Goal: Task Accomplishment & Management: Manage account settings

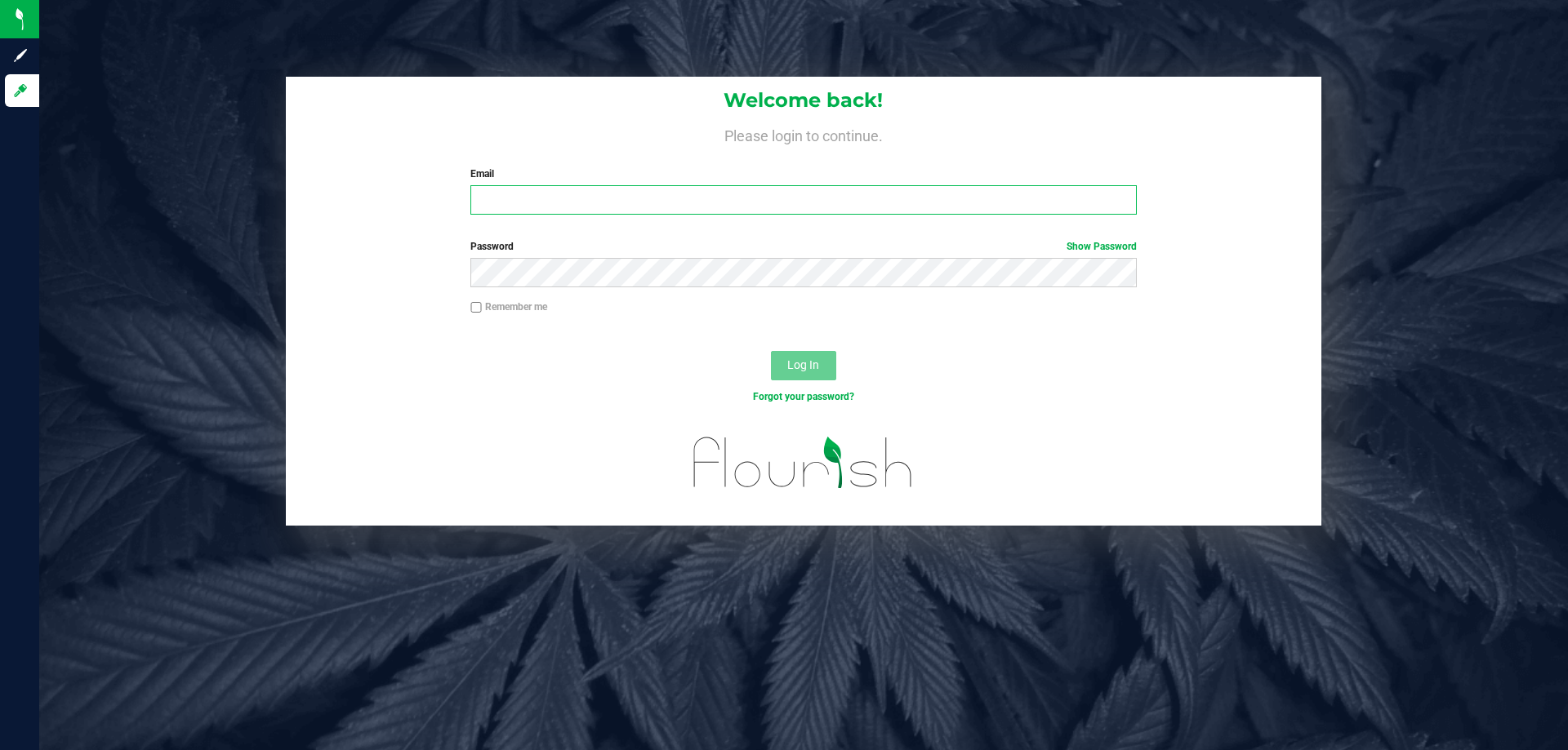
click at [701, 210] on input "Email" at bounding box center [803, 200] width 665 height 29
type input "[EMAIL_ADDRESS][DOMAIN_NAME]"
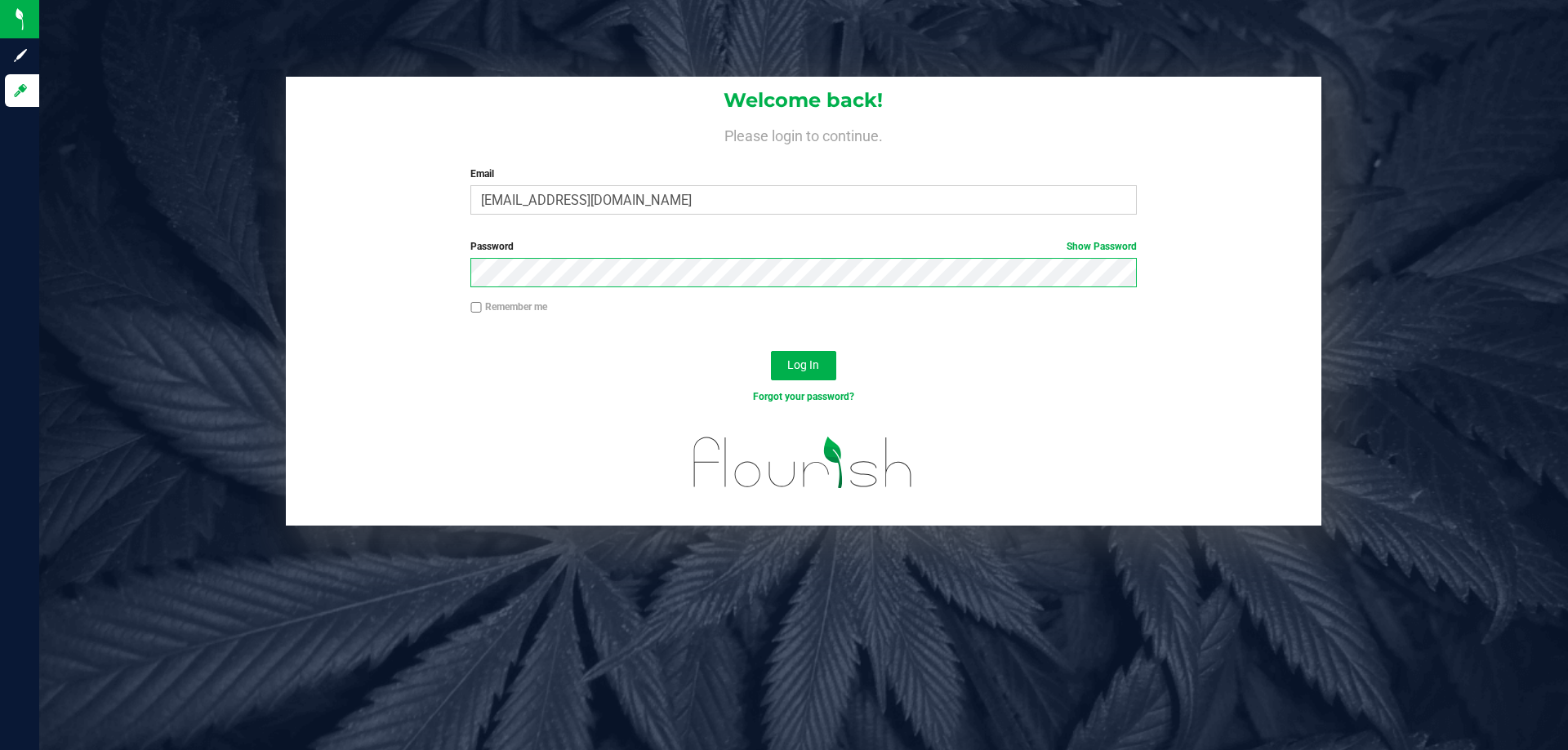
click at [771, 351] on button "Log In" at bounding box center [803, 366] width 65 height 29
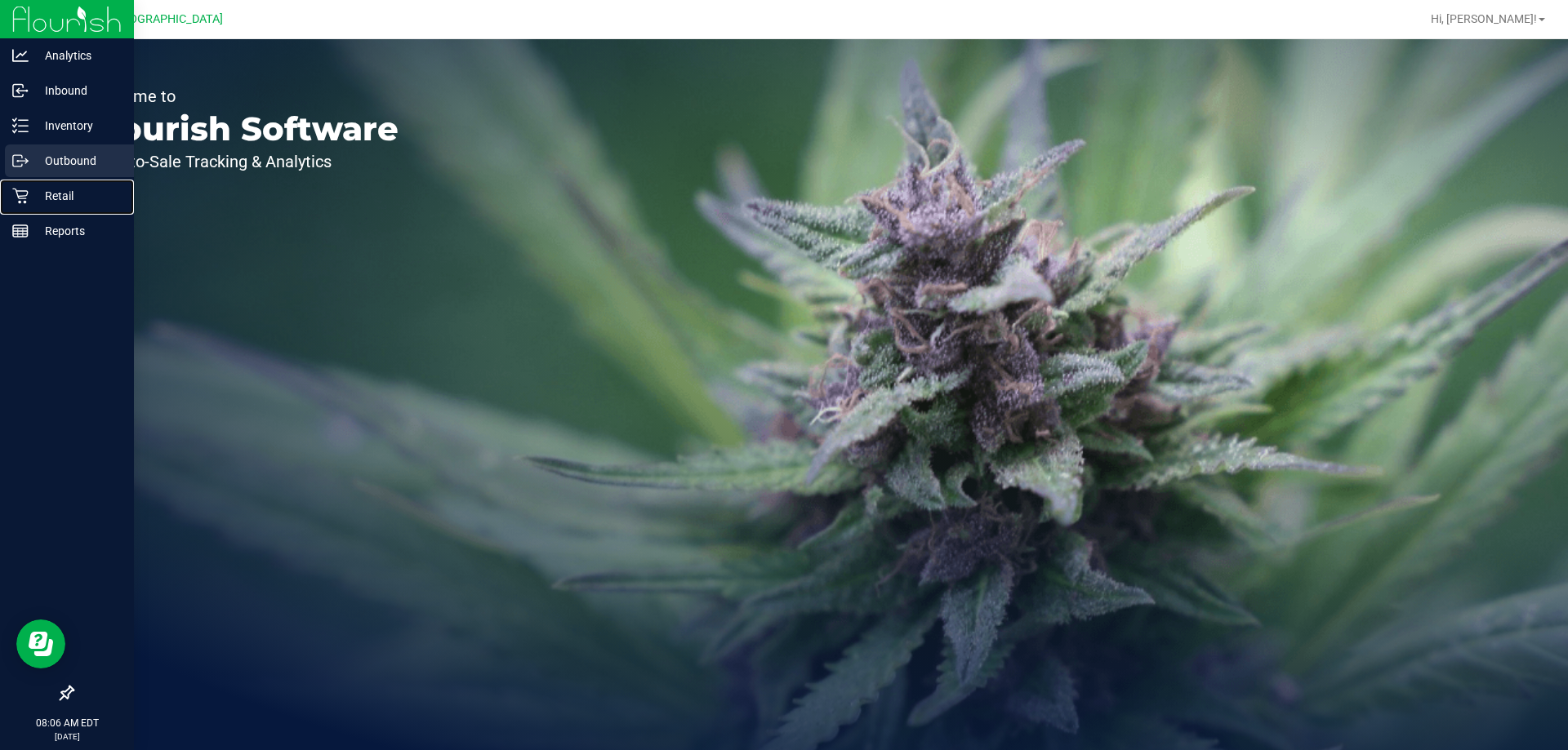
drag, startPoint x: 25, startPoint y: 180, endPoint x: 30, endPoint y: 170, distance: 11.2
click at [27, 178] on nav "Analytics Inbound Inventory Outbound Retail Reports 08:06 AM EDT 08/19/2025 08/…" at bounding box center [67, 375] width 134 height 750
click at [34, 208] on div "Retail" at bounding box center [69, 196] width 129 height 33
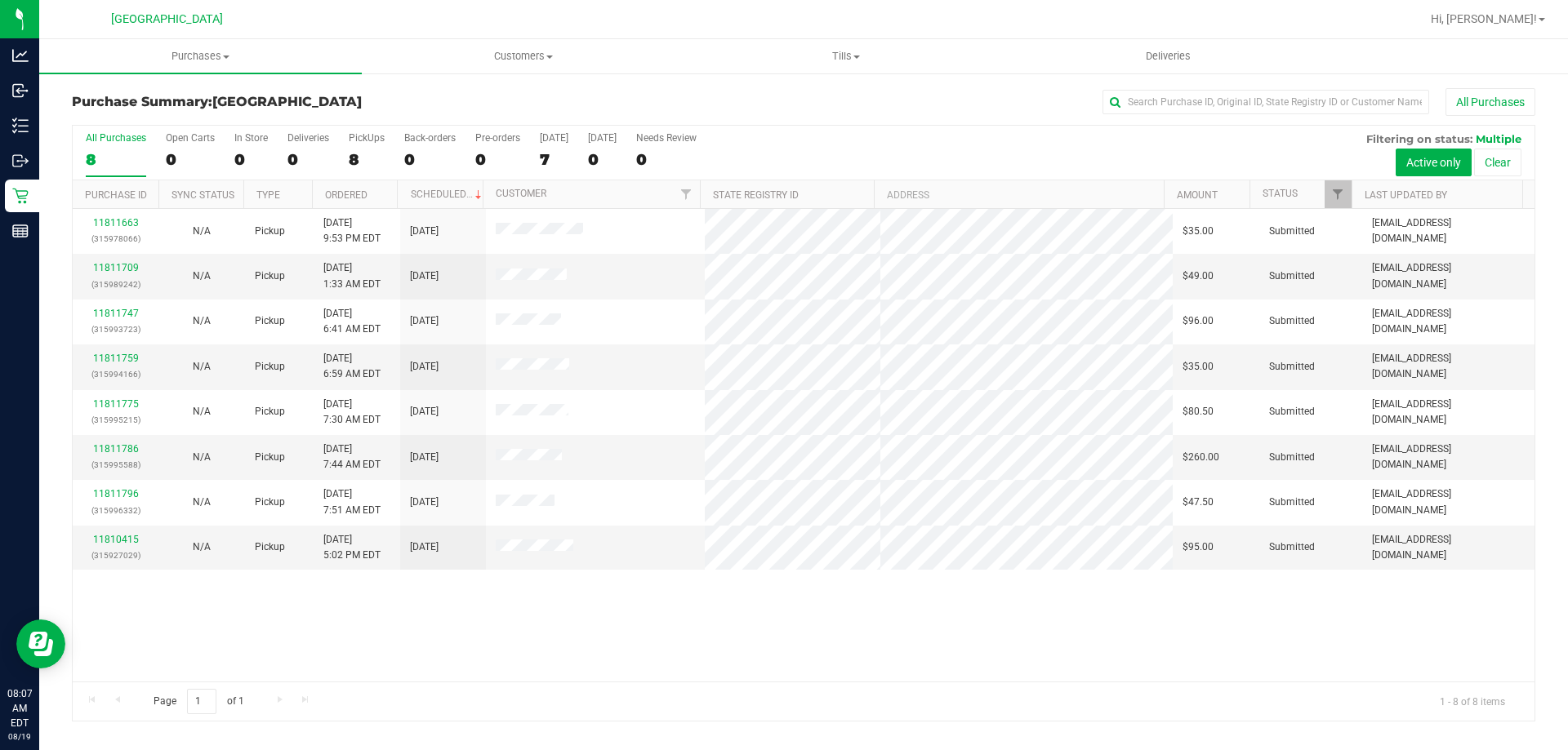
click at [390, 619] on div "11811663 (315978066) N/A Pickup 8/18/2025 9:53 PM EDT 8/19/2025 $35.00 Submitte…" at bounding box center [803, 445] width 1461 height 472
click at [213, 54] on span "Purchases" at bounding box center [200, 56] width 323 height 15
click at [142, 119] on li "Fulfillment" at bounding box center [200, 118] width 323 height 19
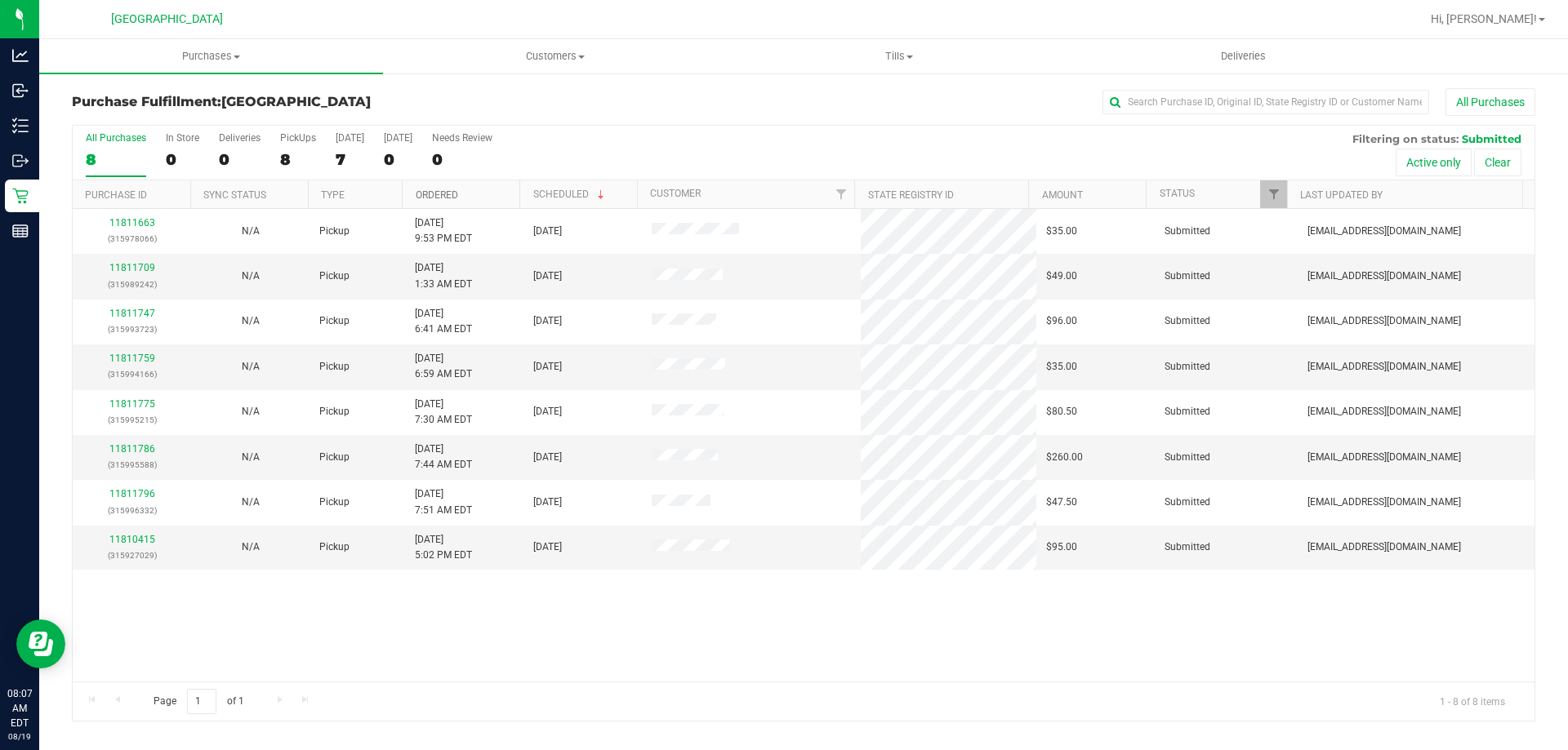
click at [436, 194] on link "Ordered" at bounding box center [437, 195] width 42 height 11
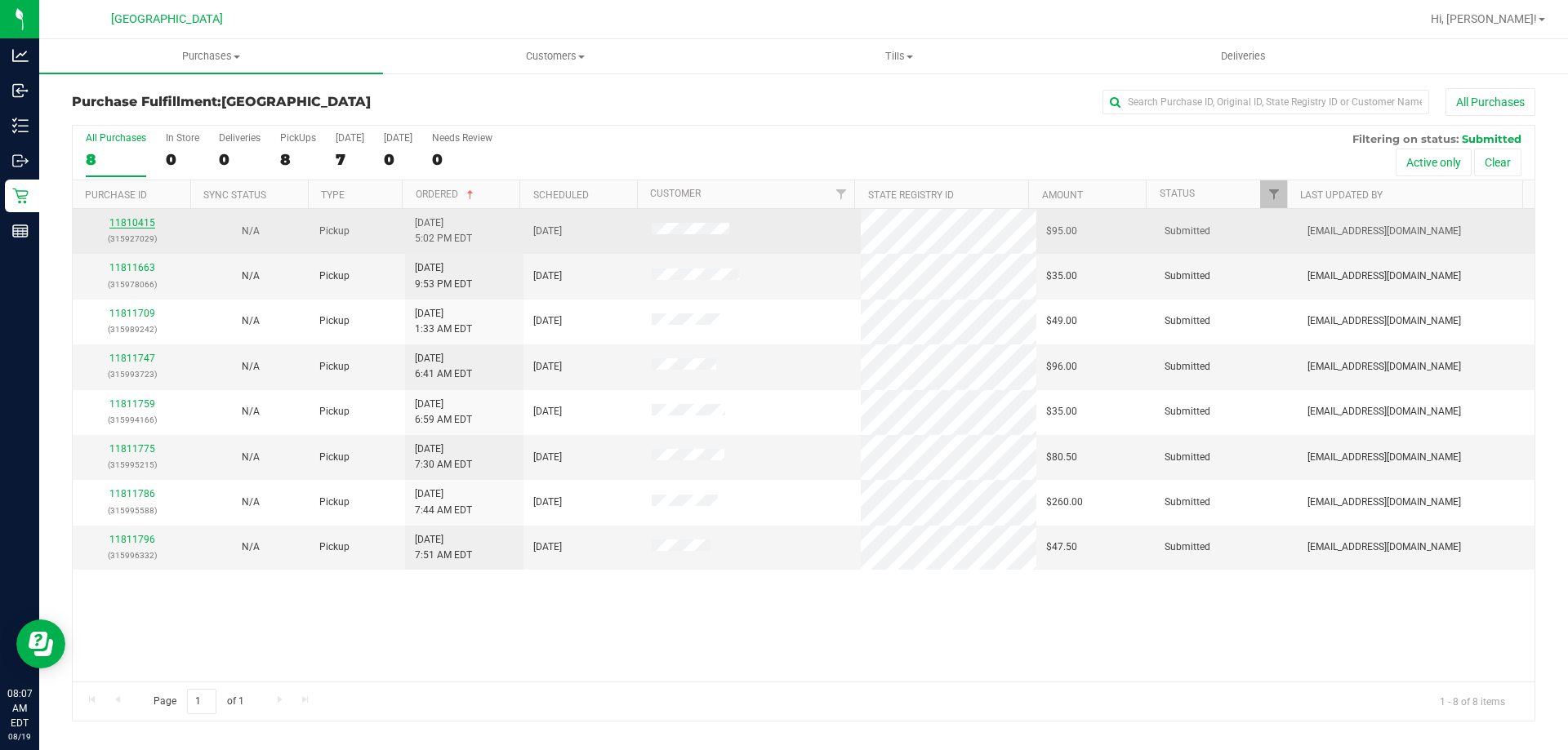
click at [137, 222] on link "11810415" at bounding box center [132, 222] width 46 height 11
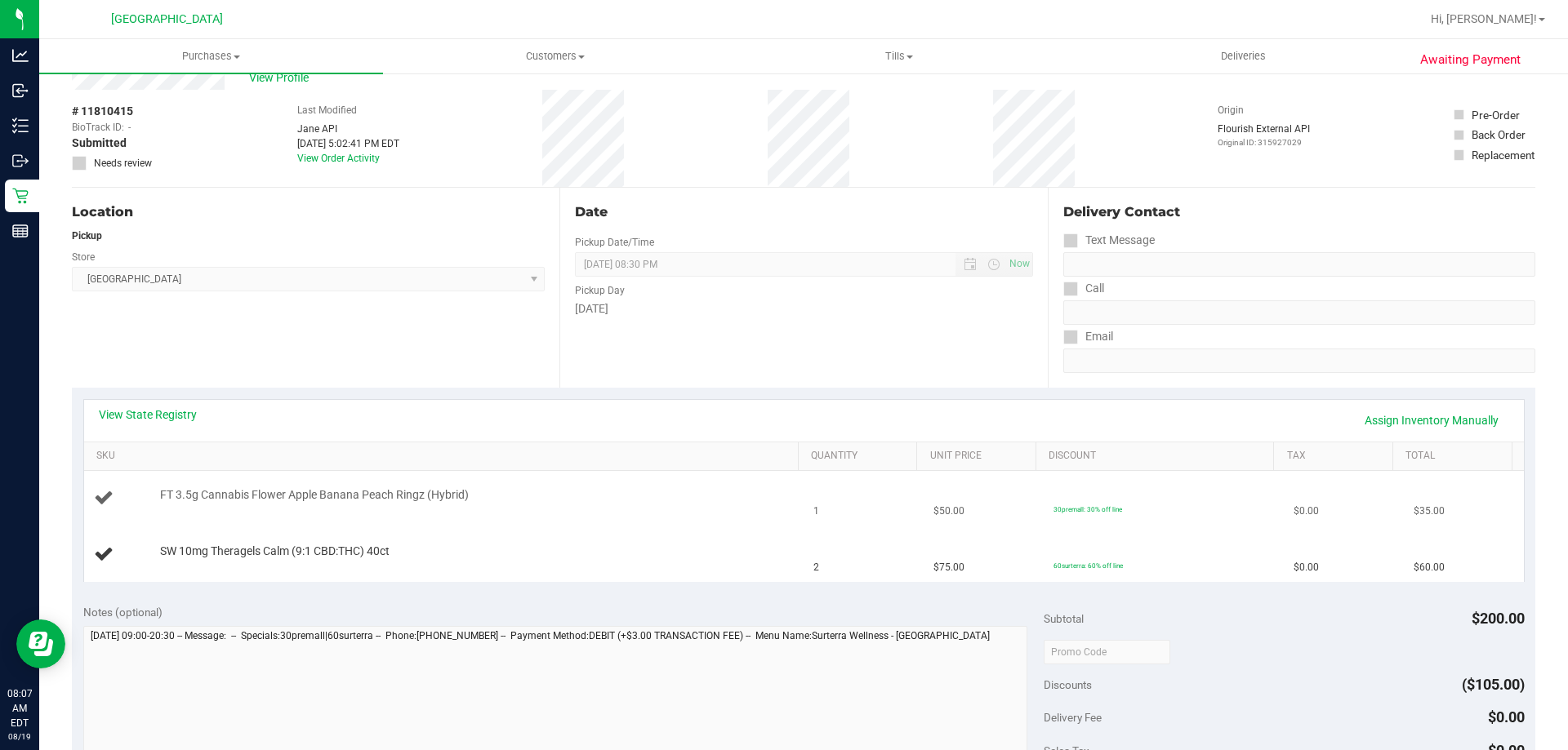
scroll to position [82, 0]
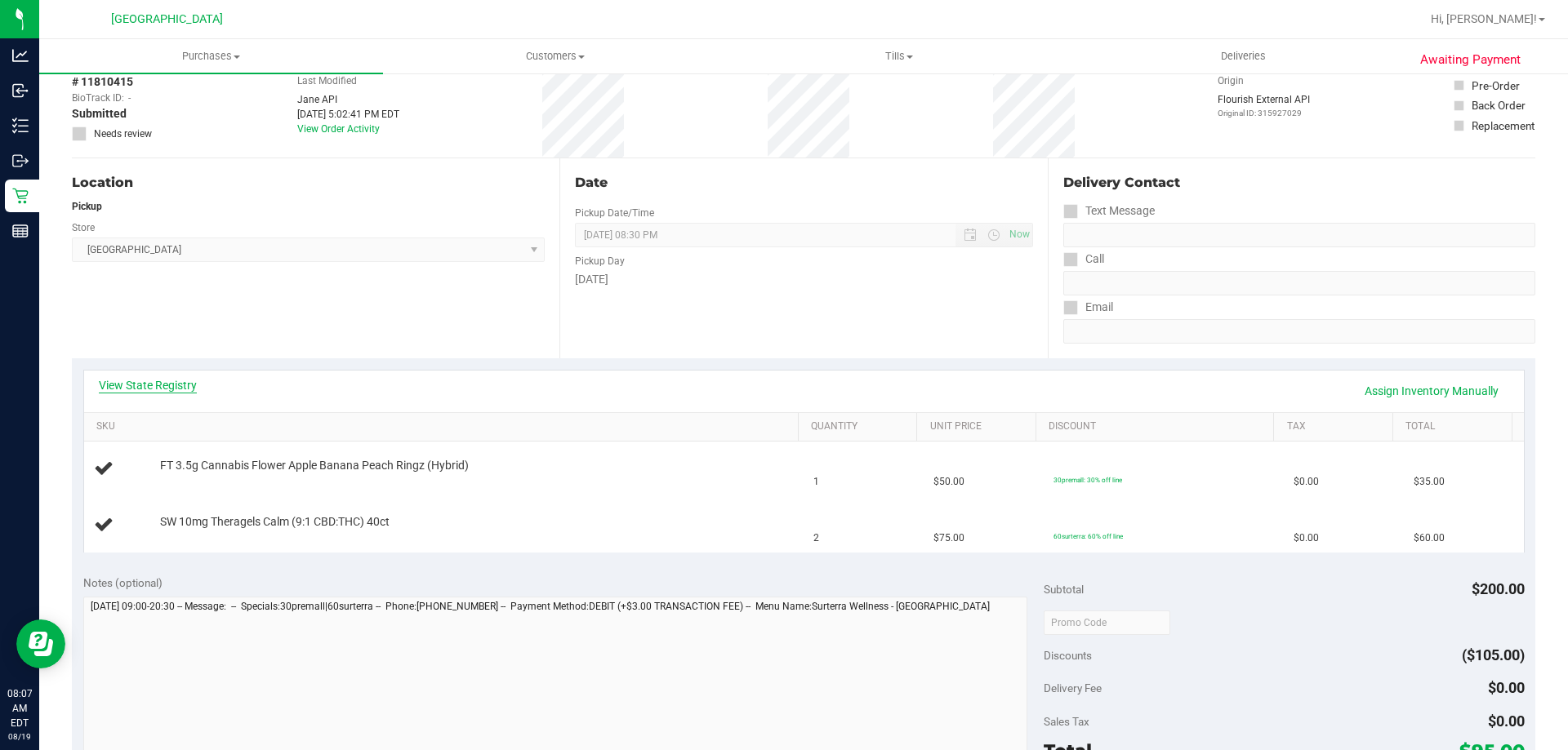
click at [171, 381] on link "View State Registry" at bounding box center [148, 385] width 98 height 17
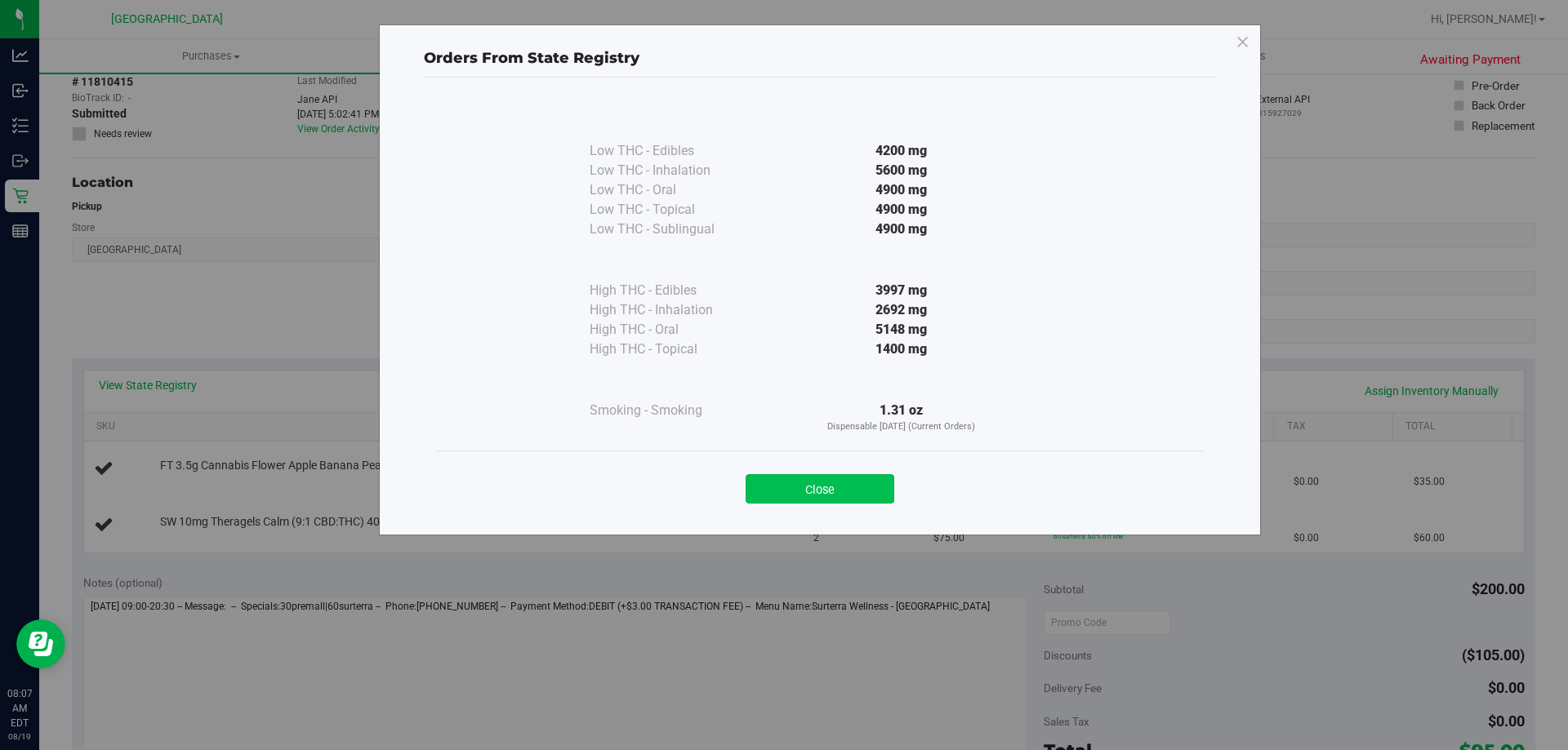
click at [852, 482] on button "Close" at bounding box center [820, 489] width 149 height 29
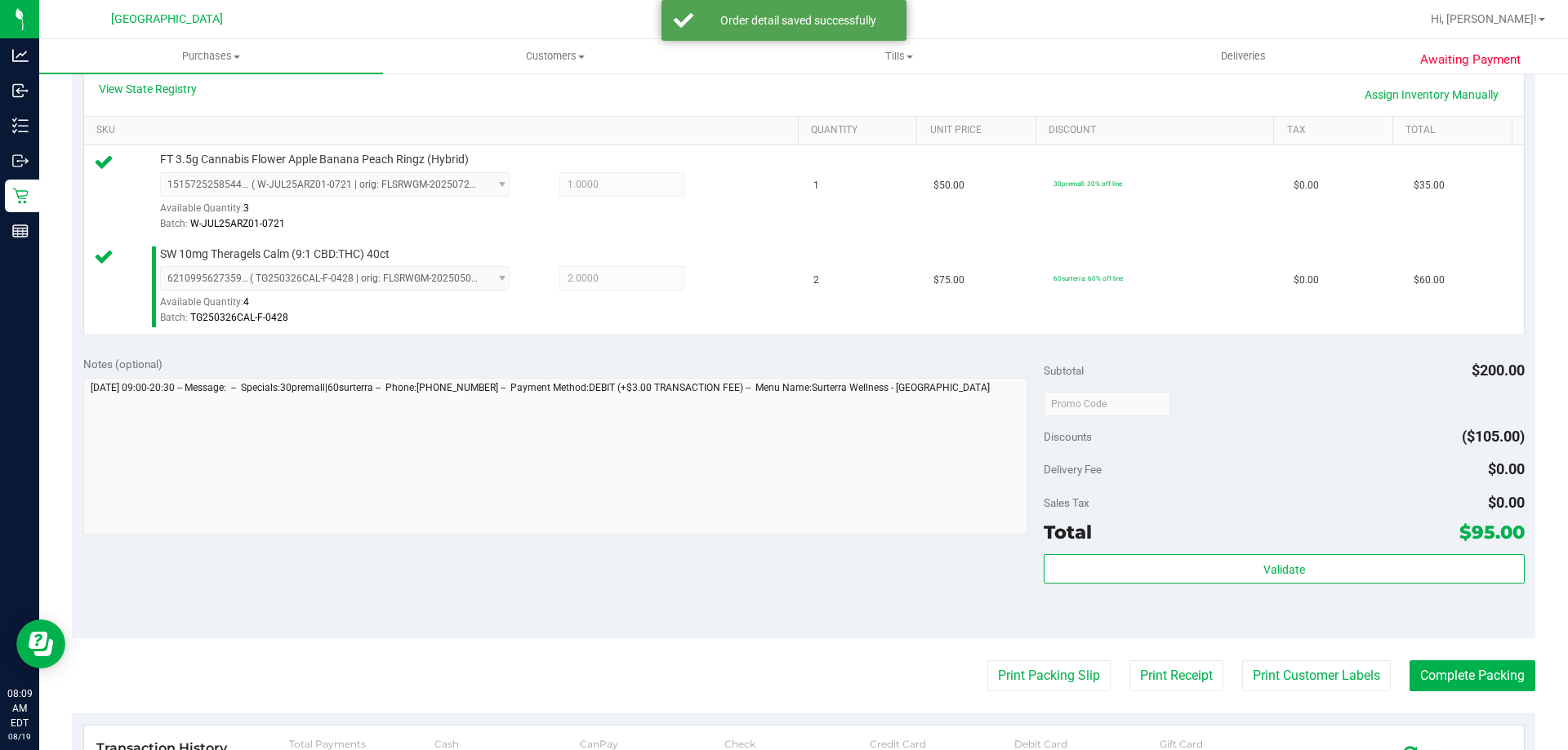
scroll to position [490, 0]
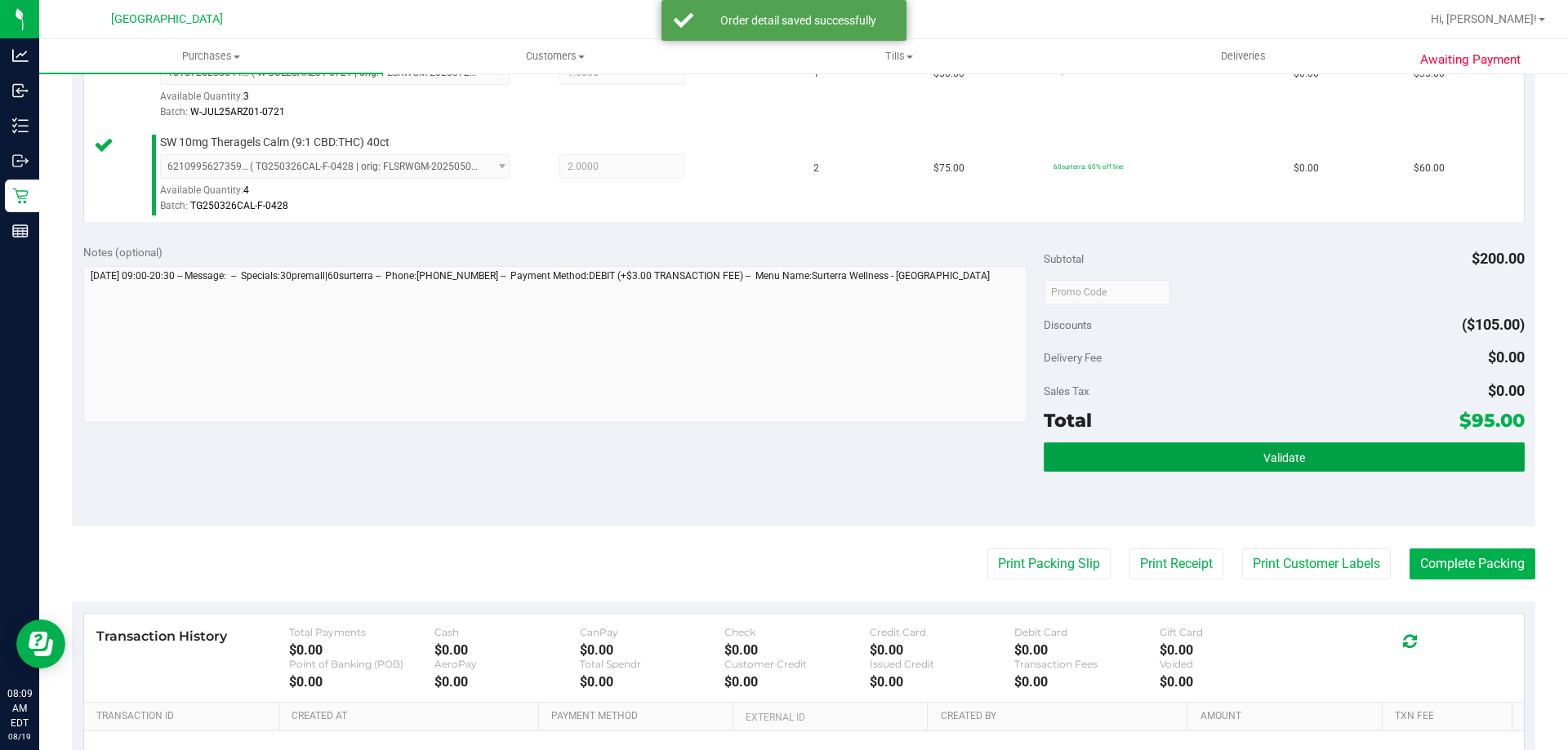
click at [1263, 460] on span "Validate" at bounding box center [1283, 458] width 41 height 13
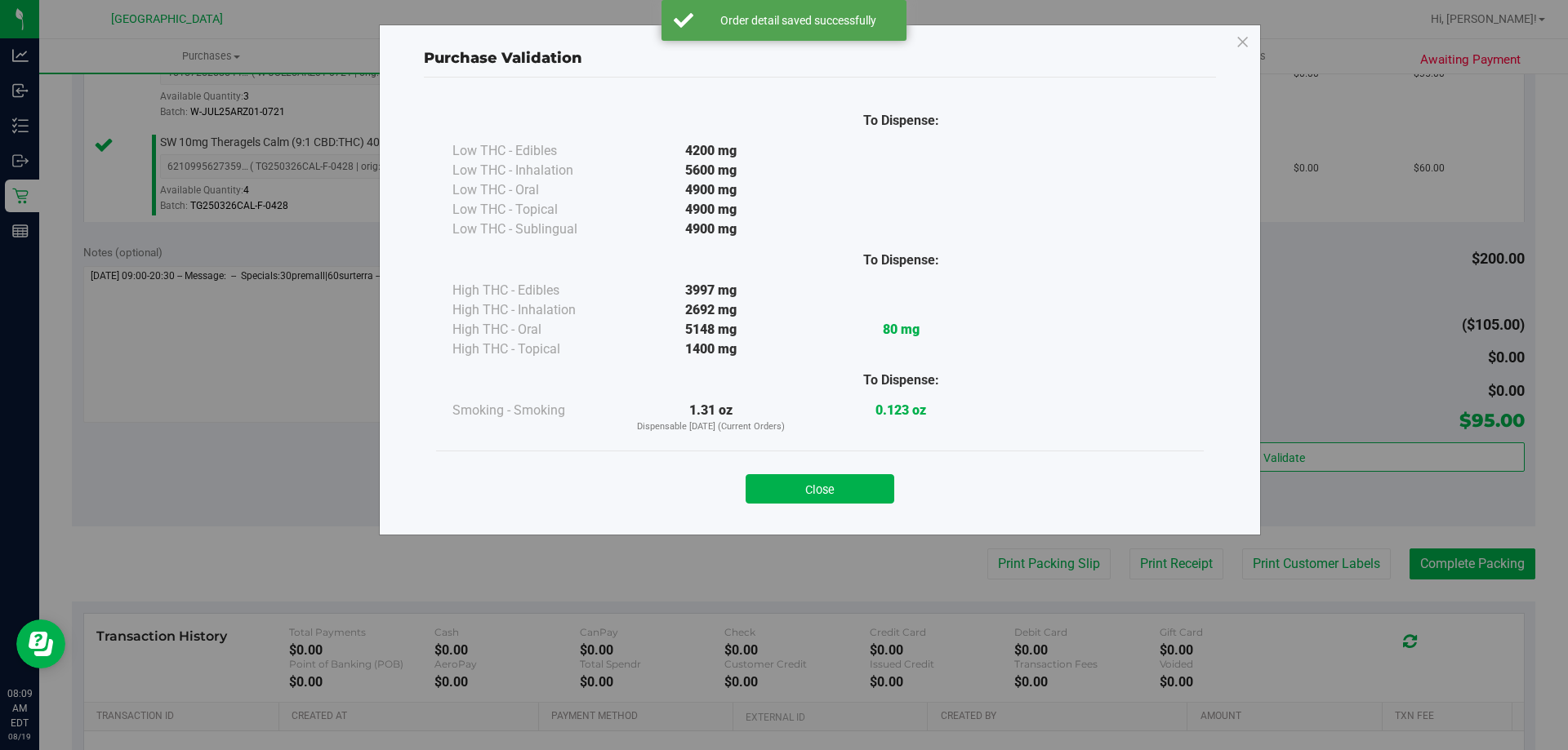
drag, startPoint x: 812, startPoint y: 500, endPoint x: 882, endPoint y: 537, distance: 79.2
click at [812, 501] on button "Close" at bounding box center [820, 489] width 149 height 29
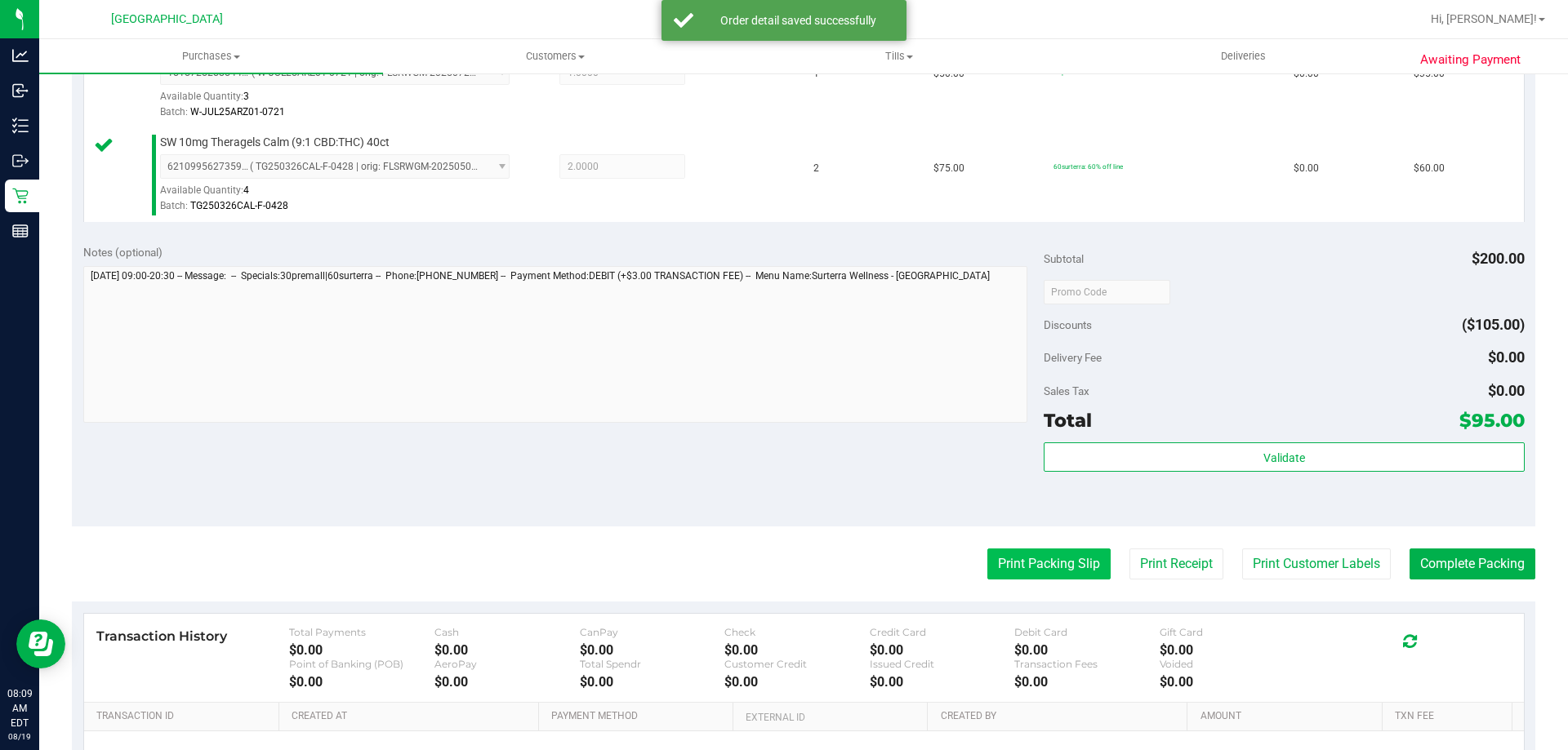
click at [996, 560] on button "Print Packing Slip" at bounding box center [1049, 564] width 123 height 31
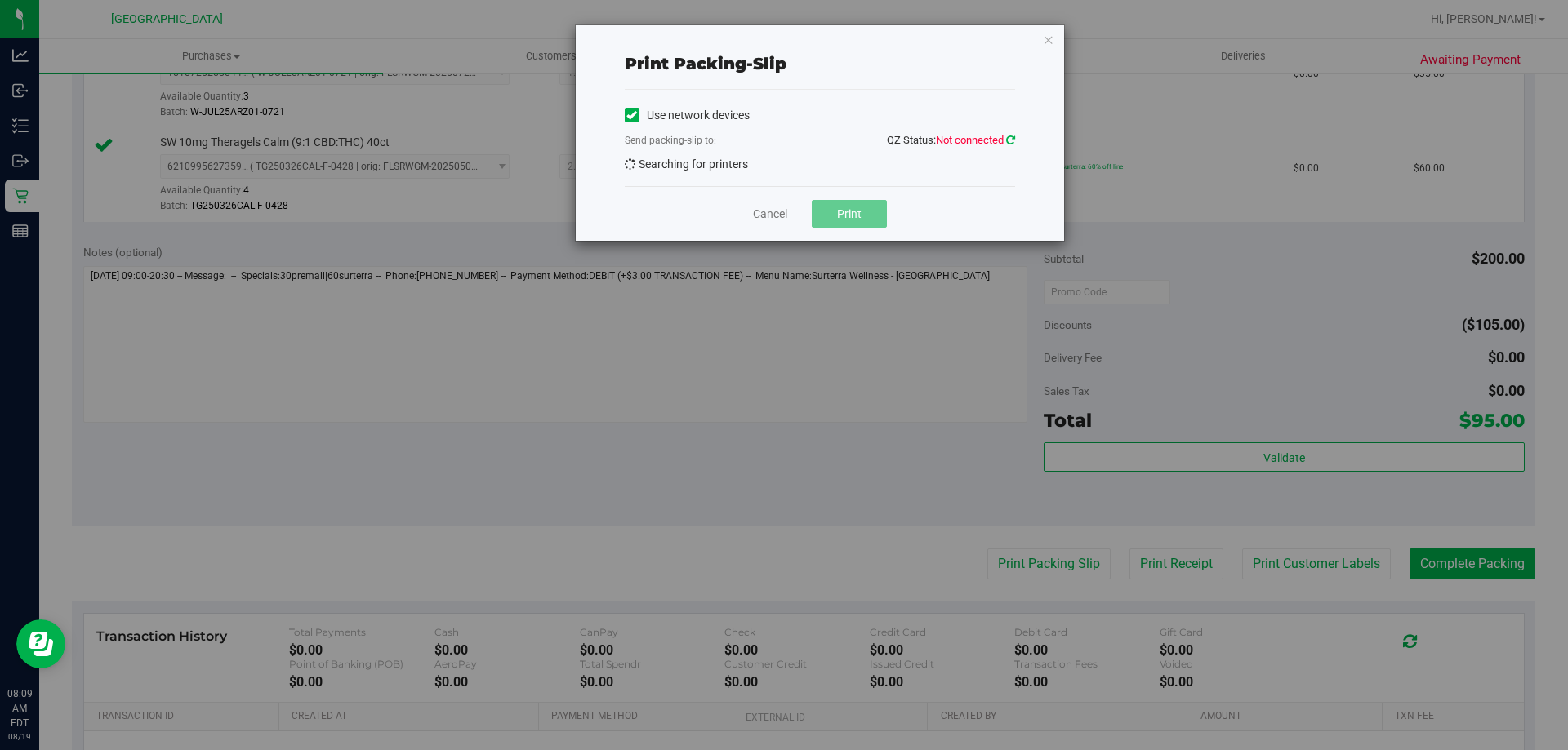
click at [1014, 141] on icon at bounding box center [1011, 141] width 9 height 11
click at [1007, 141] on icon at bounding box center [1011, 141] width 9 height 11
click at [1010, 134] on link at bounding box center [1011, 140] width 9 height 12
click at [1012, 140] on icon at bounding box center [1011, 141] width 9 height 11
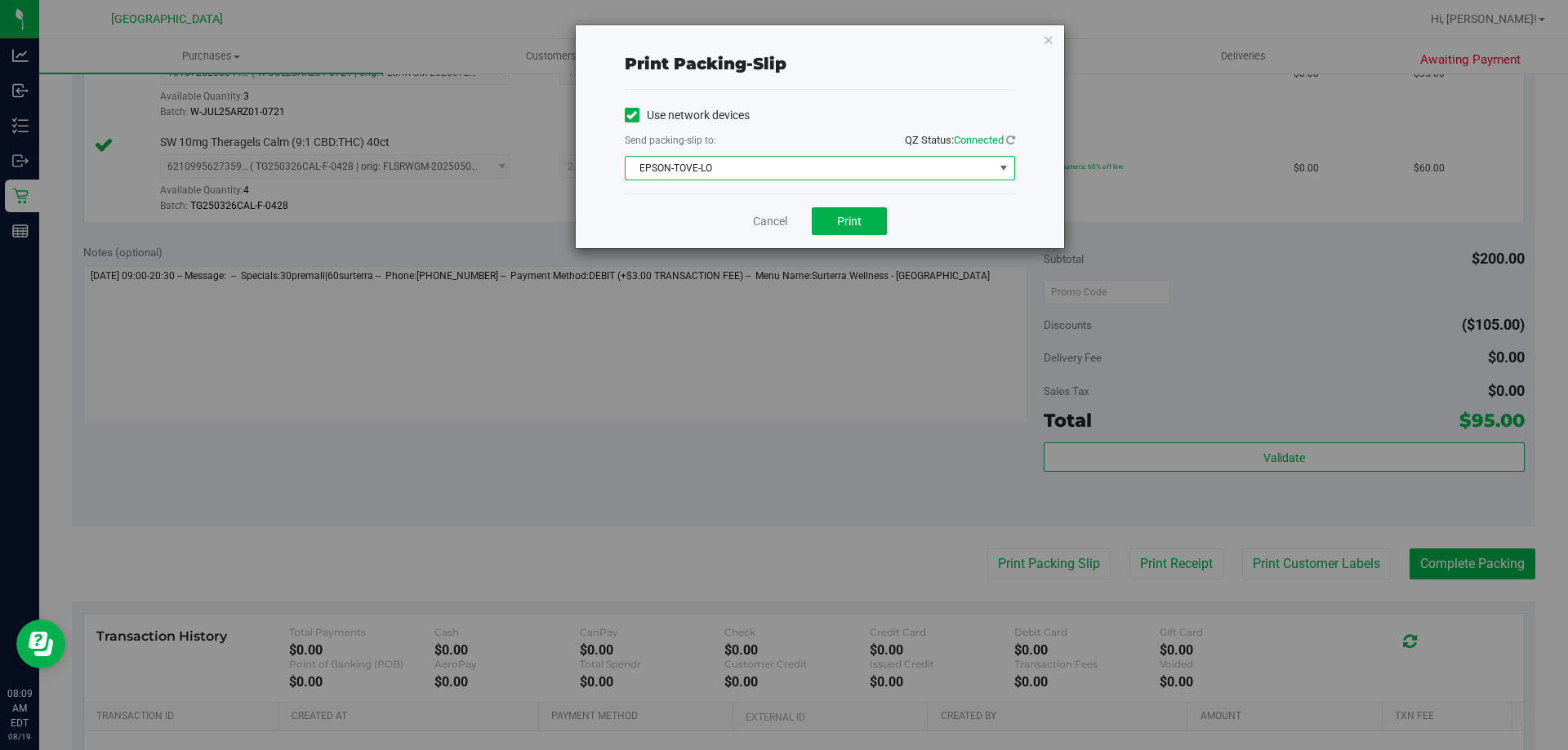
drag, startPoint x: 787, startPoint y: 171, endPoint x: 770, endPoint y: 190, distance: 25.5
click at [787, 171] on span "EPSON-TOVE-LO" at bounding box center [810, 168] width 369 height 23
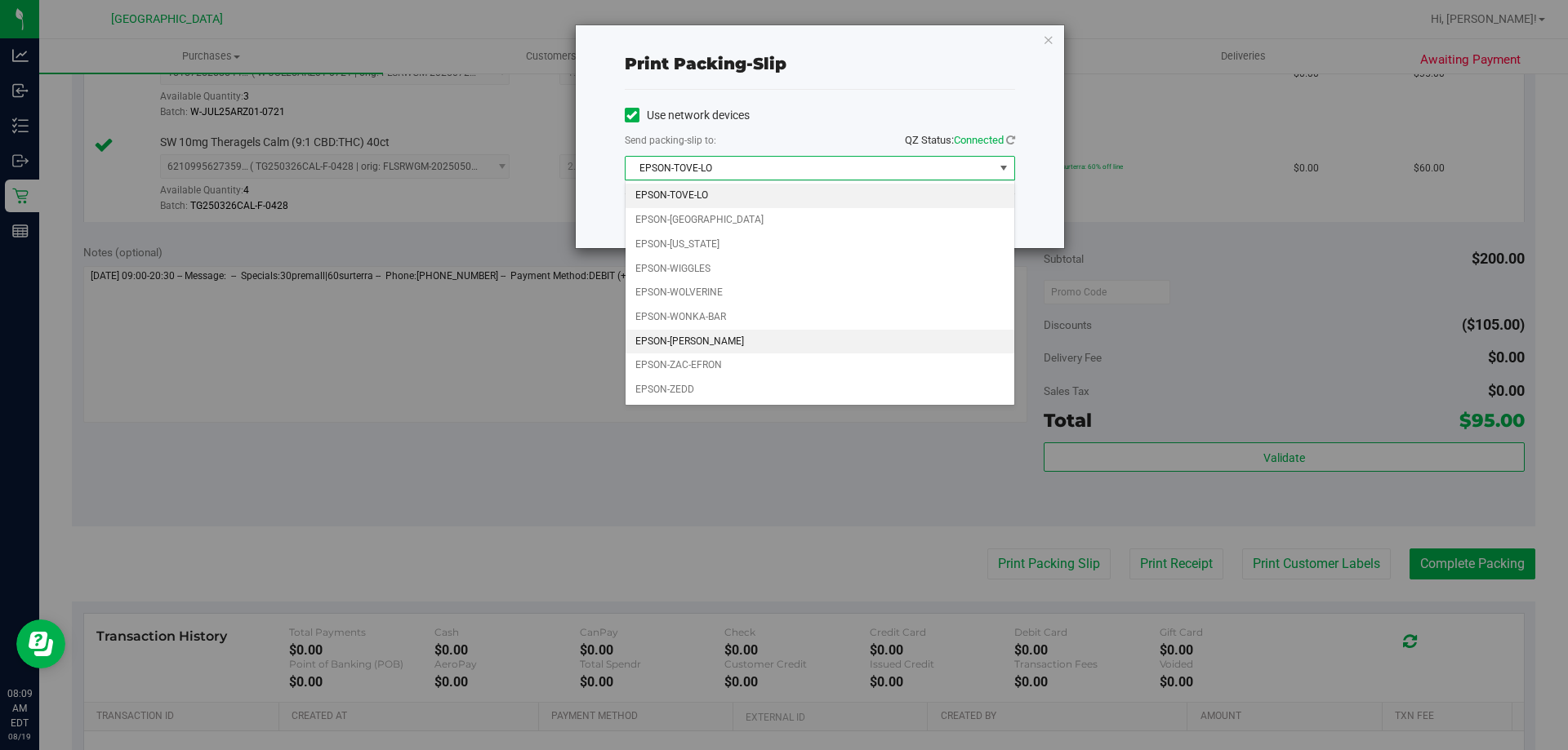
click at [699, 347] on li "EPSON-YIRUMA" at bounding box center [820, 342] width 389 height 25
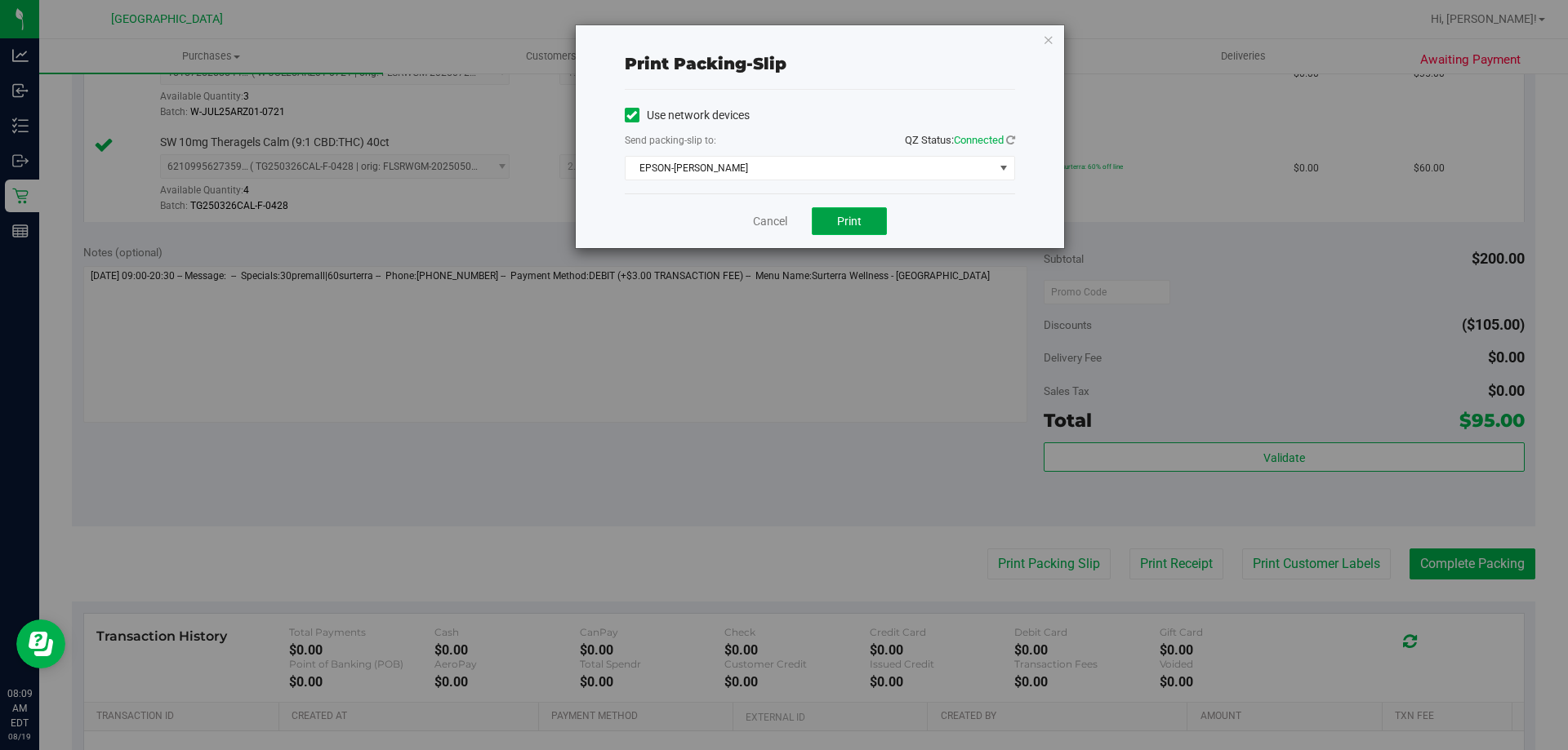
click at [825, 222] on button "Print" at bounding box center [849, 222] width 75 height 28
click at [766, 221] on link "Cancel" at bounding box center [769, 222] width 34 height 17
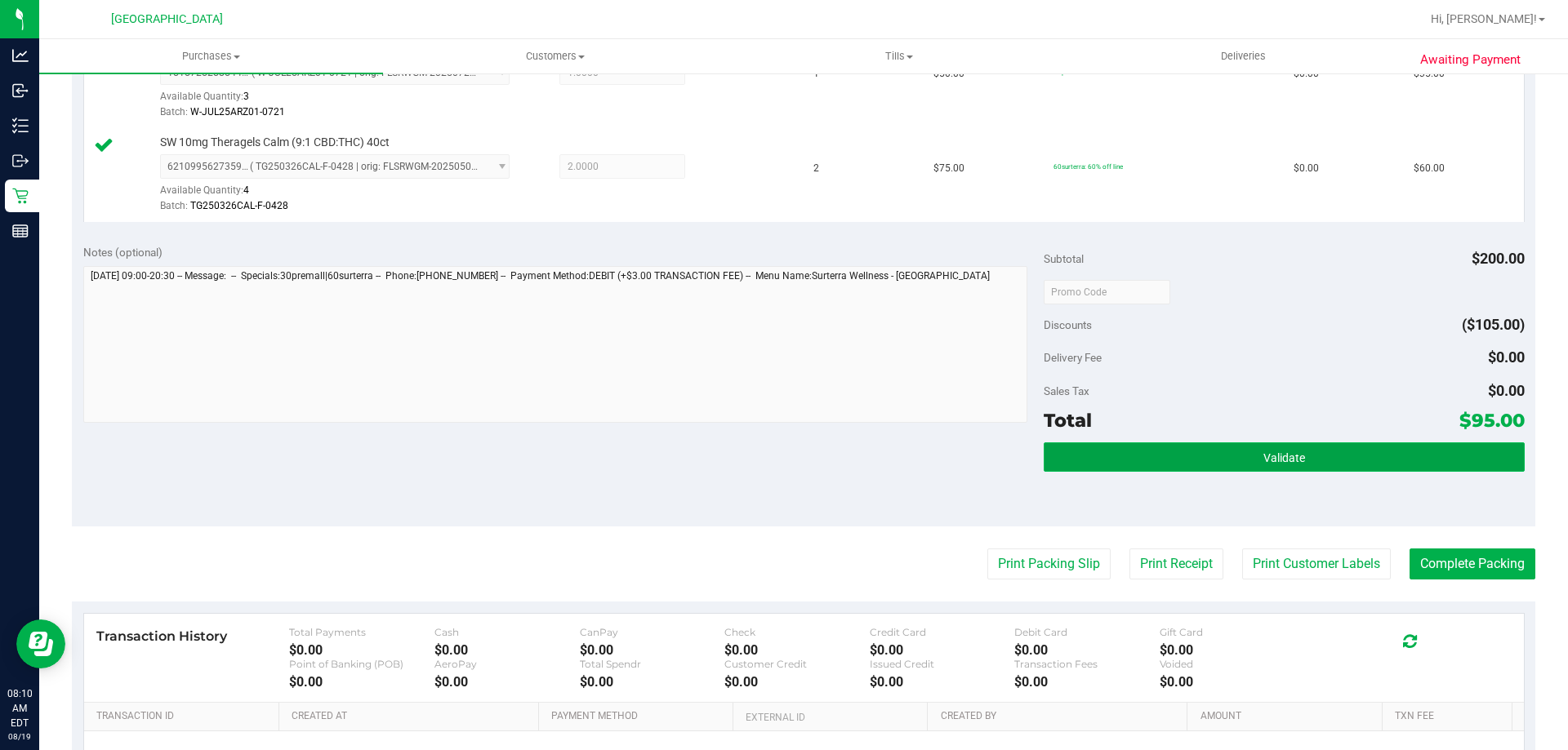
click at [1205, 449] on button "Validate" at bounding box center [1283, 458] width 480 height 29
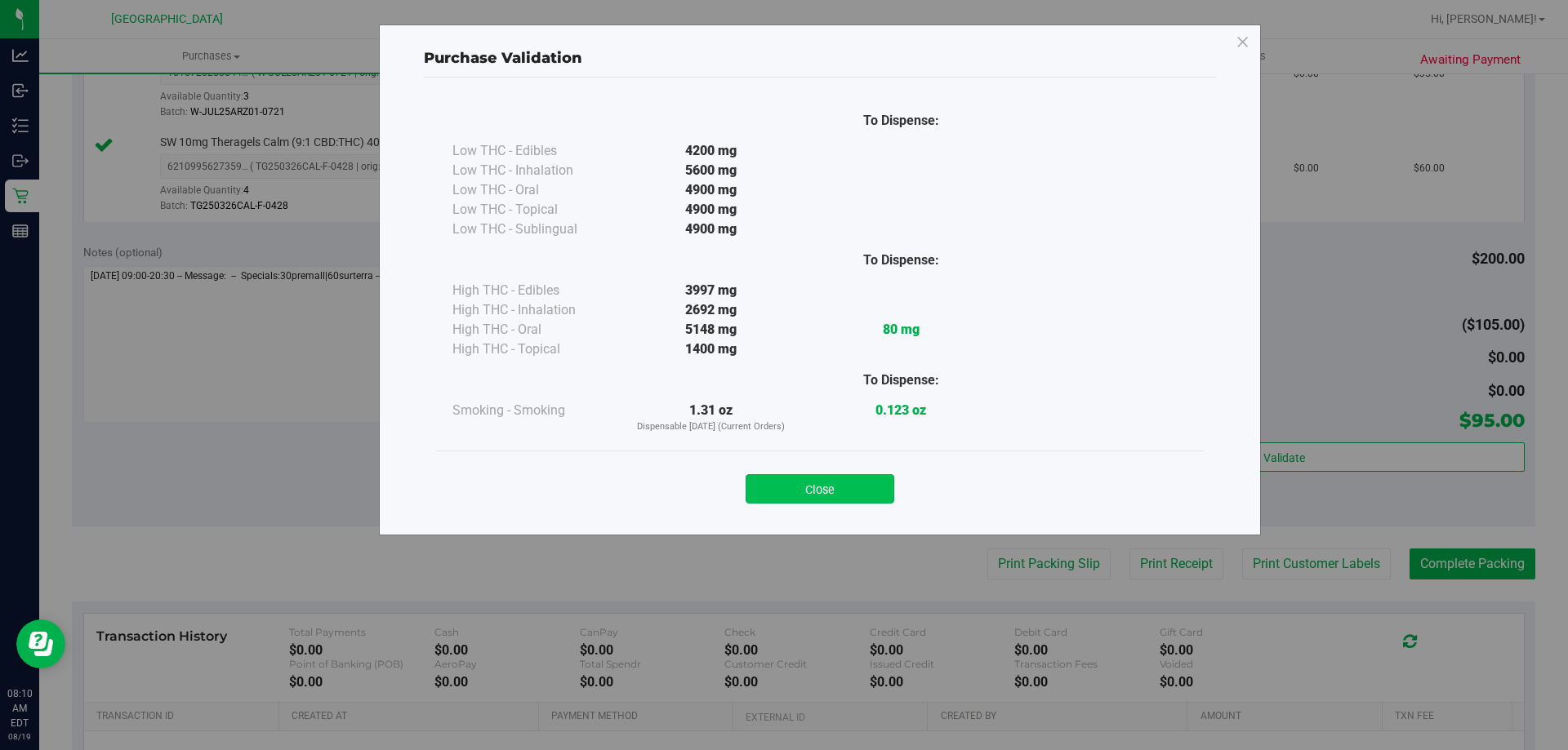
click at [860, 477] on button "Close" at bounding box center [820, 489] width 149 height 29
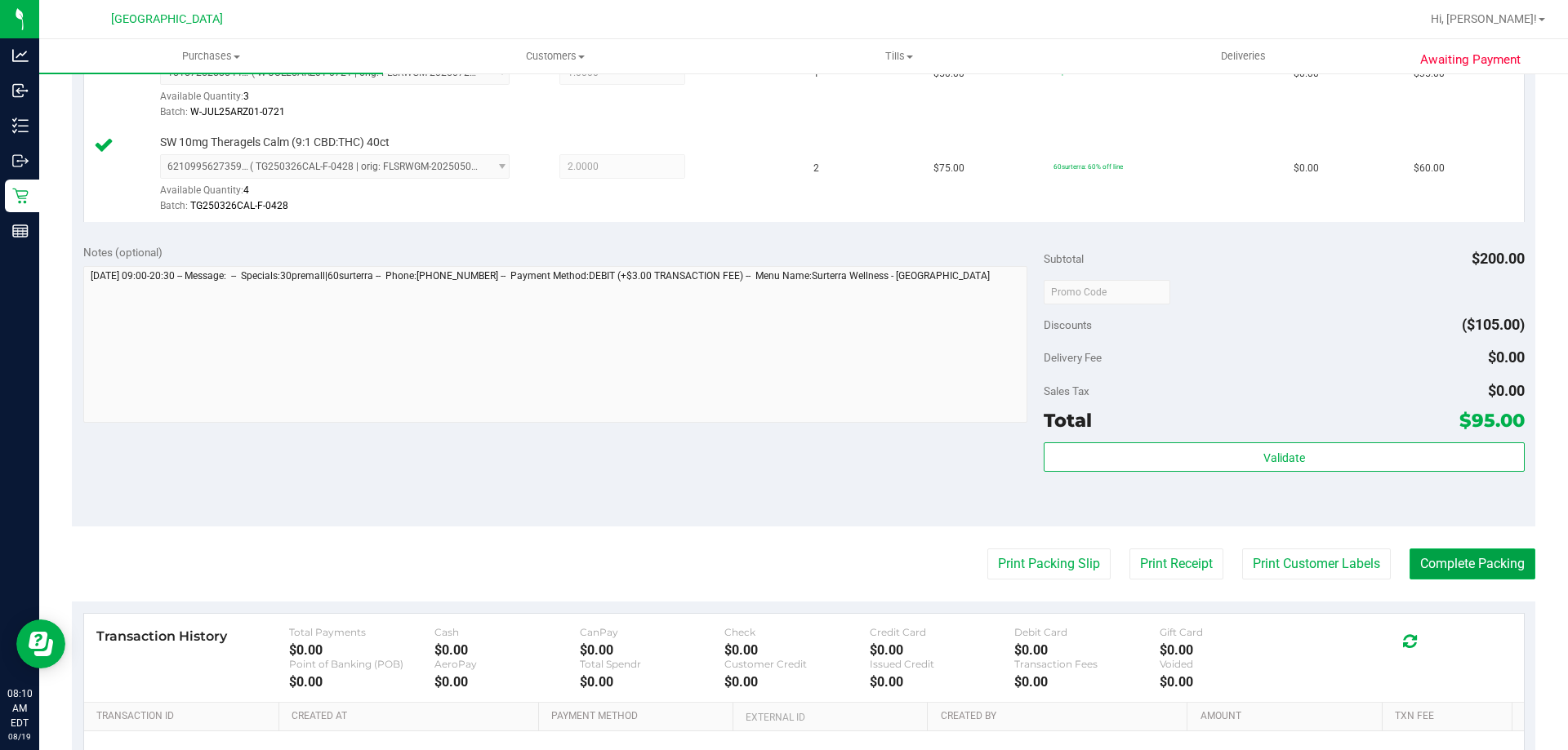
click at [1444, 566] on button "Complete Packing" at bounding box center [1471, 564] width 126 height 31
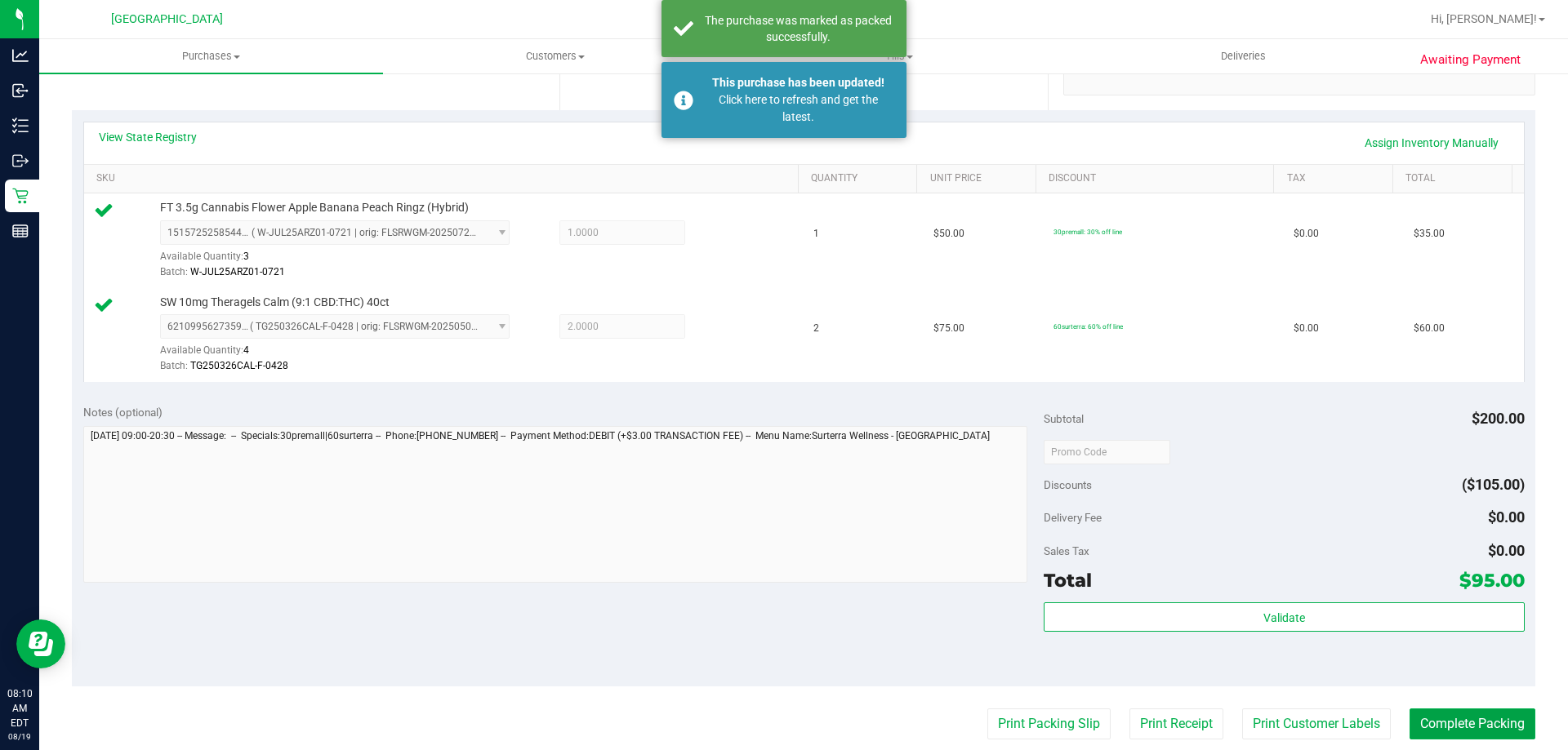
scroll to position [326, 0]
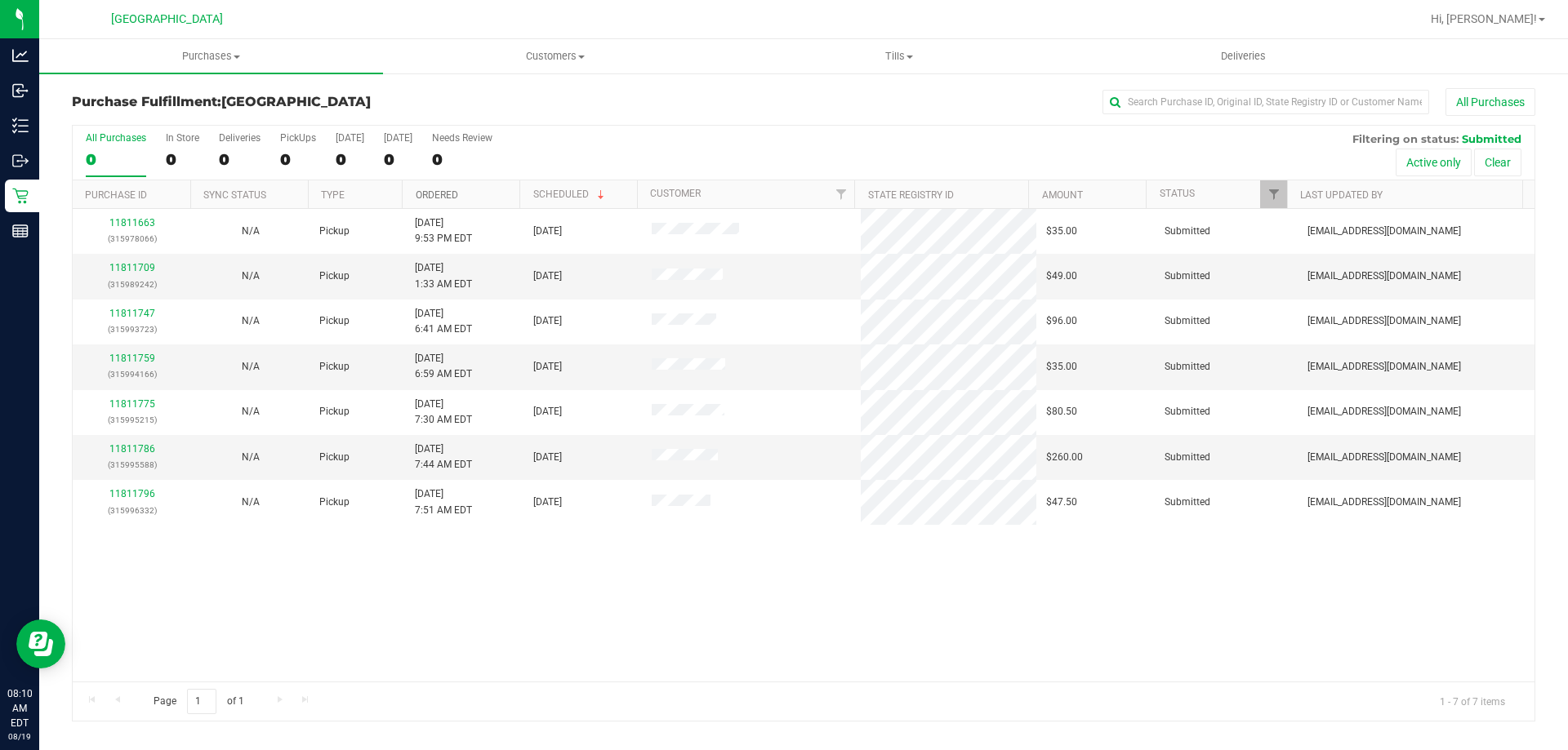
click at [425, 193] on link "Ordered" at bounding box center [437, 195] width 42 height 11
click at [124, 266] on link "11811709" at bounding box center [132, 267] width 46 height 11
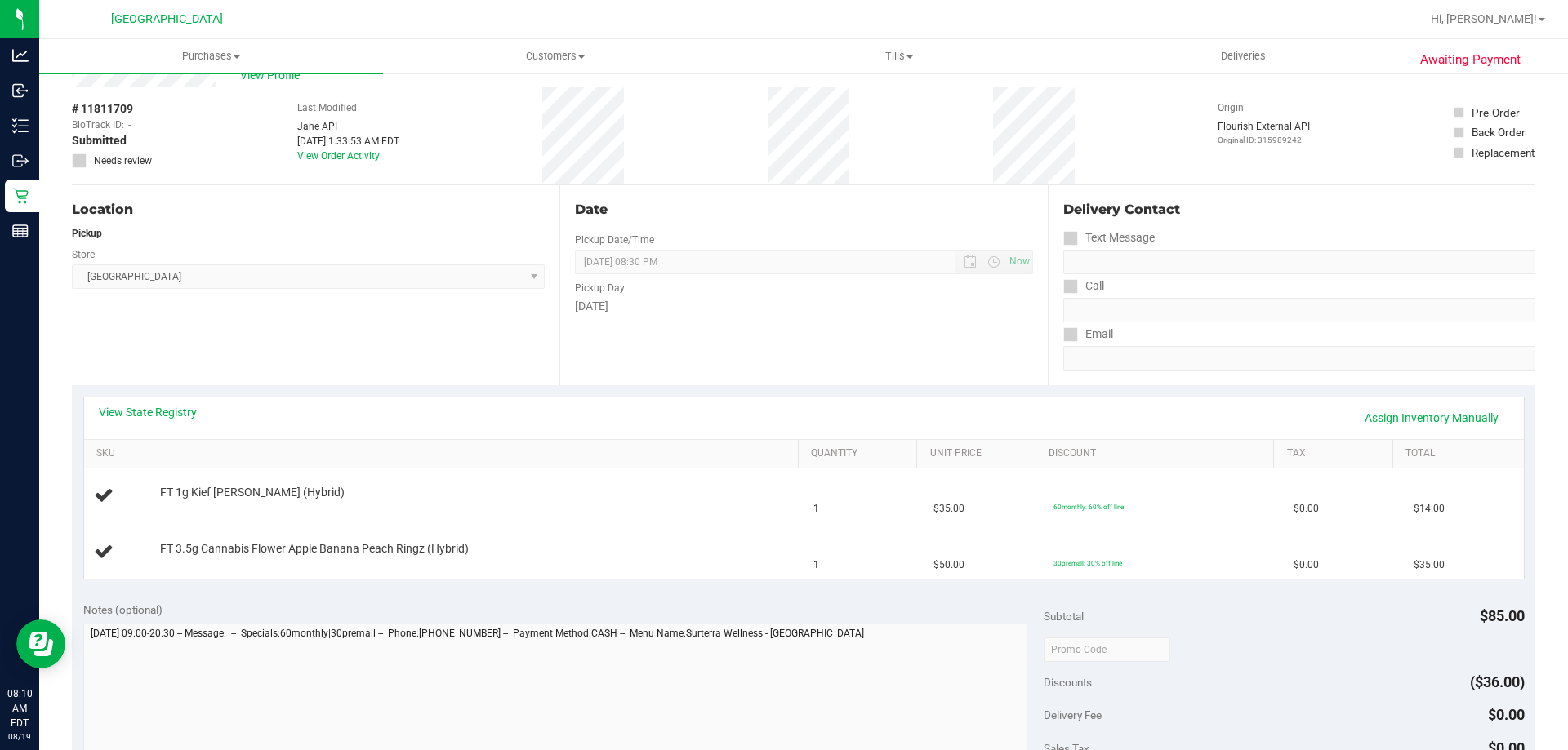
scroll to position [82, 0]
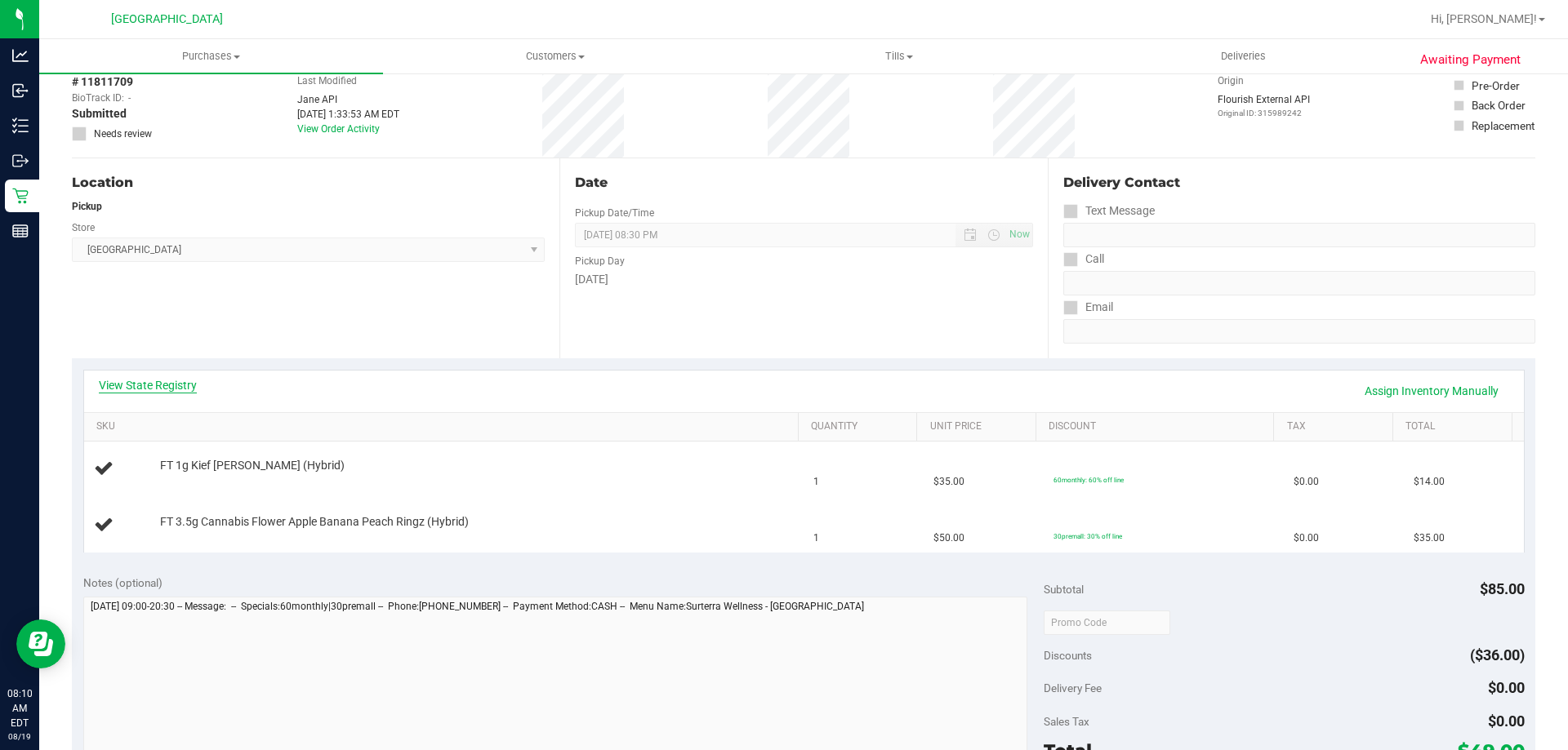
click at [188, 381] on link "View State Registry" at bounding box center [148, 385] width 98 height 17
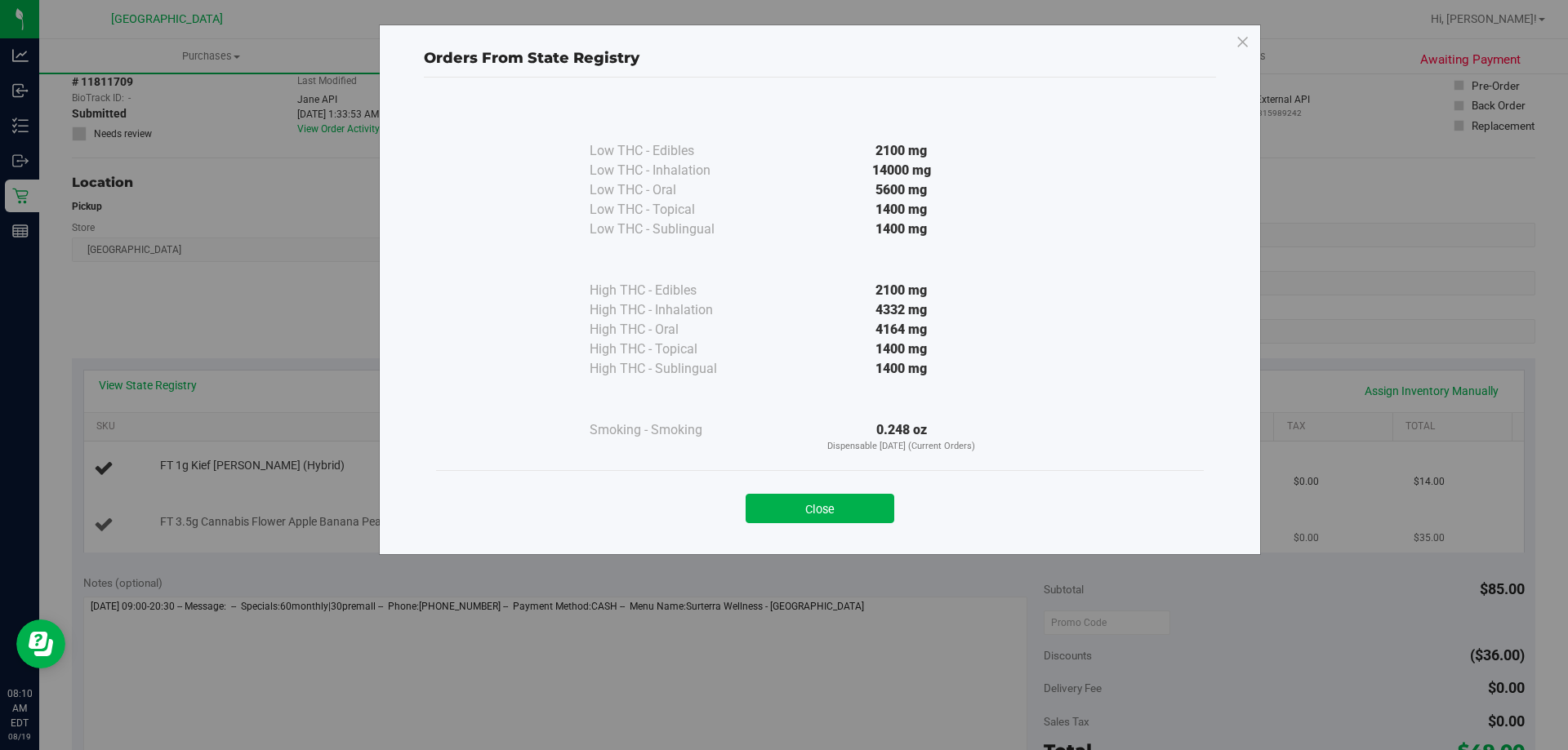
drag, startPoint x: 848, startPoint y: 507, endPoint x: 840, endPoint y: 508, distance: 8.1
click at [845, 507] on button "Close" at bounding box center [820, 509] width 149 height 29
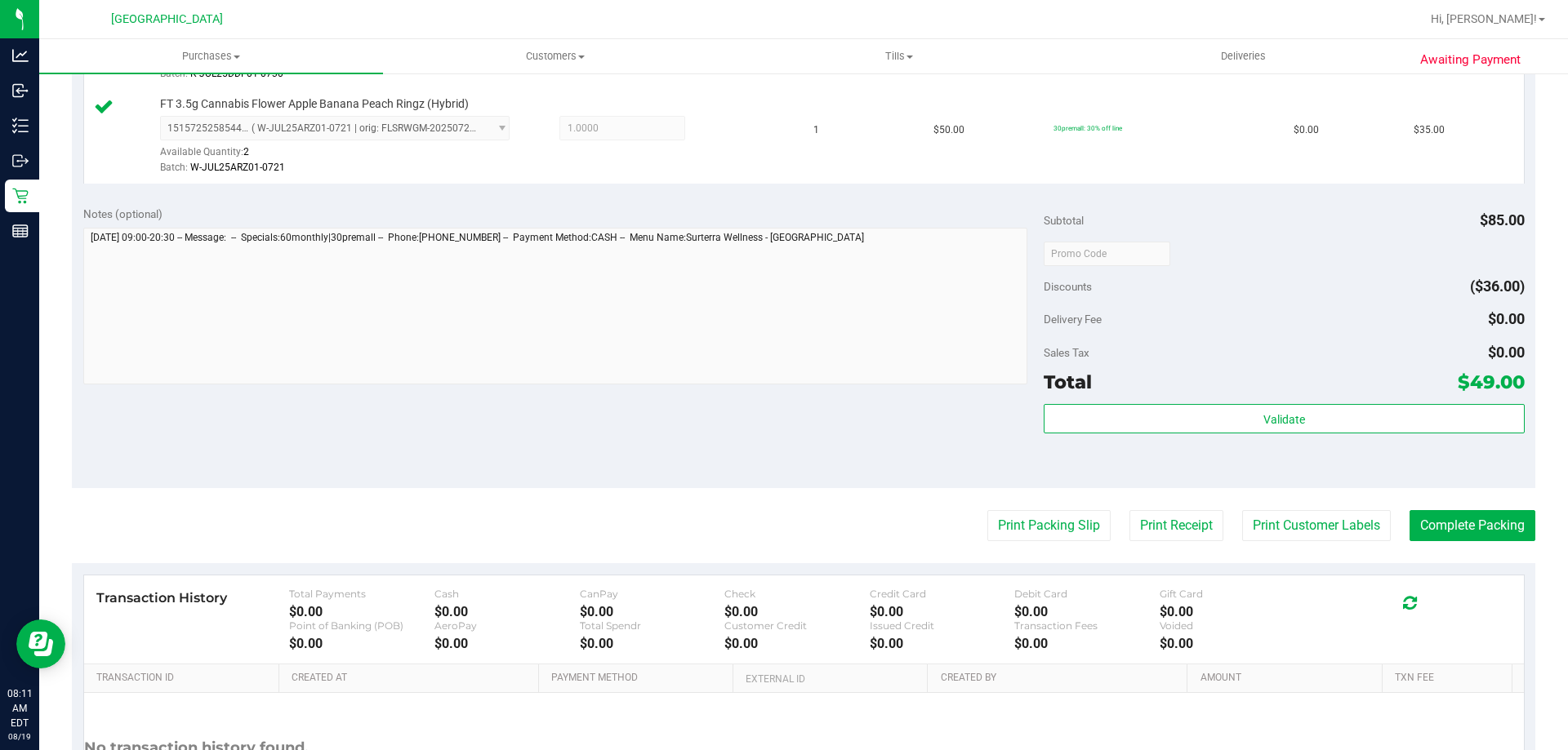
scroll to position [653, 0]
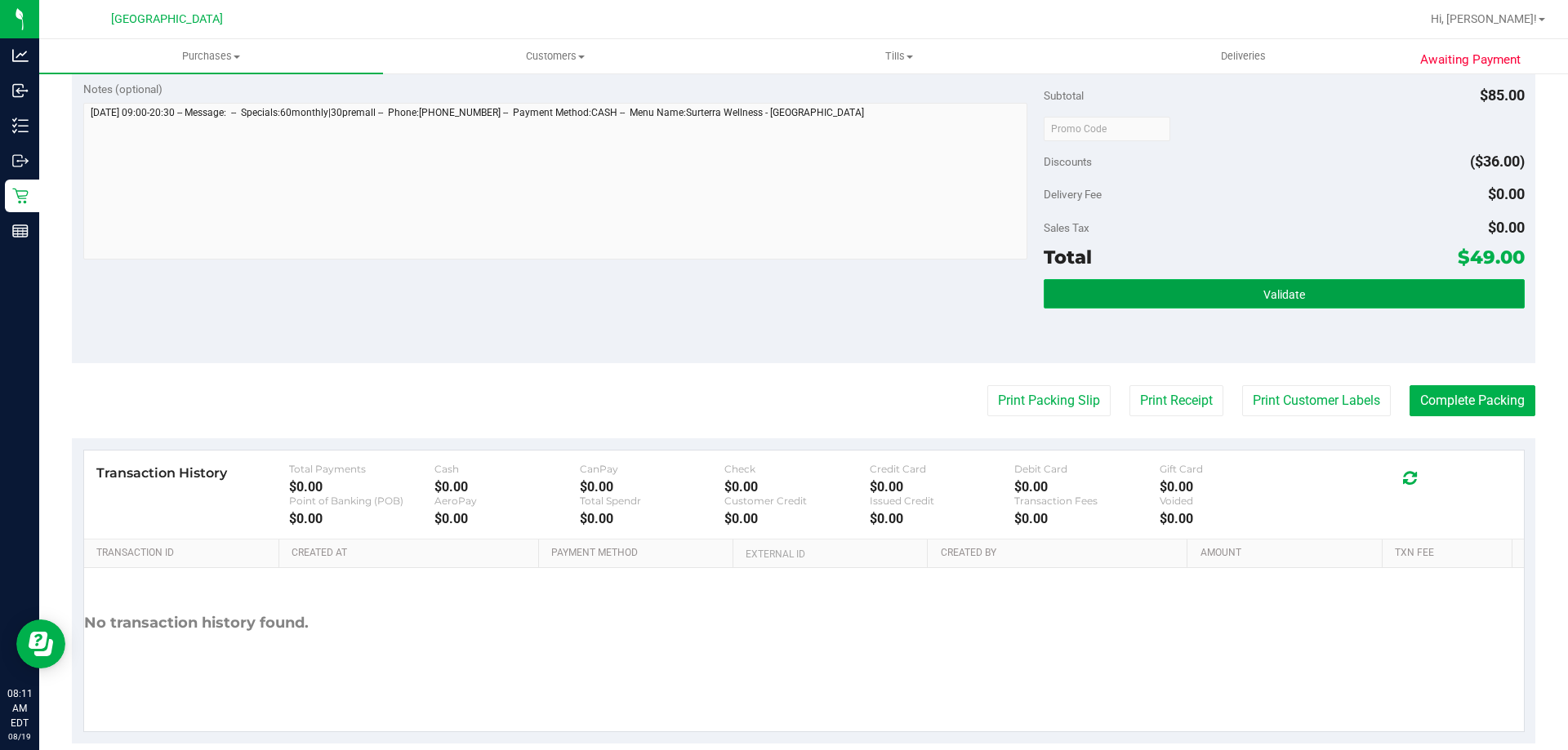
click at [1233, 289] on button "Validate" at bounding box center [1283, 294] width 480 height 29
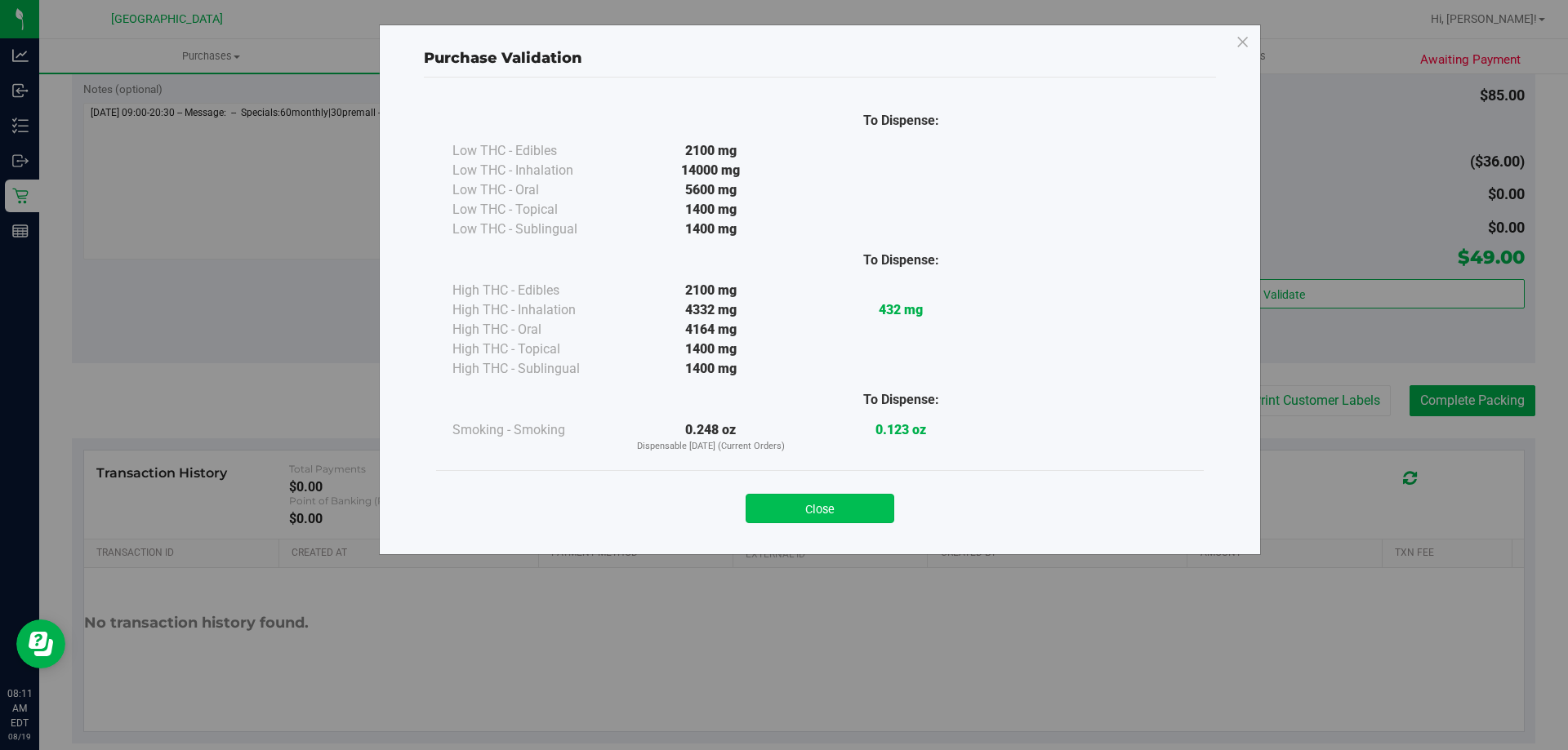
click at [861, 507] on button "Close" at bounding box center [820, 509] width 149 height 29
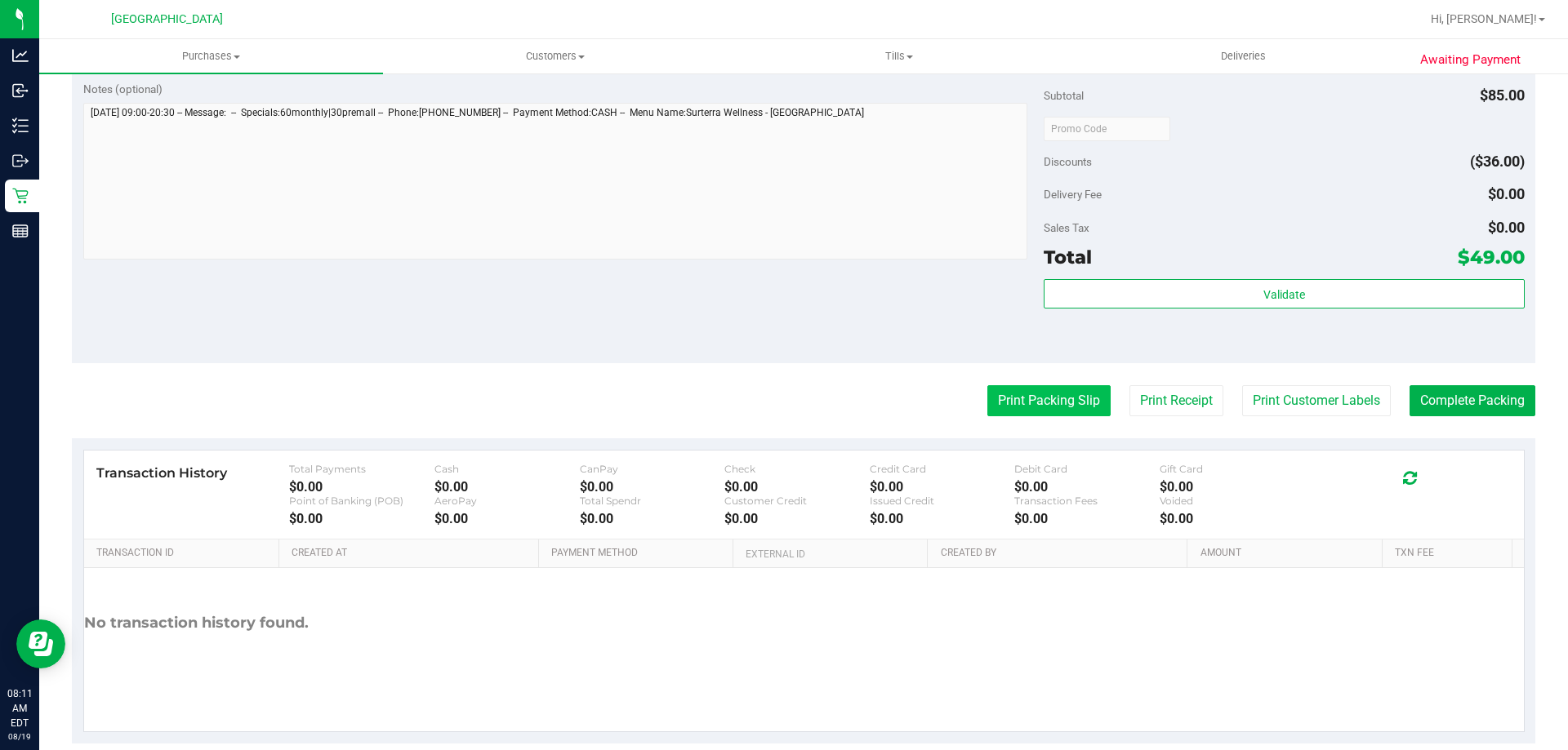
click at [992, 402] on button "Print Packing Slip" at bounding box center [1049, 401] width 123 height 31
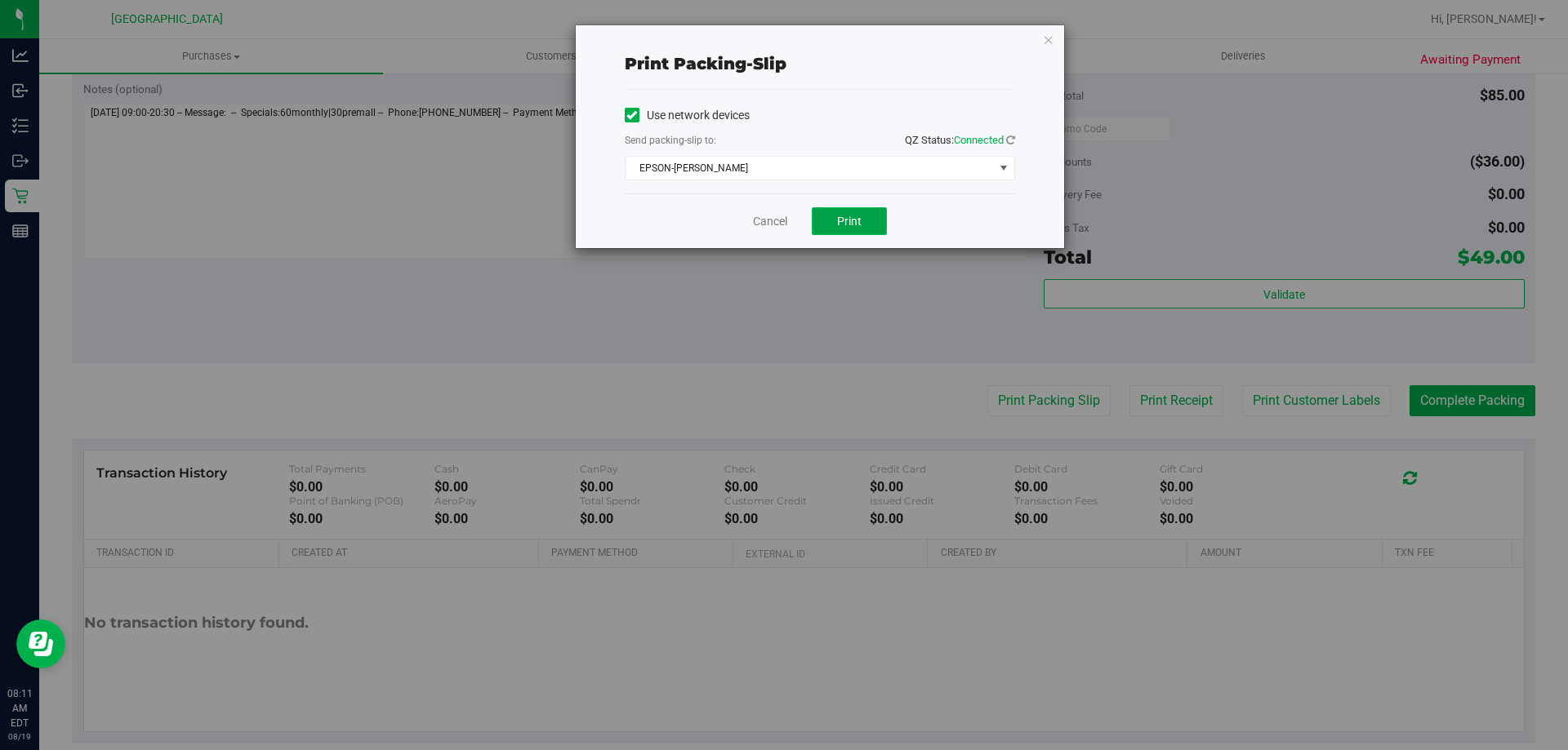
click at [858, 224] on span "Print" at bounding box center [849, 222] width 25 height 13
drag, startPoint x: 750, startPoint y: 223, endPoint x: 1021, endPoint y: 357, distance: 302.3
click at [752, 223] on div "Cancel Print" at bounding box center [820, 222] width 391 height 55
drag, startPoint x: 774, startPoint y: 221, endPoint x: 777, endPoint y: 231, distance: 10.4
click at [772, 220] on link "Cancel" at bounding box center [769, 222] width 34 height 17
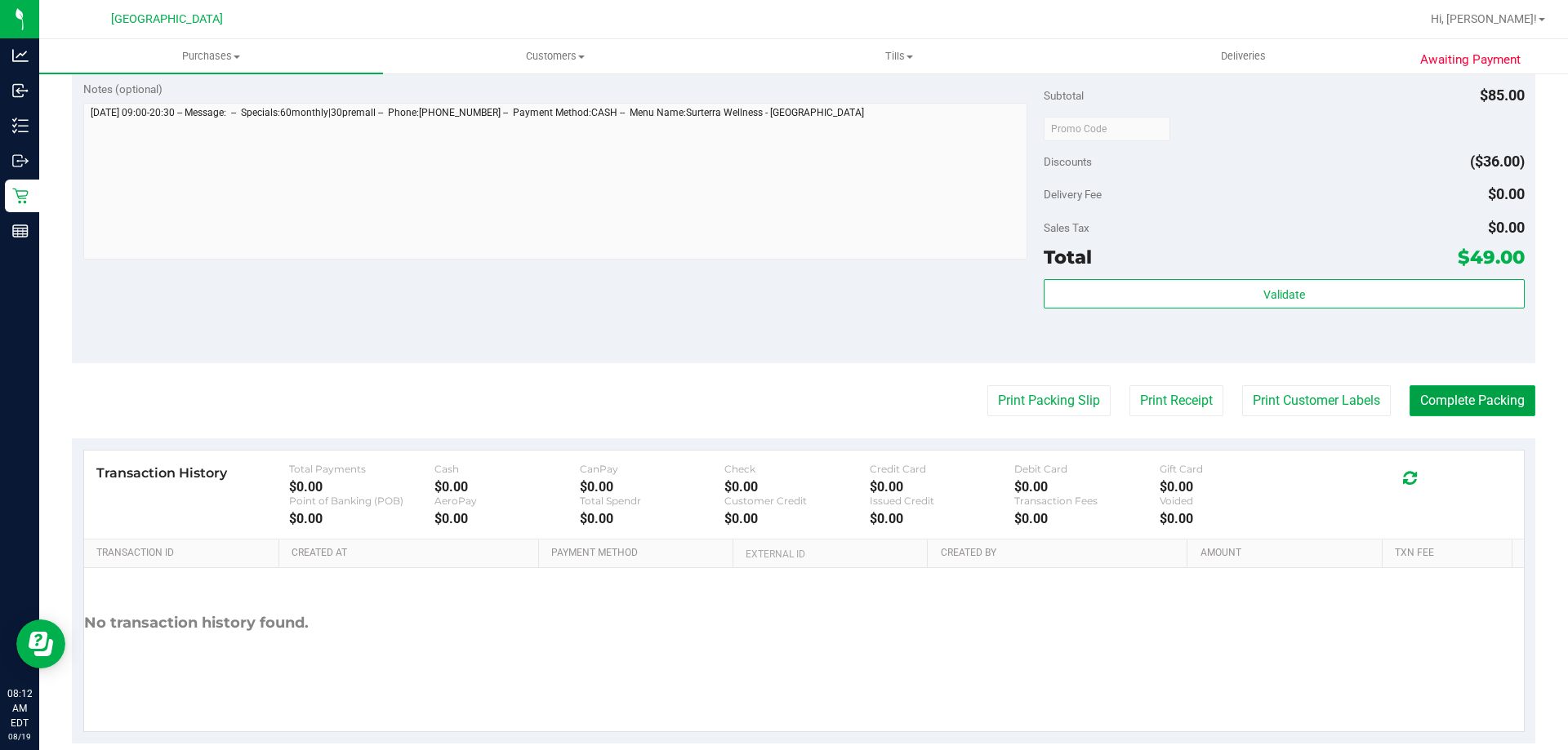
click at [1436, 396] on button "Complete Packing" at bounding box center [1471, 401] width 126 height 31
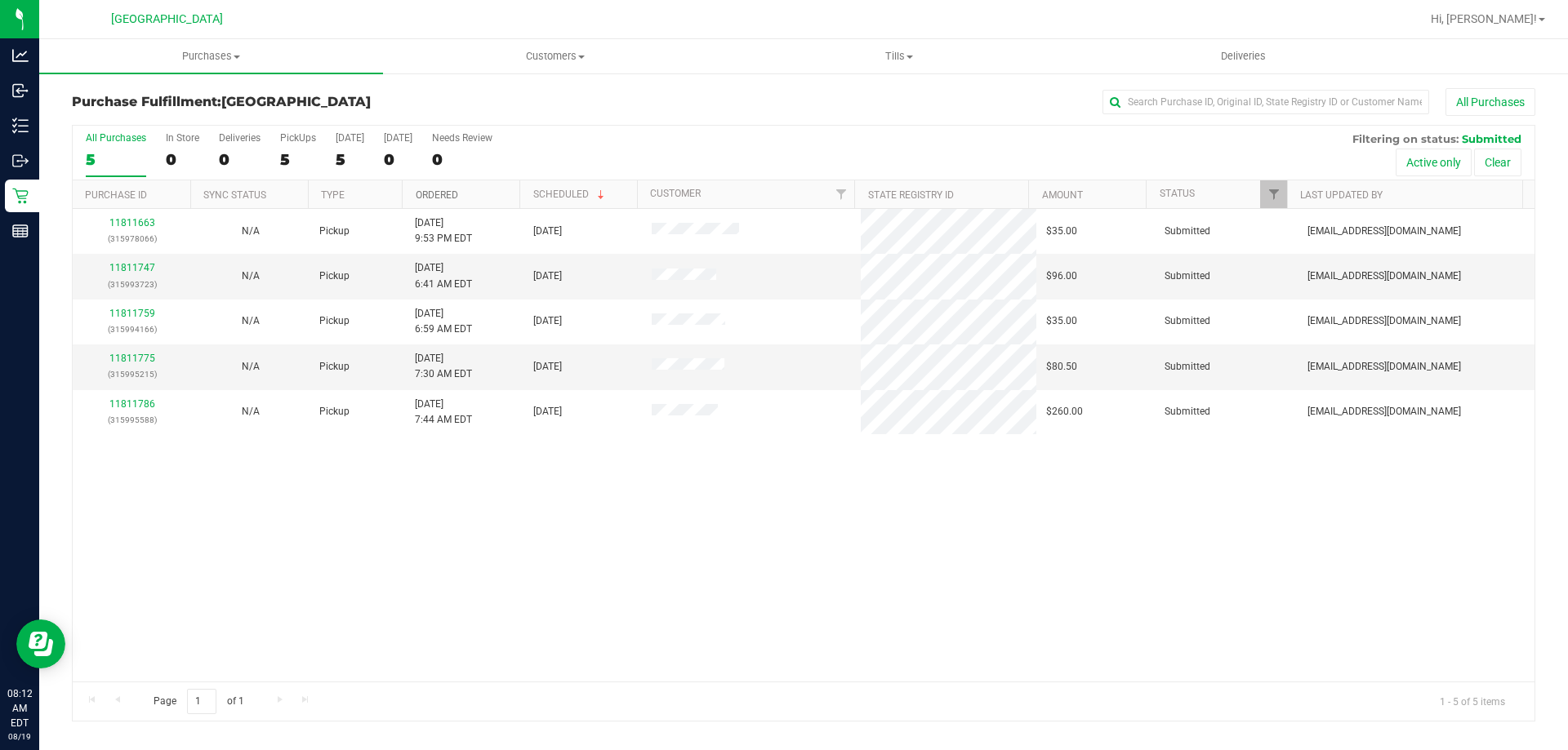
click at [437, 190] on link "Ordered" at bounding box center [437, 195] width 42 height 11
click at [130, 267] on link "11811747" at bounding box center [132, 267] width 46 height 11
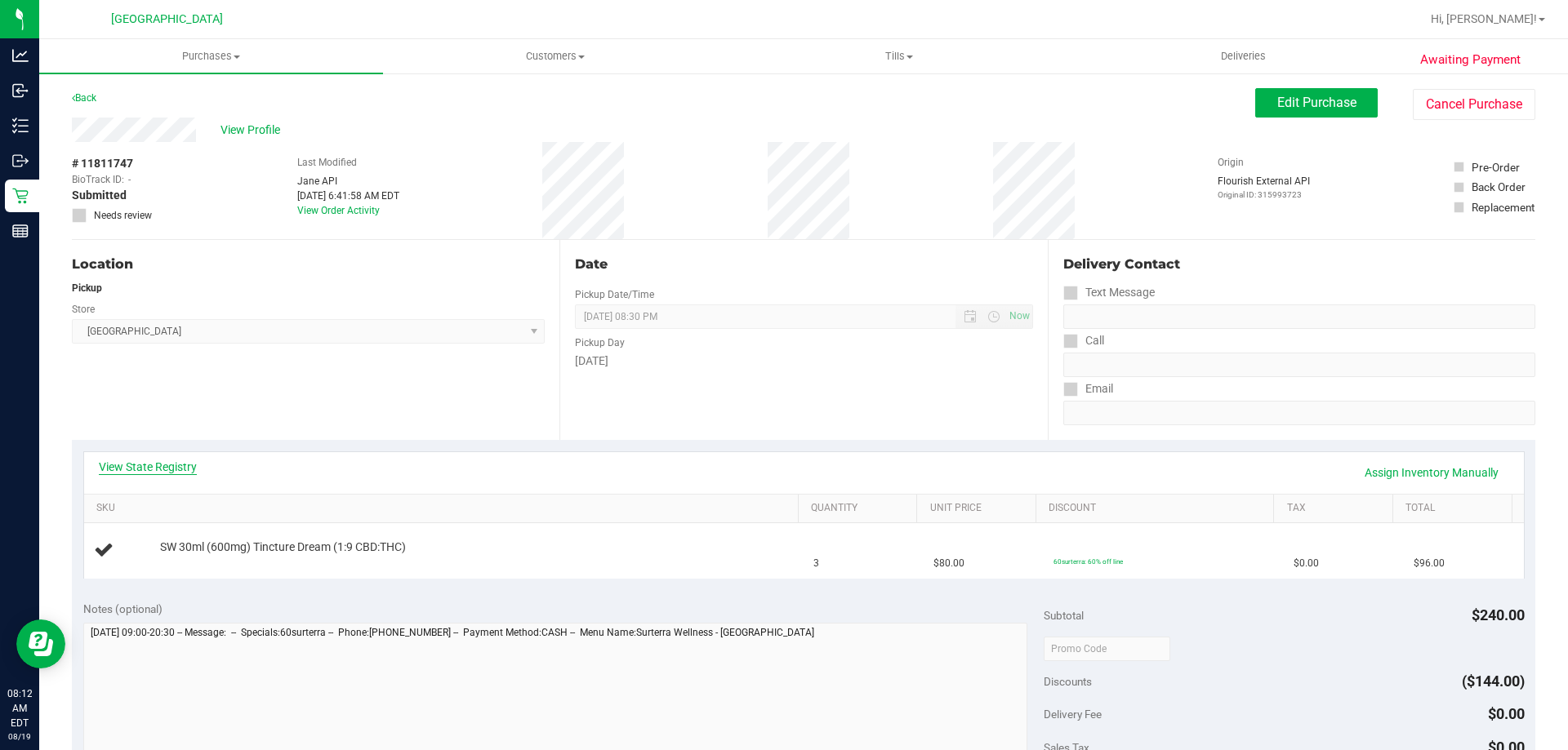
click at [178, 468] on link "View State Registry" at bounding box center [148, 467] width 98 height 17
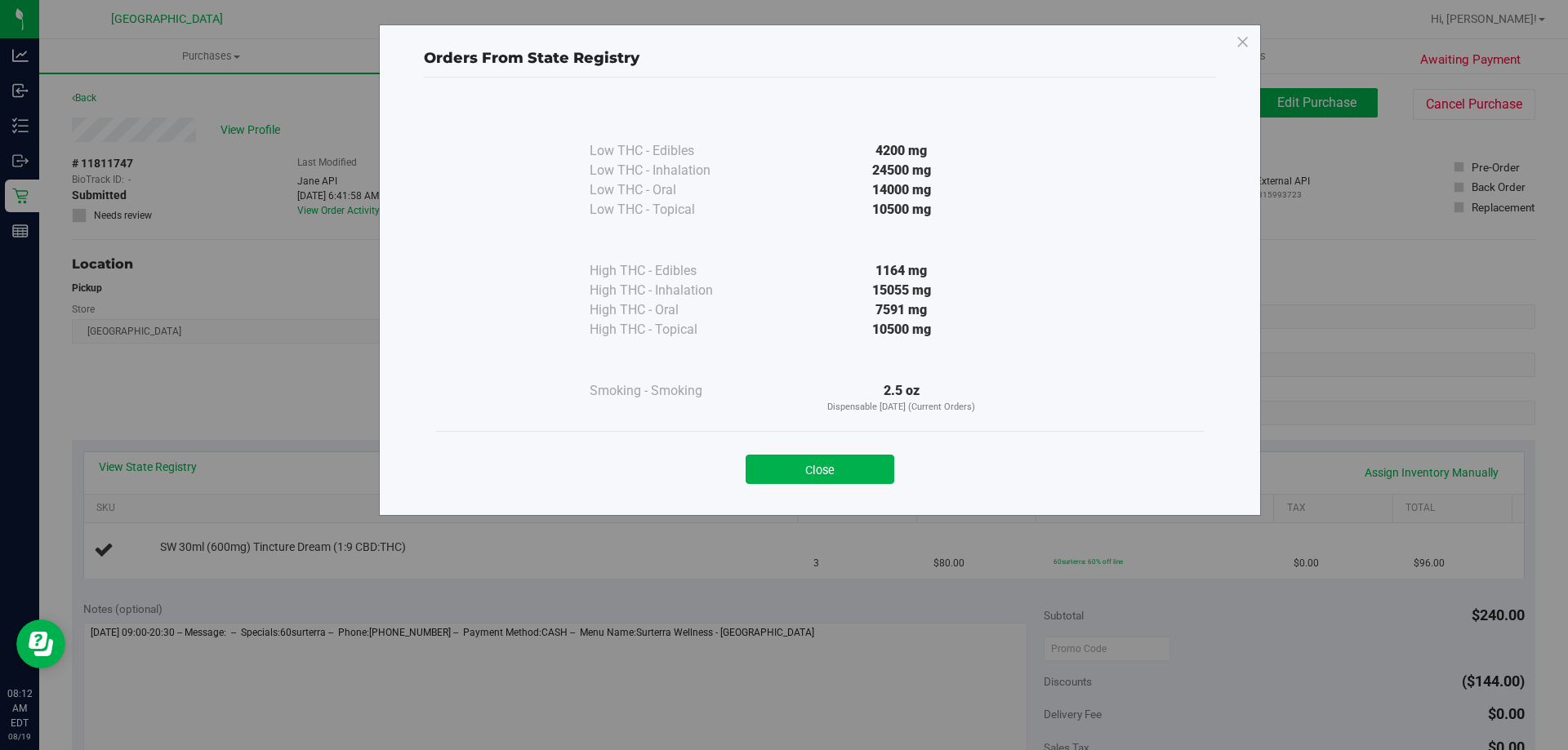
click at [839, 472] on button "Close" at bounding box center [820, 470] width 149 height 29
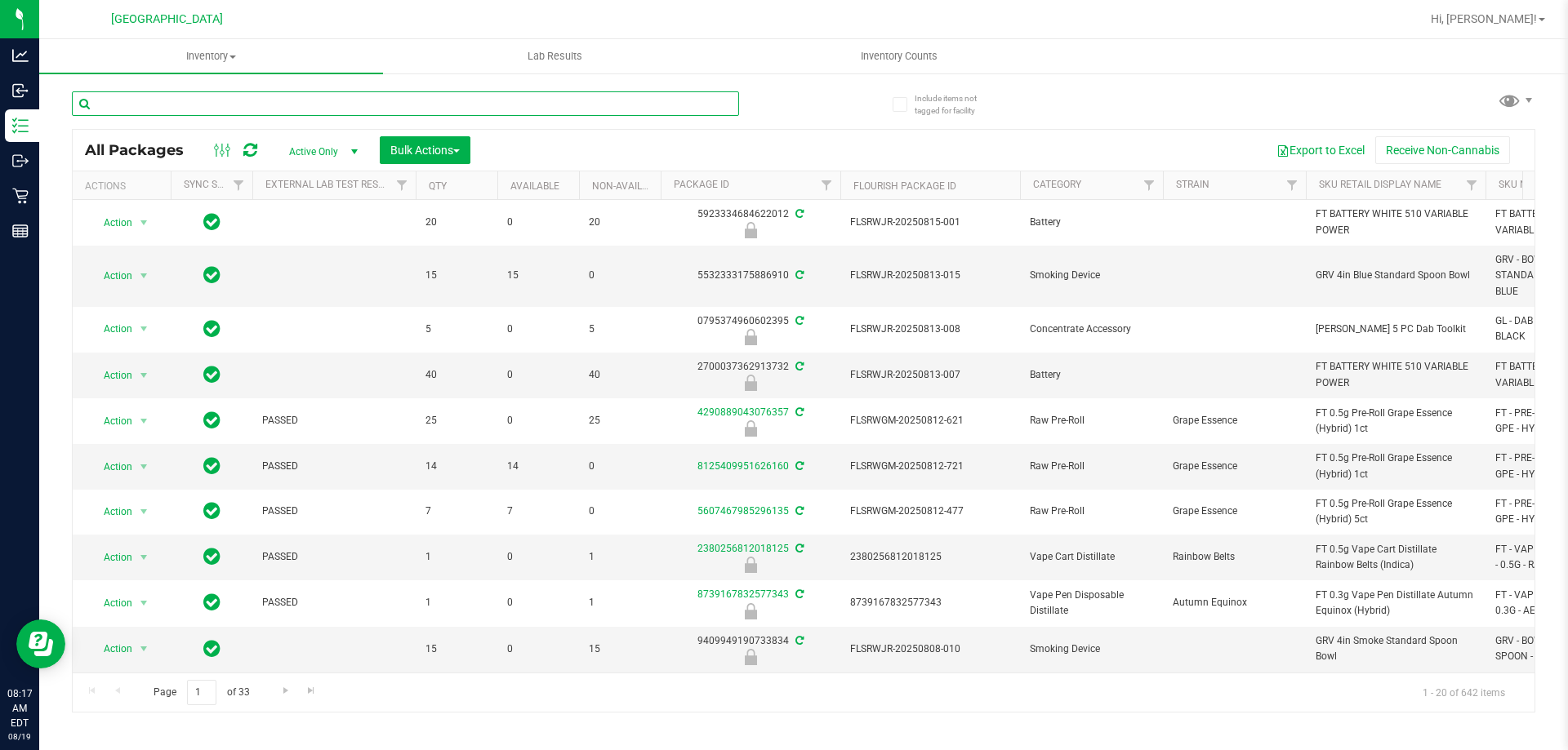
click at [359, 108] on input "text" at bounding box center [405, 104] width 667 height 25
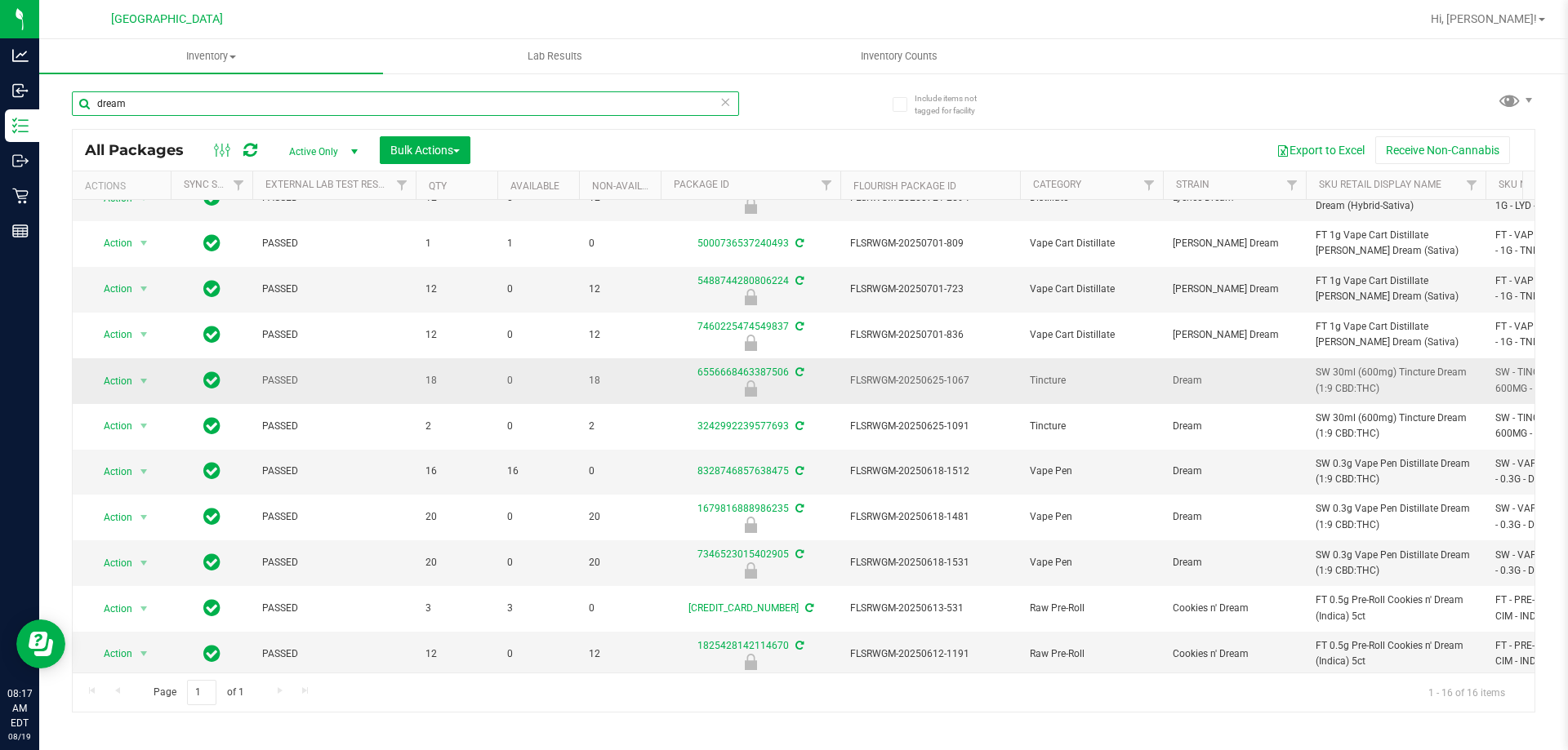
scroll to position [82, 0]
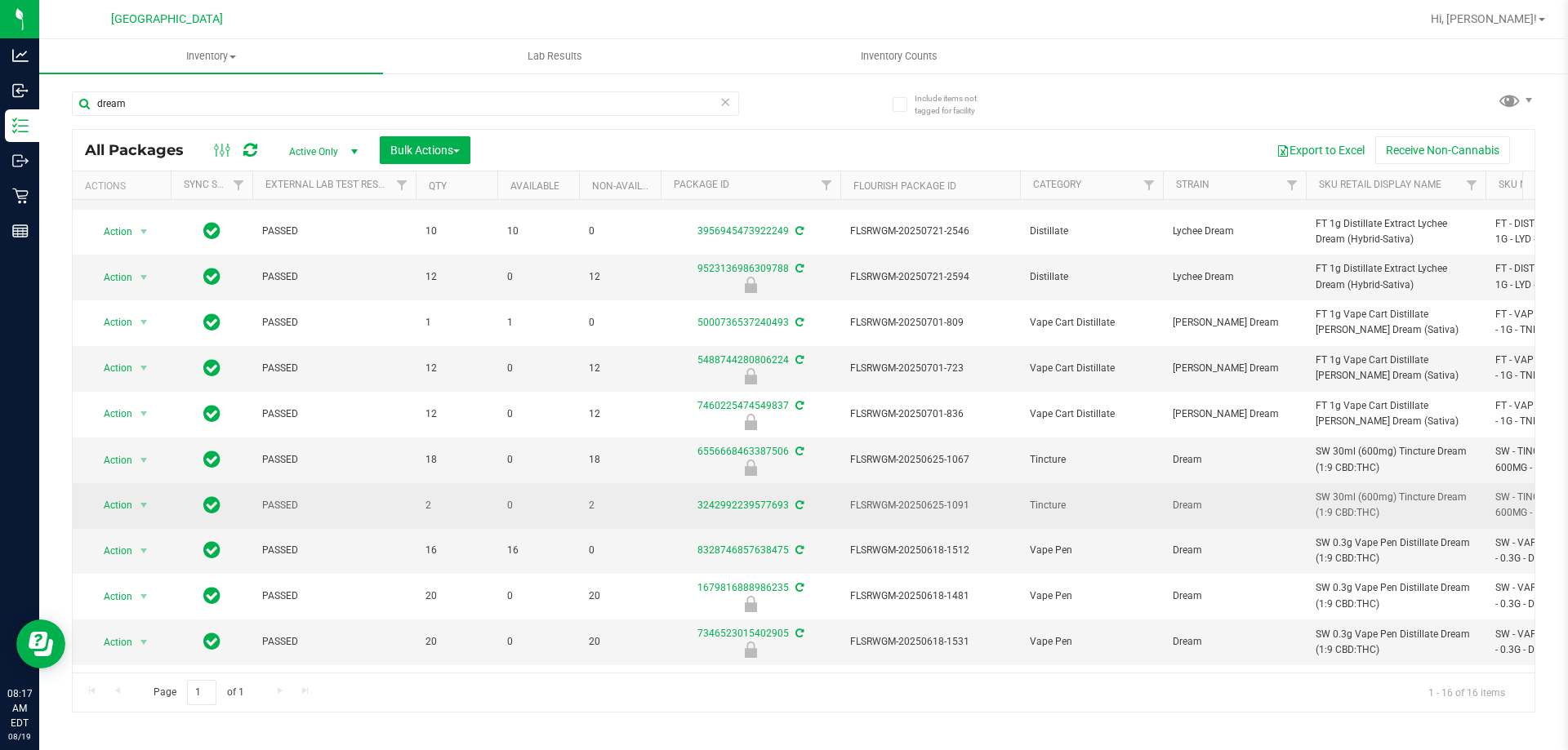
click at [1355, 501] on span "SW 30ml (600mg) Tincture Dream (1:9 CBD:THC)" at bounding box center [1395, 506] width 160 height 31
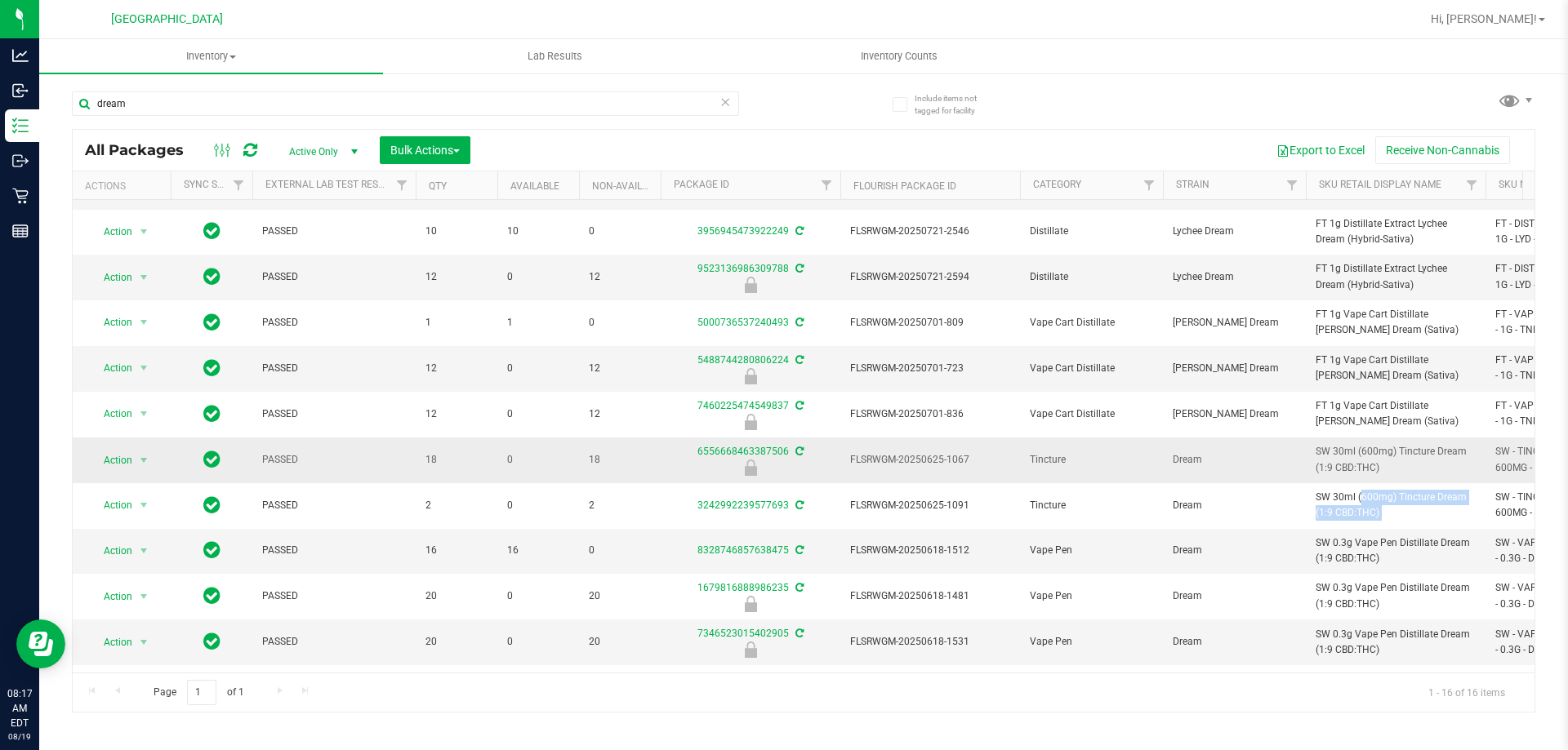
copy tr "SW 30ml (600mg) Tincture Dream (1:9 CBD:THC)"
click at [406, 104] on input "dream" at bounding box center [405, 104] width 667 height 25
click at [404, 103] on input "dream" at bounding box center [405, 104] width 667 height 25
paste input "SW 30ml (600mg) Tincture Dream (1:9 CBD:THC)"
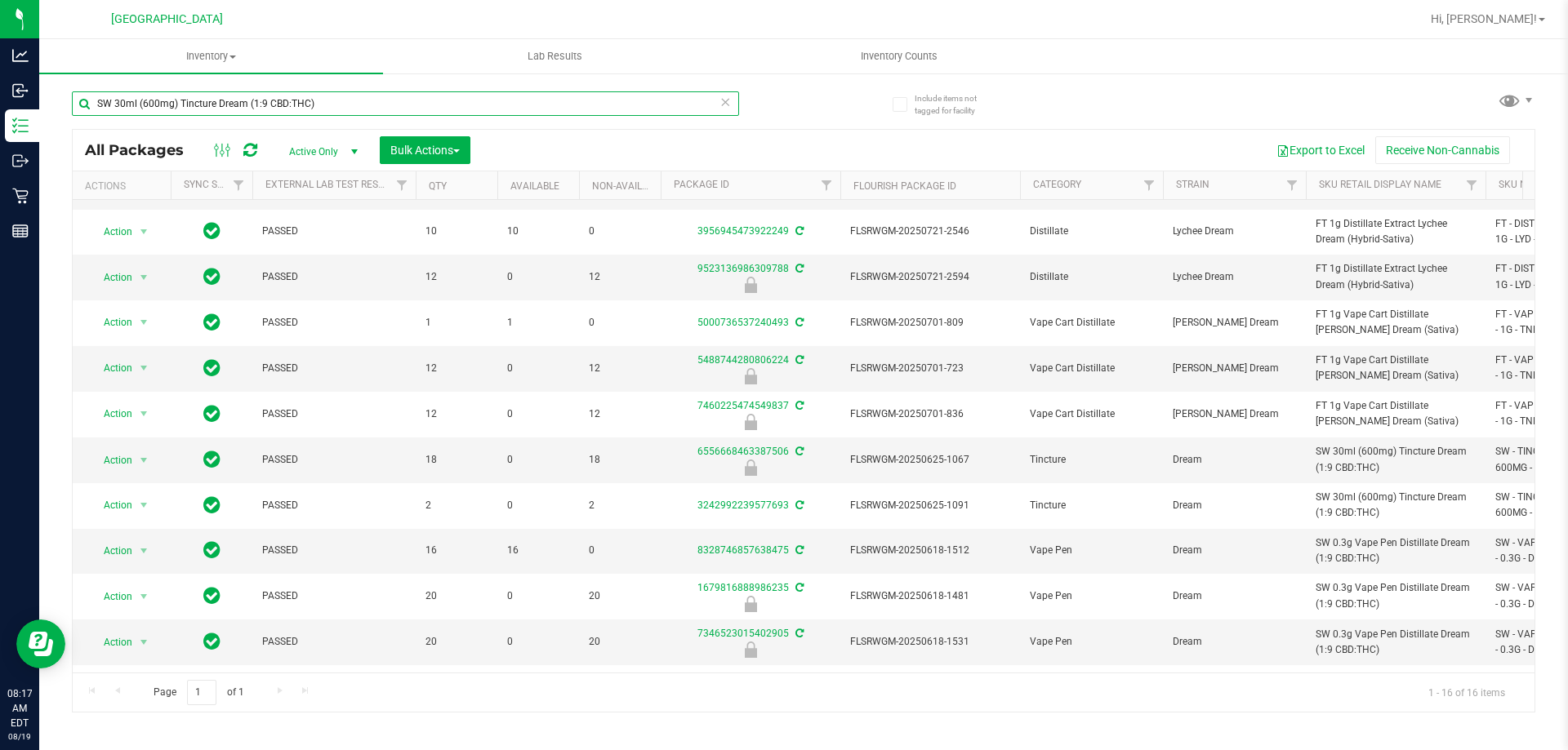
type input "SW 30ml (600mg) Tincture Dream (1:9 CBD:THC)"
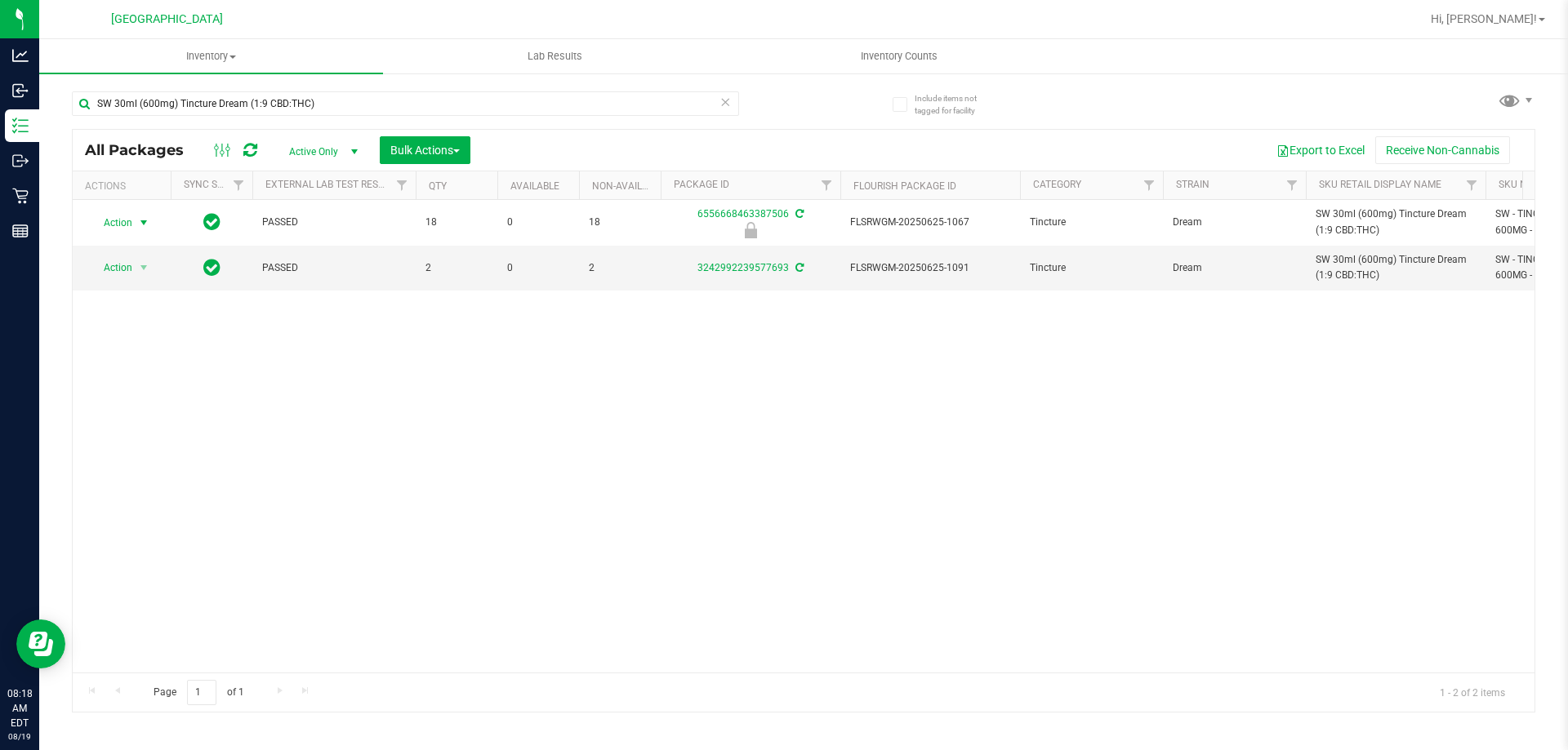
click at [120, 223] on span "Action" at bounding box center [111, 222] width 44 height 23
drag, startPoint x: 132, startPoint y: 392, endPoint x: 140, endPoint y: 194, distance: 198.2
click at [132, 404] on li "Unlock package" at bounding box center [142, 416] width 105 height 25
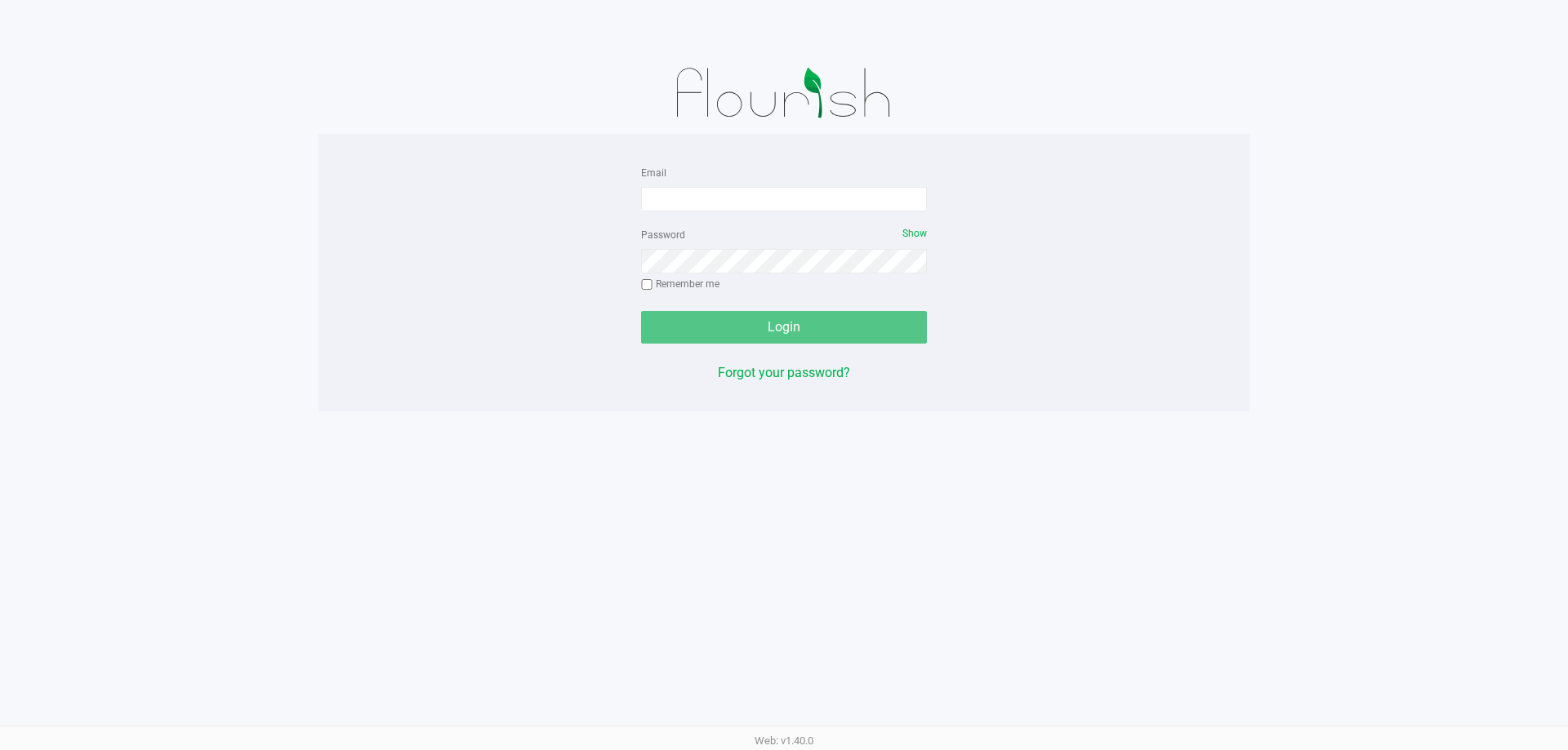
drag, startPoint x: 705, startPoint y: 232, endPoint x: 707, endPoint y: 220, distance: 12.2
click at [703, 230] on div "Password Show Remember me" at bounding box center [783, 261] width 286 height 74
click at [701, 203] on input "Email" at bounding box center [783, 199] width 286 height 25
type input "[EMAIL_ADDRESS][DOMAIN_NAME]"
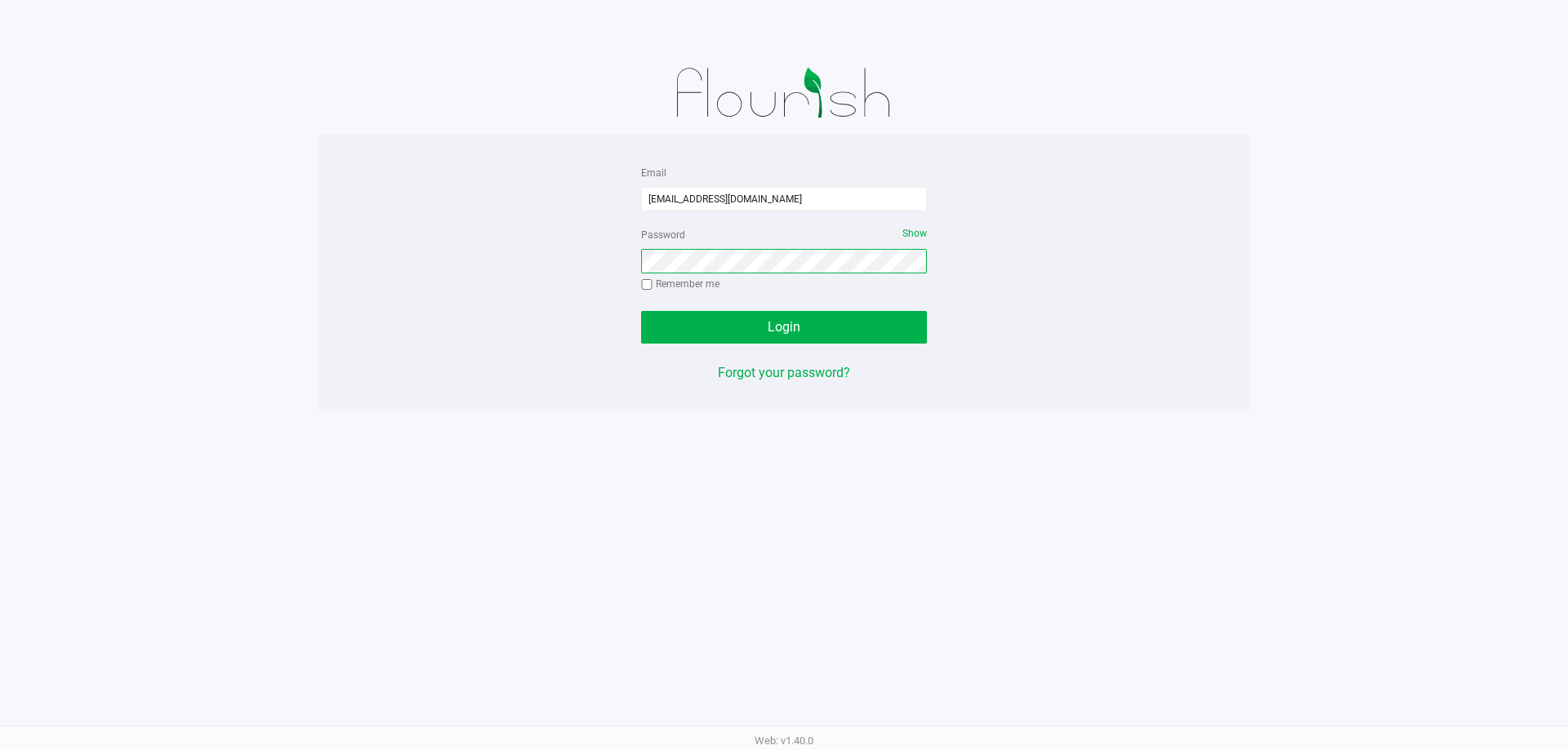
click at [641, 311] on button "Login" at bounding box center [783, 327] width 286 height 33
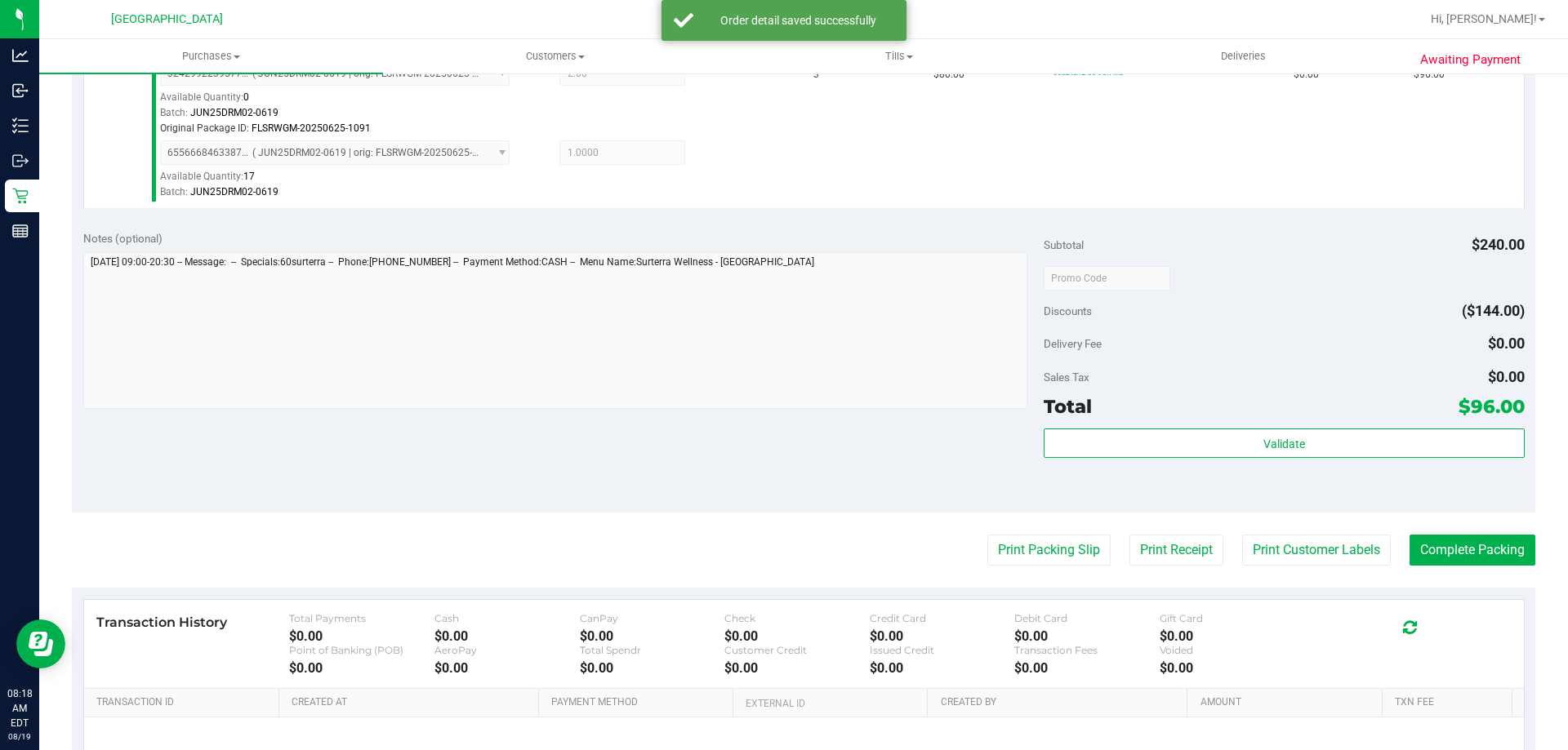
scroll to position [490, 0]
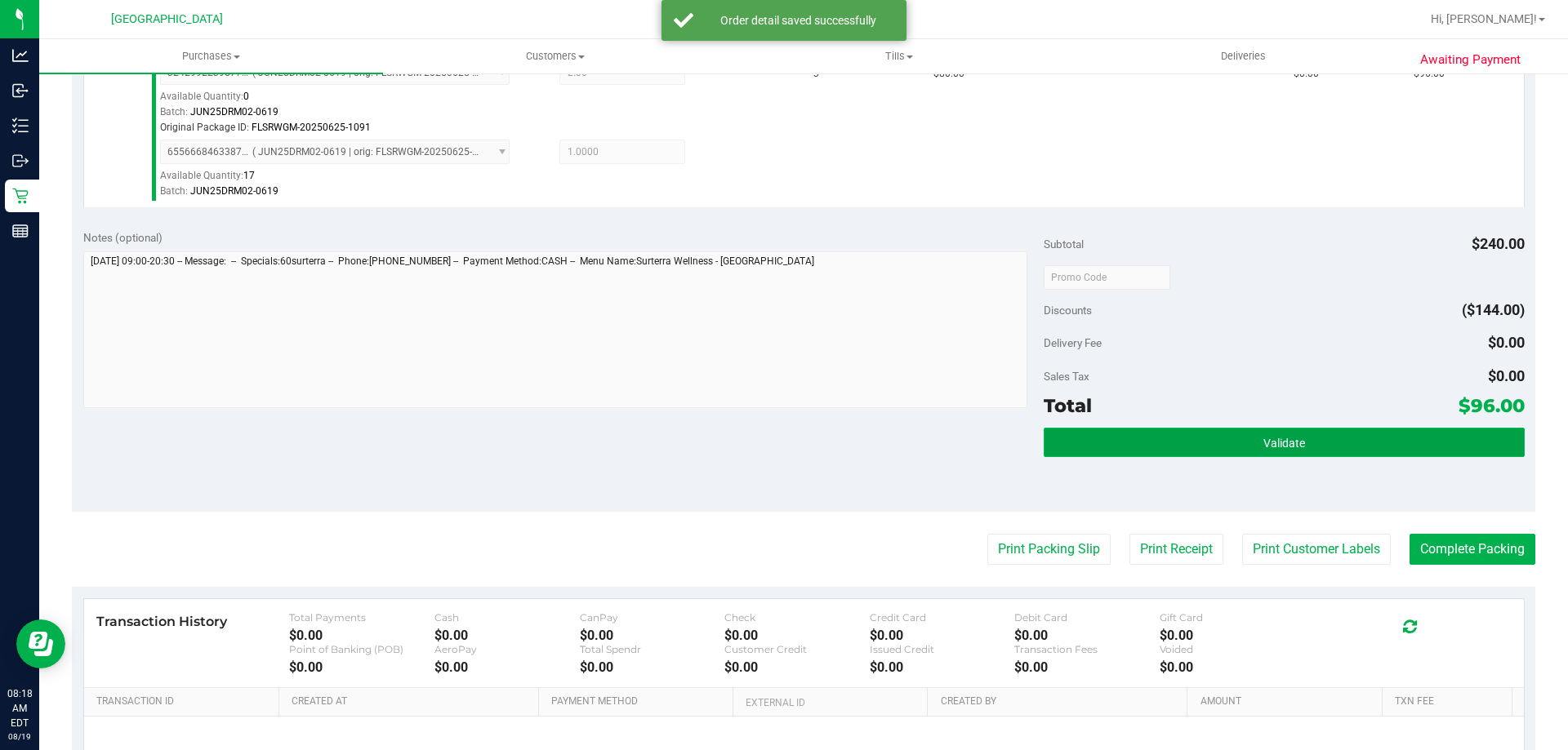
click at [1142, 445] on button "Validate" at bounding box center [1283, 443] width 480 height 29
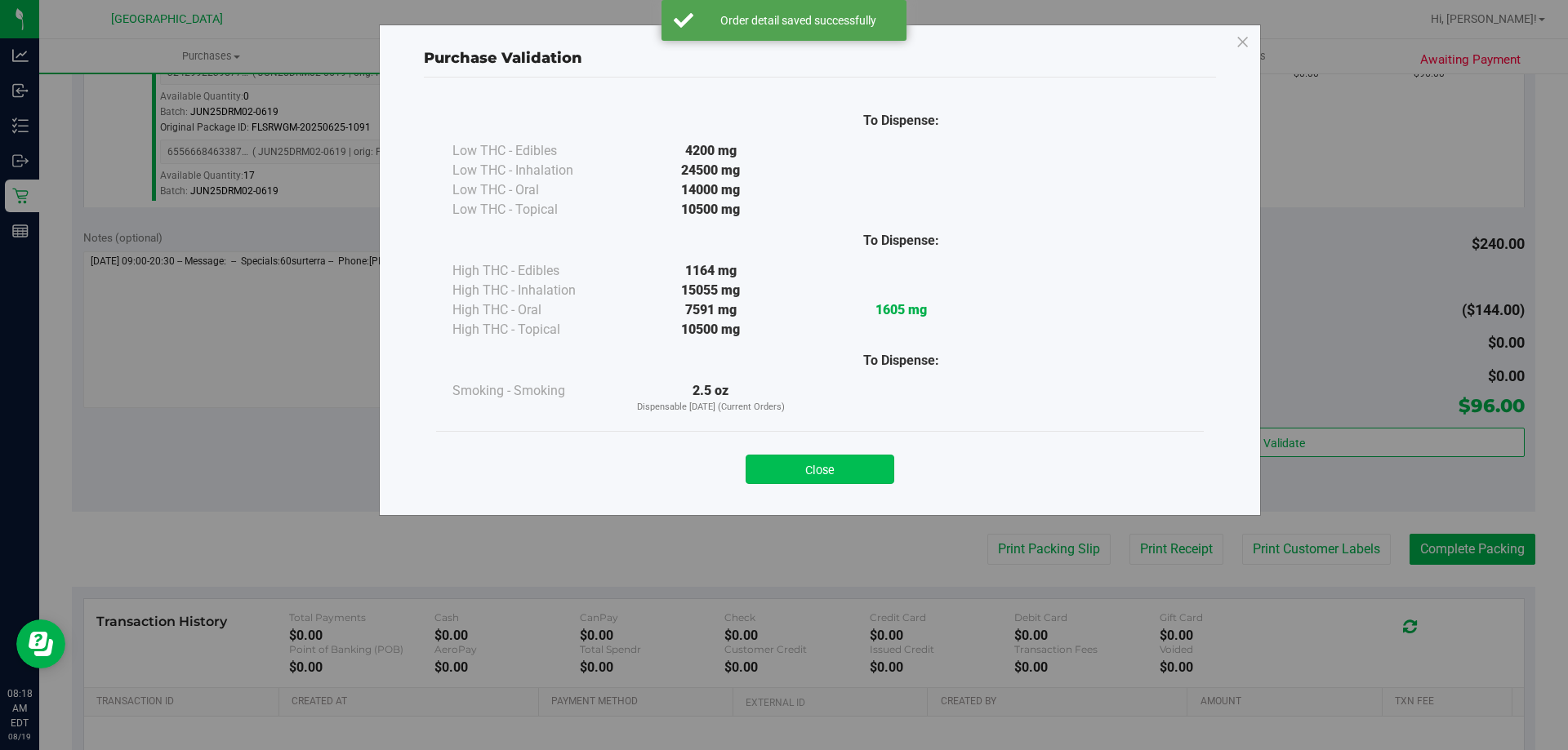
click at [856, 471] on button "Close" at bounding box center [820, 470] width 149 height 29
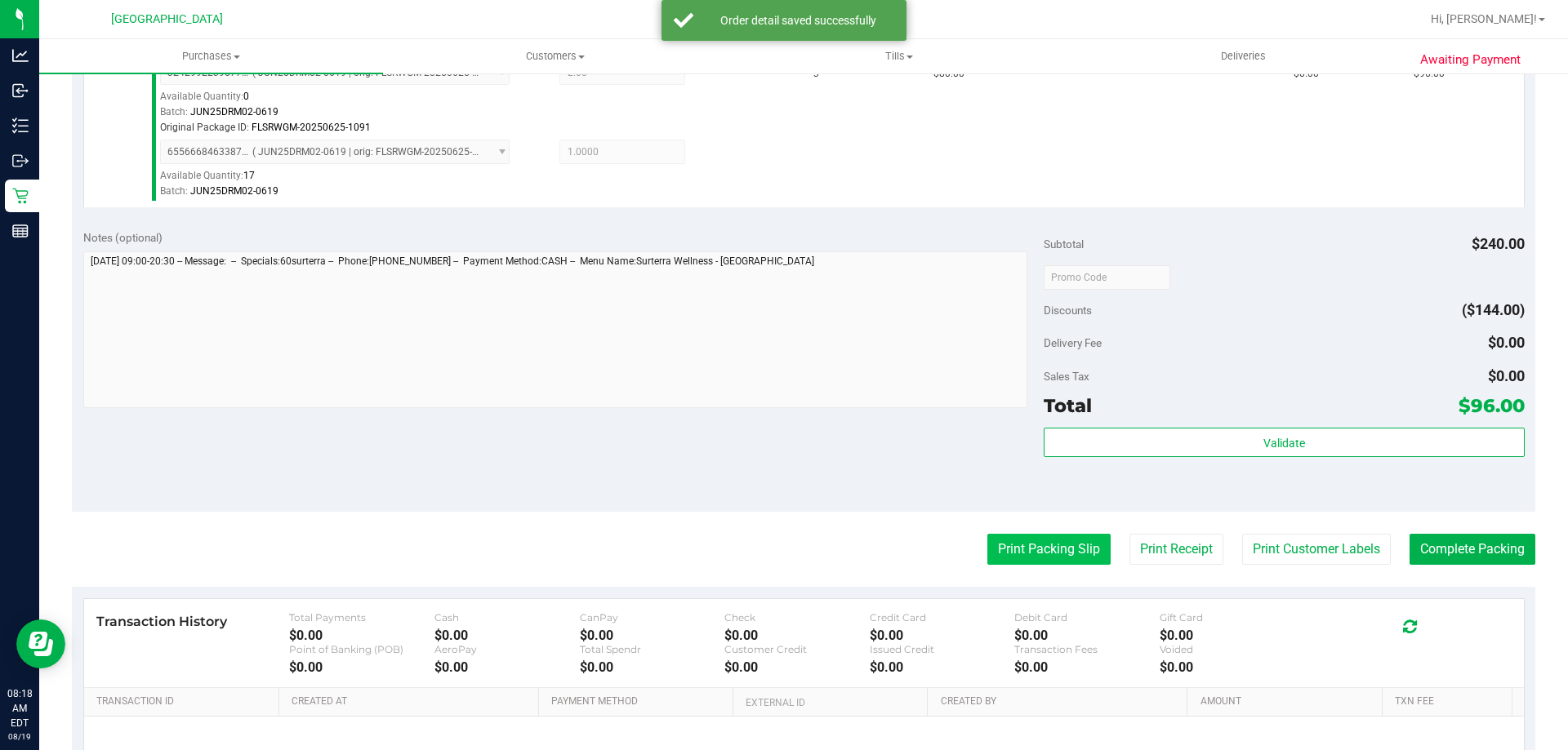
click at [1027, 541] on button "Print Packing Slip" at bounding box center [1049, 550] width 123 height 31
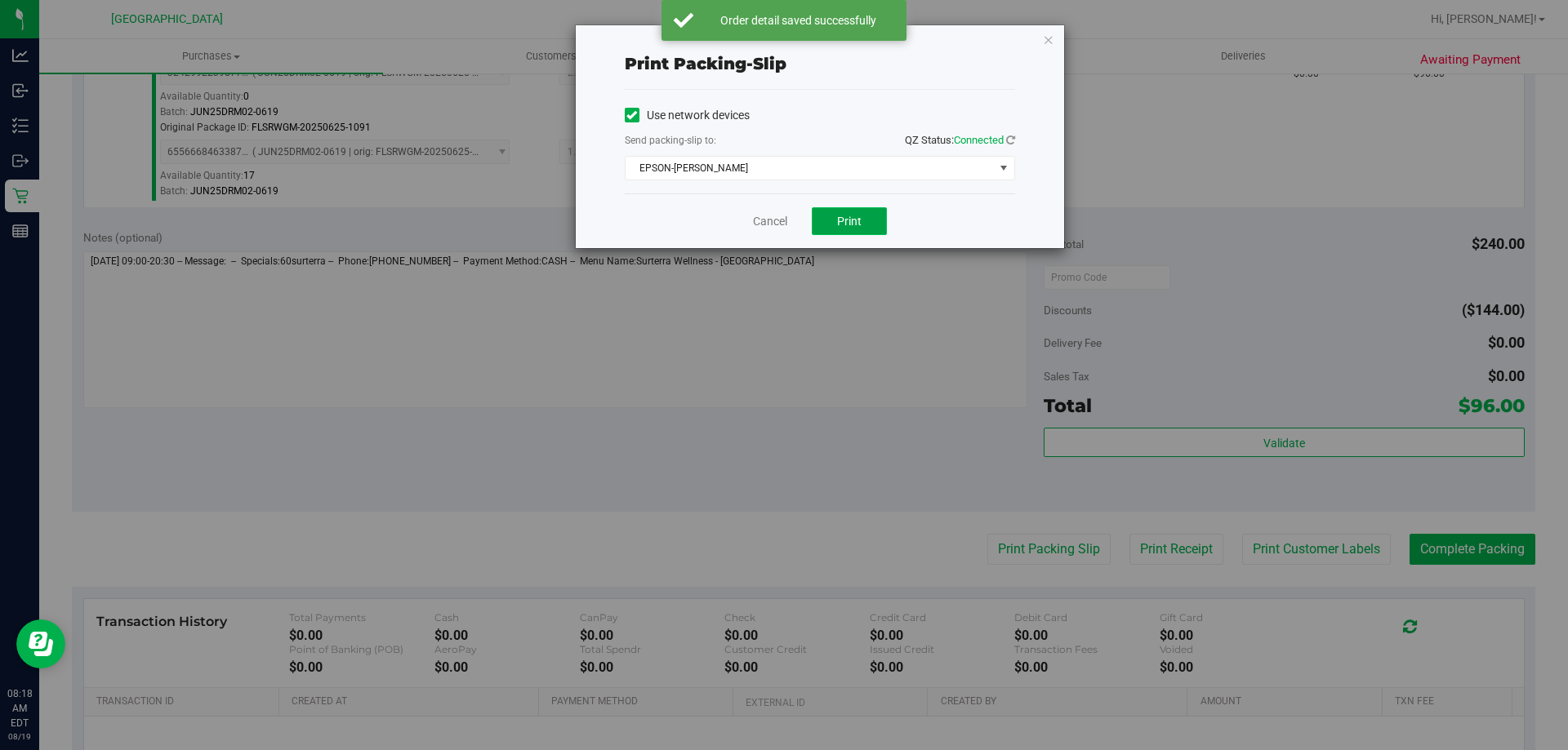
click at [833, 220] on button "Print" at bounding box center [849, 222] width 75 height 28
click at [764, 225] on link "Cancel" at bounding box center [769, 222] width 34 height 17
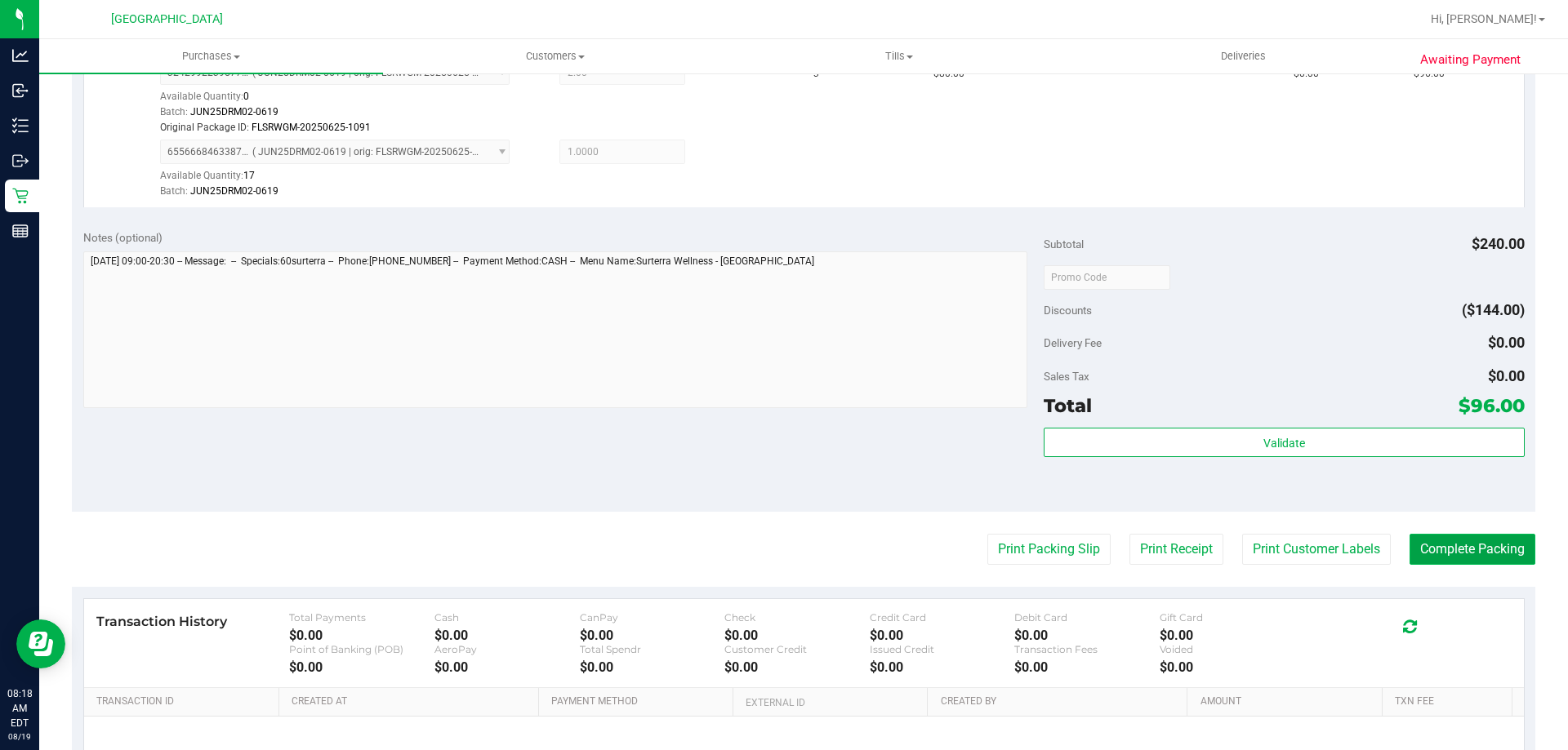
click at [1462, 551] on button "Complete Packing" at bounding box center [1471, 550] width 126 height 31
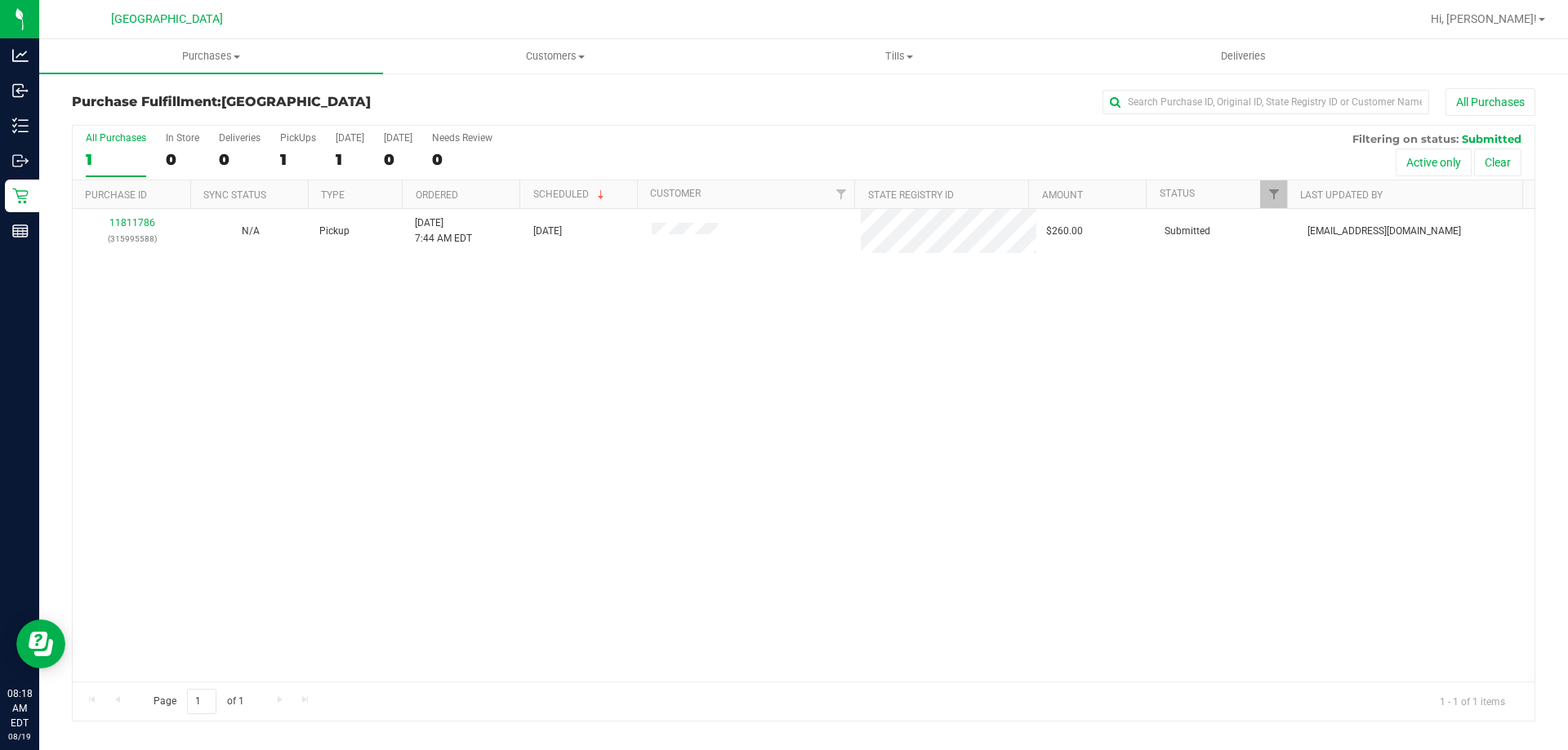
click at [1083, 611] on div "11811786 (315995588) N/A Pickup 8/19/2025 7:44 AM EDT 8/19/2025 $260.00 Submitt…" at bounding box center [803, 445] width 1461 height 472
drag, startPoint x: 222, startPoint y: 61, endPoint x: 165, endPoint y: 99, distance: 68.5
click at [221, 61] on span "Purchases" at bounding box center [211, 56] width 344 height 15
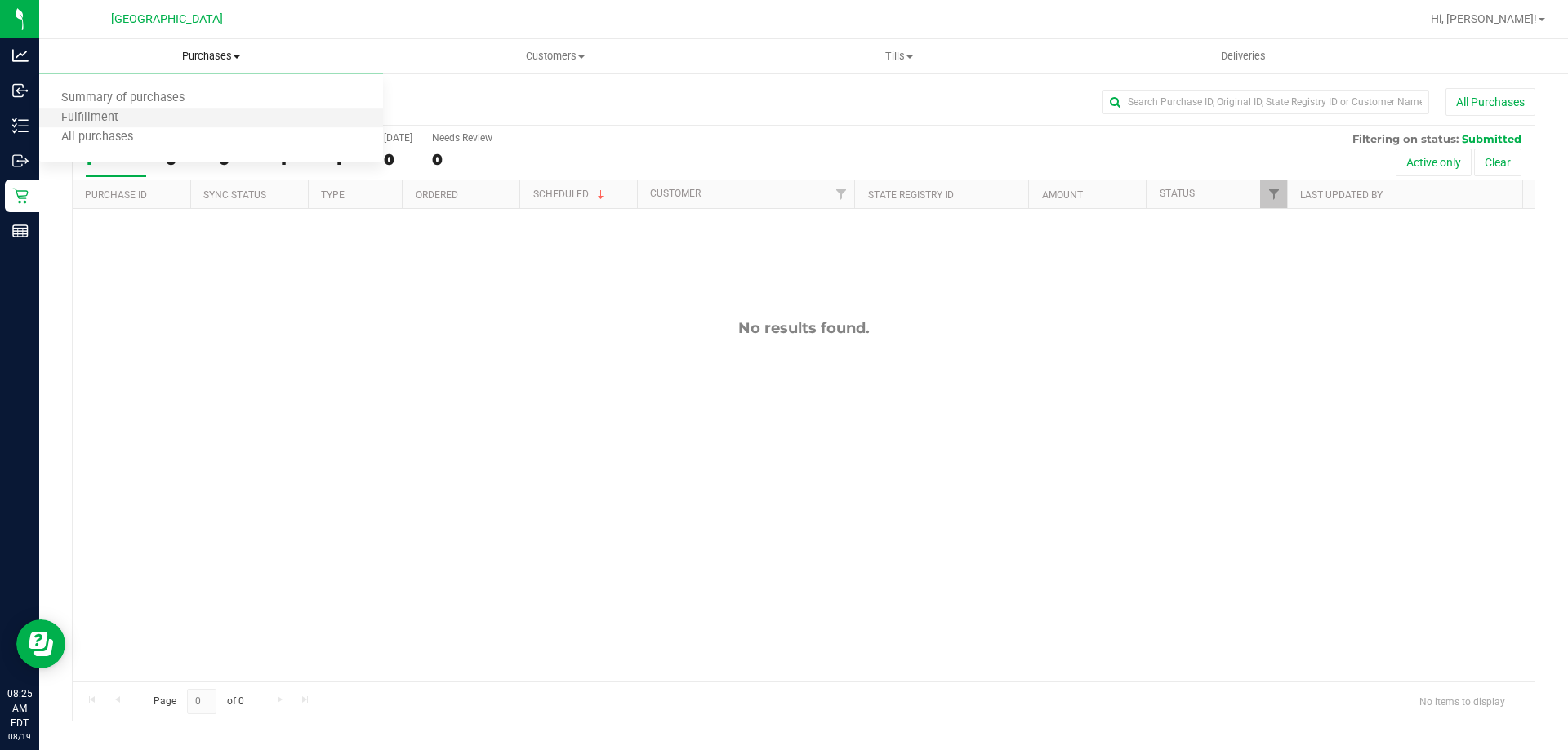
click at [157, 112] on li "Fulfillment" at bounding box center [211, 118] width 344 height 19
click at [733, 508] on div "No results found." at bounding box center [803, 500] width 1461 height 583
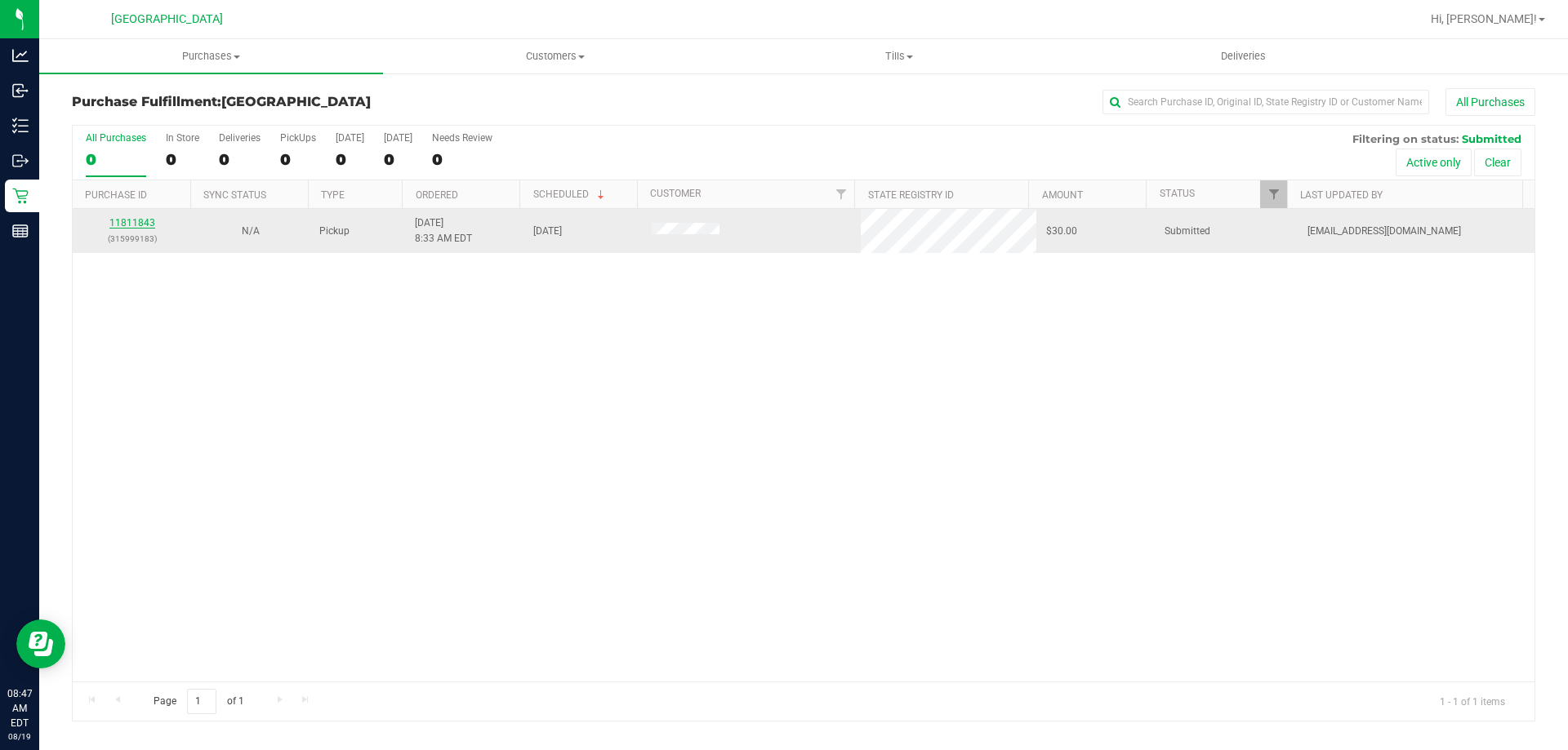
click at [119, 222] on link "11811843" at bounding box center [132, 222] width 46 height 11
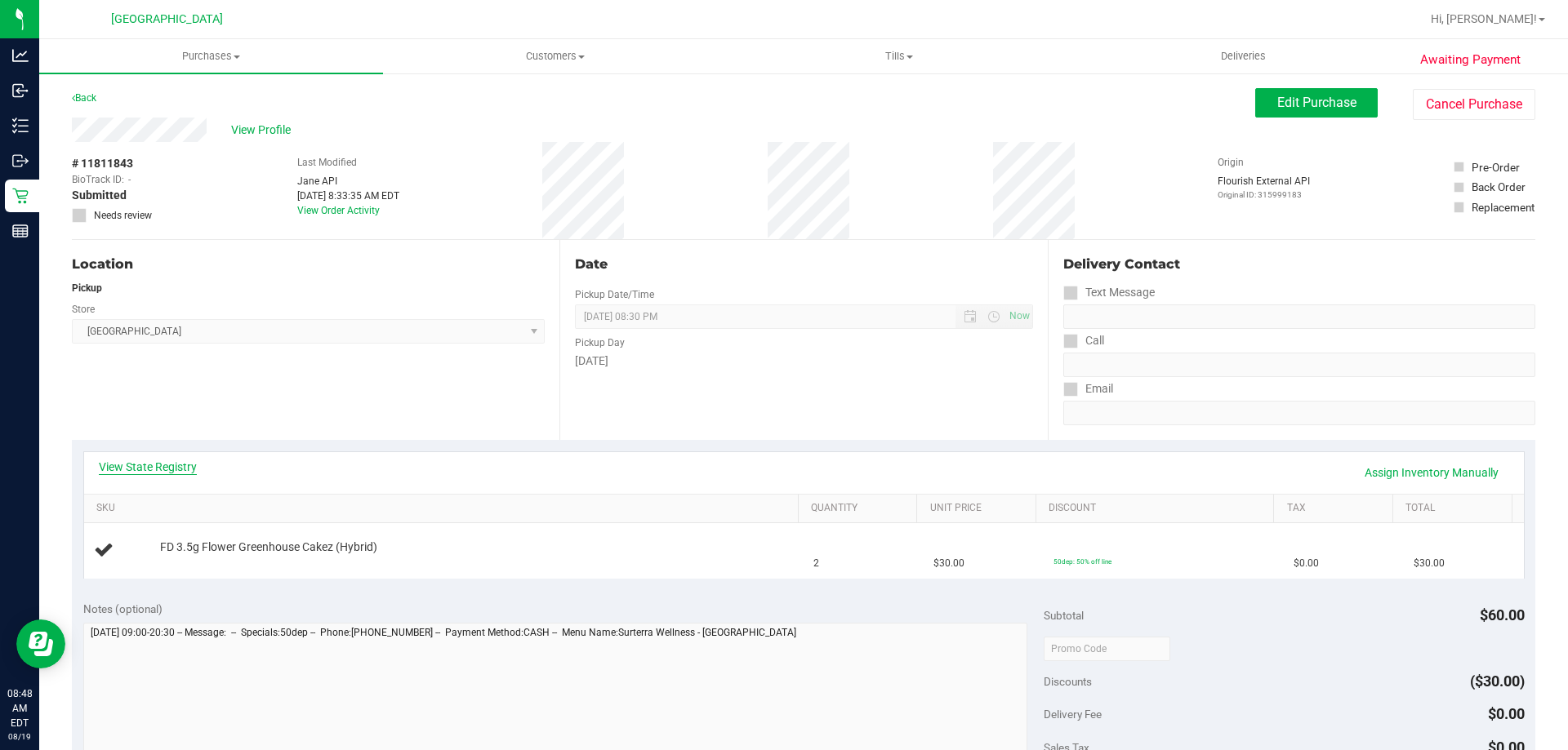
click at [172, 461] on link "View State Registry" at bounding box center [148, 467] width 98 height 17
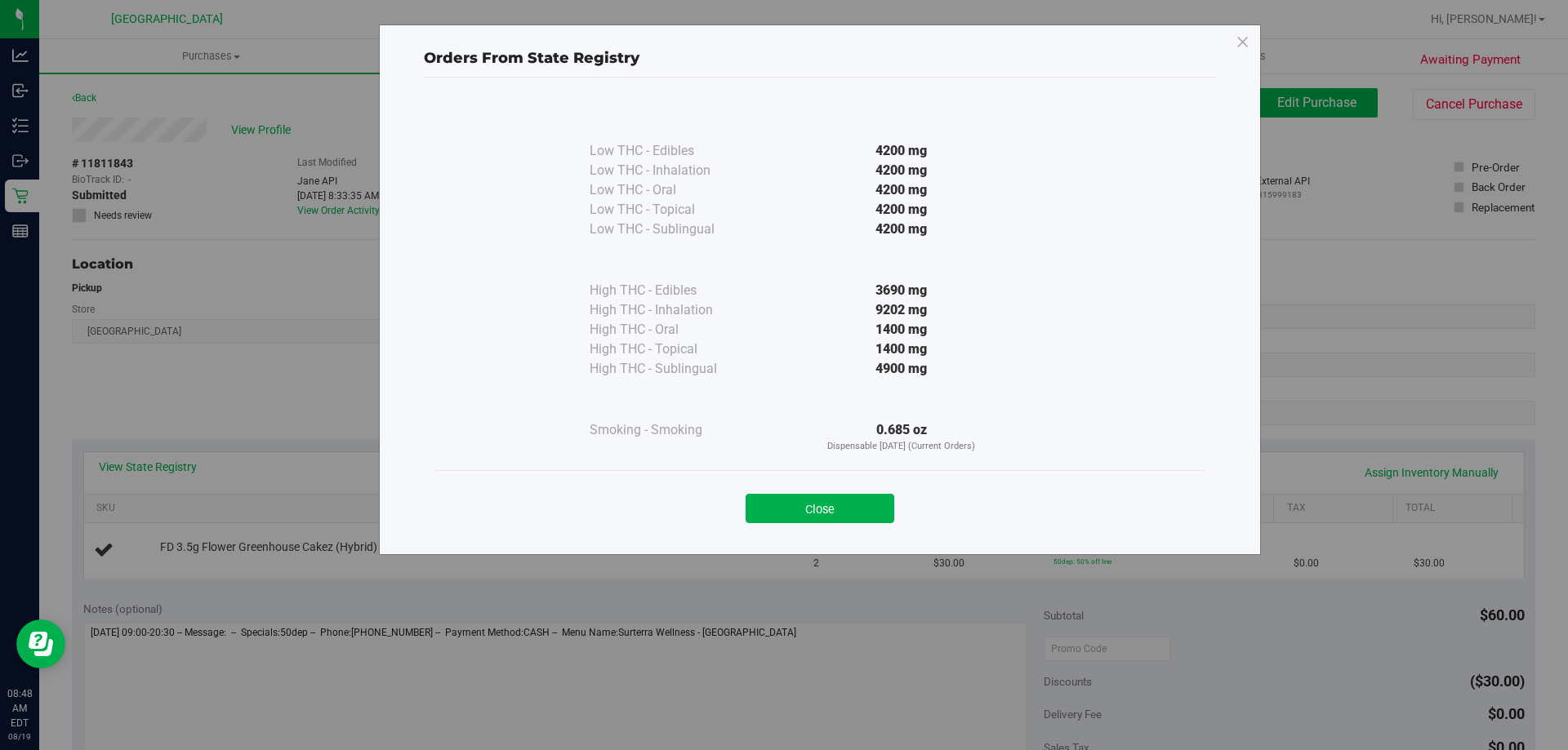
click at [786, 506] on button "Close" at bounding box center [820, 509] width 149 height 29
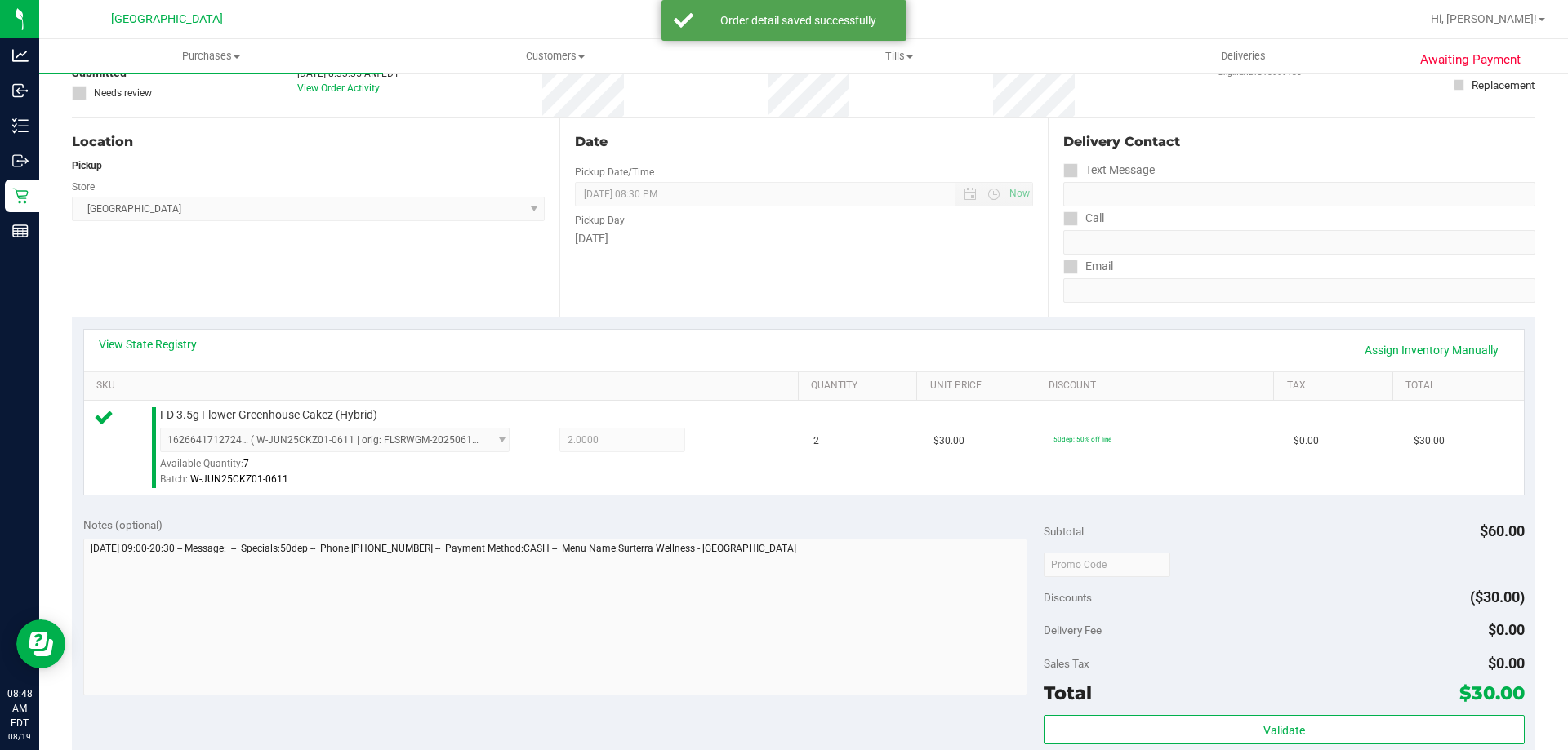
scroll to position [326, 0]
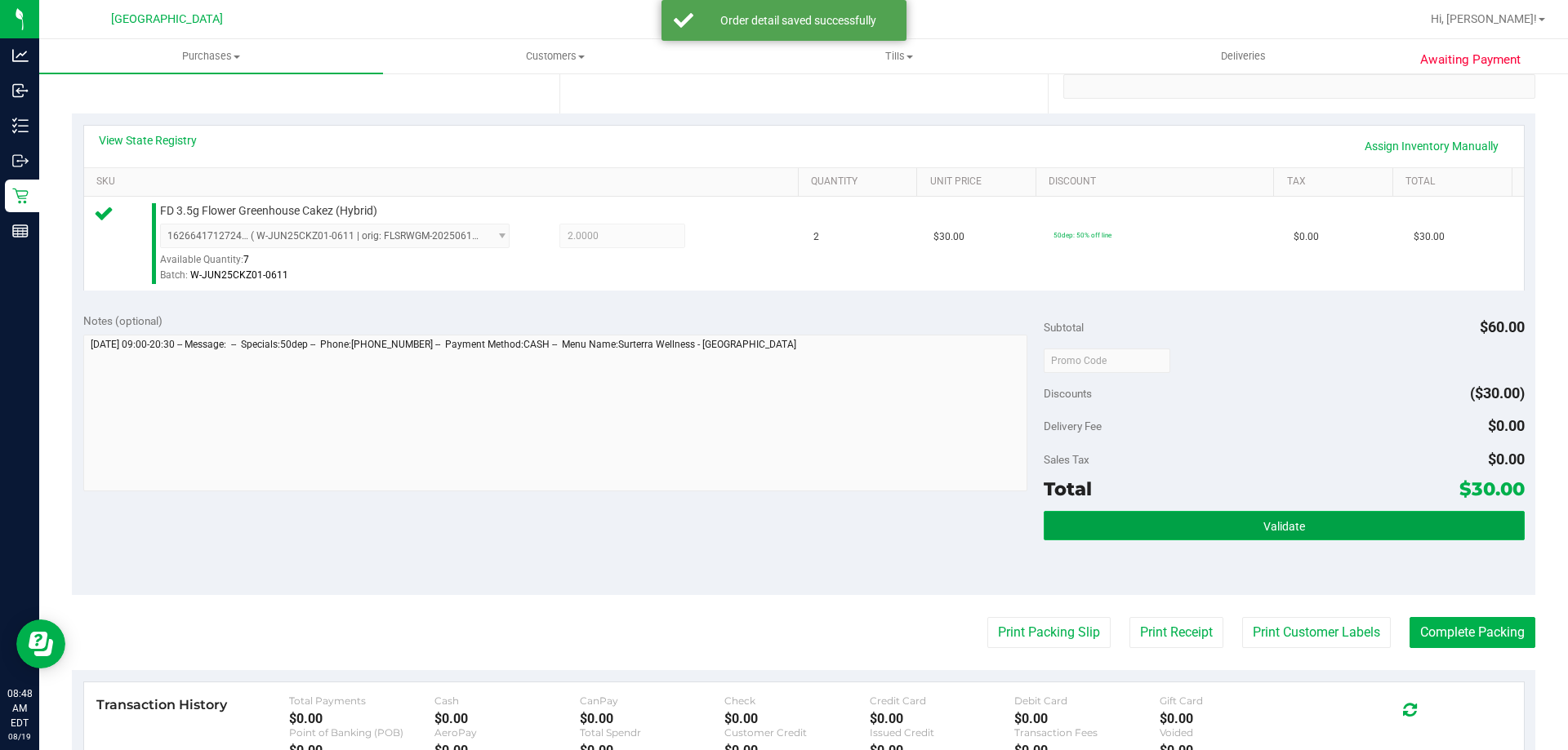
click at [1290, 521] on span "Validate" at bounding box center [1283, 527] width 41 height 13
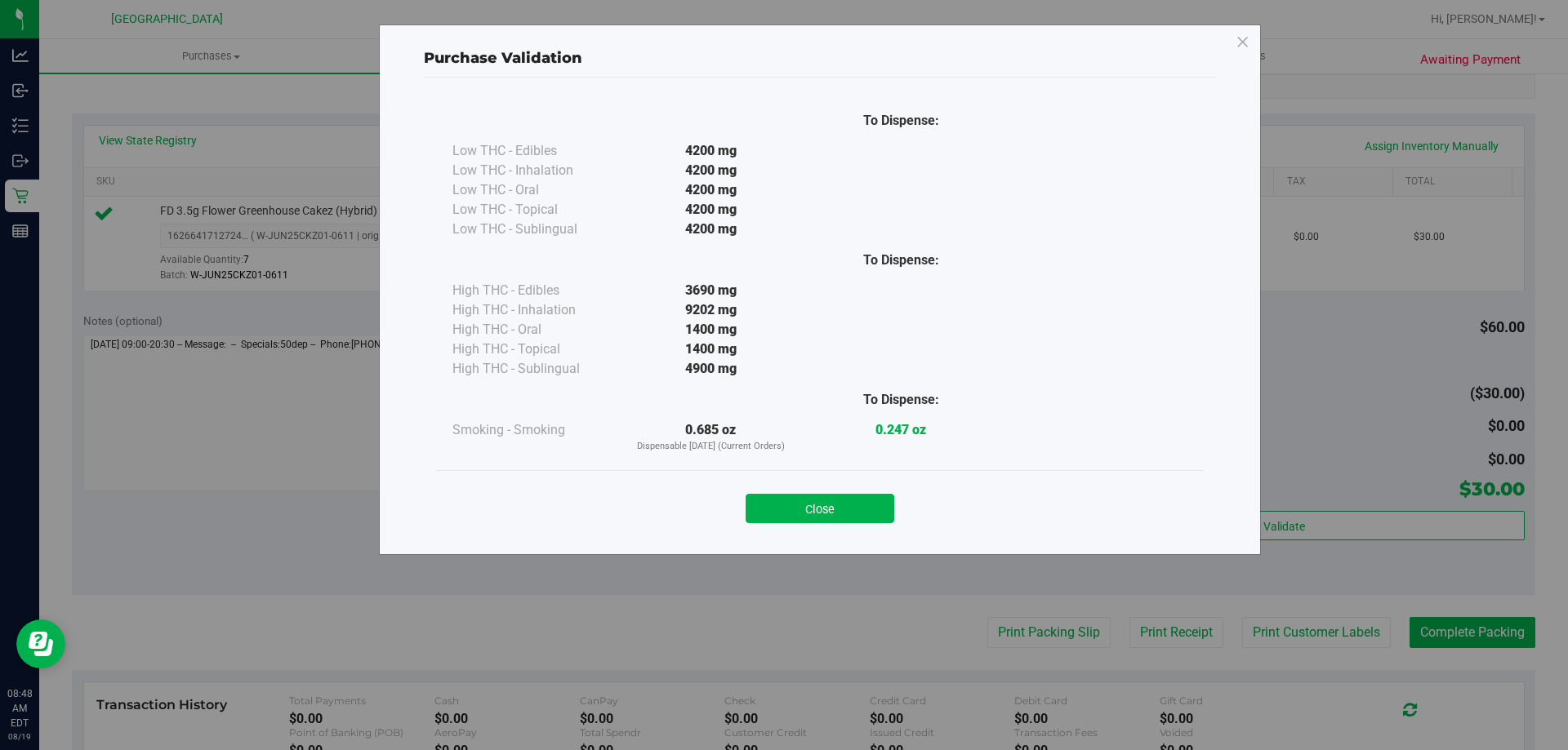
click at [839, 506] on button "Close" at bounding box center [820, 509] width 149 height 29
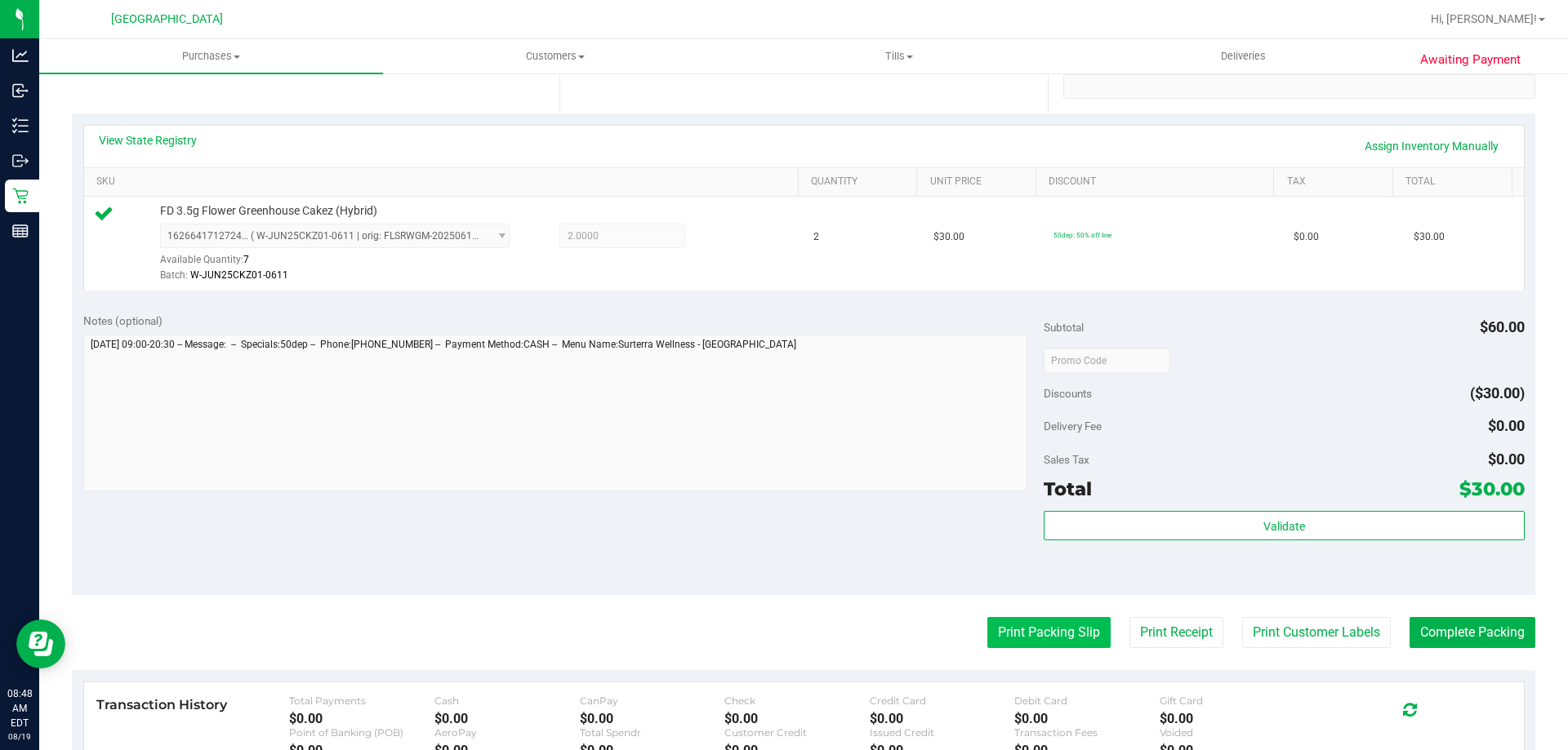
click at [1037, 648] on button "Print Packing Slip" at bounding box center [1049, 633] width 123 height 31
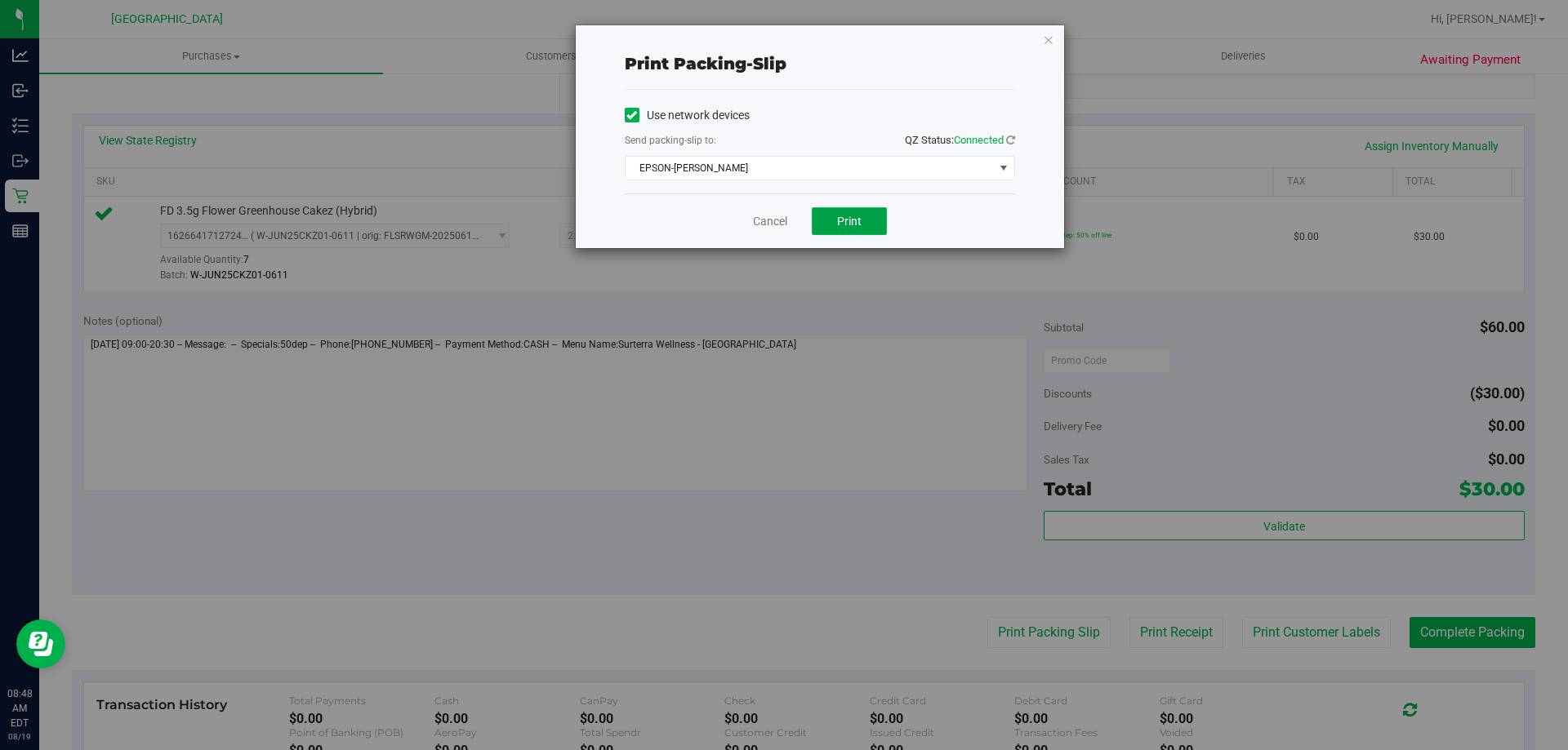
click at [838, 216] on span "Print" at bounding box center [849, 222] width 25 height 13
click at [770, 221] on link "Cancel" at bounding box center [769, 222] width 34 height 17
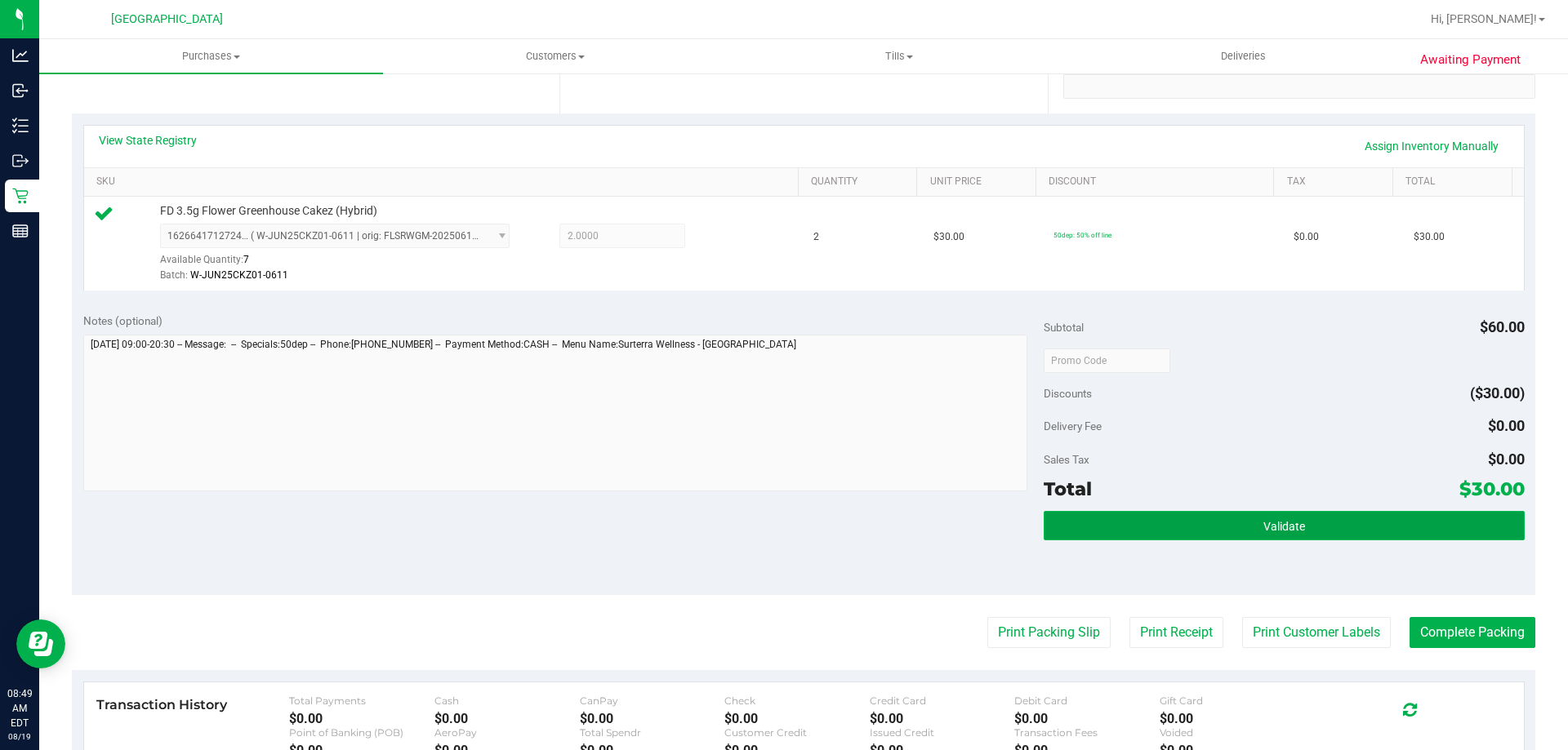
click at [1107, 511] on button "Validate" at bounding box center [1283, 526] width 480 height 29
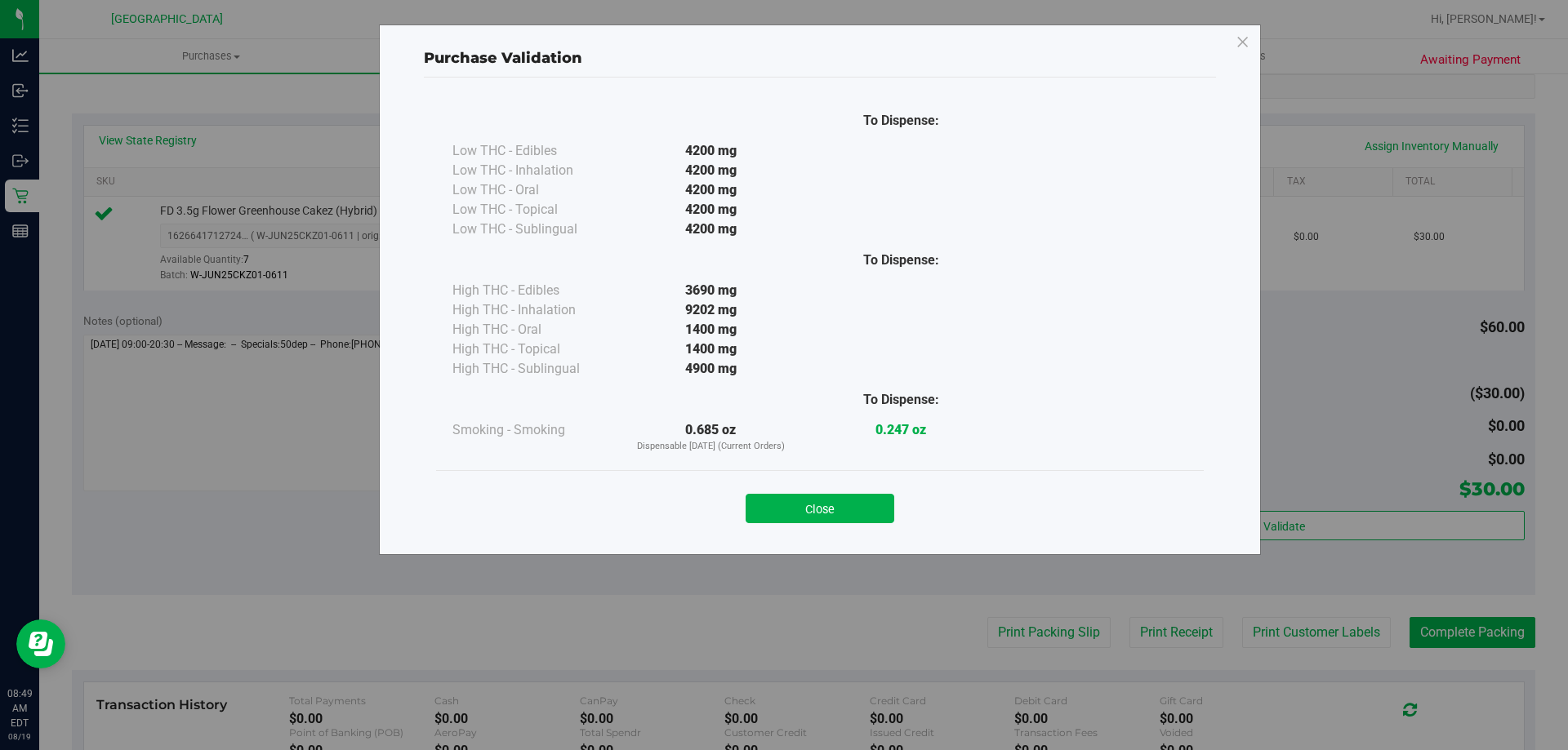
drag, startPoint x: 860, startPoint y: 509, endPoint x: 1084, endPoint y: 552, distance: 228.1
click at [877, 506] on button "Close" at bounding box center [820, 509] width 149 height 29
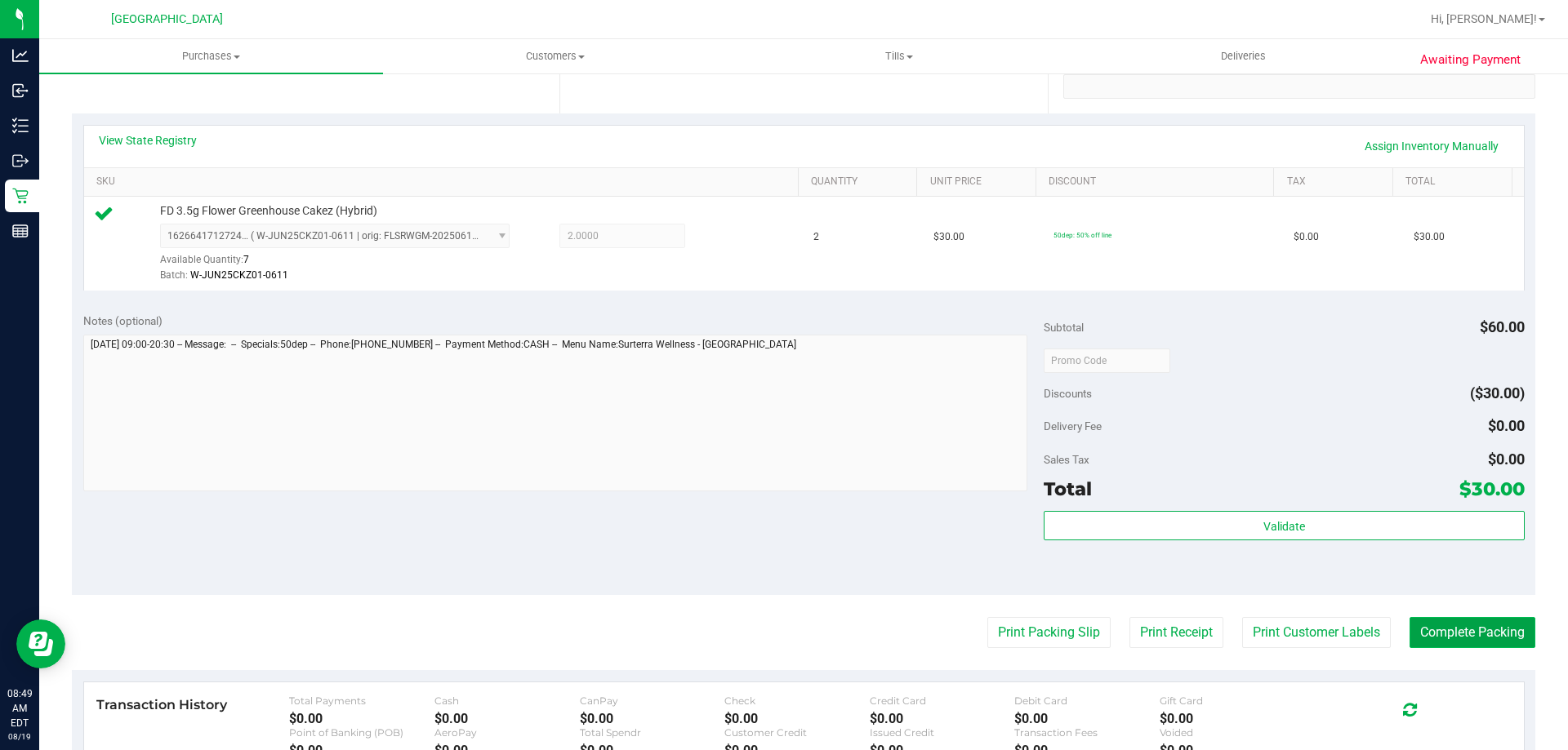
click at [1465, 631] on button "Complete Packing" at bounding box center [1471, 633] width 126 height 31
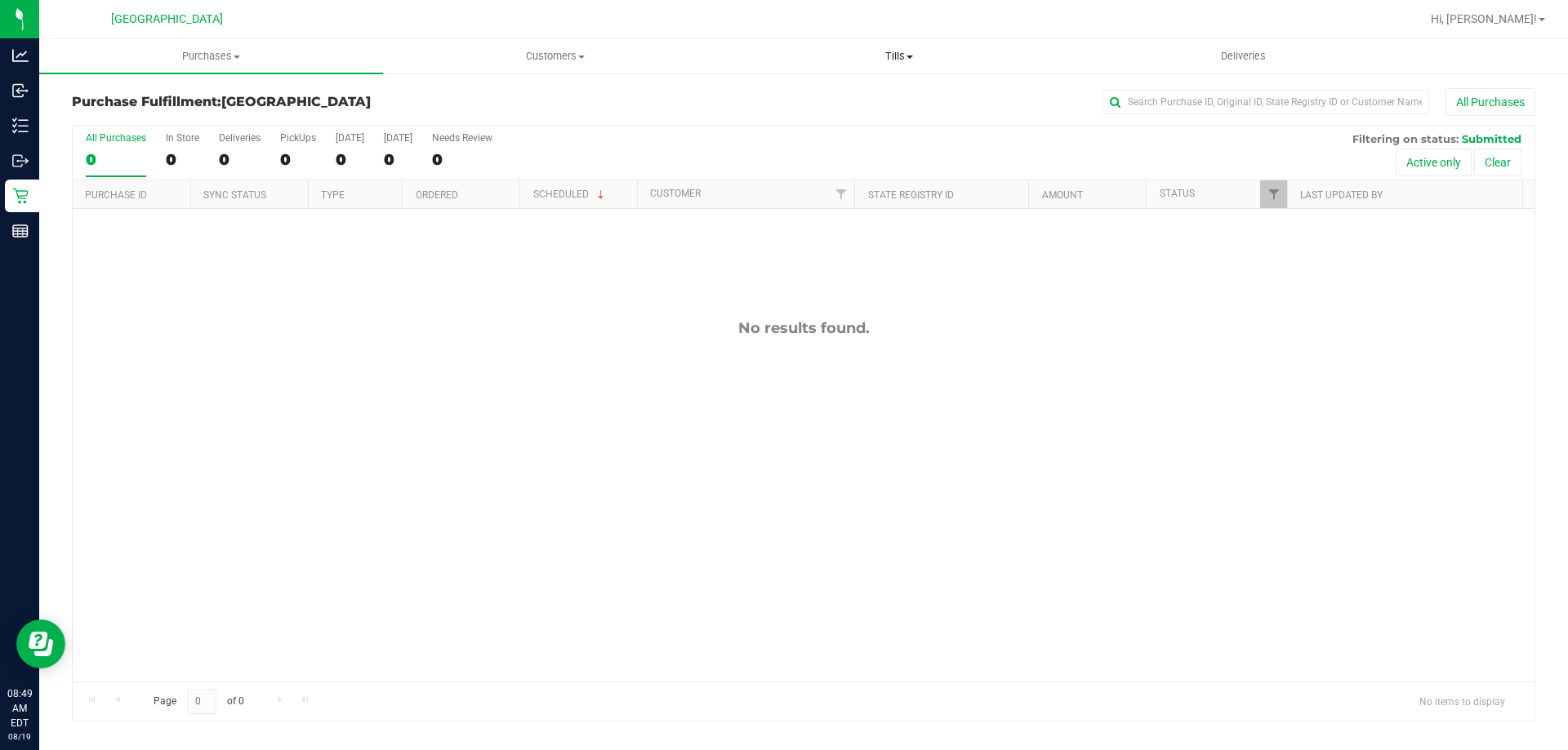
click at [889, 62] on span "Tills" at bounding box center [899, 56] width 342 height 15
click at [872, 95] on li "Manage tills" at bounding box center [899, 98] width 344 height 19
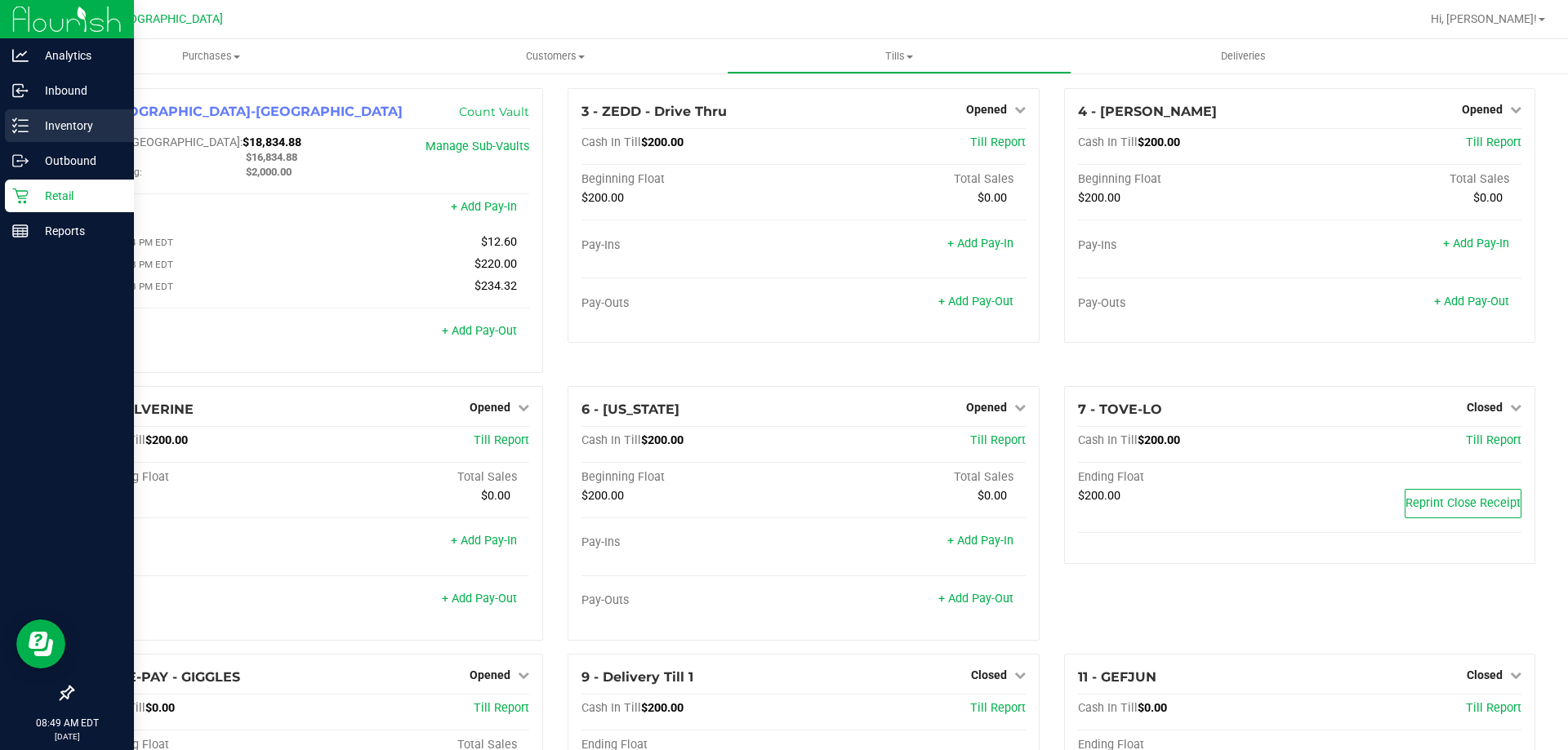
click at [43, 112] on div "Inventory" at bounding box center [69, 126] width 129 height 33
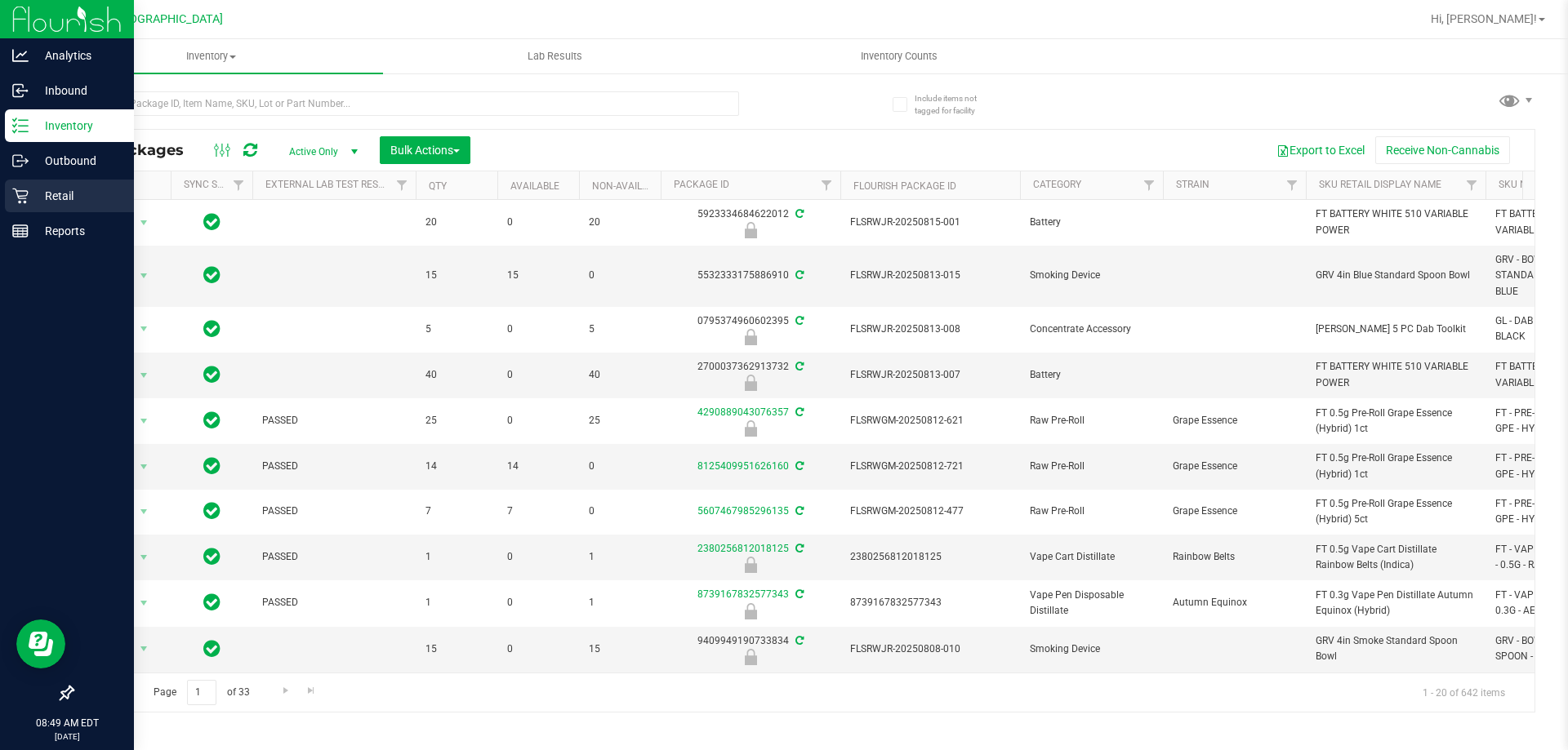
click at [37, 194] on p "Retail" at bounding box center [77, 196] width 98 height 19
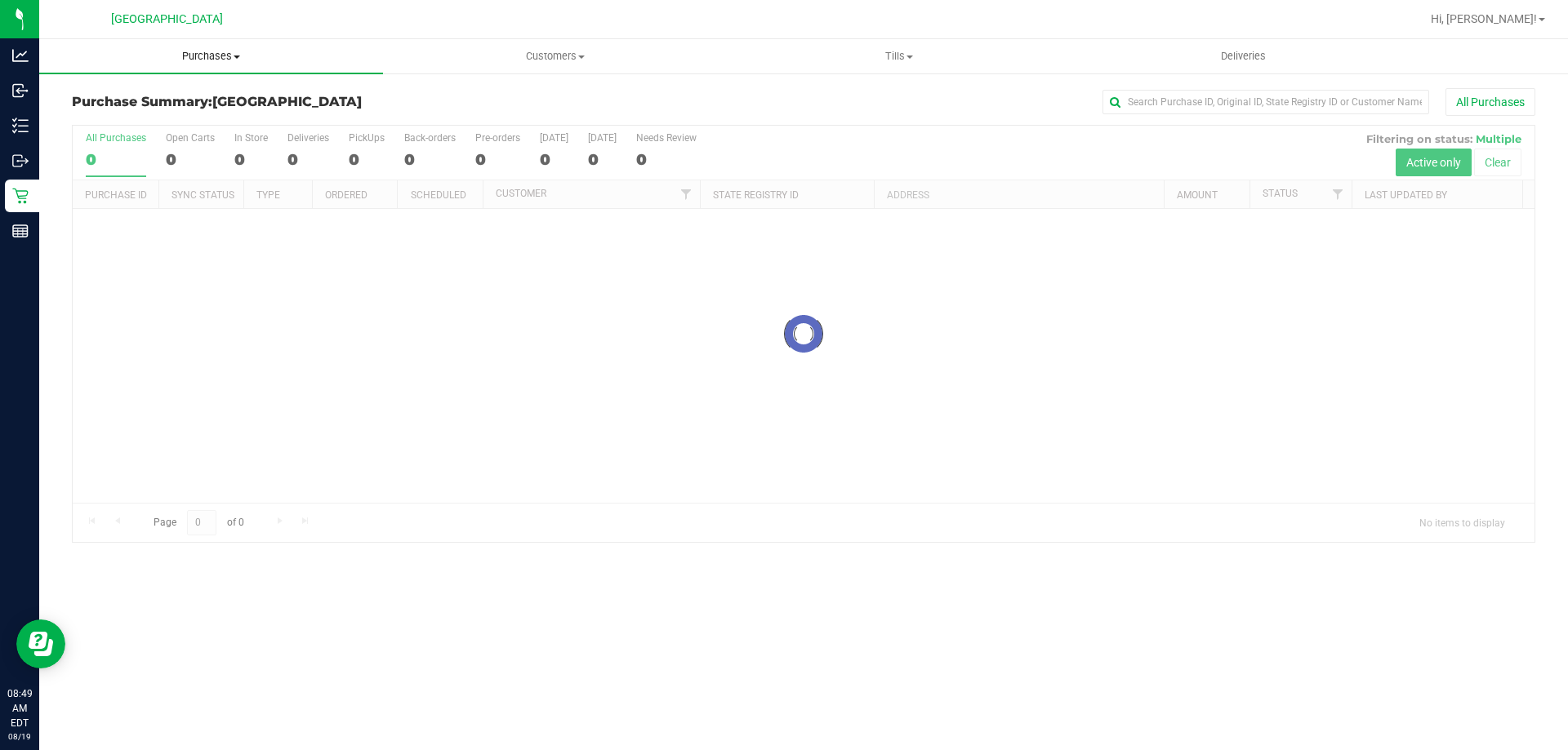
click at [232, 55] on span "Purchases" at bounding box center [211, 56] width 344 height 15
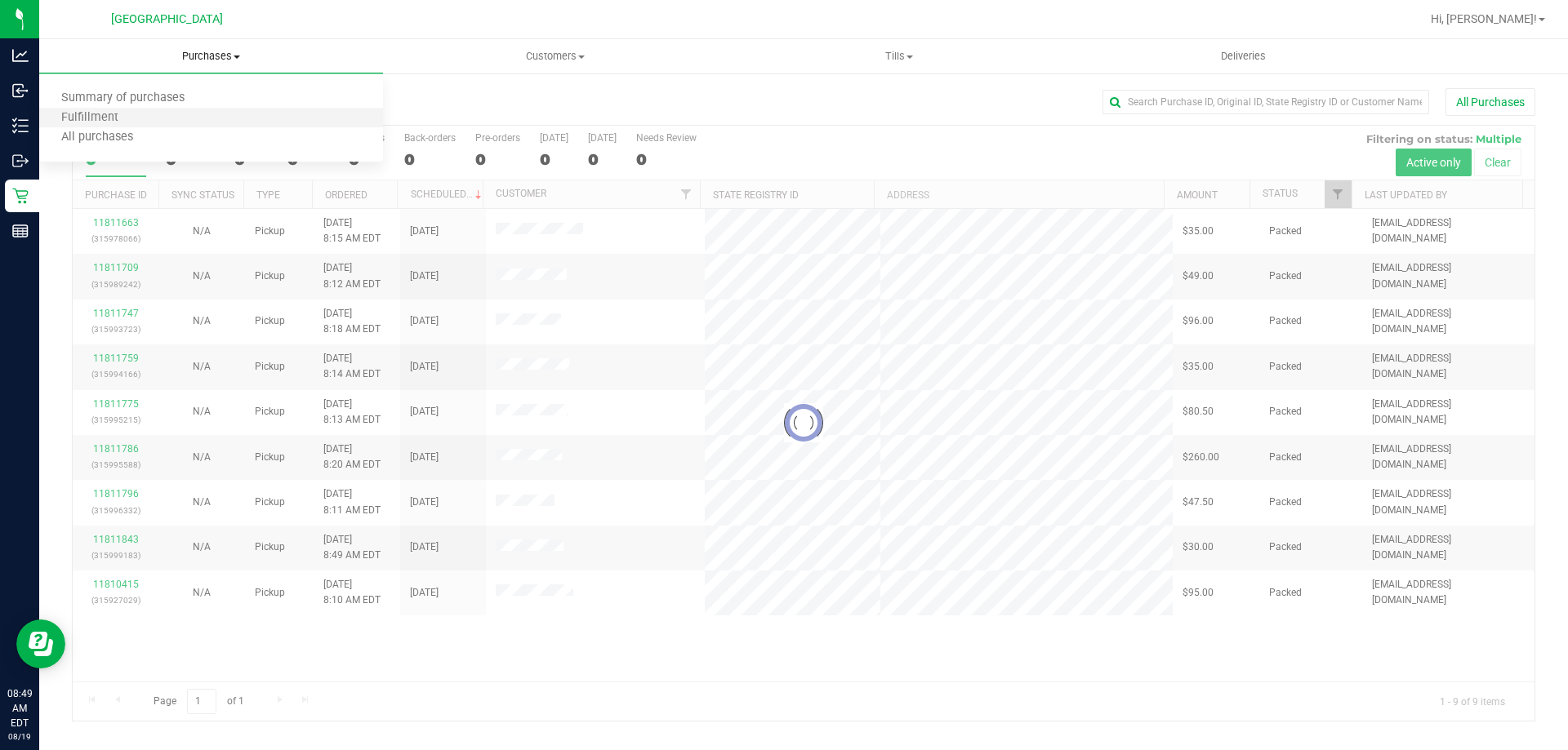
click at [151, 113] on li "Fulfillment" at bounding box center [211, 118] width 344 height 19
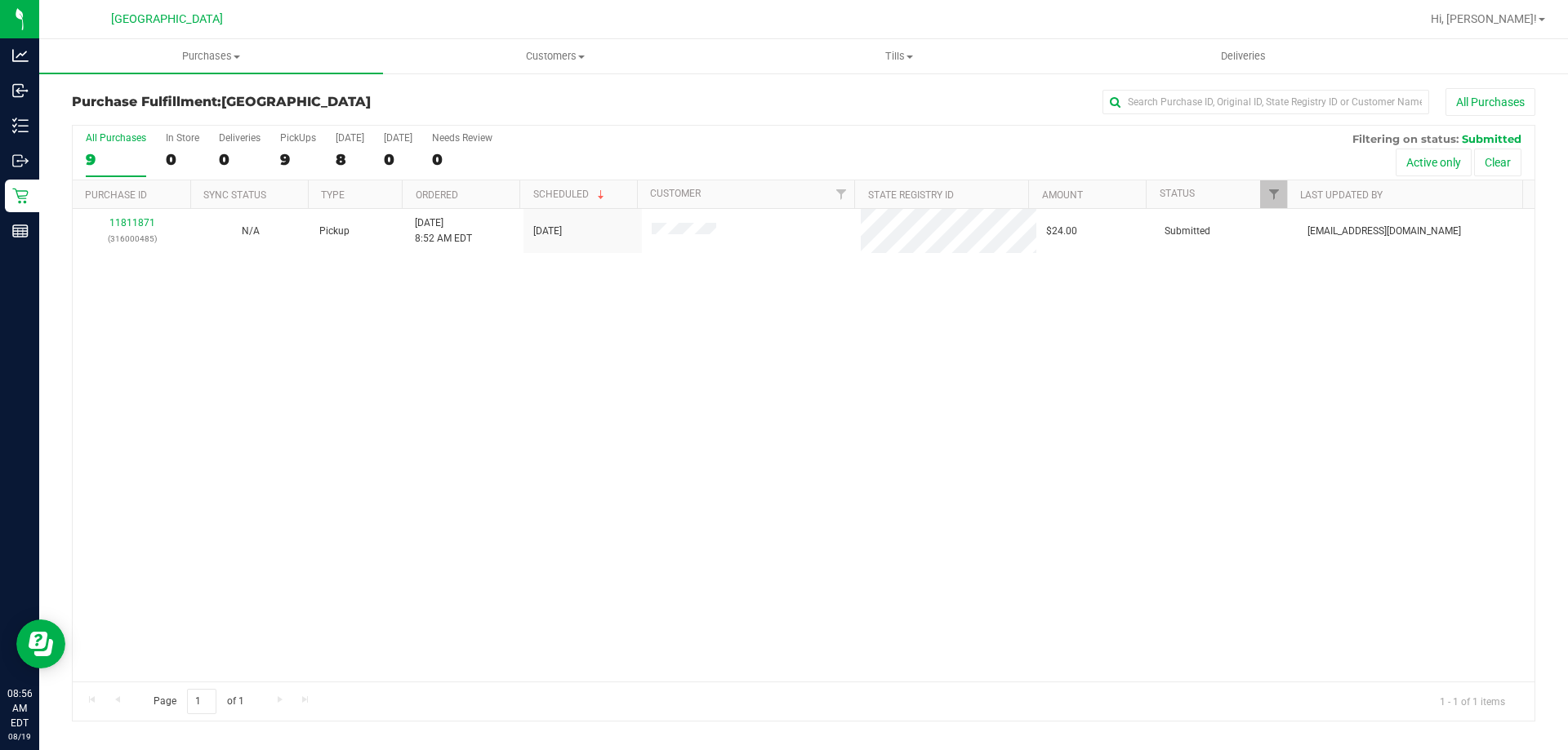
click at [716, 437] on div "11811871 (316000485) N/A Pickup 8/19/2025 8:52 AM EDT 8/19/2025 $24.00 Submitte…" at bounding box center [803, 445] width 1461 height 472
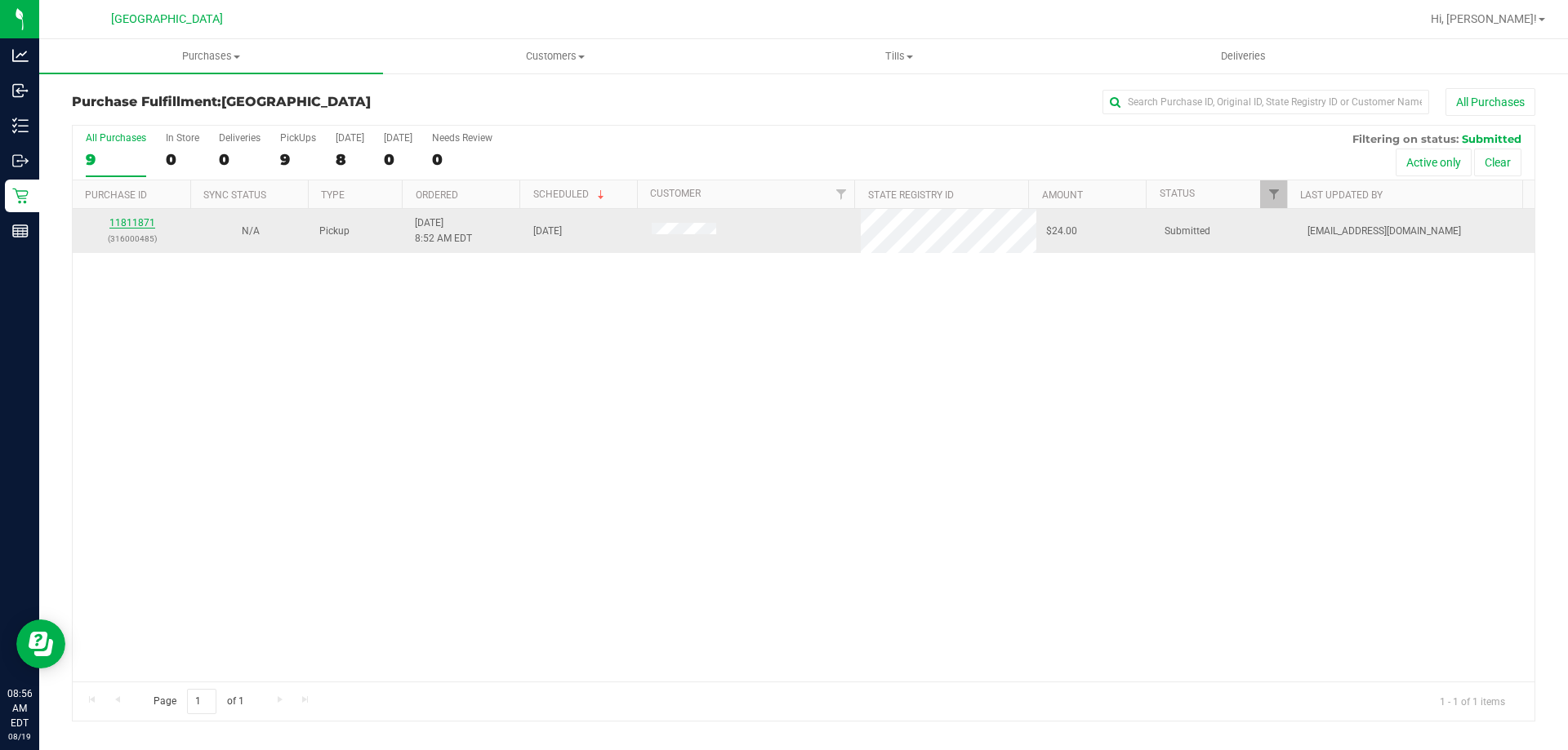
click at [122, 223] on link "11811871" at bounding box center [132, 222] width 46 height 11
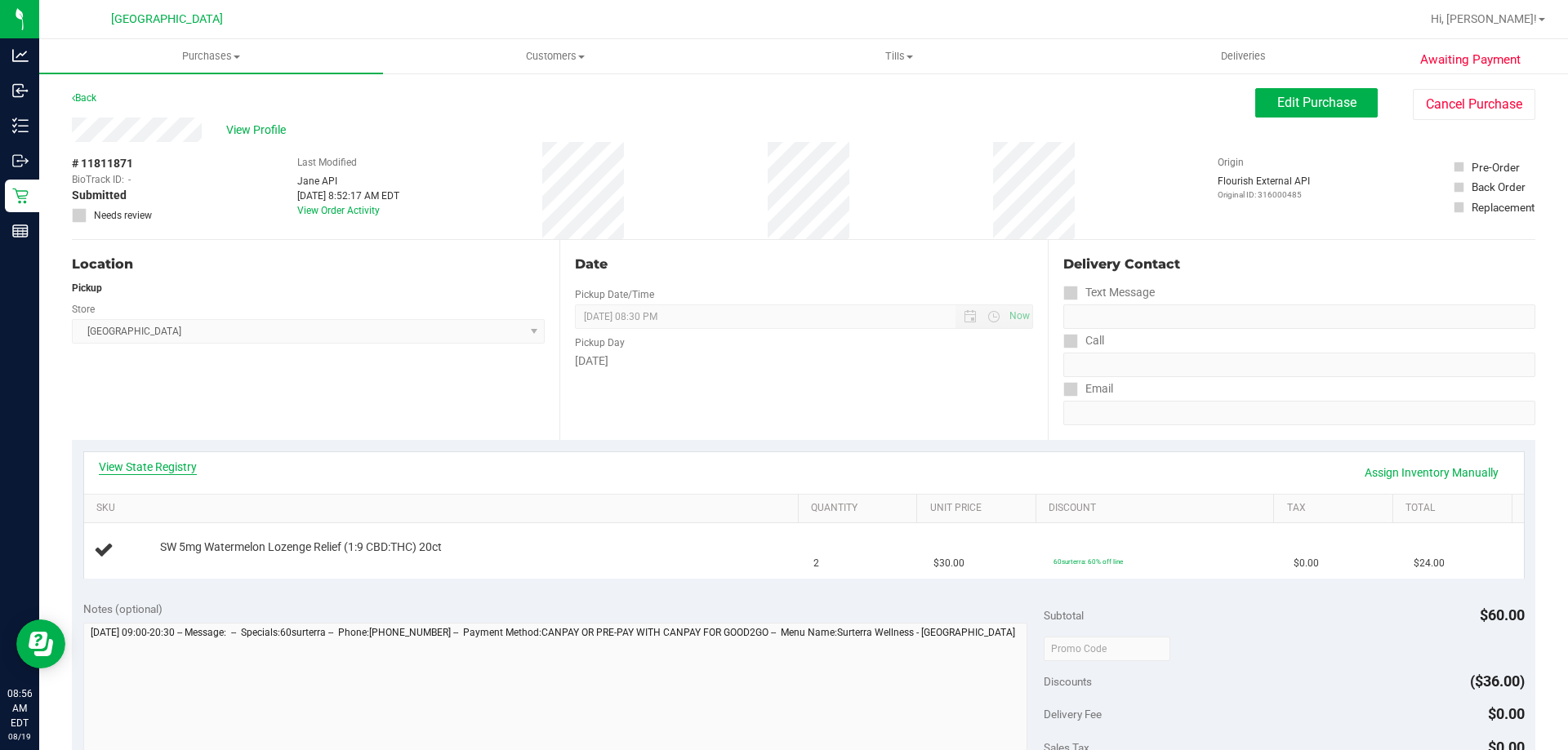
click at [186, 471] on link "View State Registry" at bounding box center [148, 467] width 98 height 17
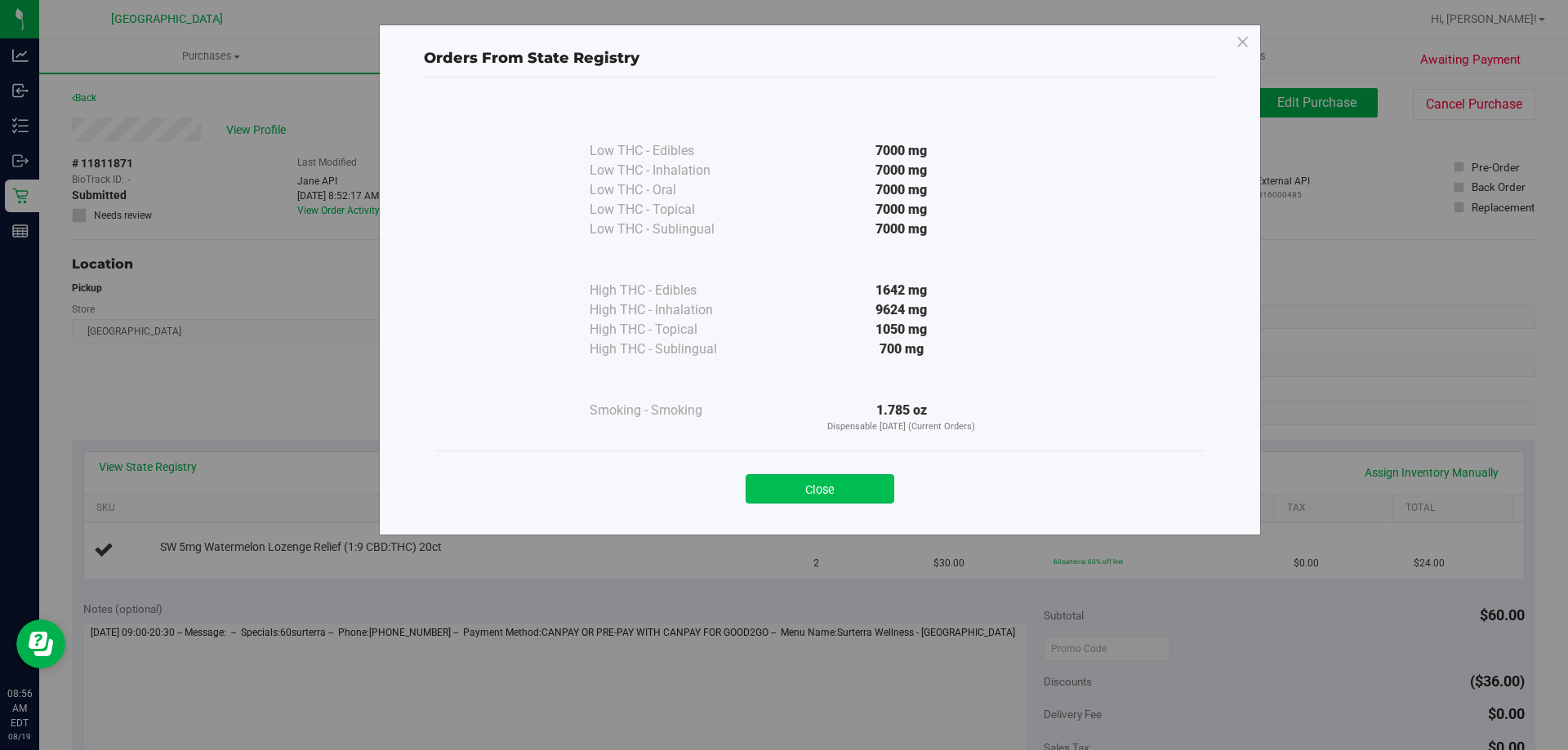
click at [790, 487] on button "Close" at bounding box center [820, 489] width 149 height 29
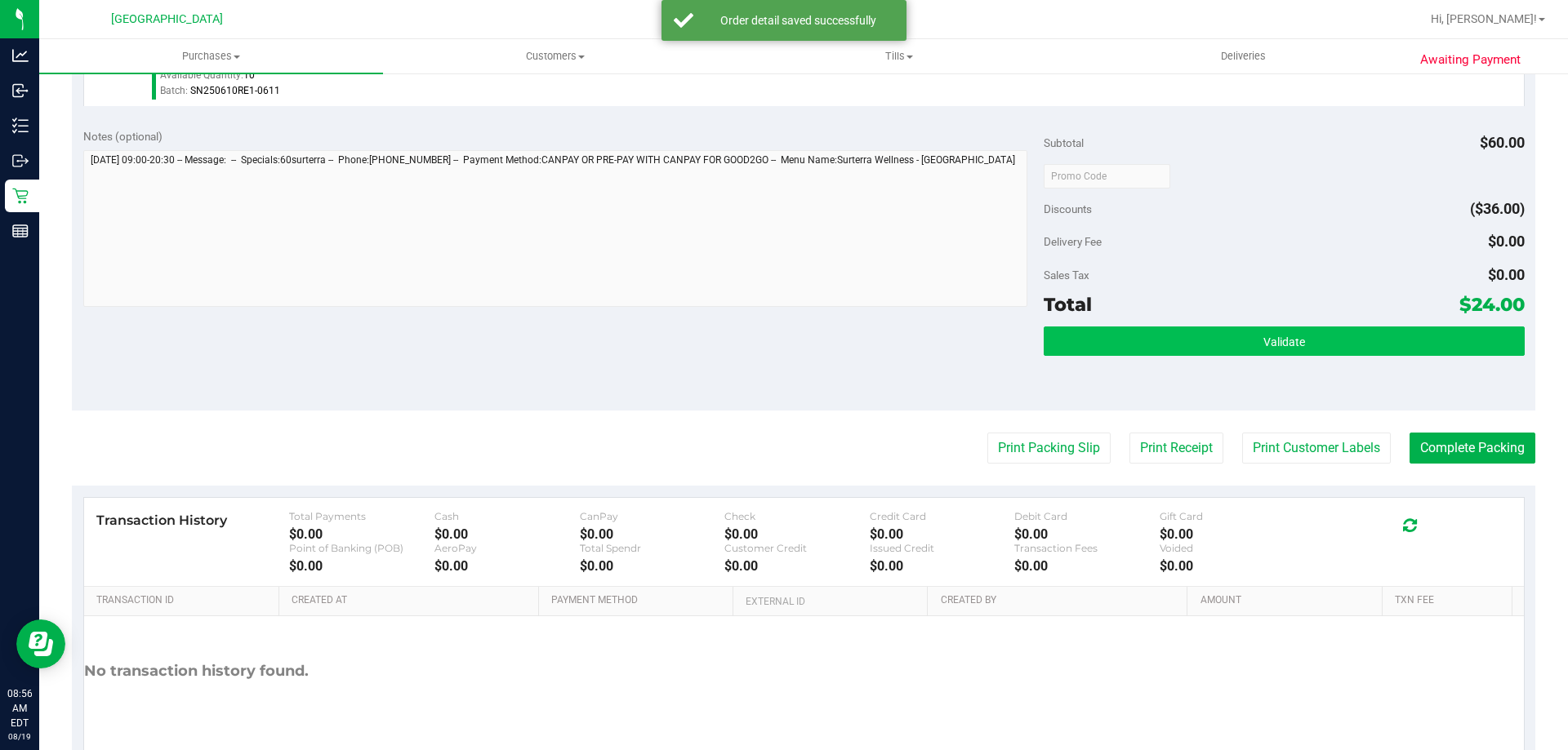
scroll to position [572, 0]
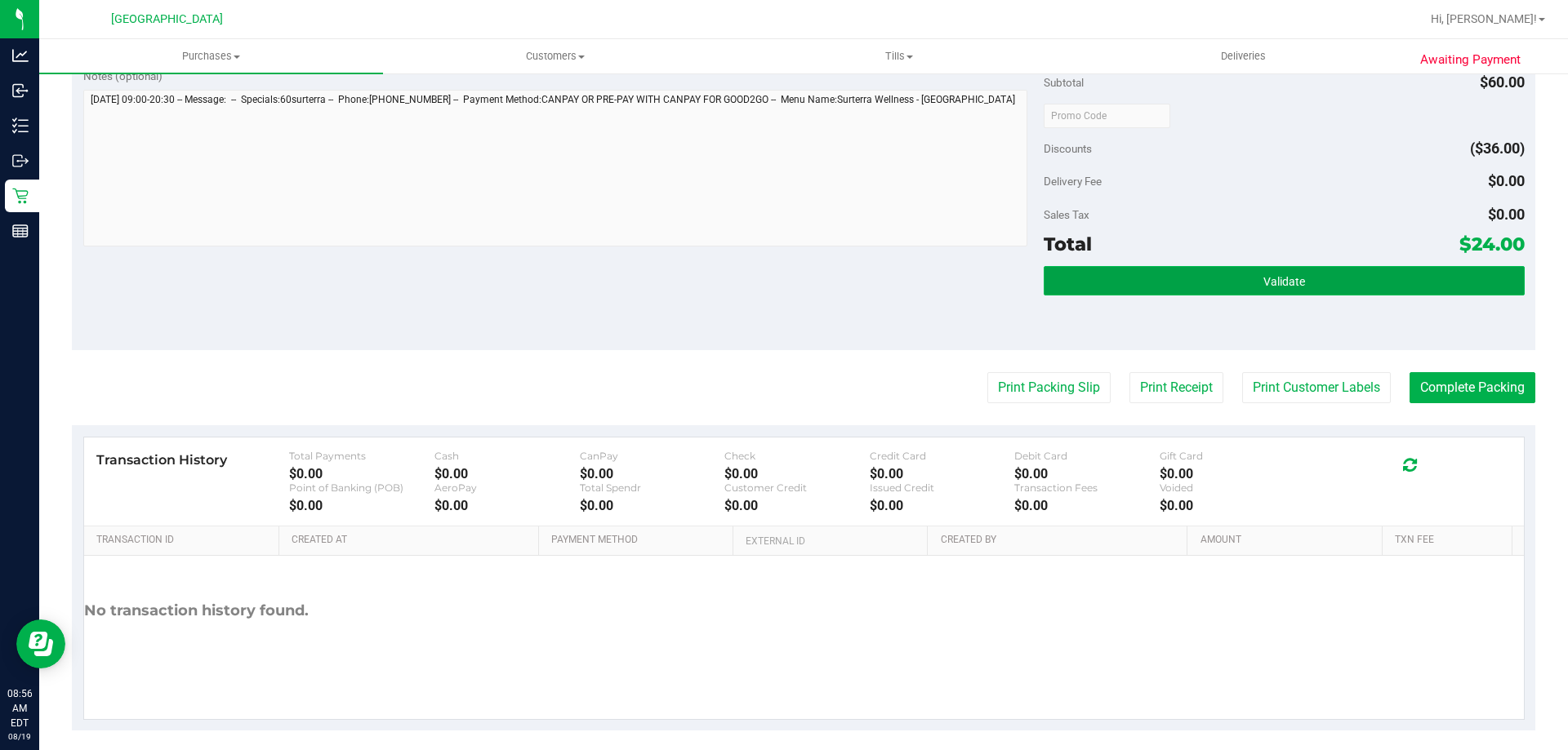
click at [1210, 286] on button "Validate" at bounding box center [1283, 281] width 480 height 29
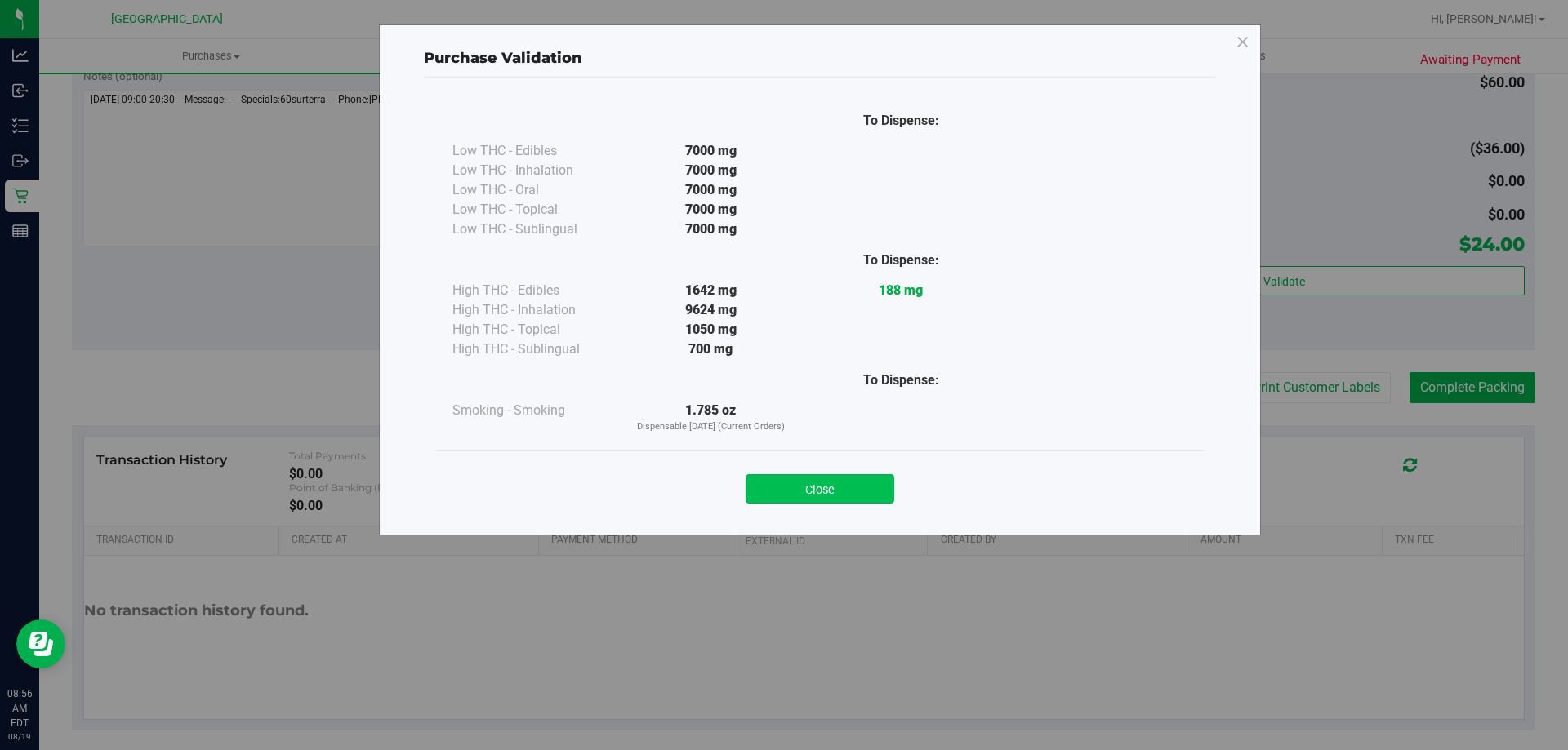
click at [828, 476] on button "Close" at bounding box center [820, 489] width 149 height 29
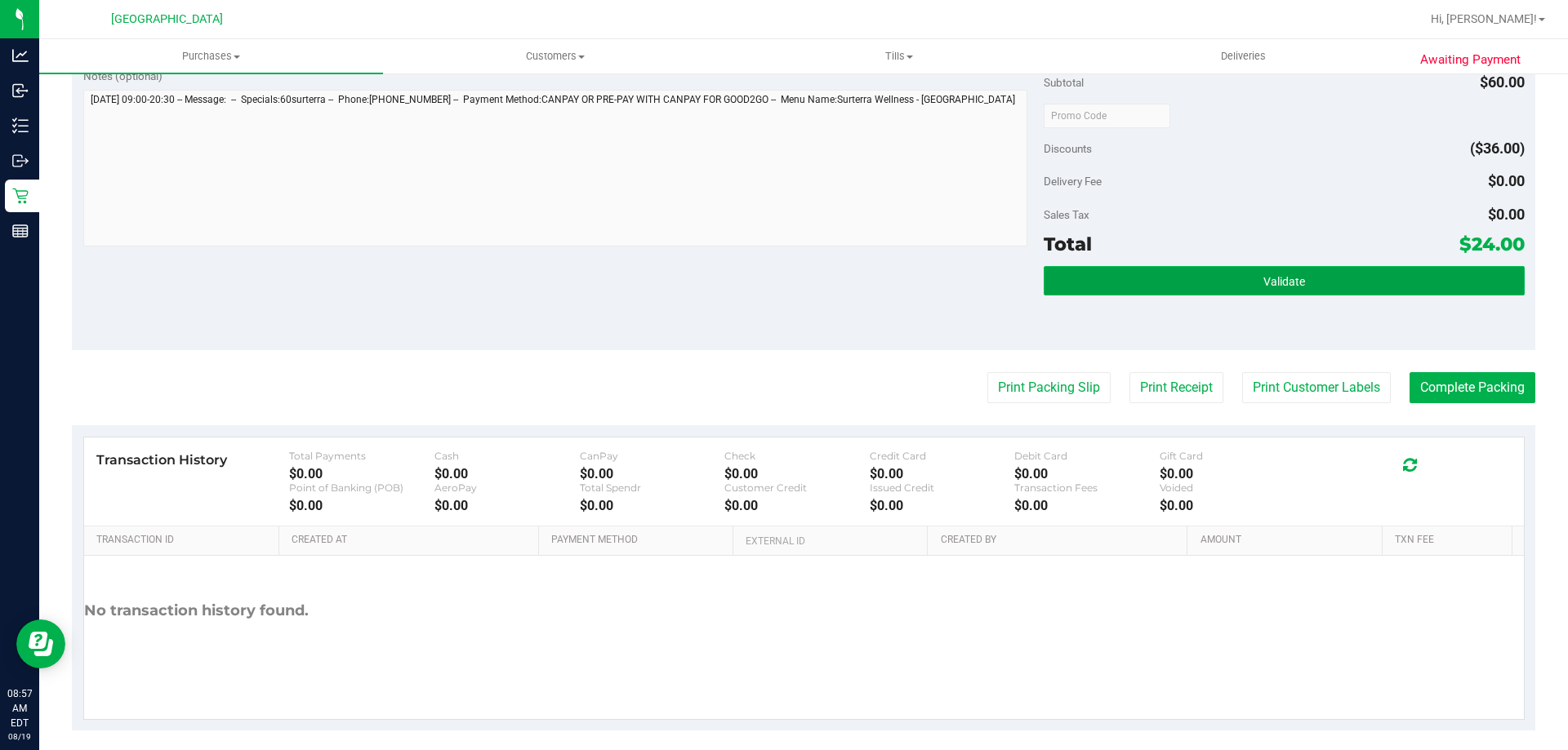
click at [1064, 291] on button "Validate" at bounding box center [1283, 281] width 480 height 29
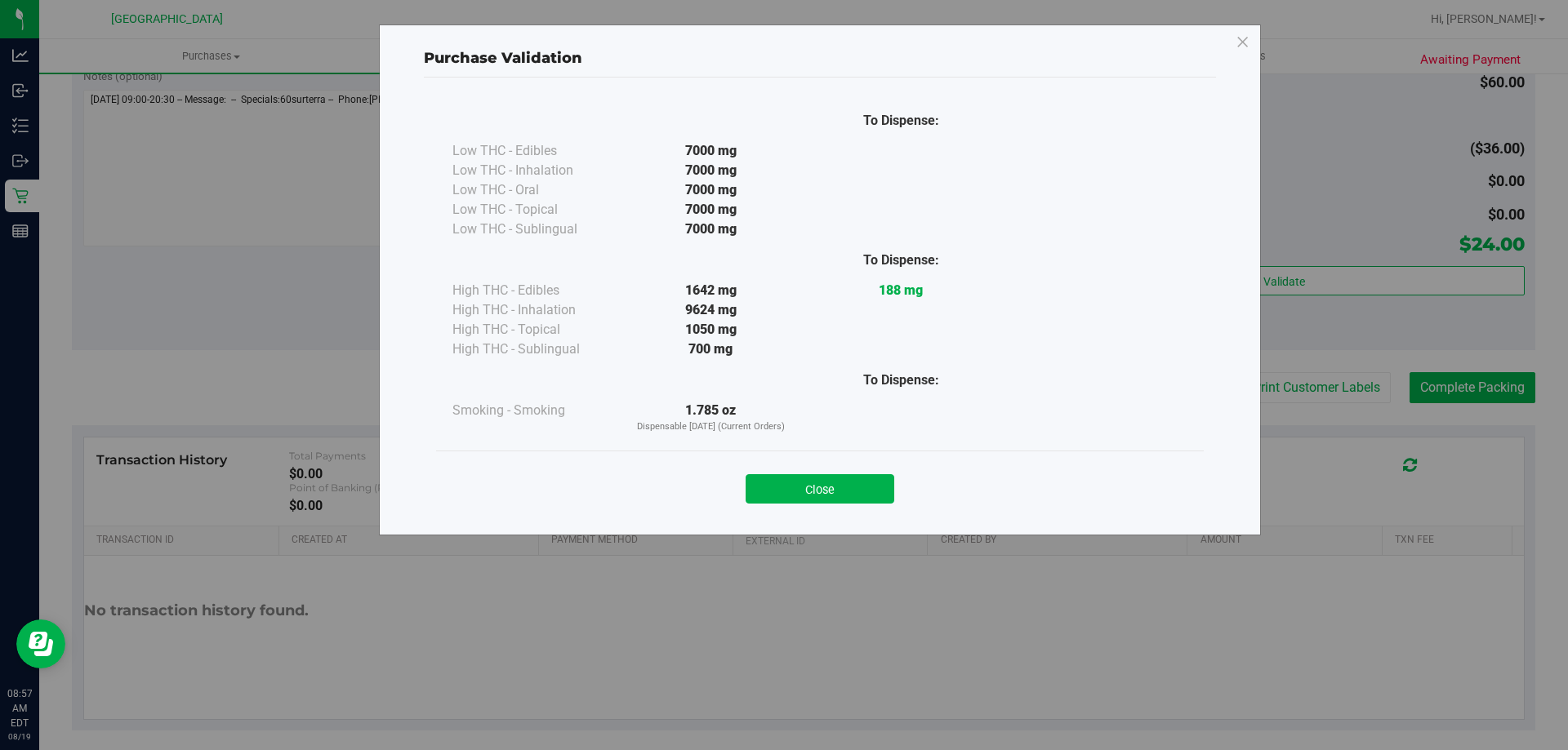
click at [865, 483] on button "Close" at bounding box center [820, 489] width 149 height 29
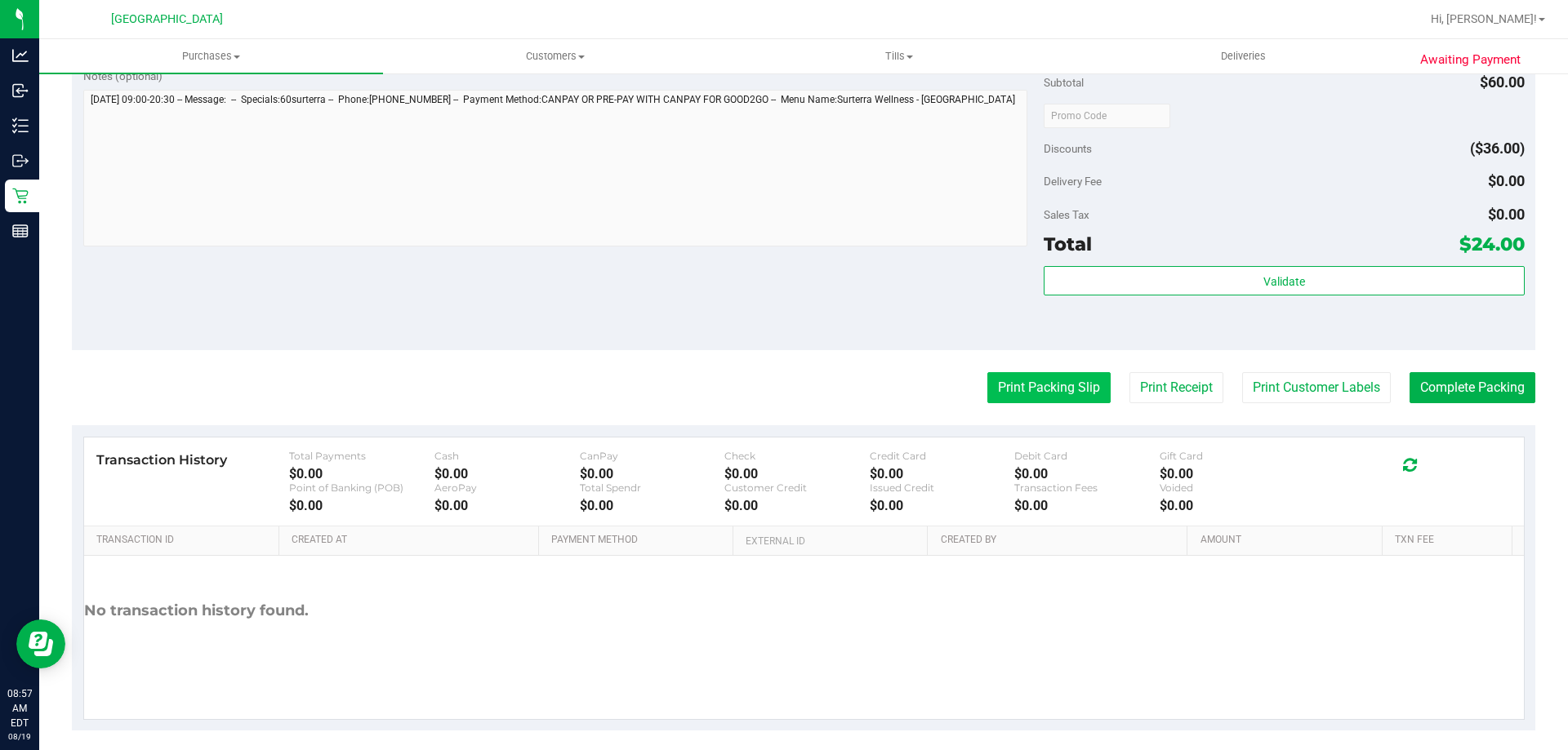
click at [992, 392] on button "Print Packing Slip" at bounding box center [1049, 388] width 123 height 31
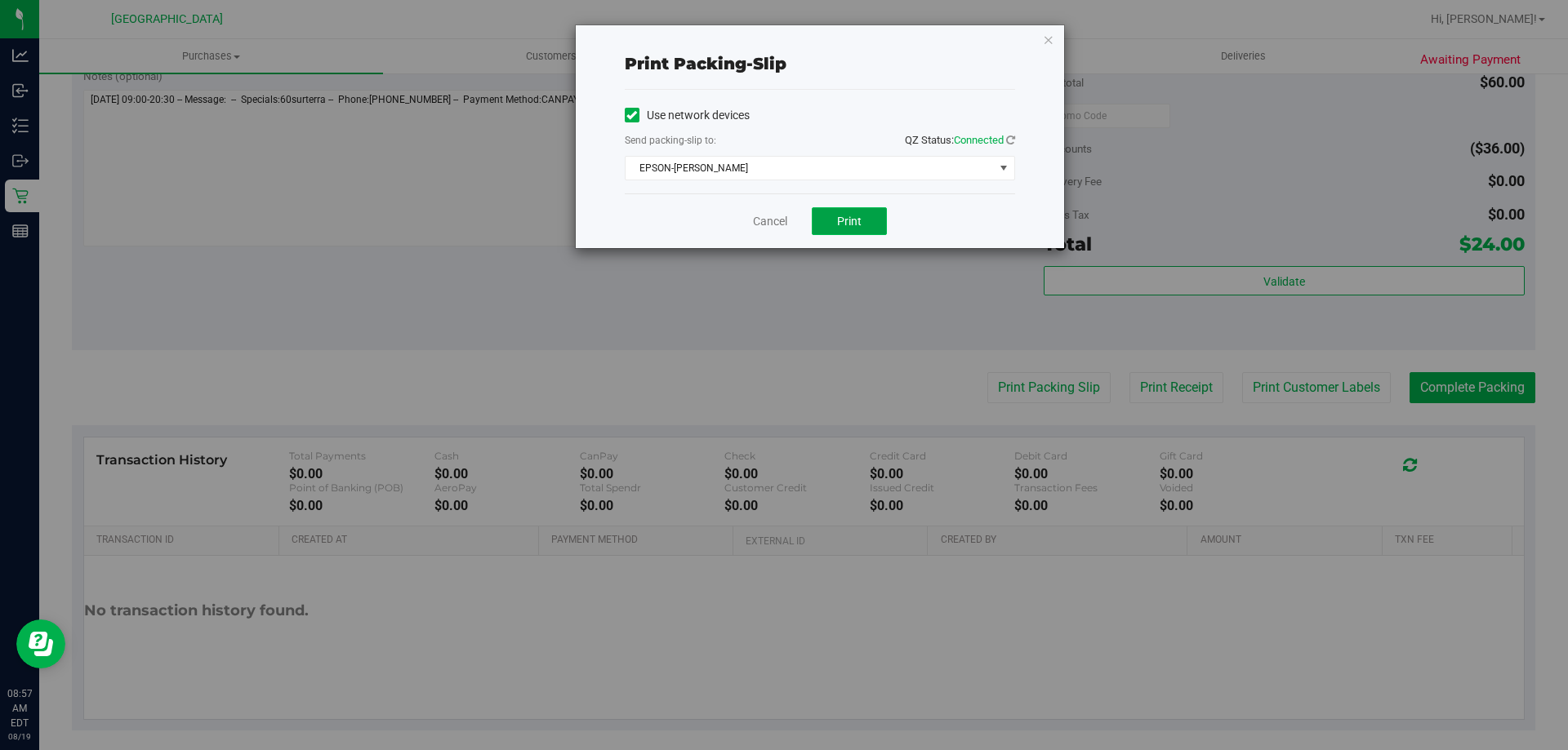
click at [843, 228] on button "Print" at bounding box center [849, 222] width 75 height 28
click at [761, 222] on link "Cancel" at bounding box center [769, 222] width 34 height 17
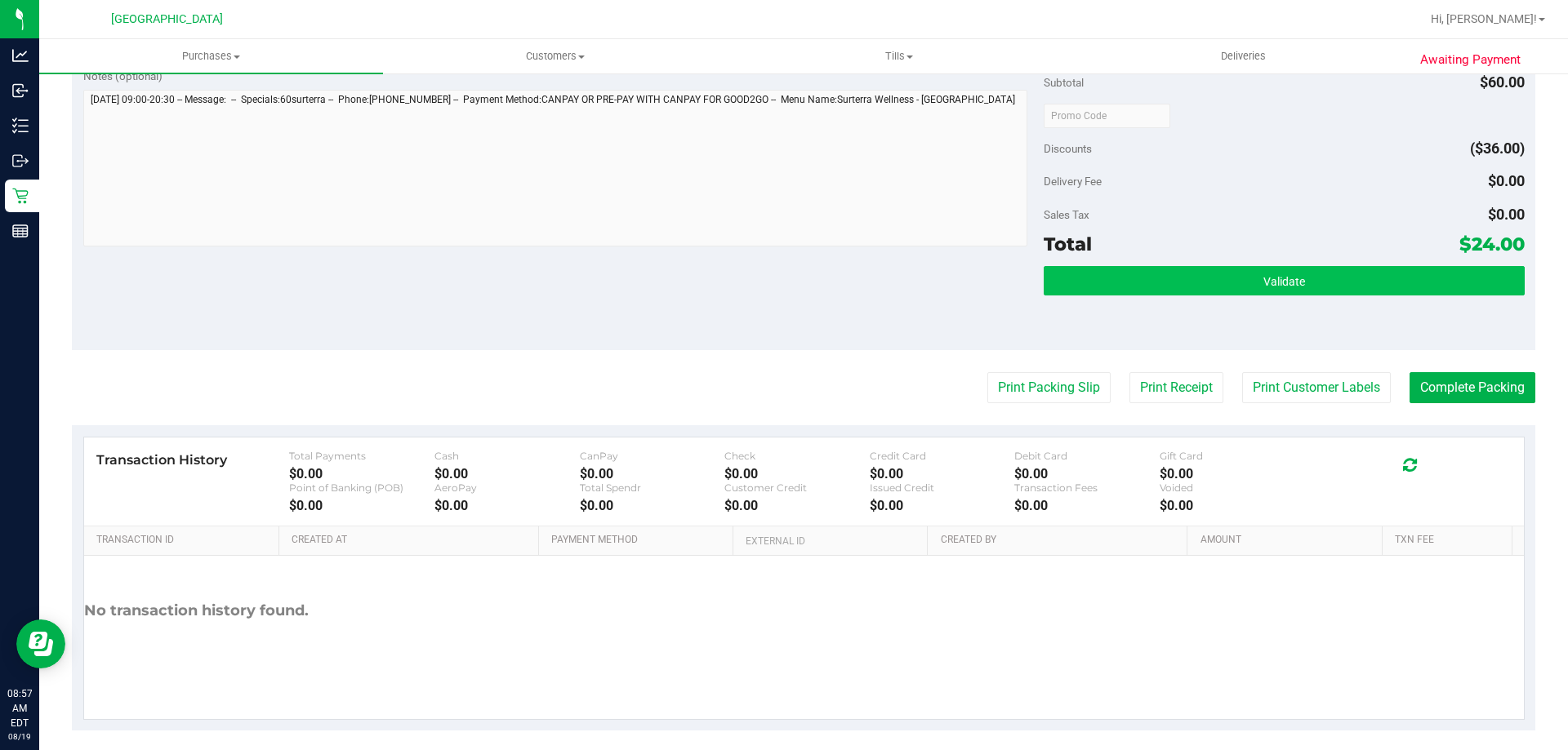
click at [1234, 295] on div "Validate" at bounding box center [1283, 282] width 480 height 31
click at [1182, 285] on button "Validate" at bounding box center [1283, 281] width 480 height 29
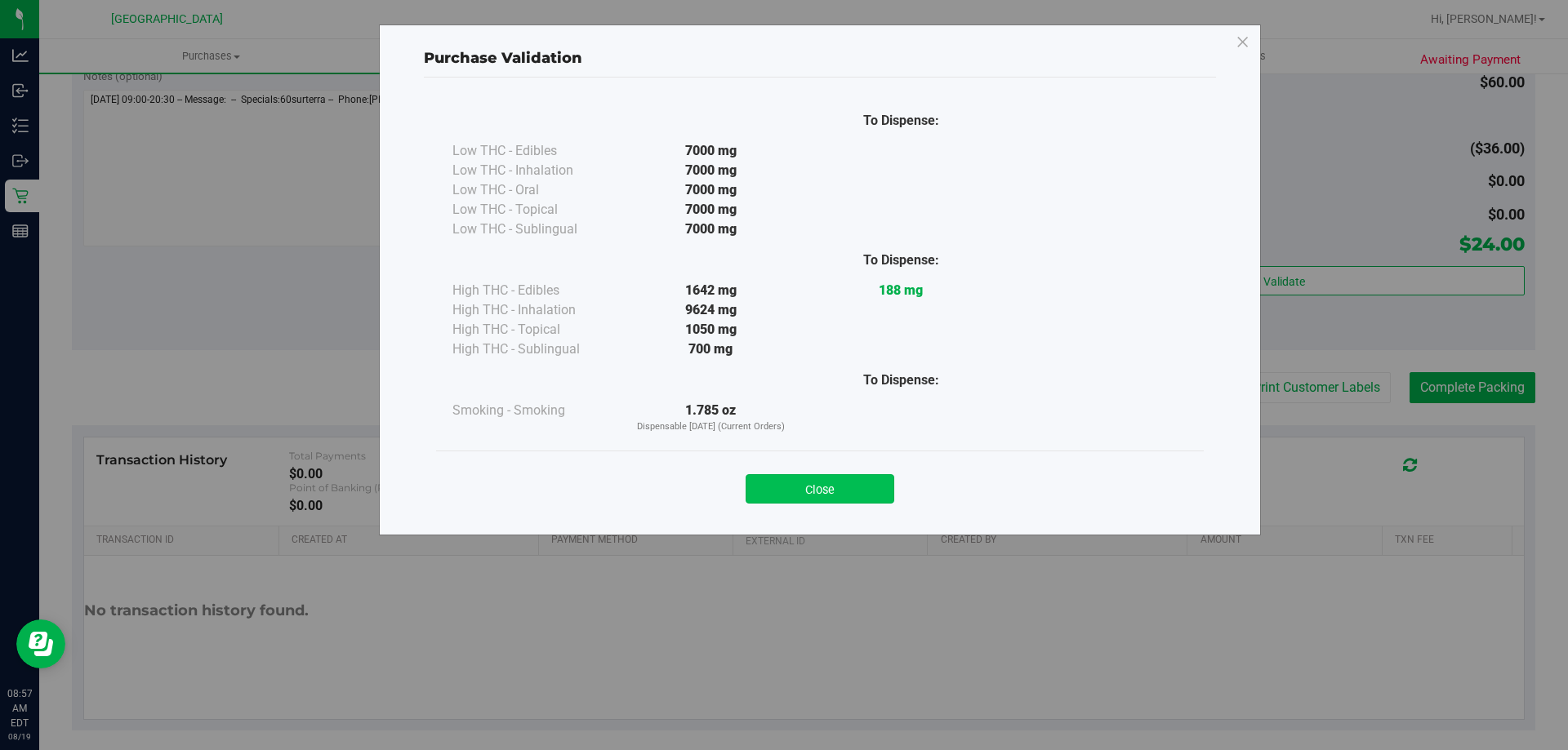
click at [878, 484] on button "Close" at bounding box center [820, 489] width 149 height 29
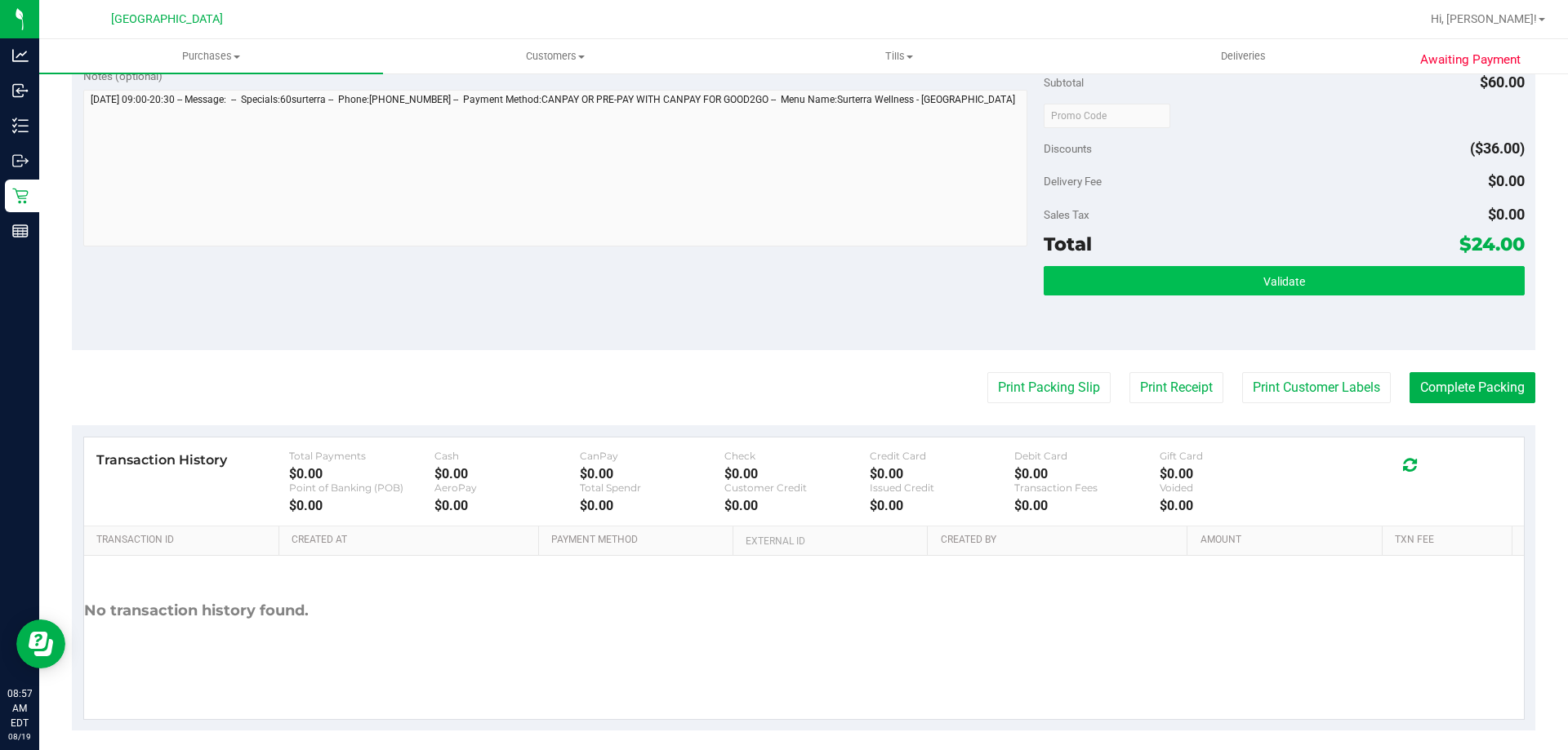
click at [1211, 291] on div "Validate" at bounding box center [1283, 303] width 480 height 74
click at [1210, 280] on button "Validate" at bounding box center [1283, 281] width 480 height 29
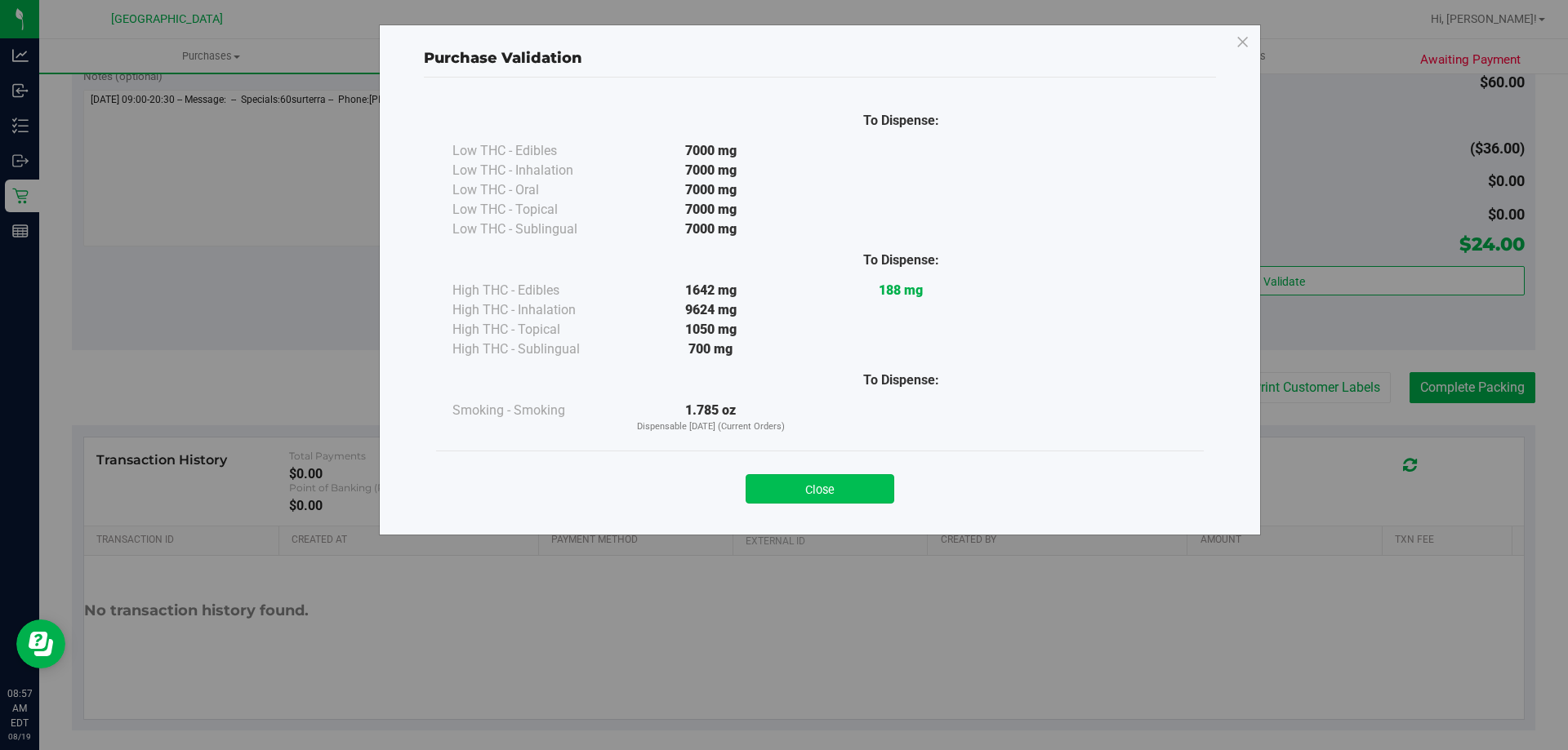
click at [881, 486] on button "Close" at bounding box center [820, 489] width 149 height 29
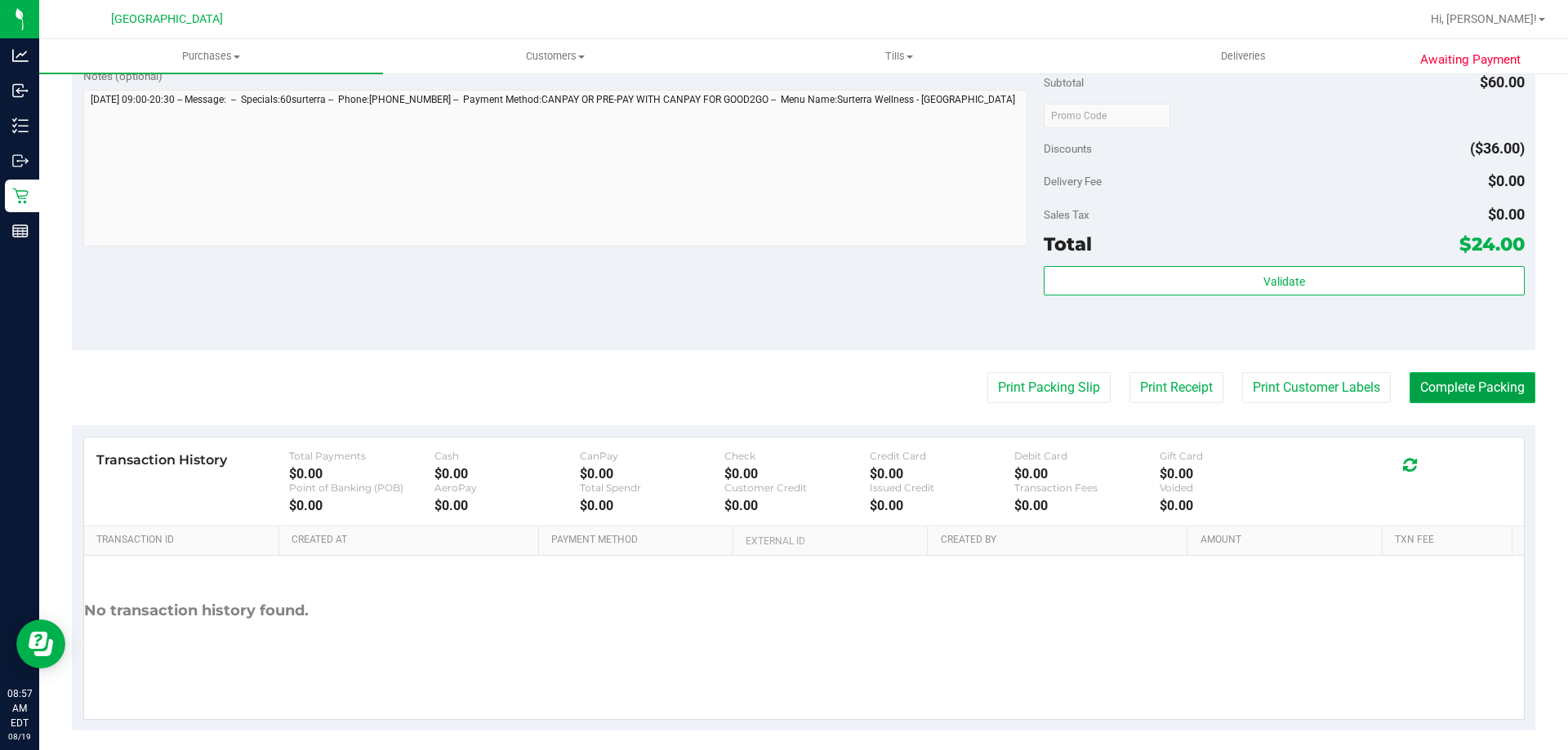
click at [1449, 391] on button "Complete Packing" at bounding box center [1471, 388] width 126 height 31
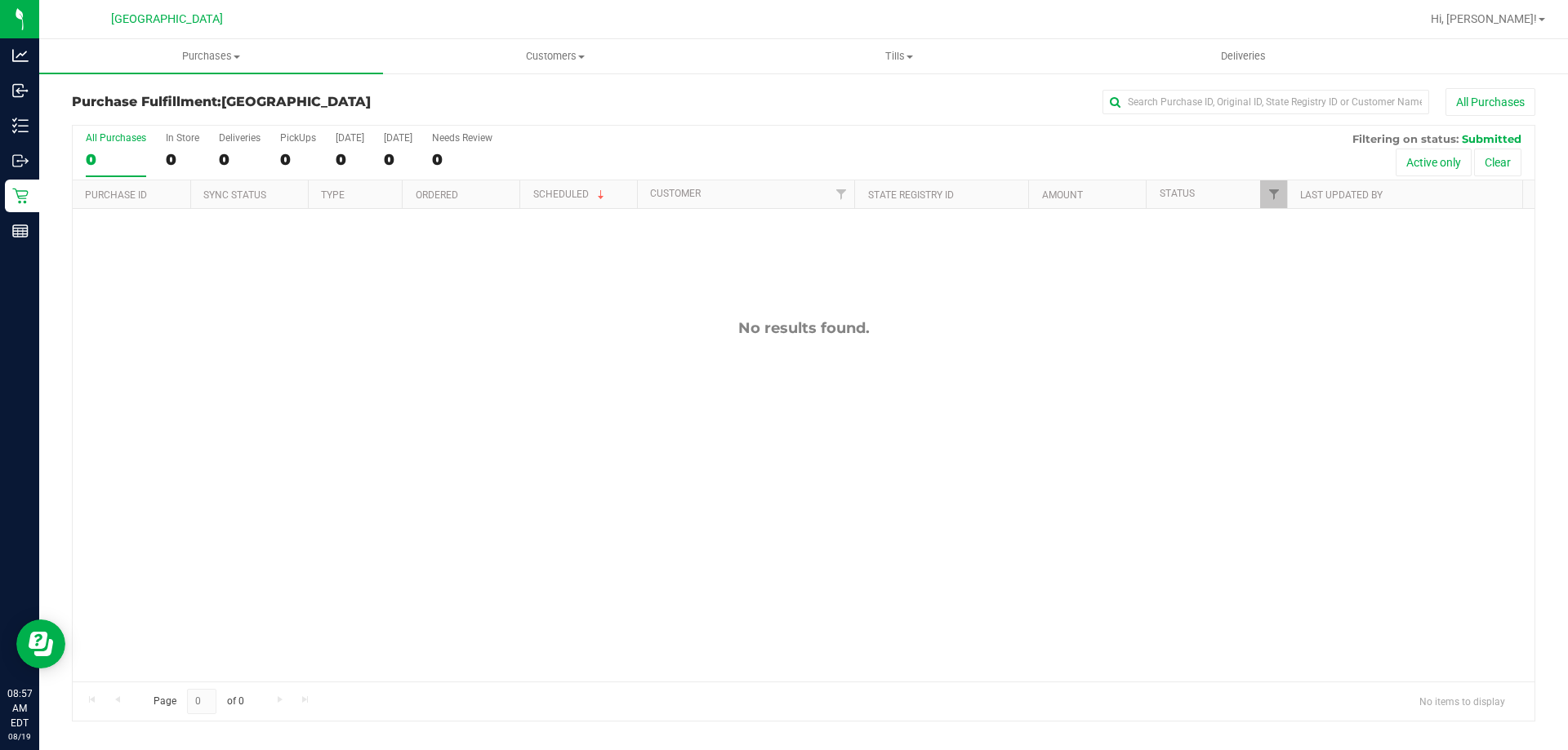
click at [1100, 482] on div "No results found." at bounding box center [803, 500] width 1461 height 583
click at [437, 392] on div "No results found." at bounding box center [803, 500] width 1461 height 583
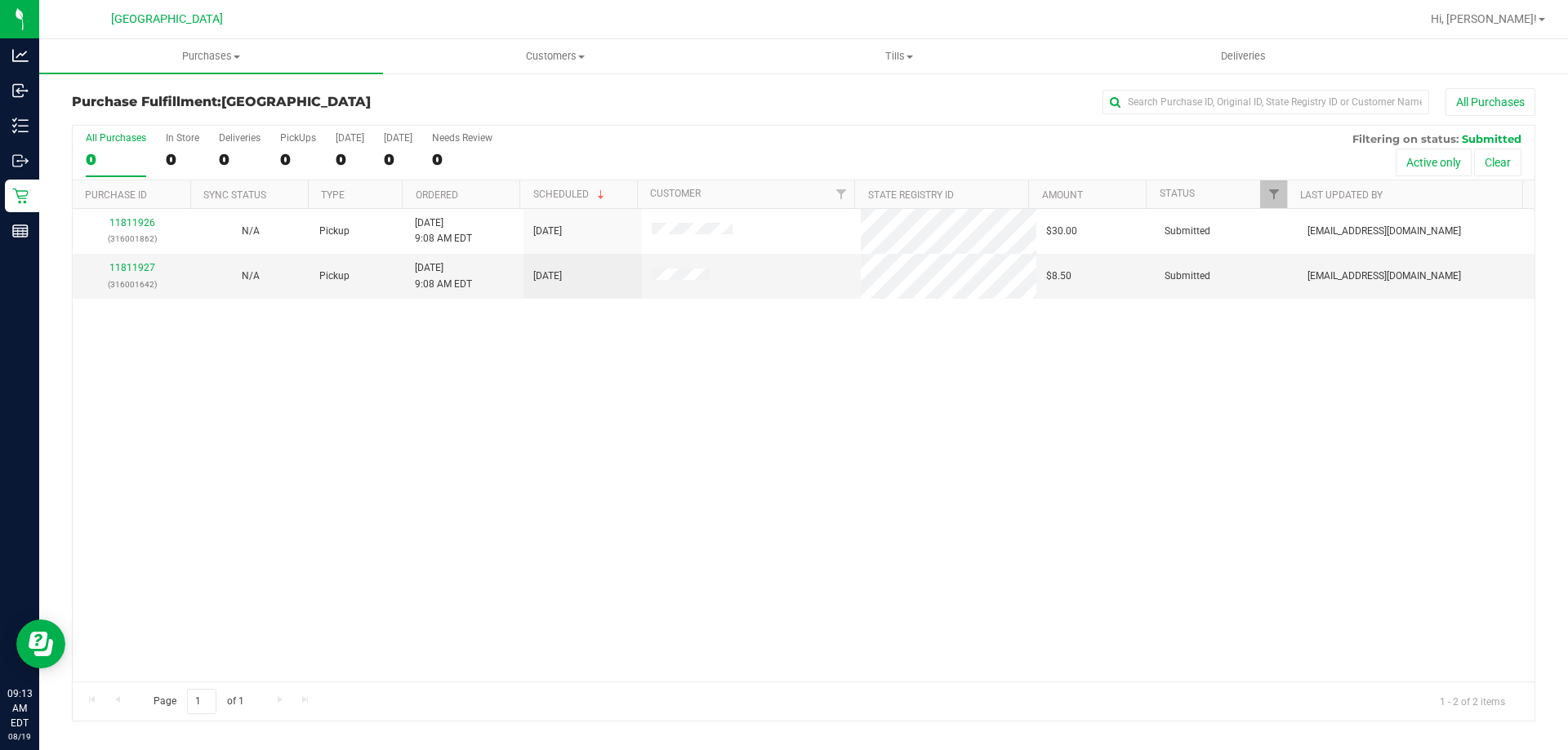
click at [345, 369] on div "11811926 (316001862) N/A Pickup 8/19/2025 9:08 AM EDT 8/19/2025 $30.00 Submitte…" at bounding box center [803, 445] width 1461 height 472
click at [199, 55] on span "Purchases" at bounding box center [211, 56] width 344 height 15
click at [153, 113] on li "Fulfillment" at bounding box center [211, 118] width 344 height 19
drag, startPoint x: 651, startPoint y: 406, endPoint x: 308, endPoint y: 352, distance: 347.2
click at [642, 411] on div "11811926 (316001862) N/A Pickup 8/19/2025 9:08 AM EDT 8/19/2025 $30.00 Submitte…" at bounding box center [803, 445] width 1461 height 472
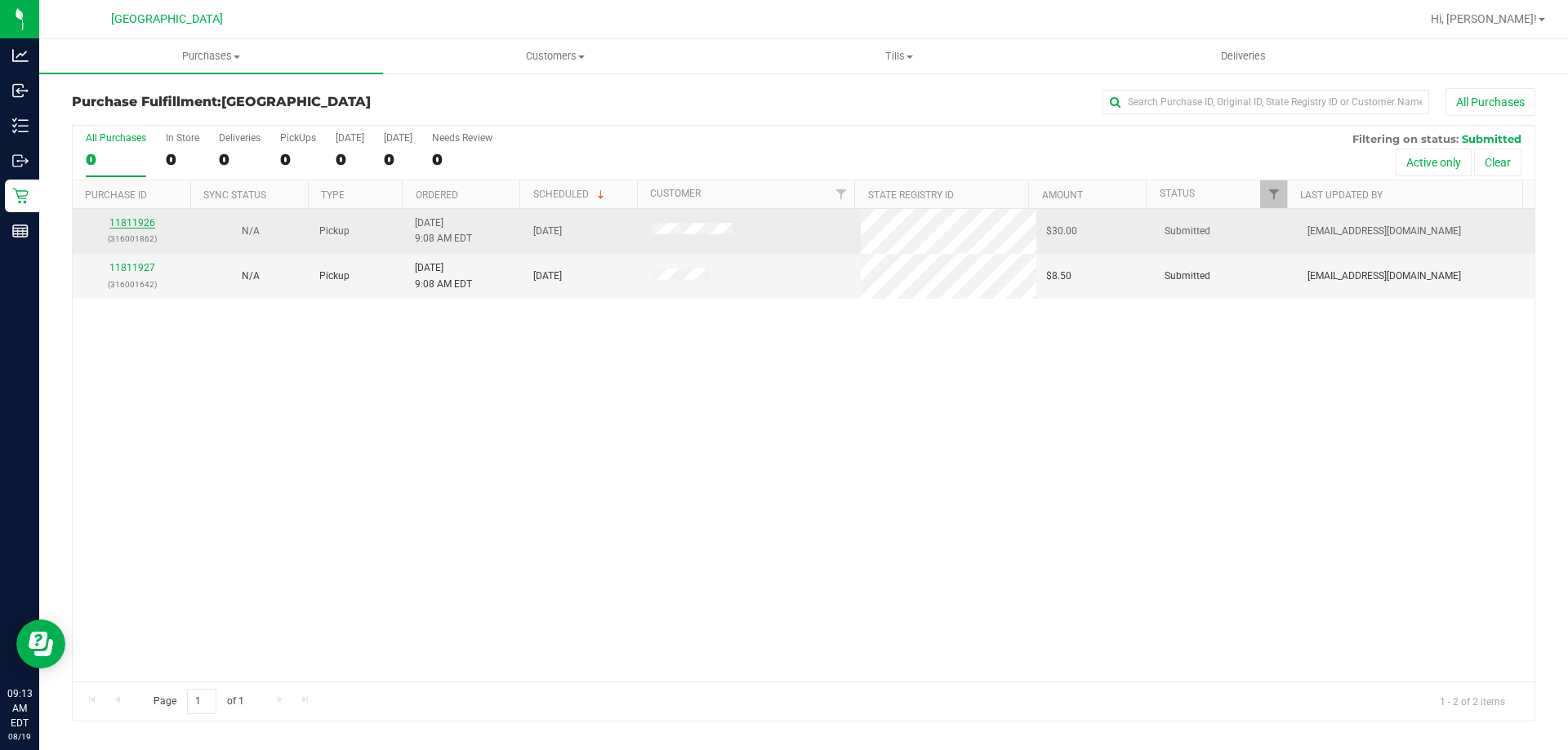
click at [127, 225] on link "11811926" at bounding box center [132, 222] width 46 height 11
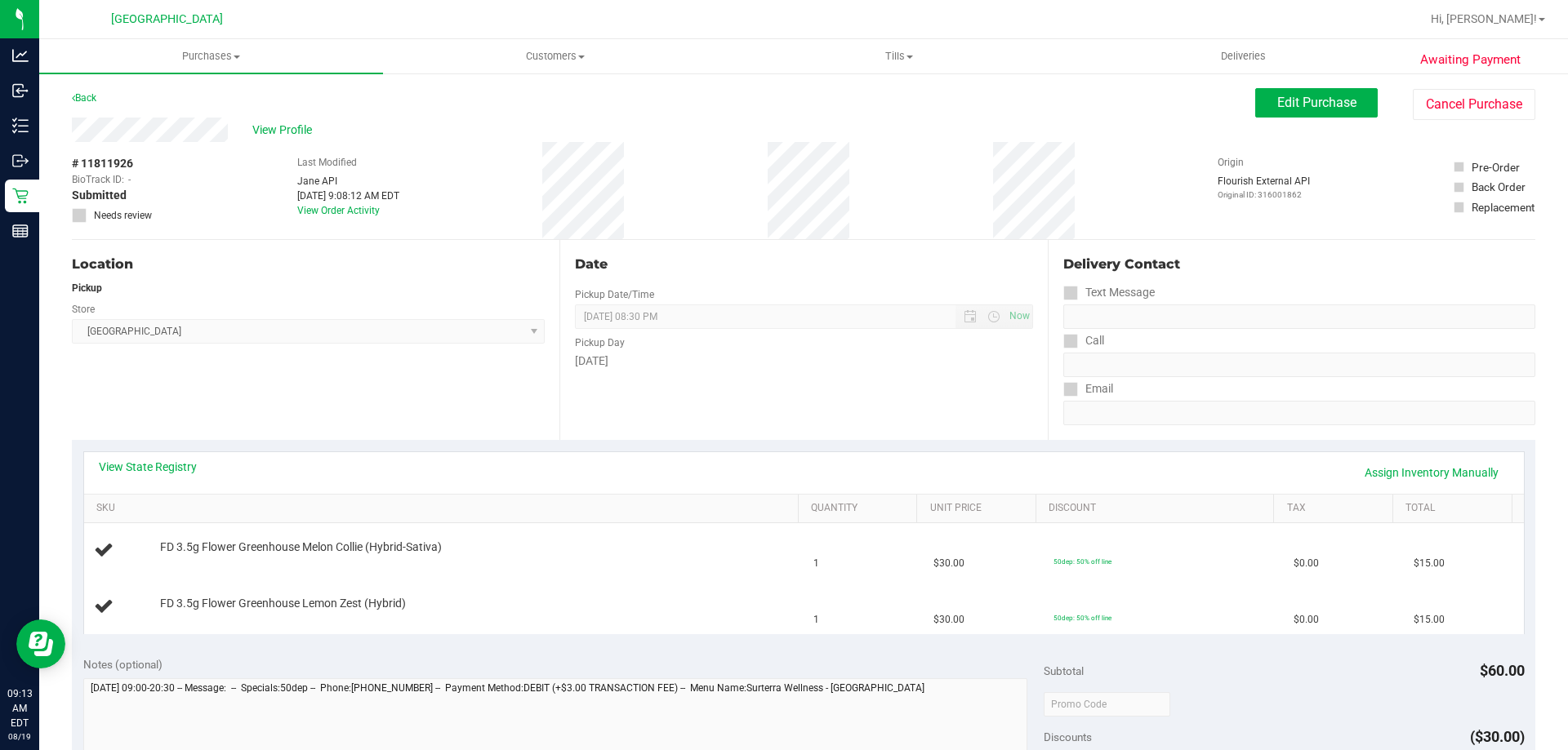
click at [187, 476] on div "View State Registry Assign Inventory Manually" at bounding box center [804, 472] width 1410 height 28
click at [181, 468] on link "View State Registry" at bounding box center [148, 467] width 98 height 17
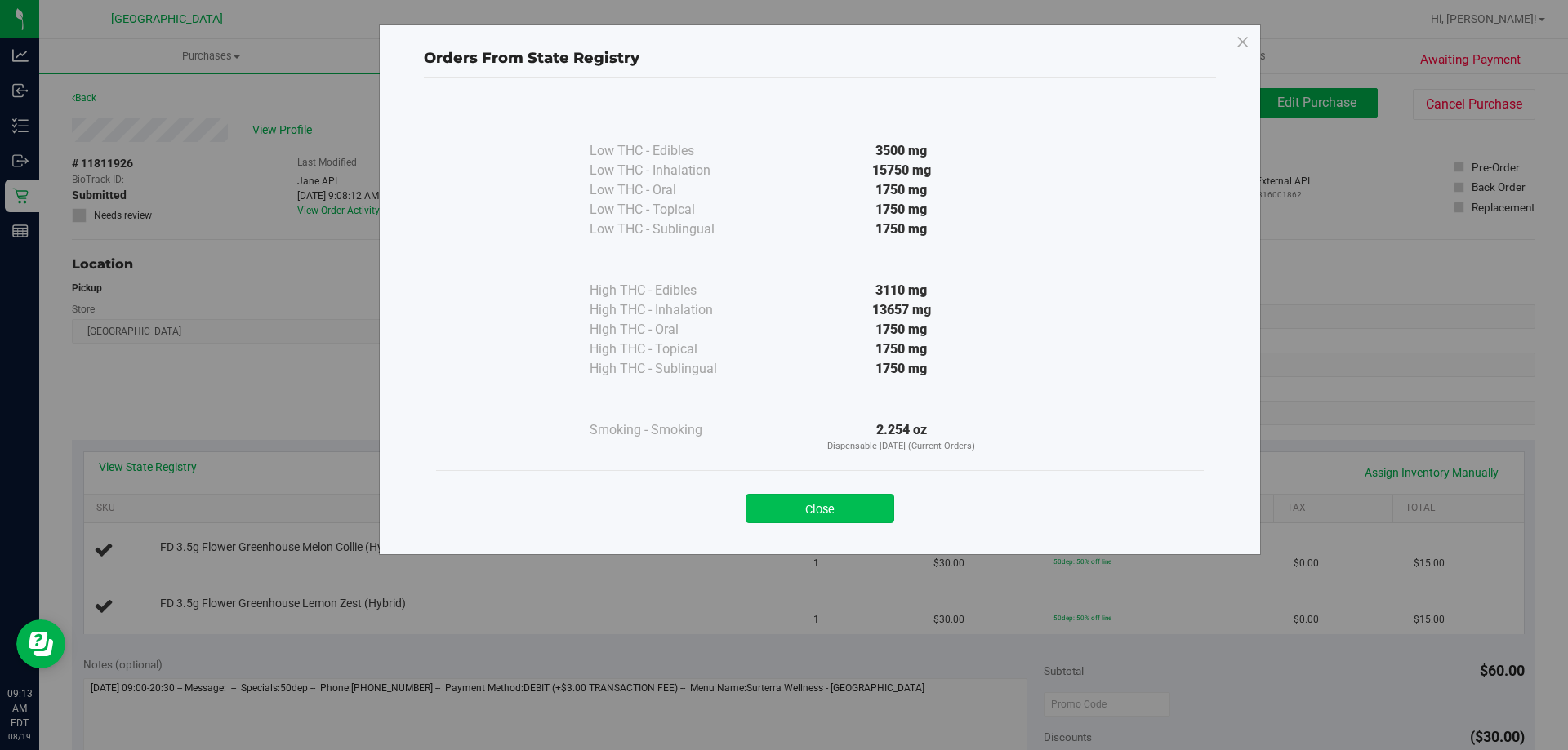
click at [803, 514] on button "Close" at bounding box center [820, 509] width 149 height 29
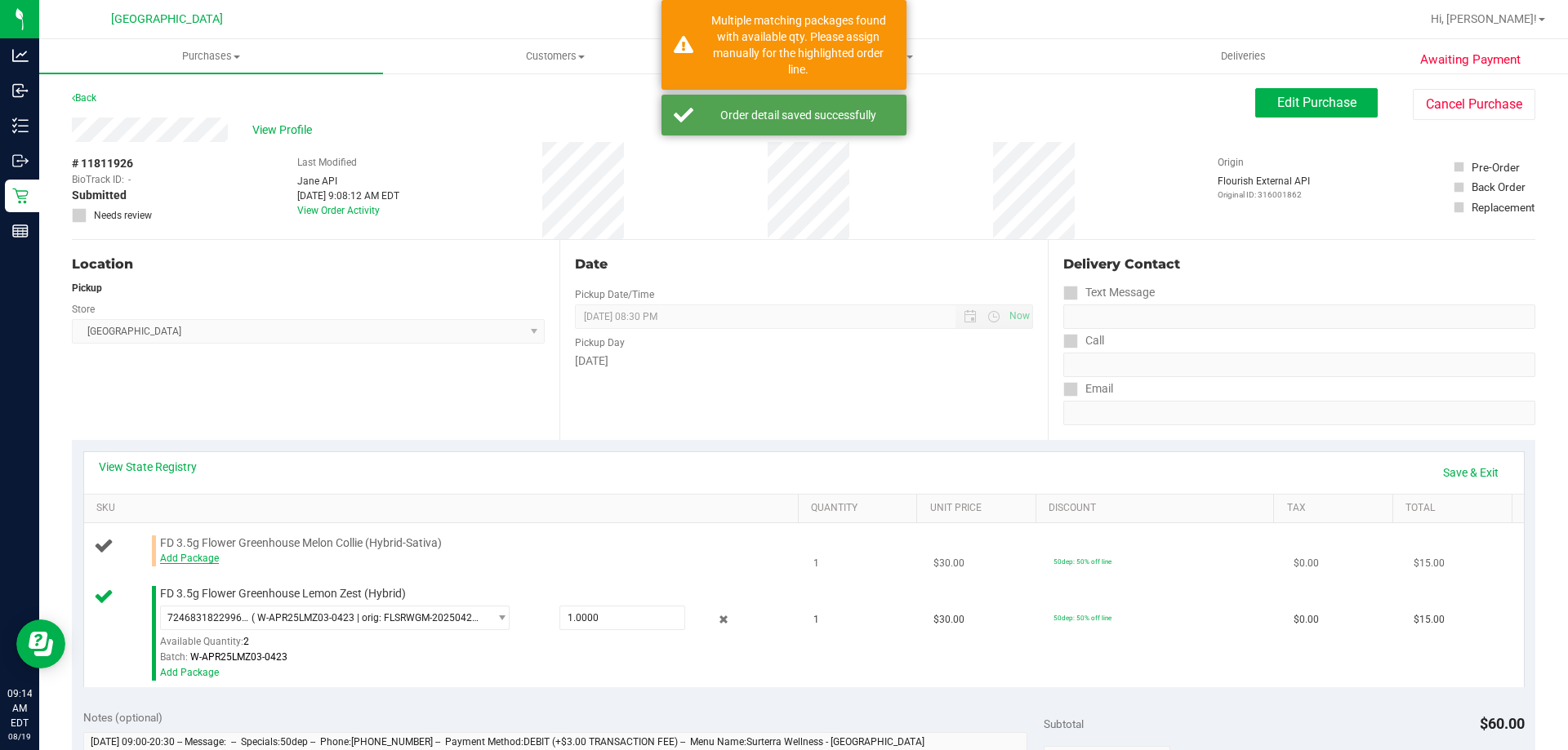
click at [187, 559] on link "Add Package" at bounding box center [189, 558] width 59 height 11
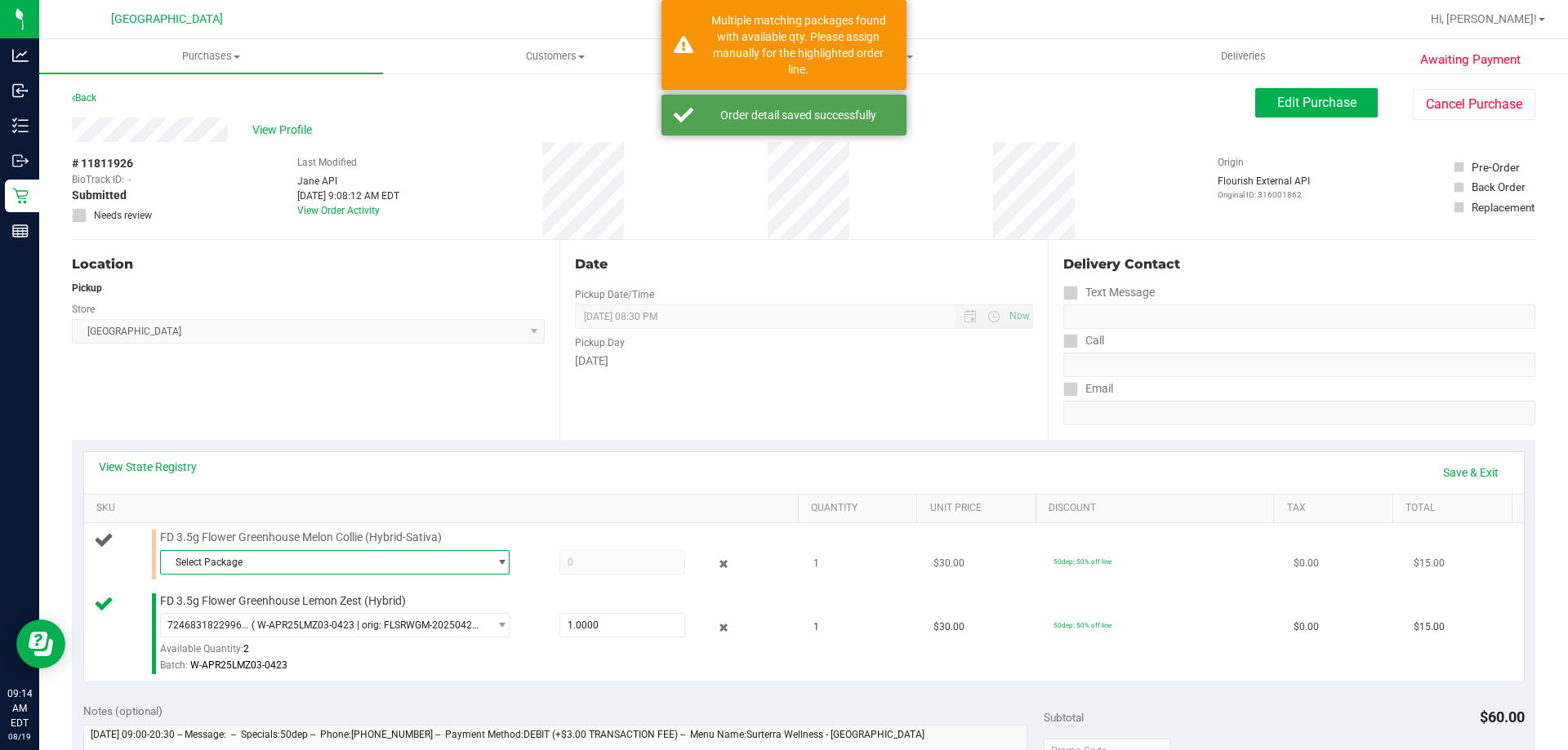
click at [414, 562] on span "Select Package" at bounding box center [324, 562] width 327 height 23
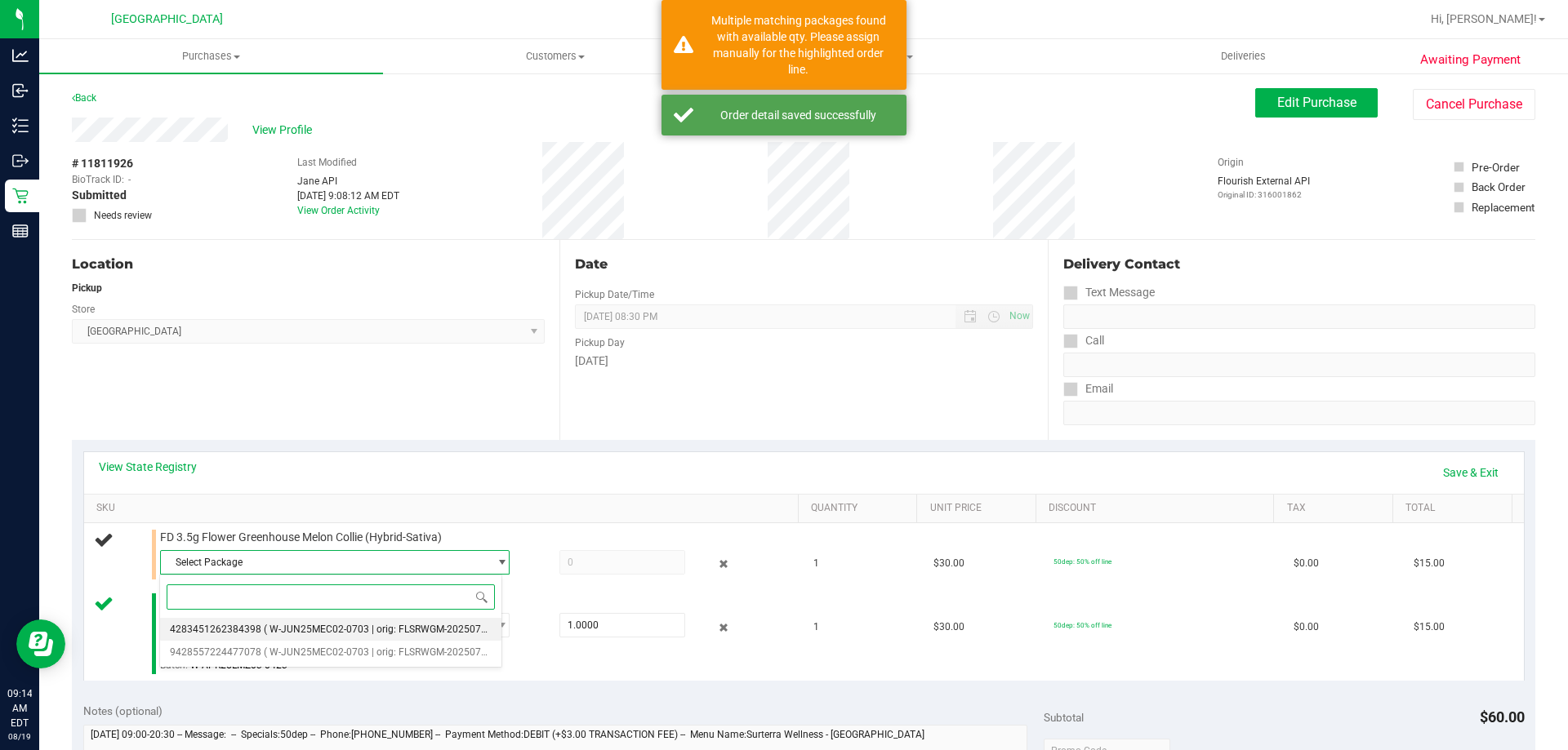
click at [290, 628] on span "( W-JUN25MEC02-0703 | orig: FLSRWGM-20250710-759 )" at bounding box center [391, 630] width 254 height 11
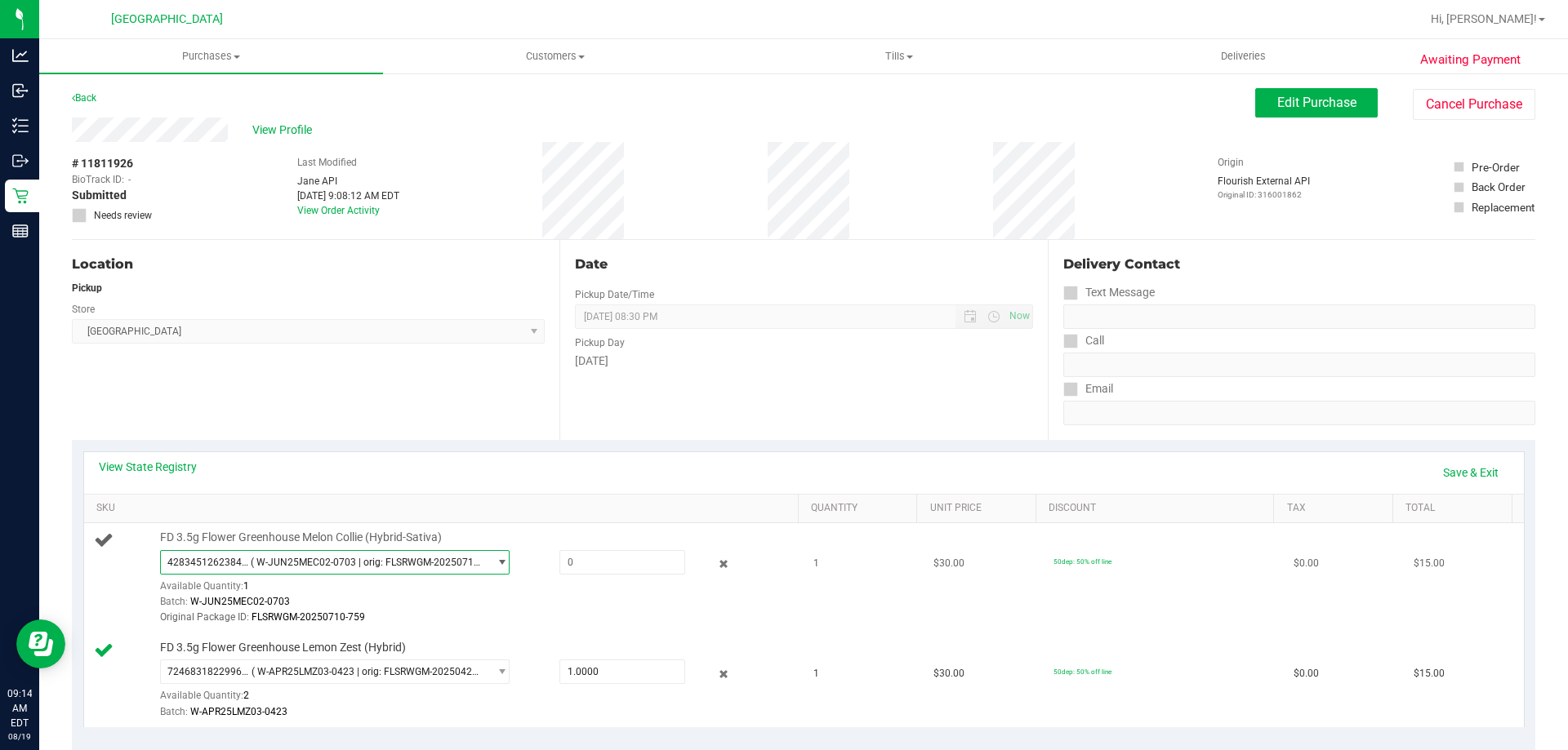
click at [367, 561] on span "( W-JUN25MEC02-0703 | orig: FLSRWGM-20250710-759 )" at bounding box center [366, 562] width 231 height 11
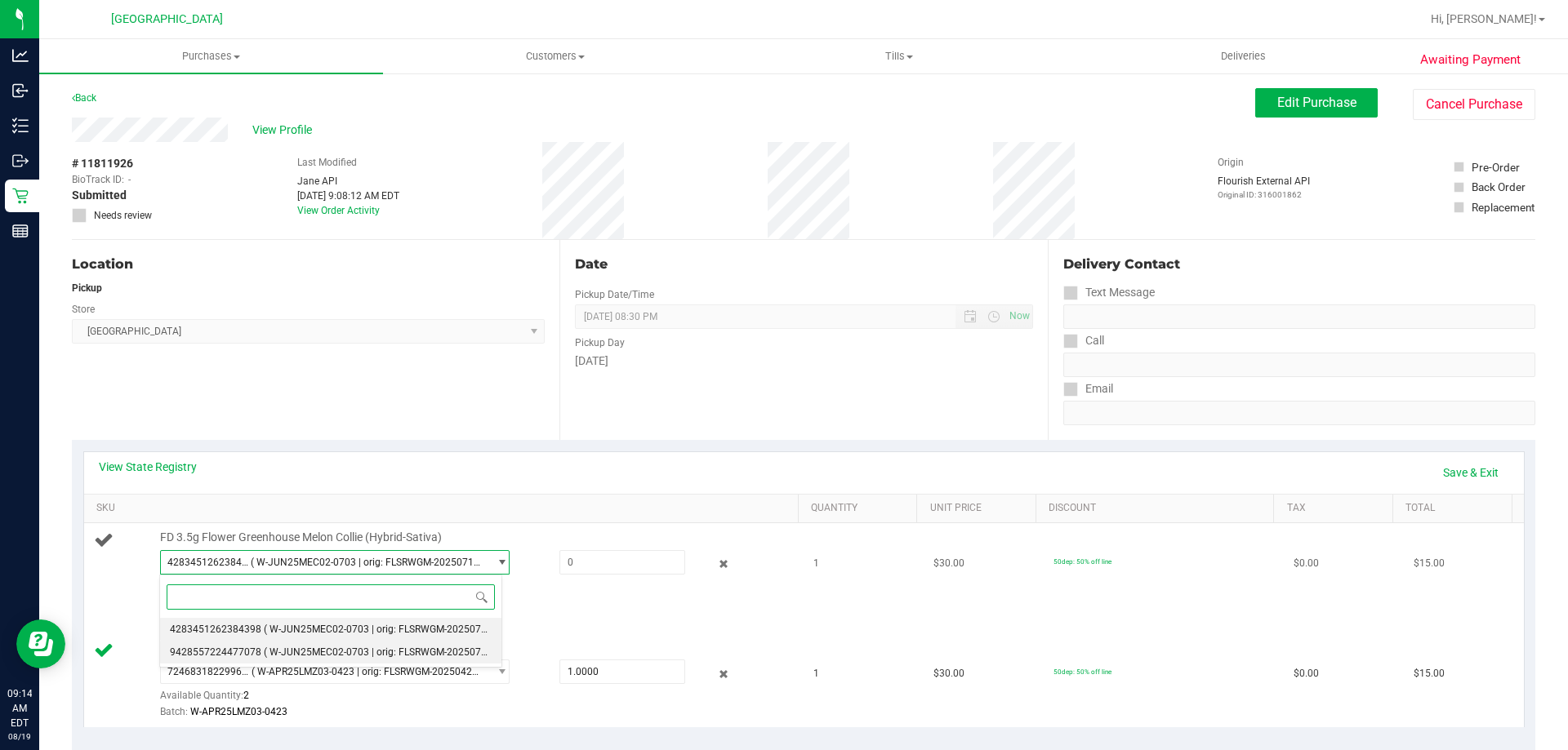
drag, startPoint x: 319, startPoint y: 647, endPoint x: 543, endPoint y: 563, distance: 239.2
click at [321, 647] on span "( W-JUN25MEC02-0703 | orig: FLSRWGM-20250710-740 )" at bounding box center [391, 653] width 254 height 11
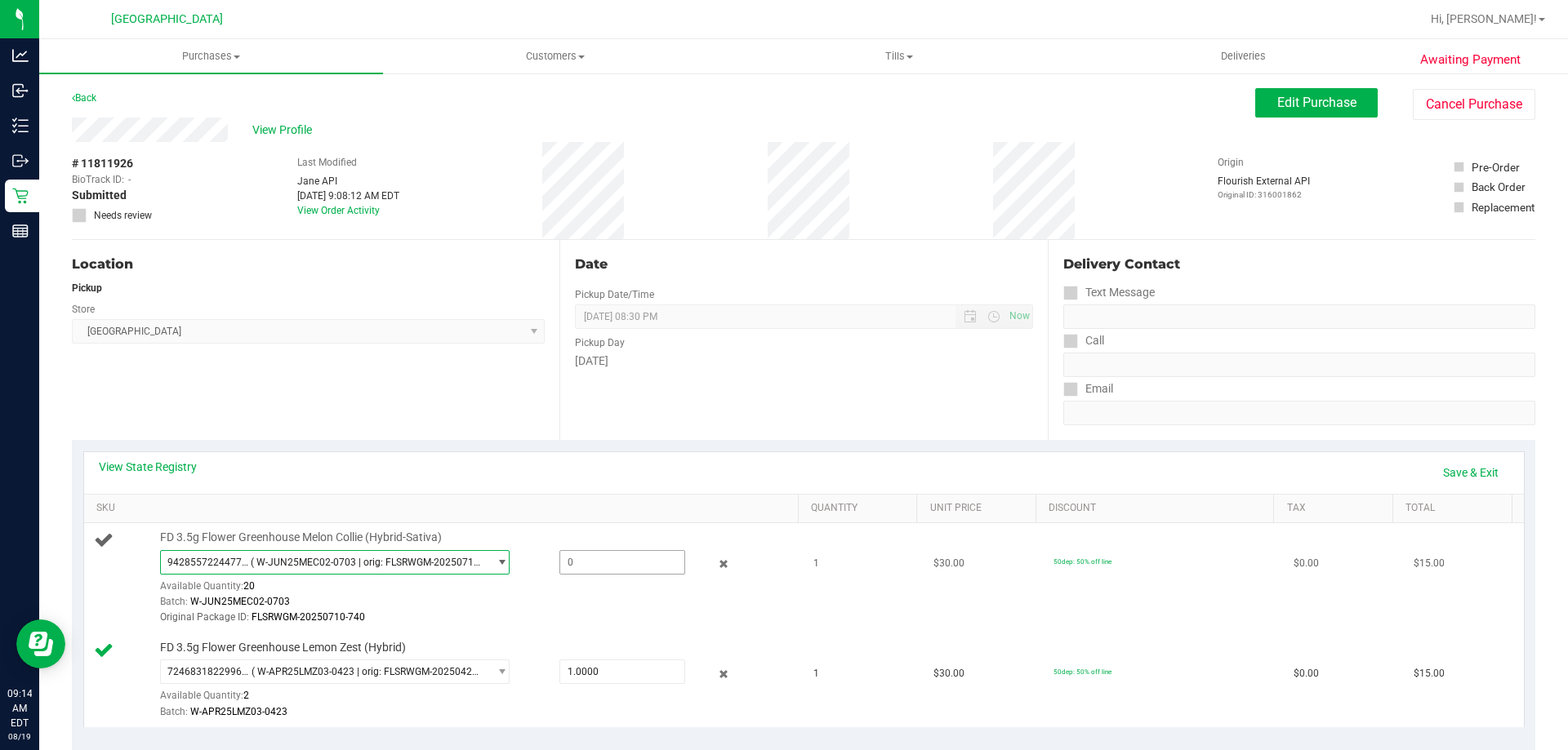
click at [609, 568] on span at bounding box center [622, 562] width 126 height 25
type input "1"
type input "1.0000"
click at [1473, 473] on link "Save & Exit" at bounding box center [1471, 472] width 77 height 28
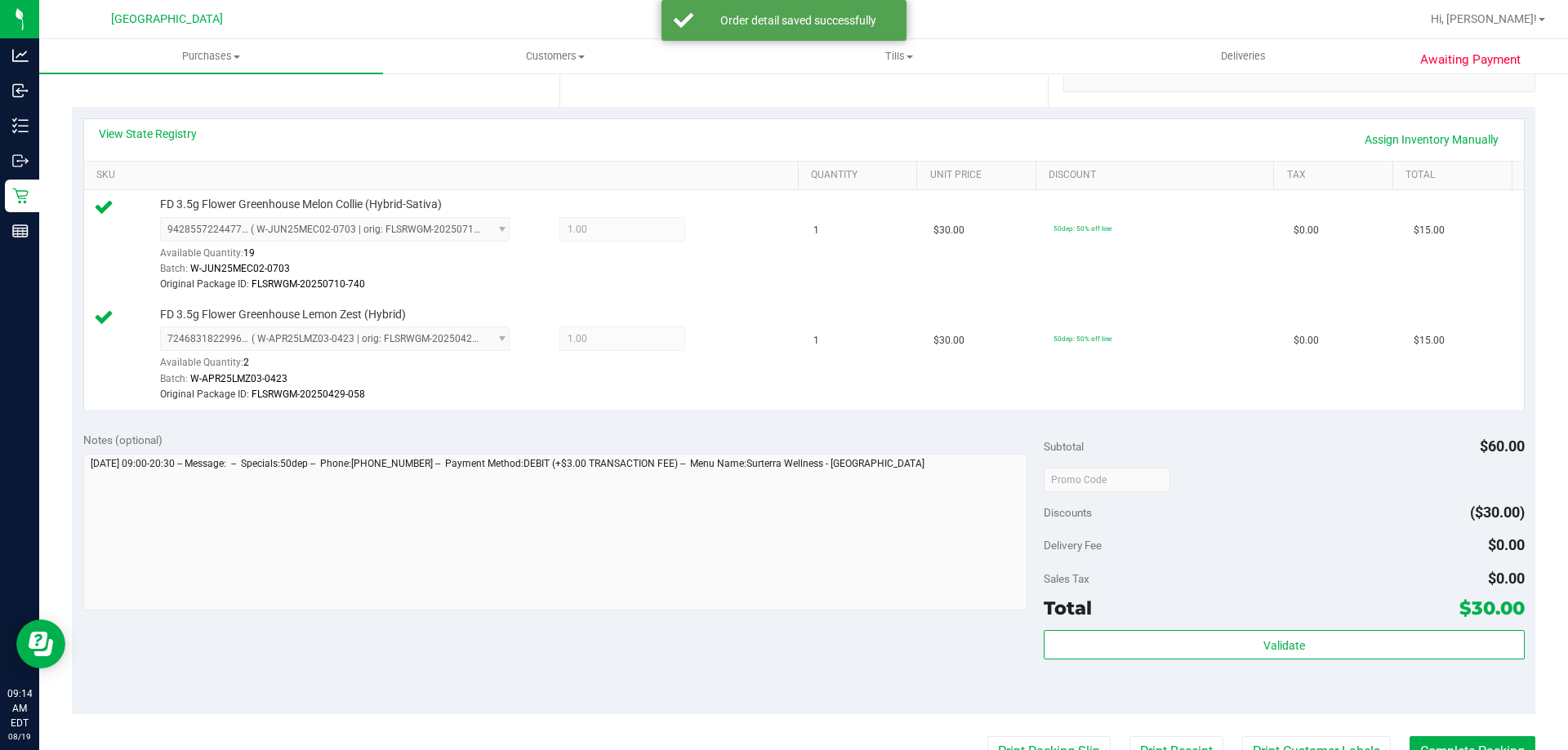
scroll to position [572, 0]
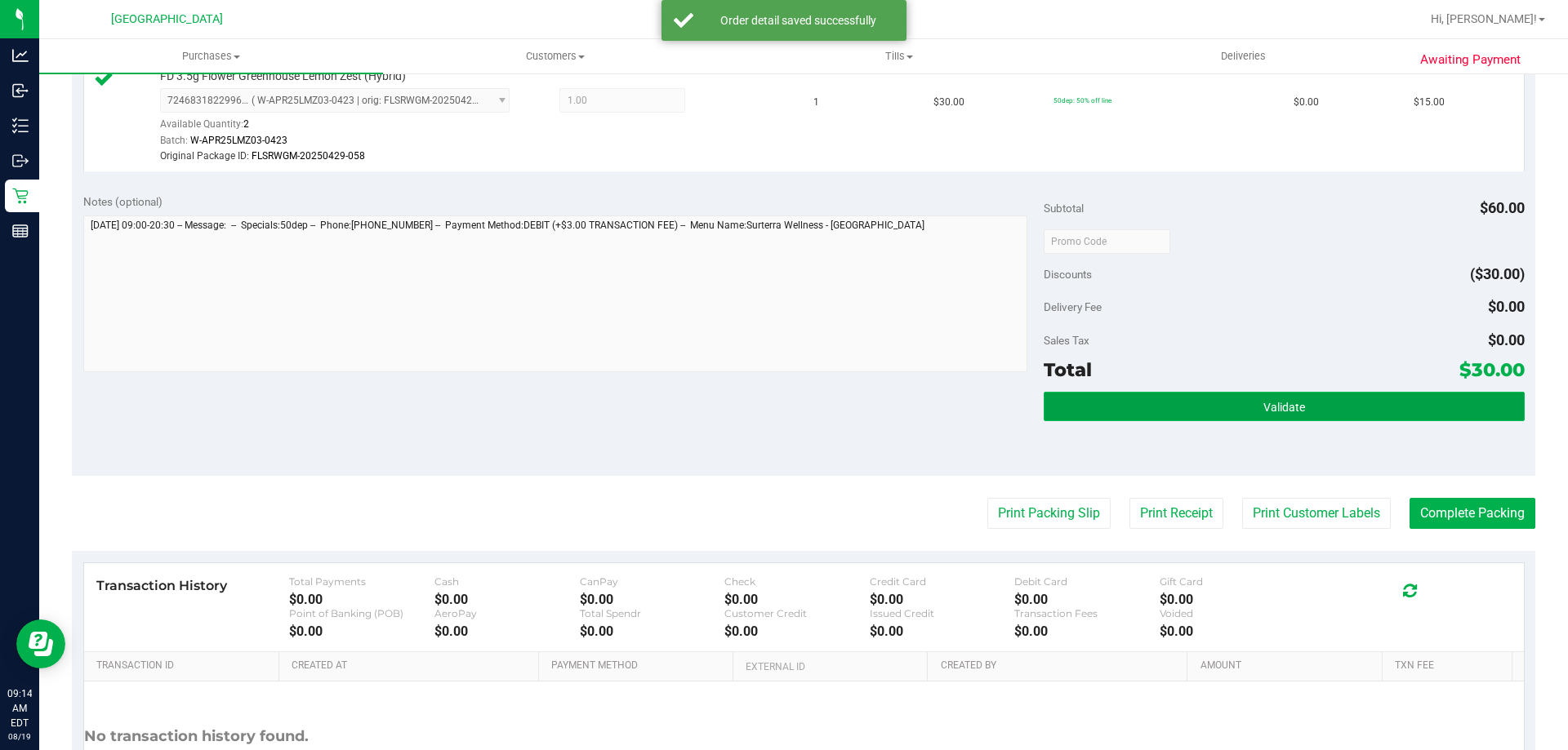
click at [1304, 404] on button "Validate" at bounding box center [1283, 406] width 480 height 29
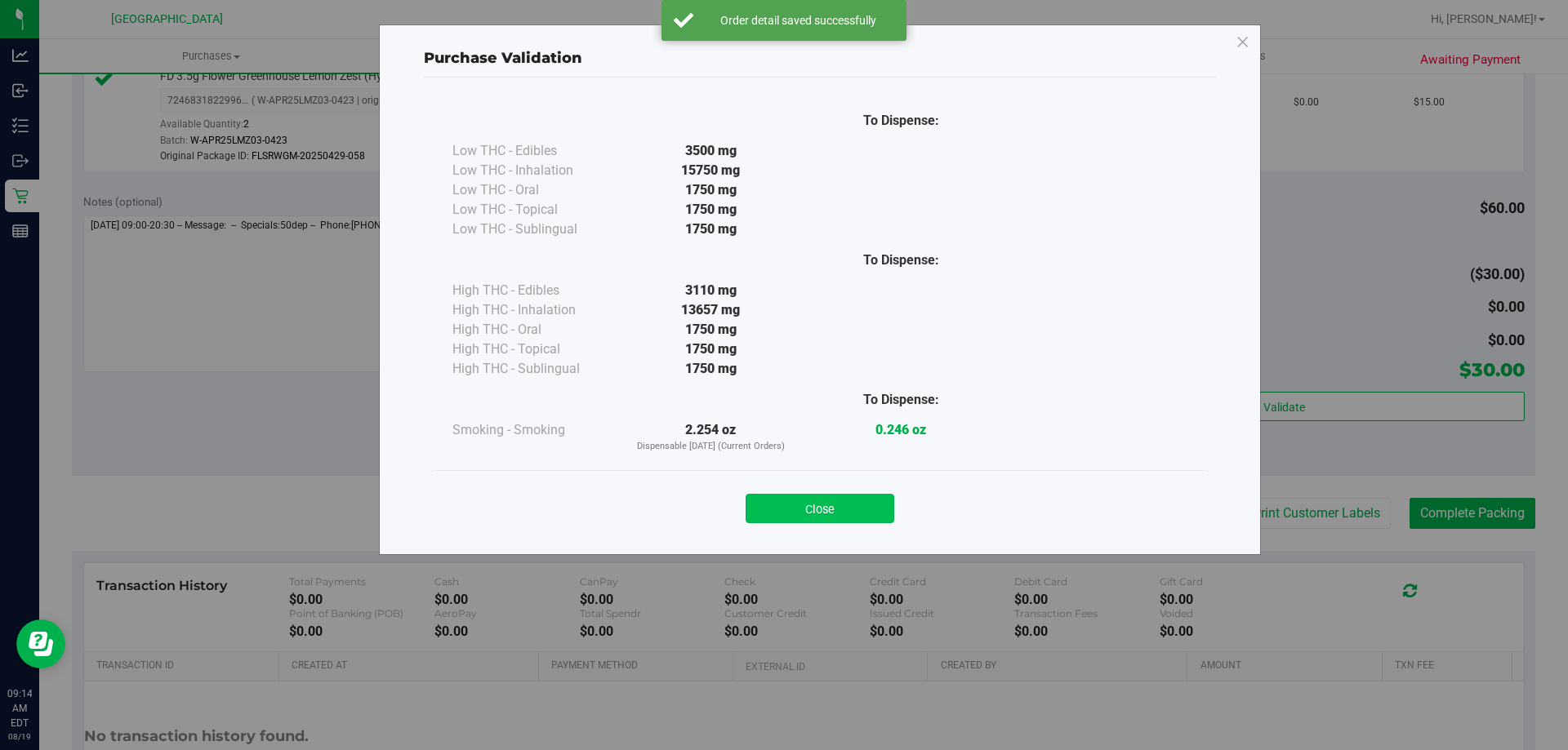
click at [831, 503] on button "Close" at bounding box center [820, 509] width 149 height 29
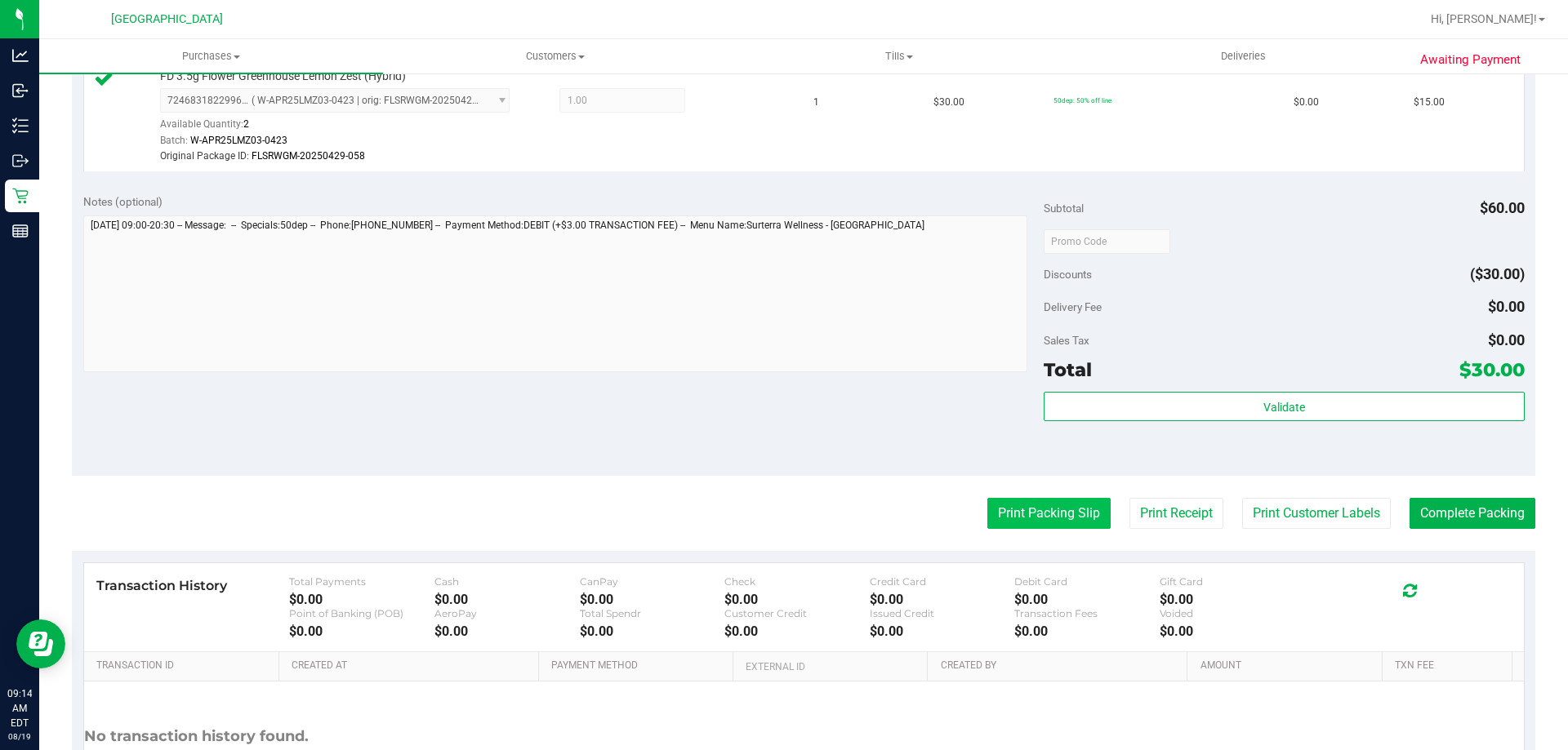
click at [1006, 500] on button "Print Packing Slip" at bounding box center [1049, 514] width 123 height 31
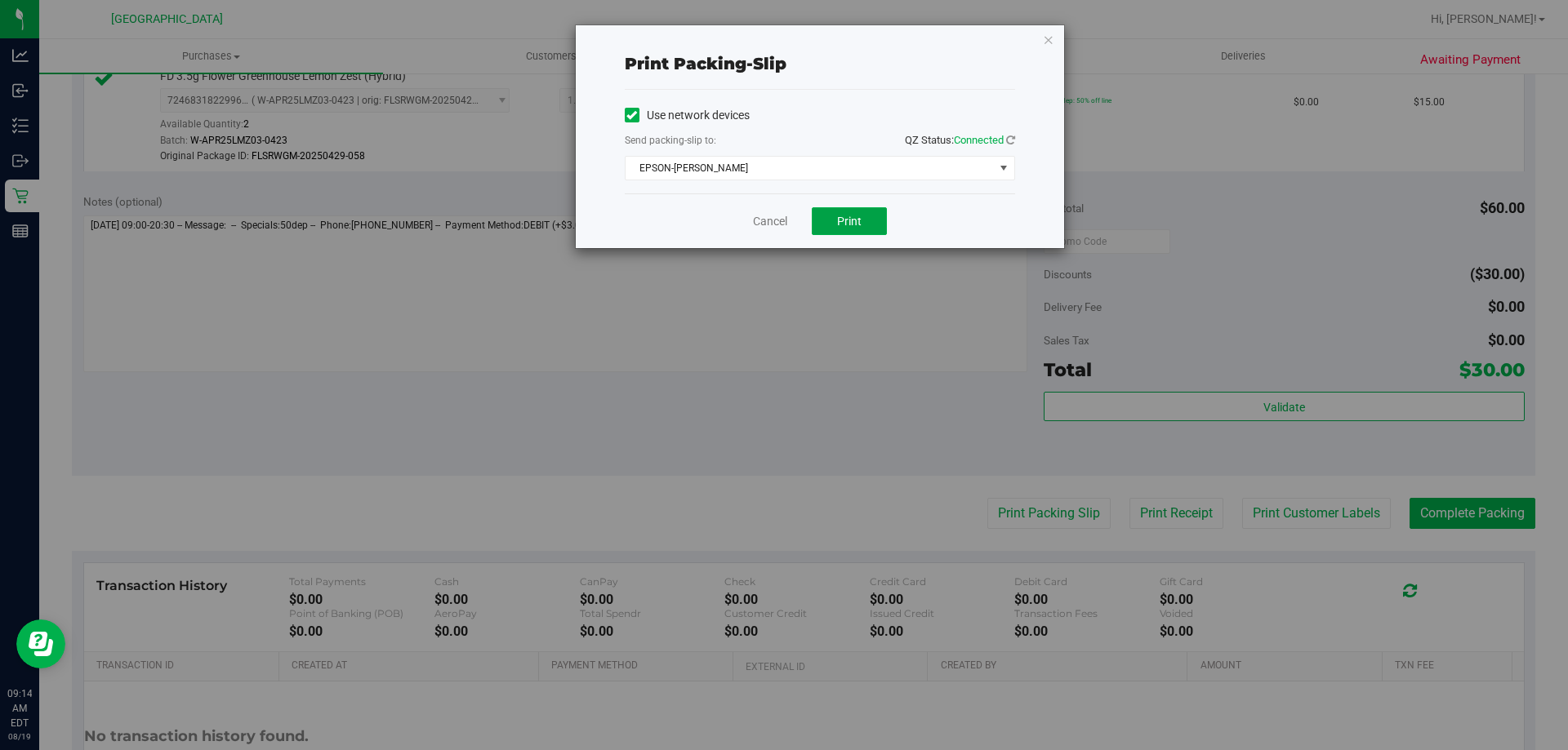
drag, startPoint x: 843, startPoint y: 222, endPoint x: 844, endPoint y: 244, distance: 22.0
click at [844, 221] on span "Print" at bounding box center [849, 222] width 25 height 13
click at [758, 223] on link "Cancel" at bounding box center [769, 222] width 34 height 17
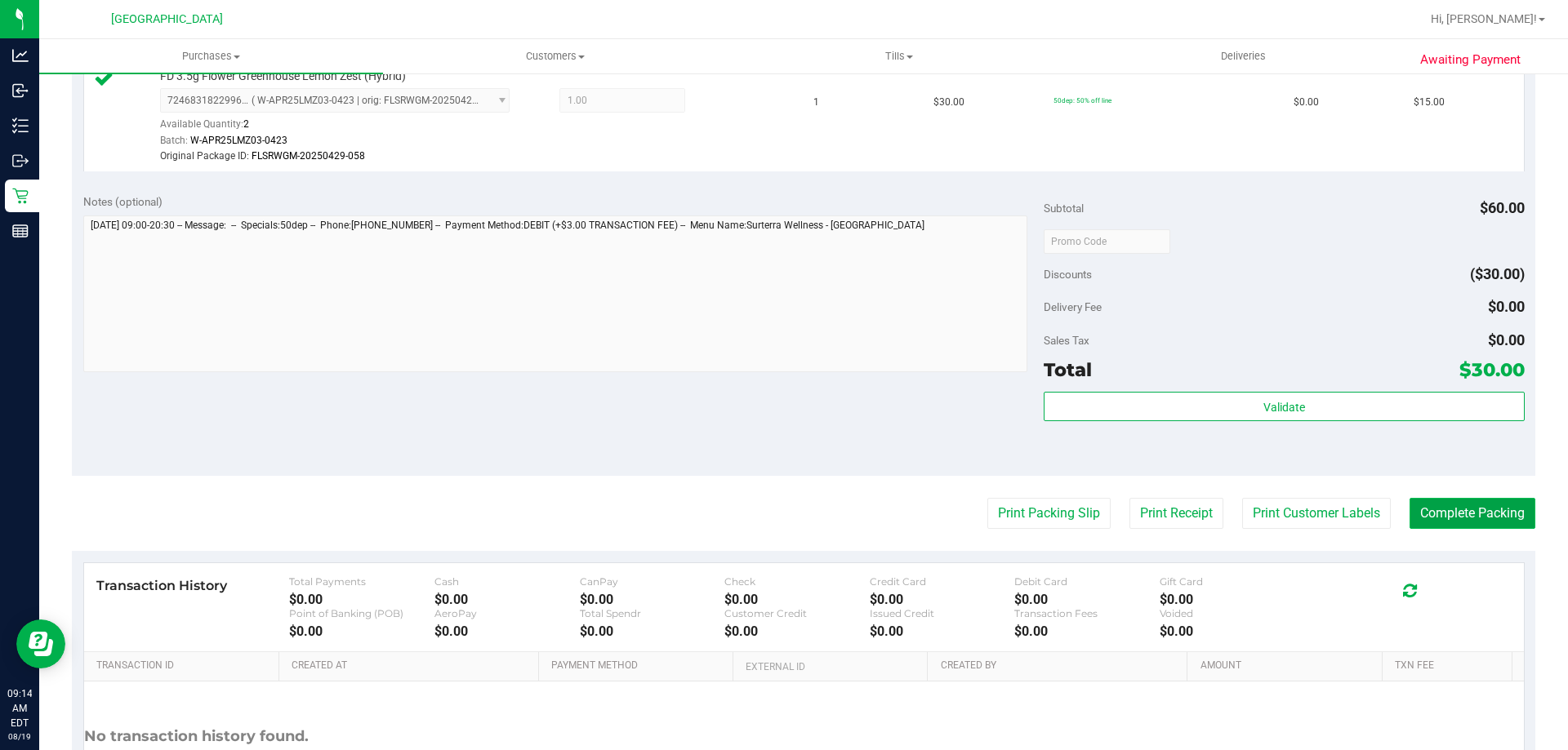
click at [1443, 525] on button "Complete Packing" at bounding box center [1471, 514] width 126 height 31
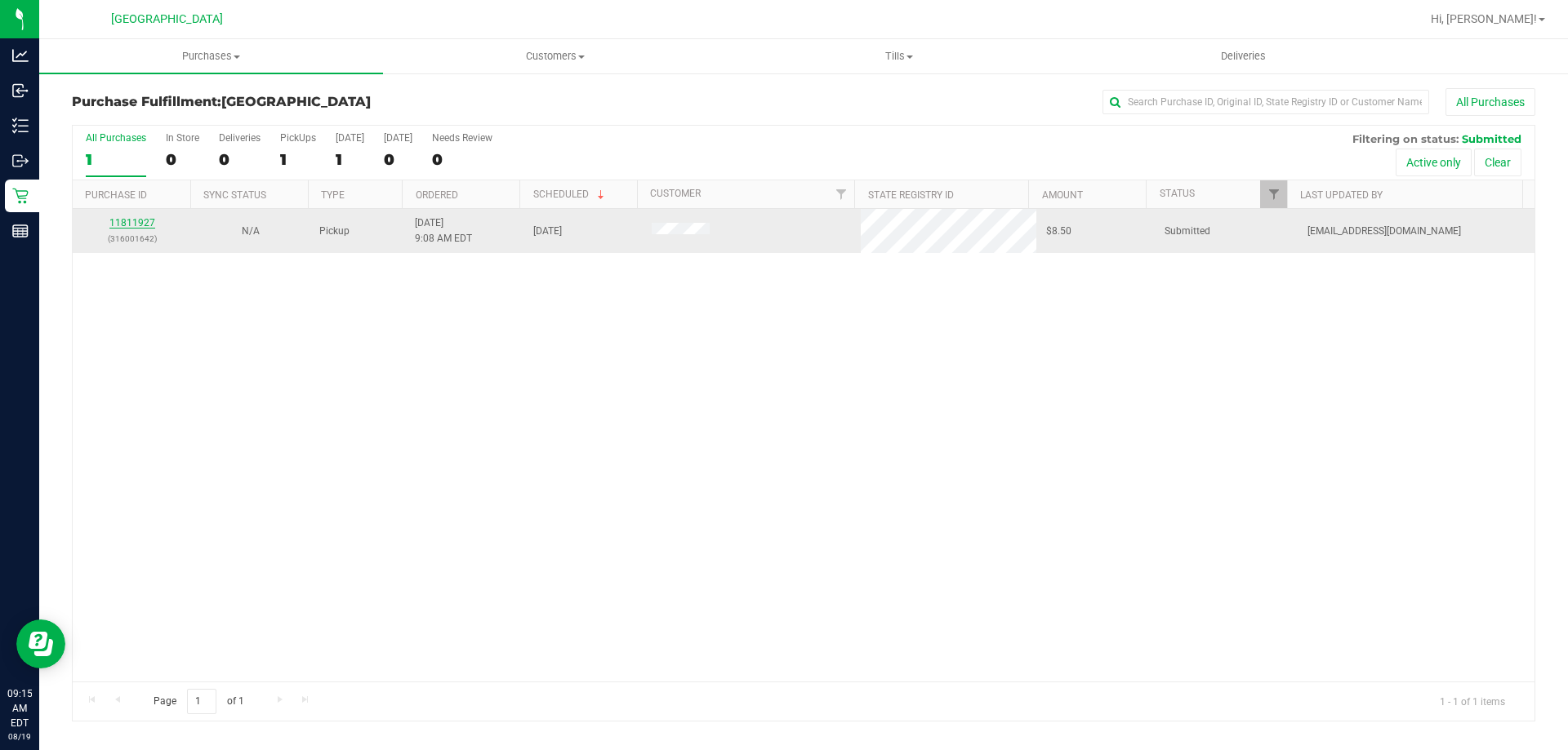
click at [143, 224] on link "11811927" at bounding box center [132, 222] width 46 height 11
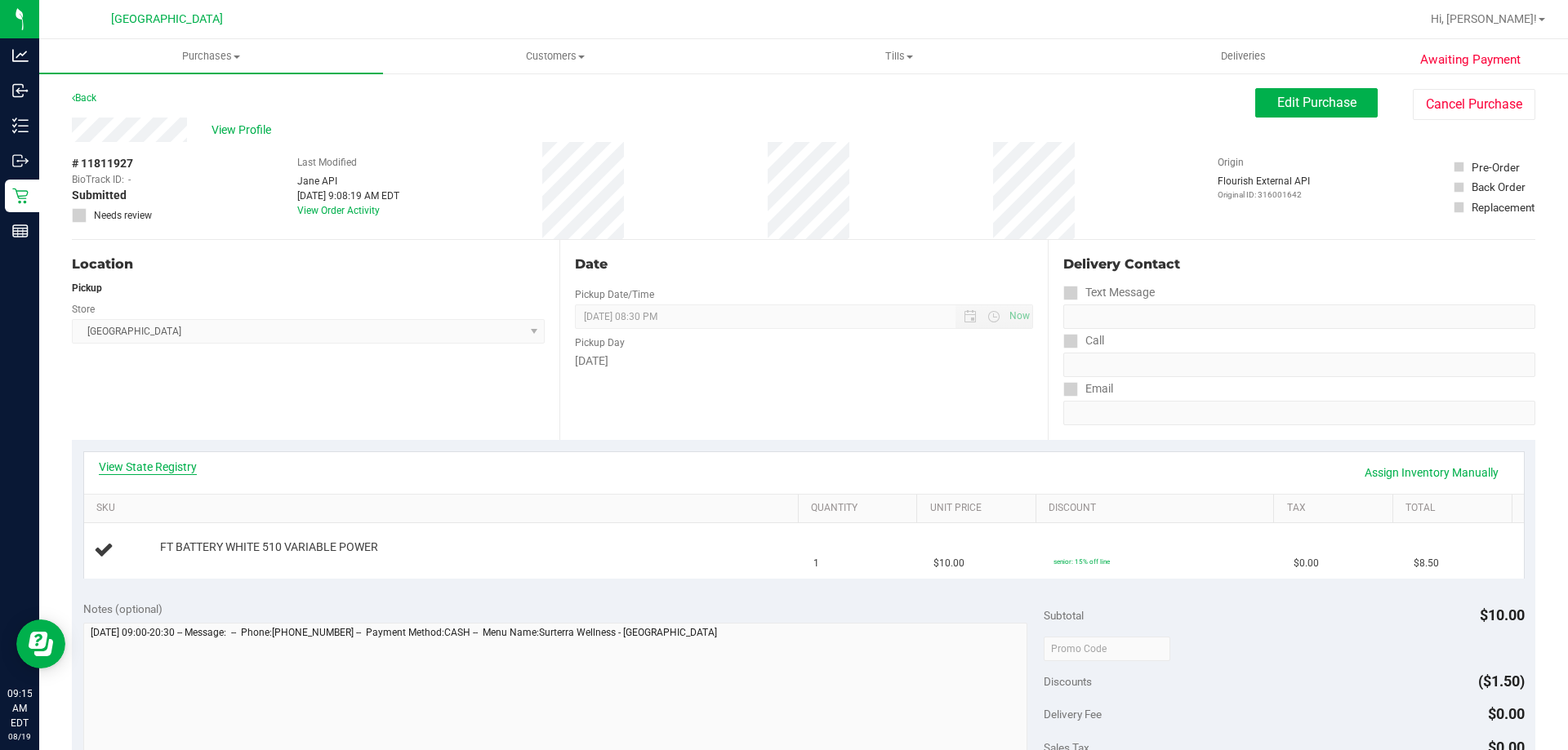
click at [142, 459] on link "View State Registry" at bounding box center [148, 467] width 98 height 17
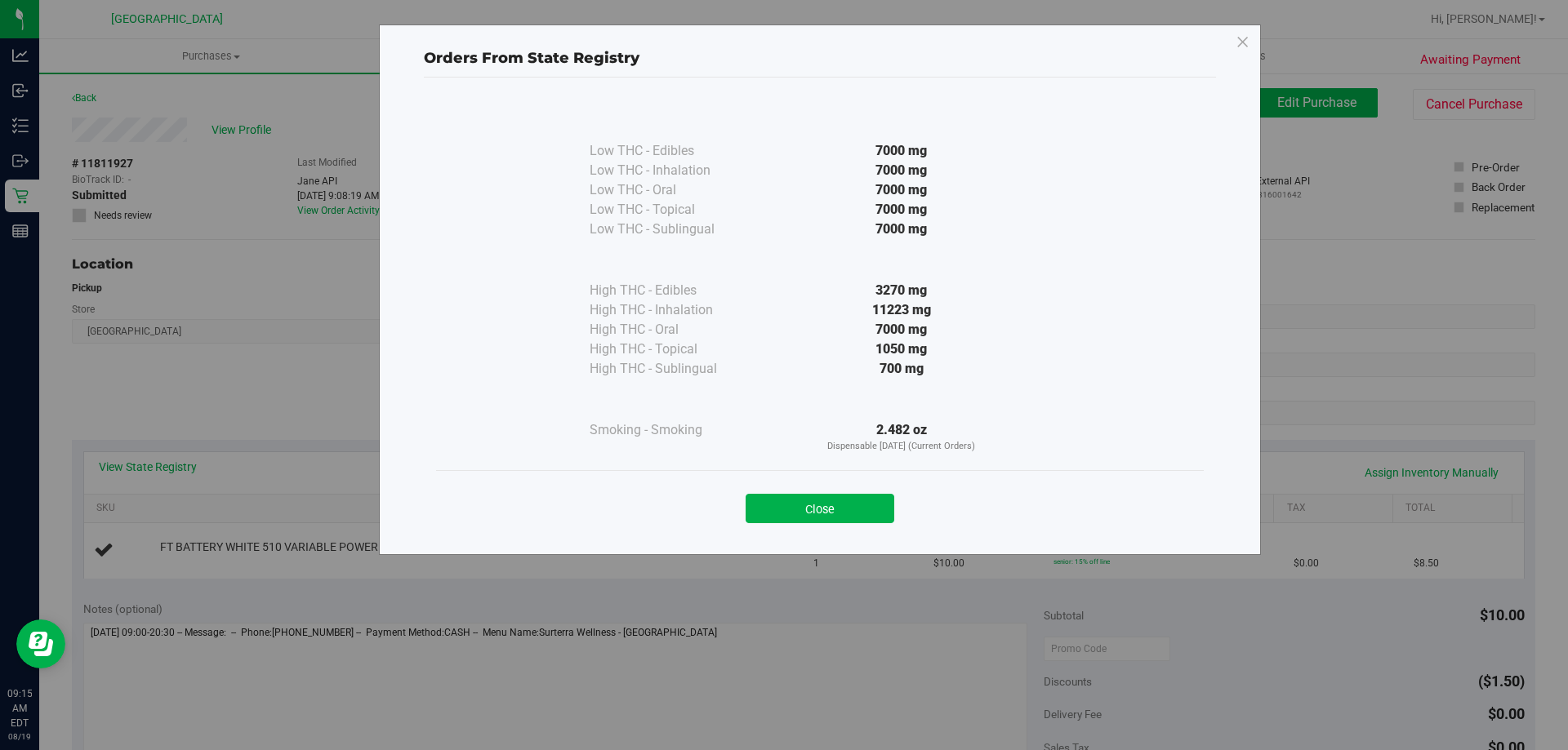
click at [845, 499] on button "Close" at bounding box center [820, 509] width 149 height 29
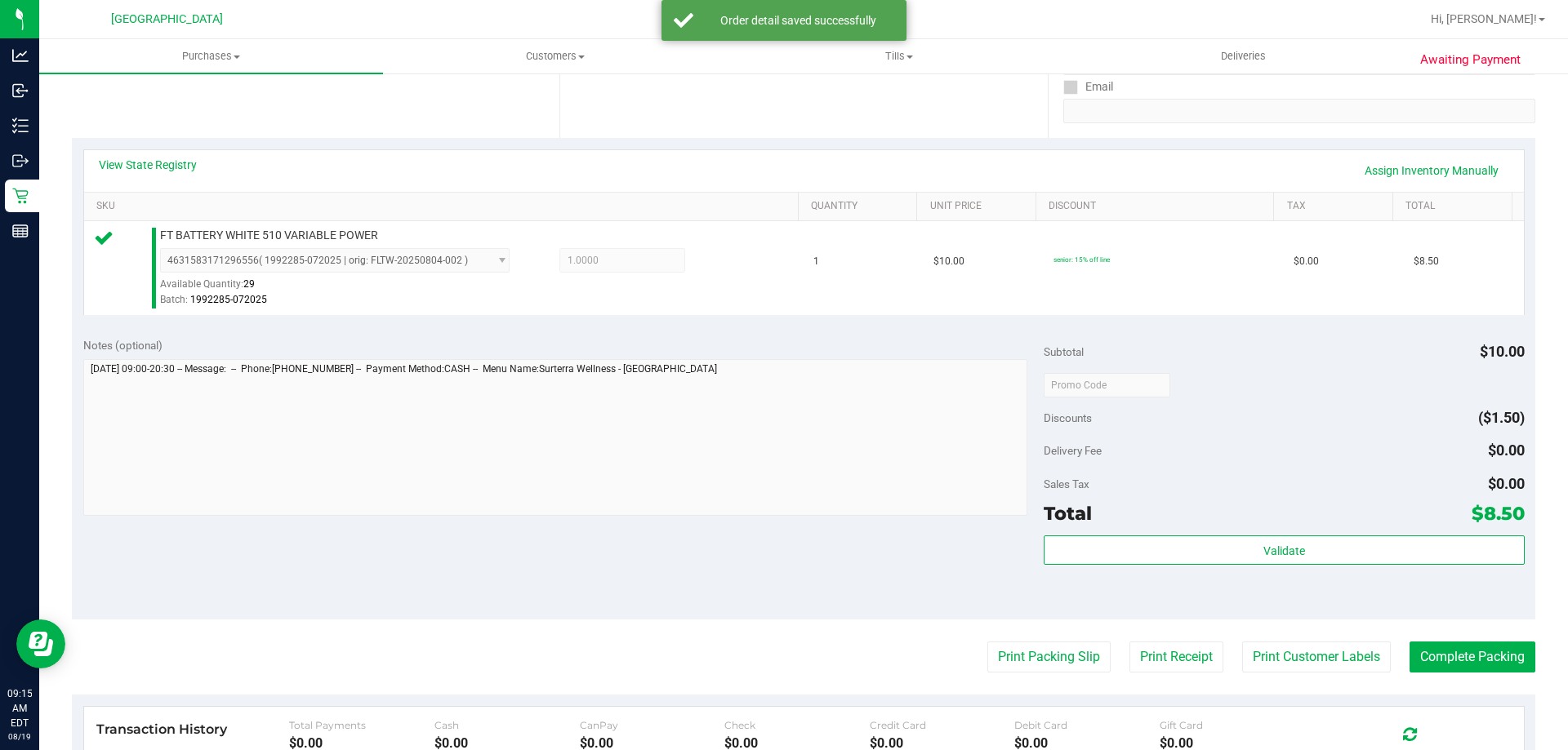
scroll to position [572, 0]
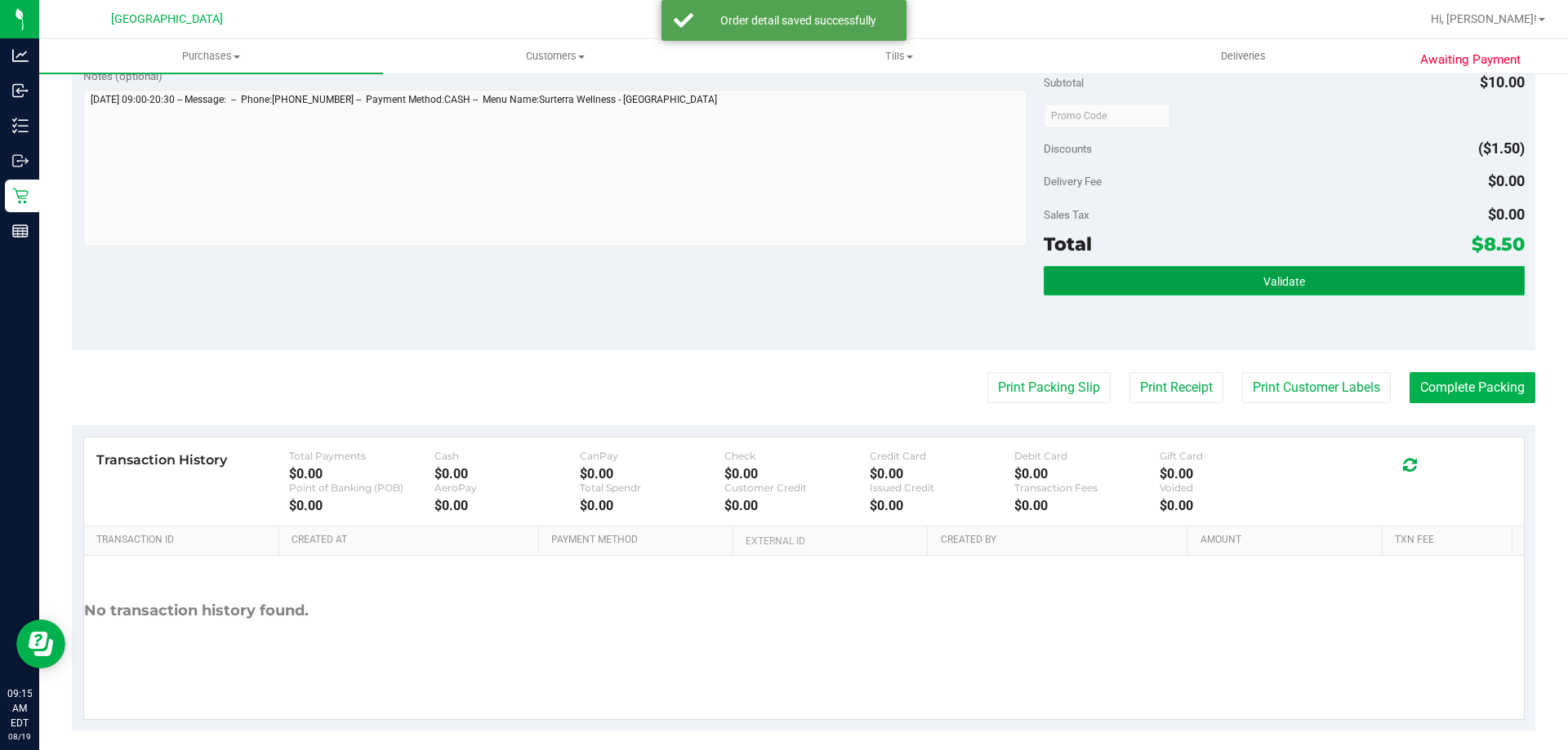
click at [1221, 282] on button "Validate" at bounding box center [1283, 281] width 480 height 29
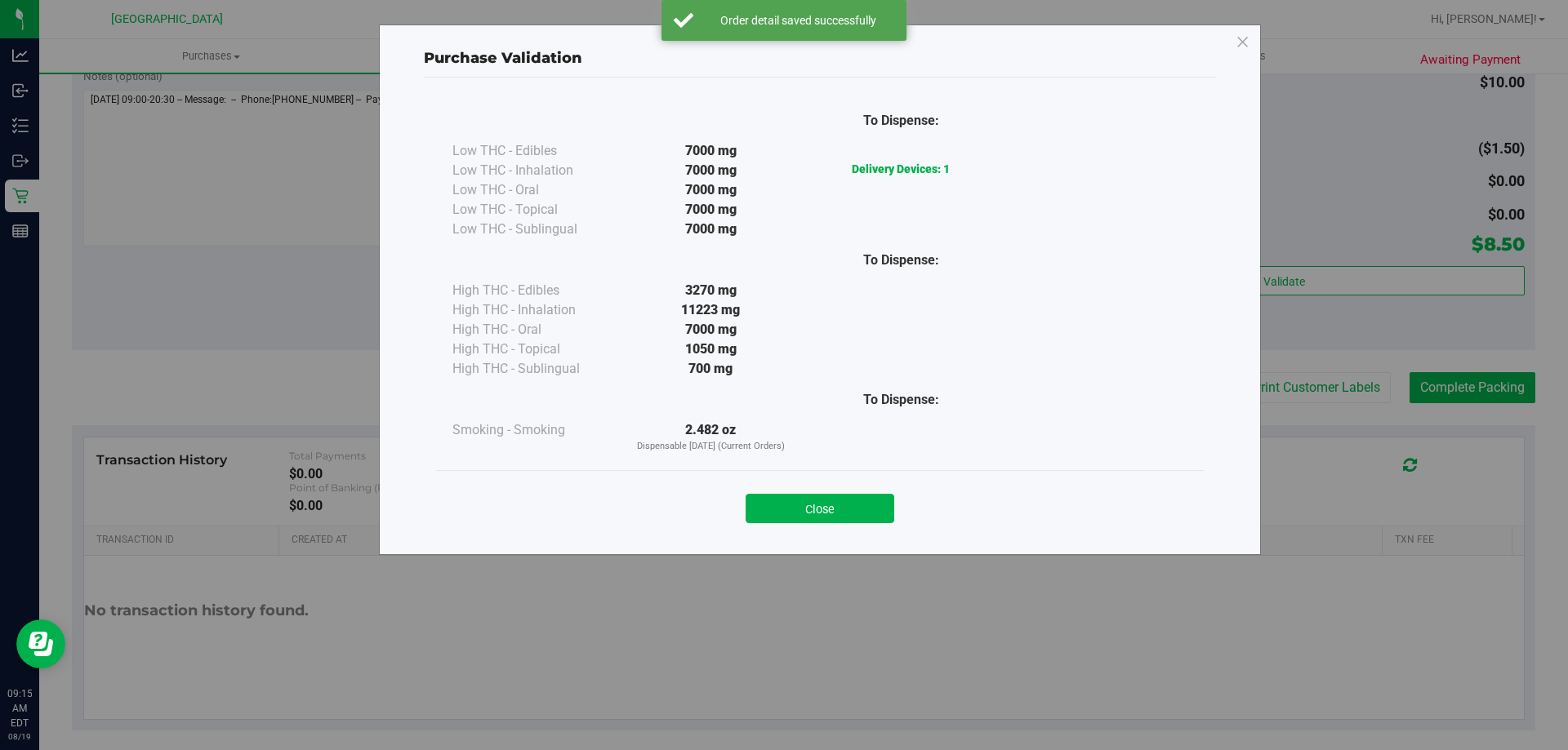
click at [843, 490] on div "Close" at bounding box center [820, 504] width 743 height 40
click at [847, 502] on button "Close" at bounding box center [820, 509] width 149 height 29
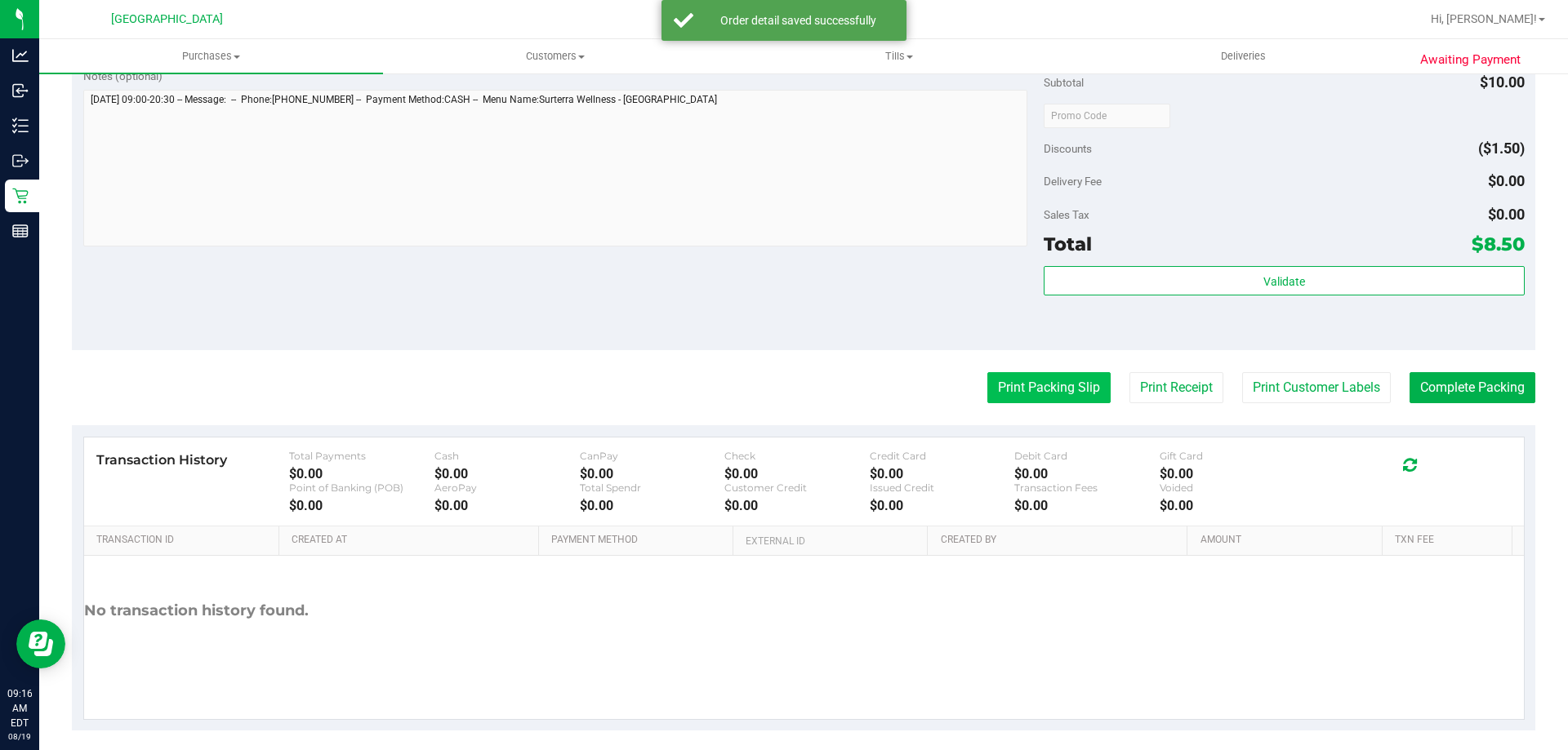
click at [1004, 384] on button "Print Packing Slip" at bounding box center [1049, 388] width 123 height 31
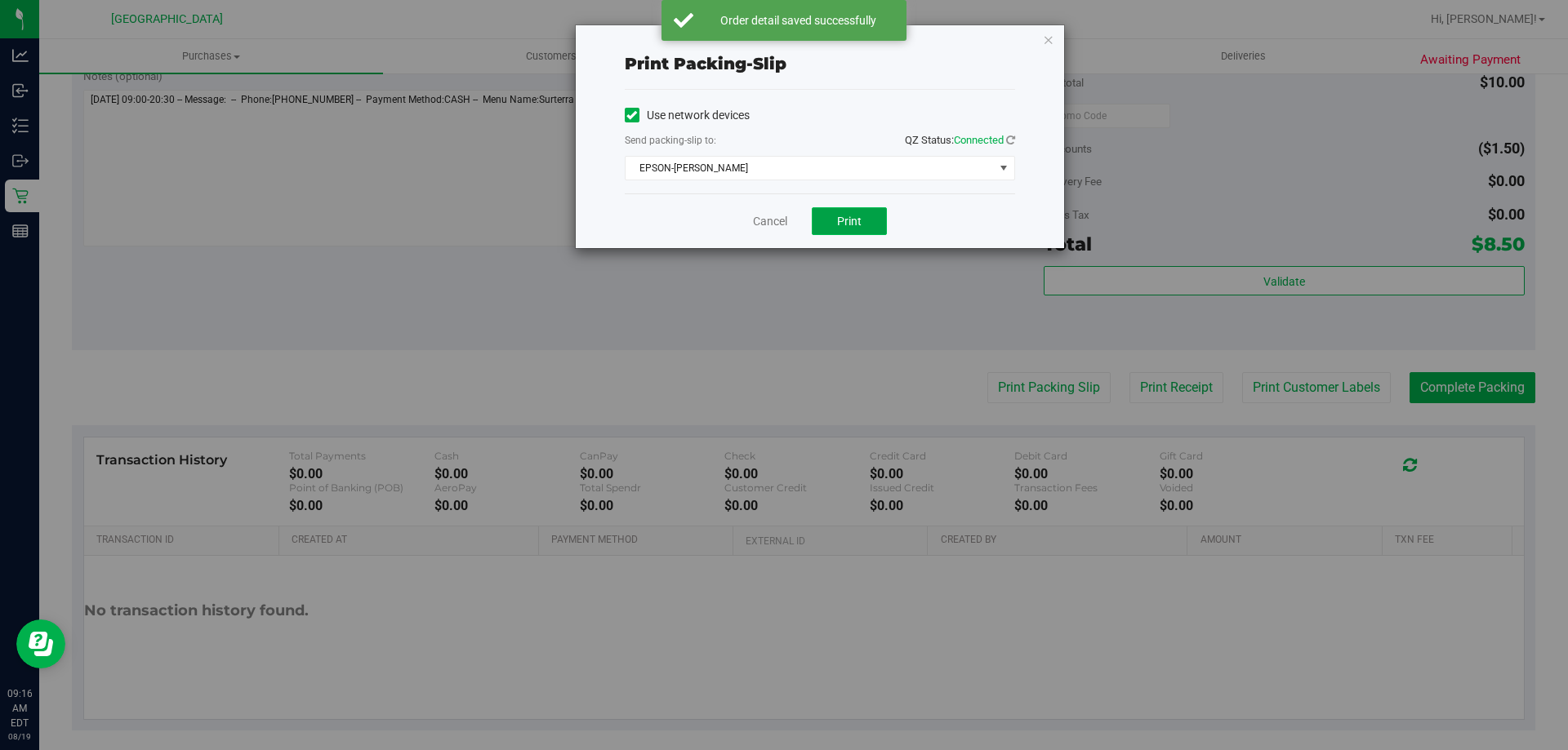
click at [862, 222] on button "Print" at bounding box center [849, 222] width 75 height 28
click at [777, 219] on link "Cancel" at bounding box center [769, 222] width 34 height 17
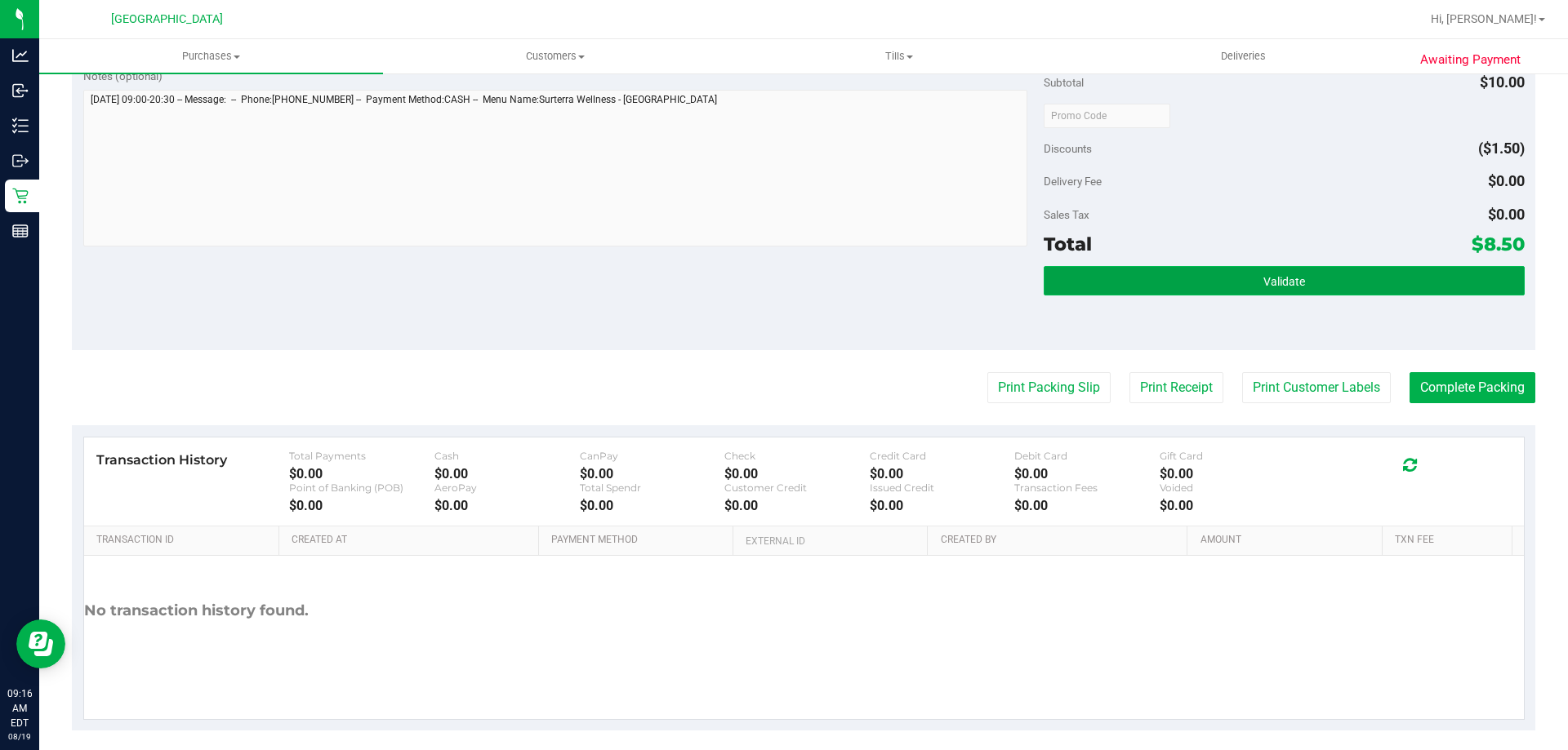
click at [1282, 283] on span "Validate" at bounding box center [1283, 281] width 41 height 13
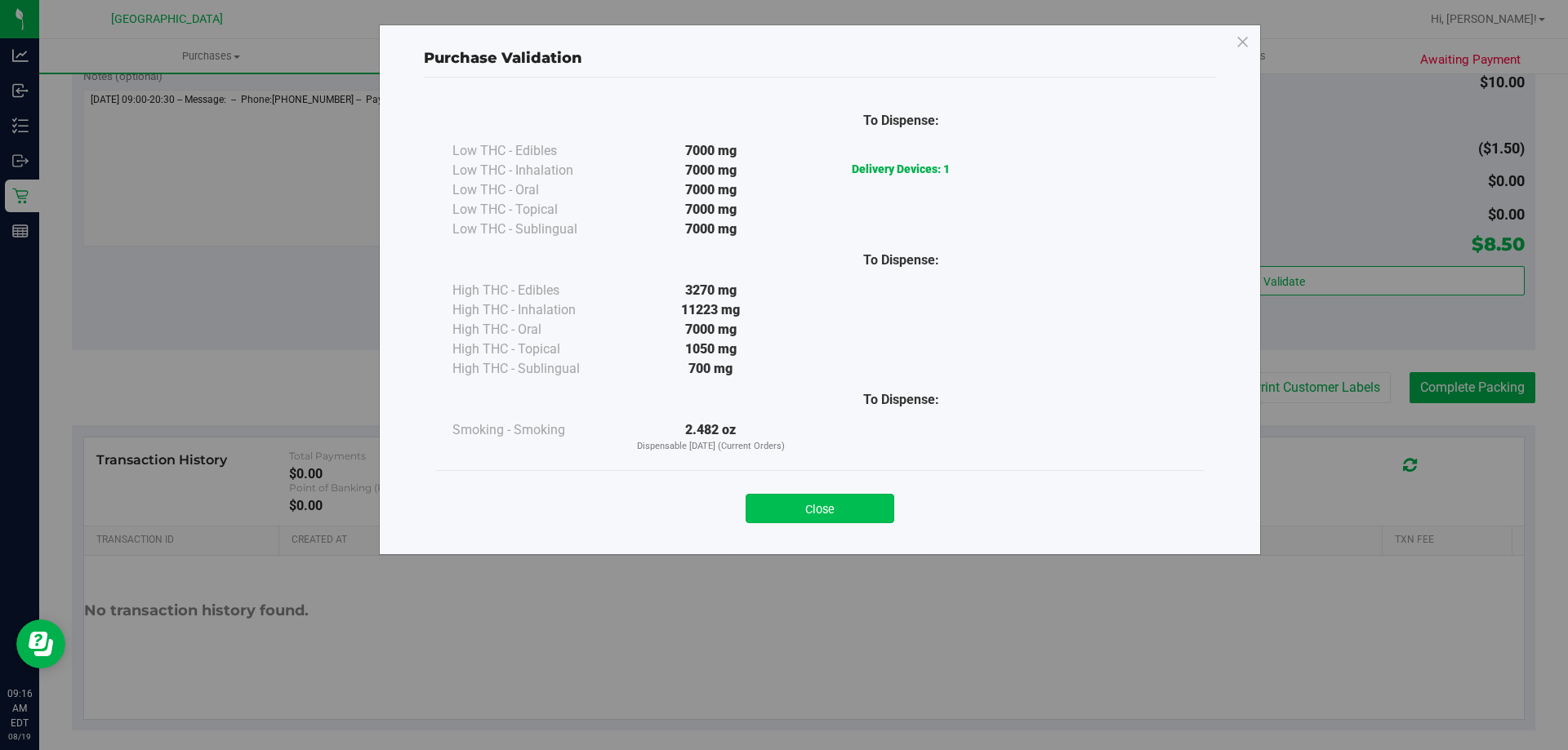
click at [807, 506] on button "Close" at bounding box center [820, 509] width 149 height 29
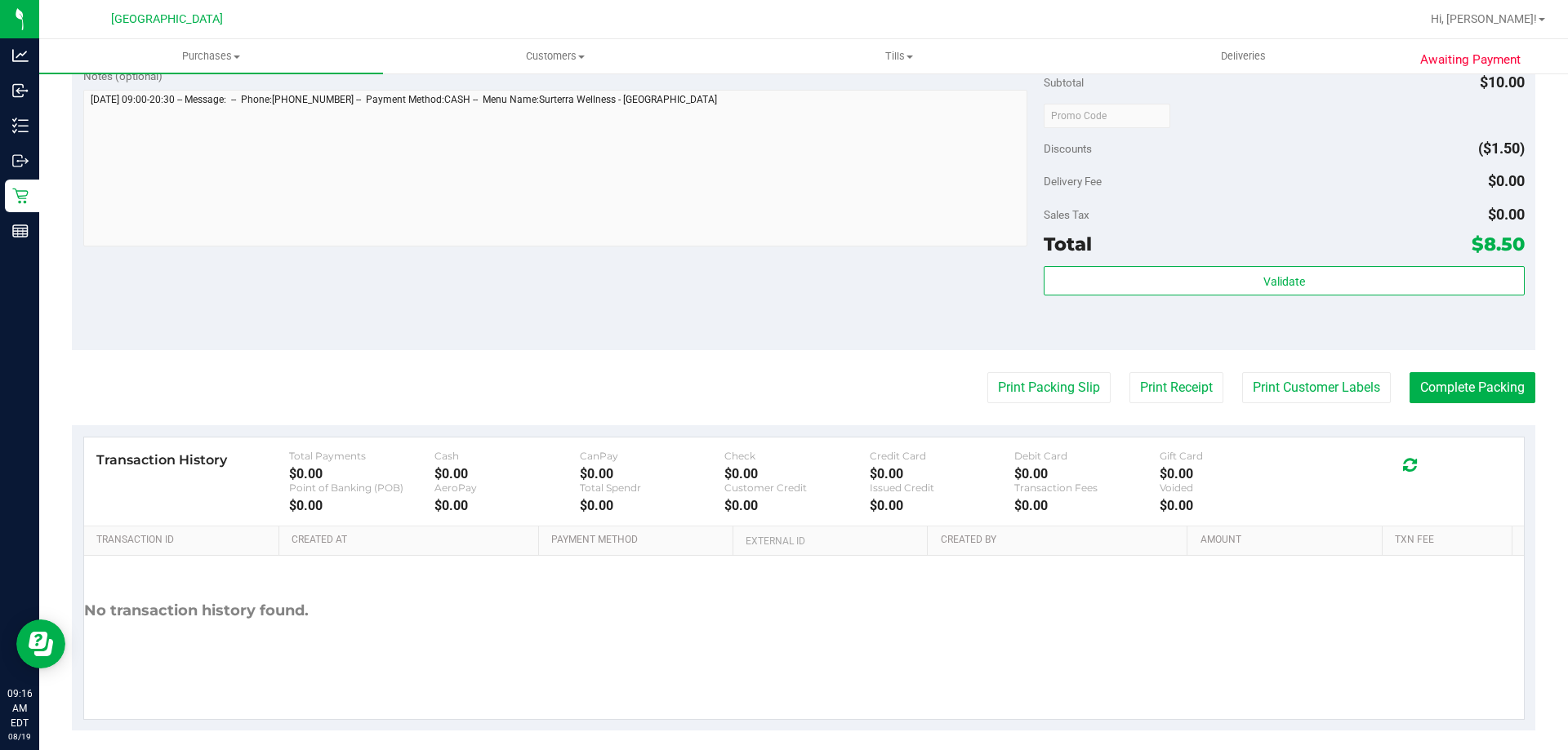
click at [1488, 369] on purchase-details "Back Edit Purchase Cancel Purchase View Profile # 11811927 BioTrack ID: - Submi…" at bounding box center [803, 123] width 1463 height 1214
click at [1471, 386] on button "Complete Packing" at bounding box center [1471, 388] width 126 height 31
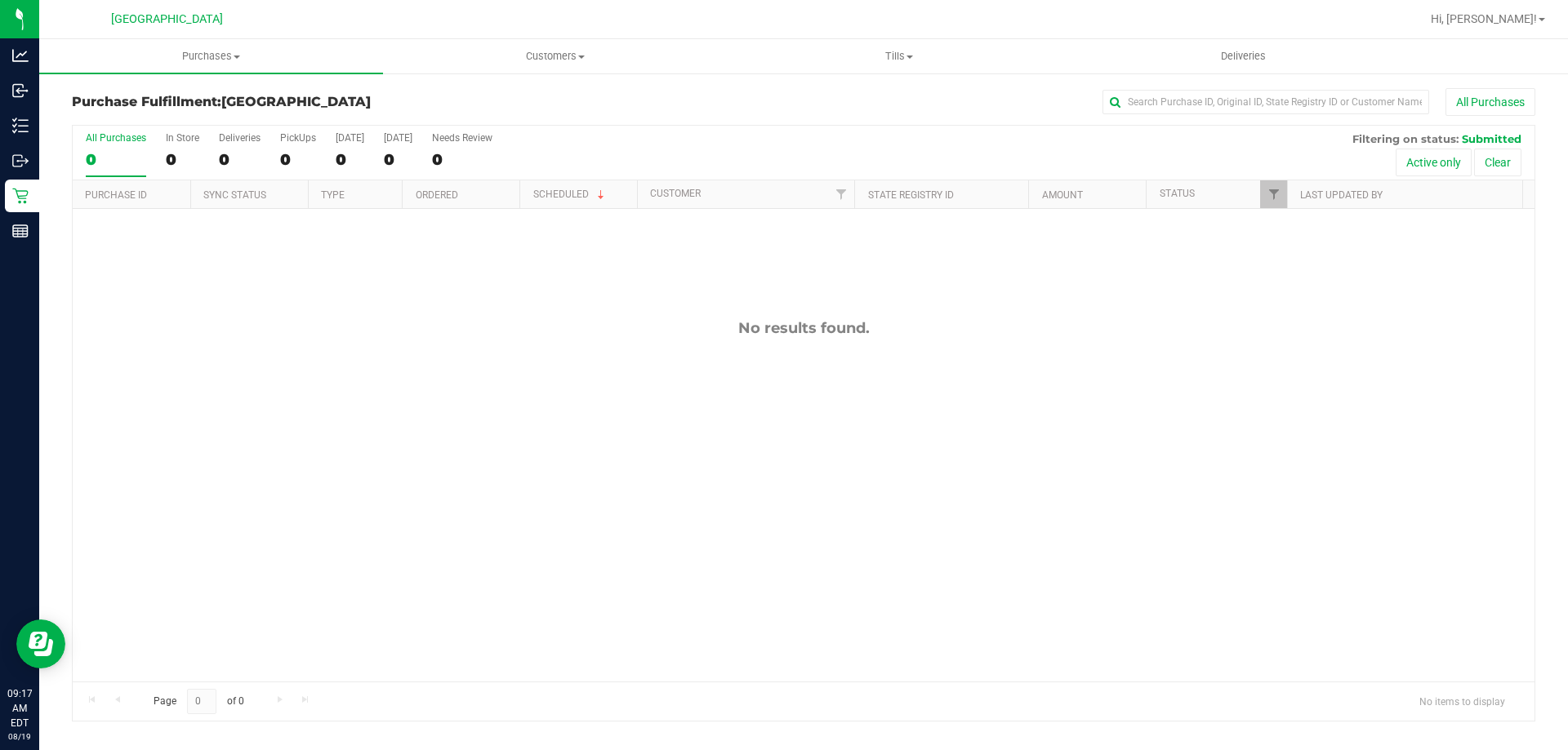
drag, startPoint x: 1024, startPoint y: 554, endPoint x: 1007, endPoint y: 522, distance: 36.2
click at [1007, 529] on div "No results found." at bounding box center [803, 500] width 1461 height 583
click at [461, 403] on div "No results found." at bounding box center [803, 500] width 1461 height 583
click at [603, 509] on div "No results found." at bounding box center [803, 500] width 1461 height 583
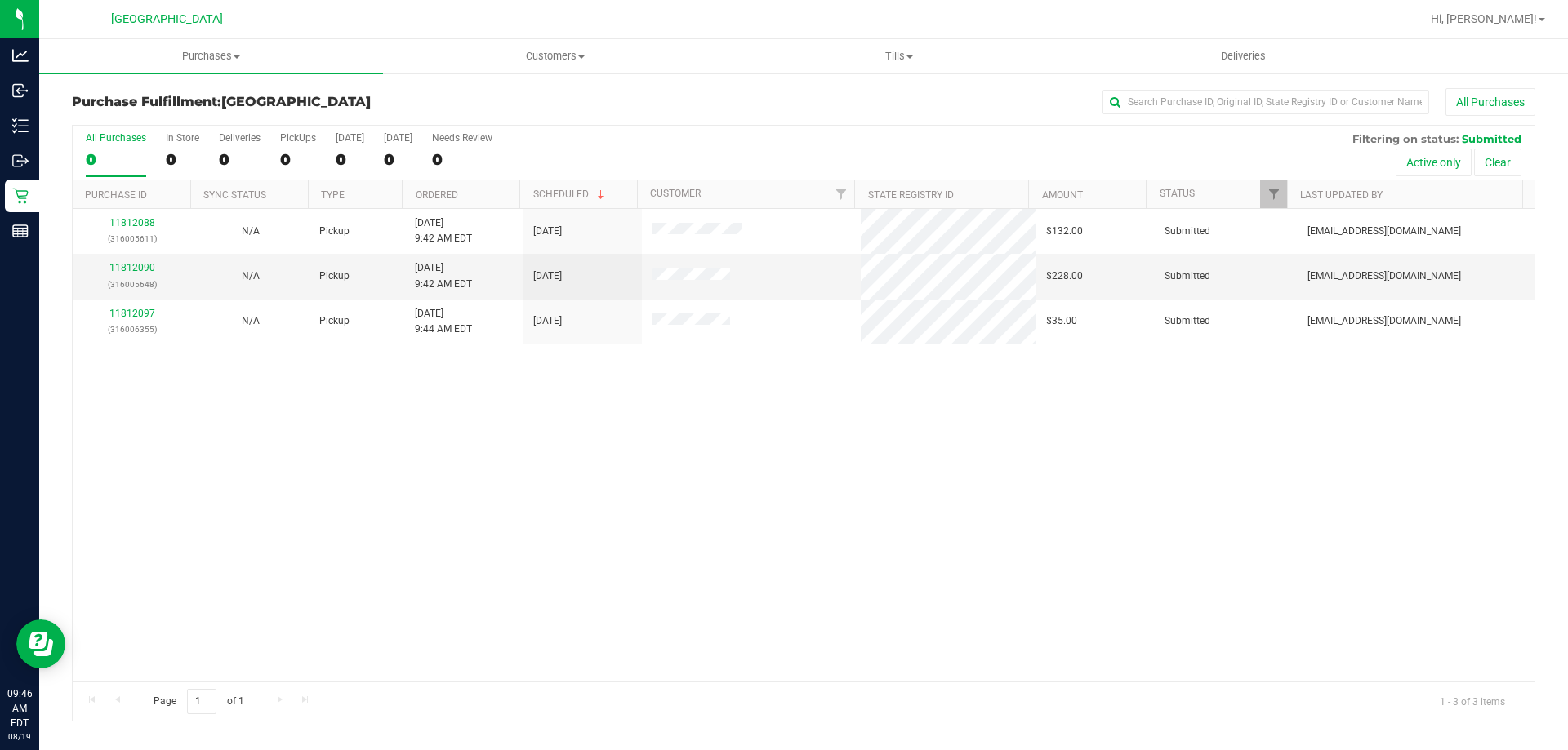
click at [471, 445] on div "11812088 (316005611) N/A Pickup 8/19/2025 9:42 AM EDT 8/19/2025 $132.00 Submitt…" at bounding box center [803, 445] width 1461 height 472
click at [210, 45] on uib-tab-heading "Purchases Summary of purchases Fulfillment All purchases" at bounding box center [211, 56] width 344 height 34
click at [160, 114] on li "Fulfillment" at bounding box center [211, 118] width 344 height 19
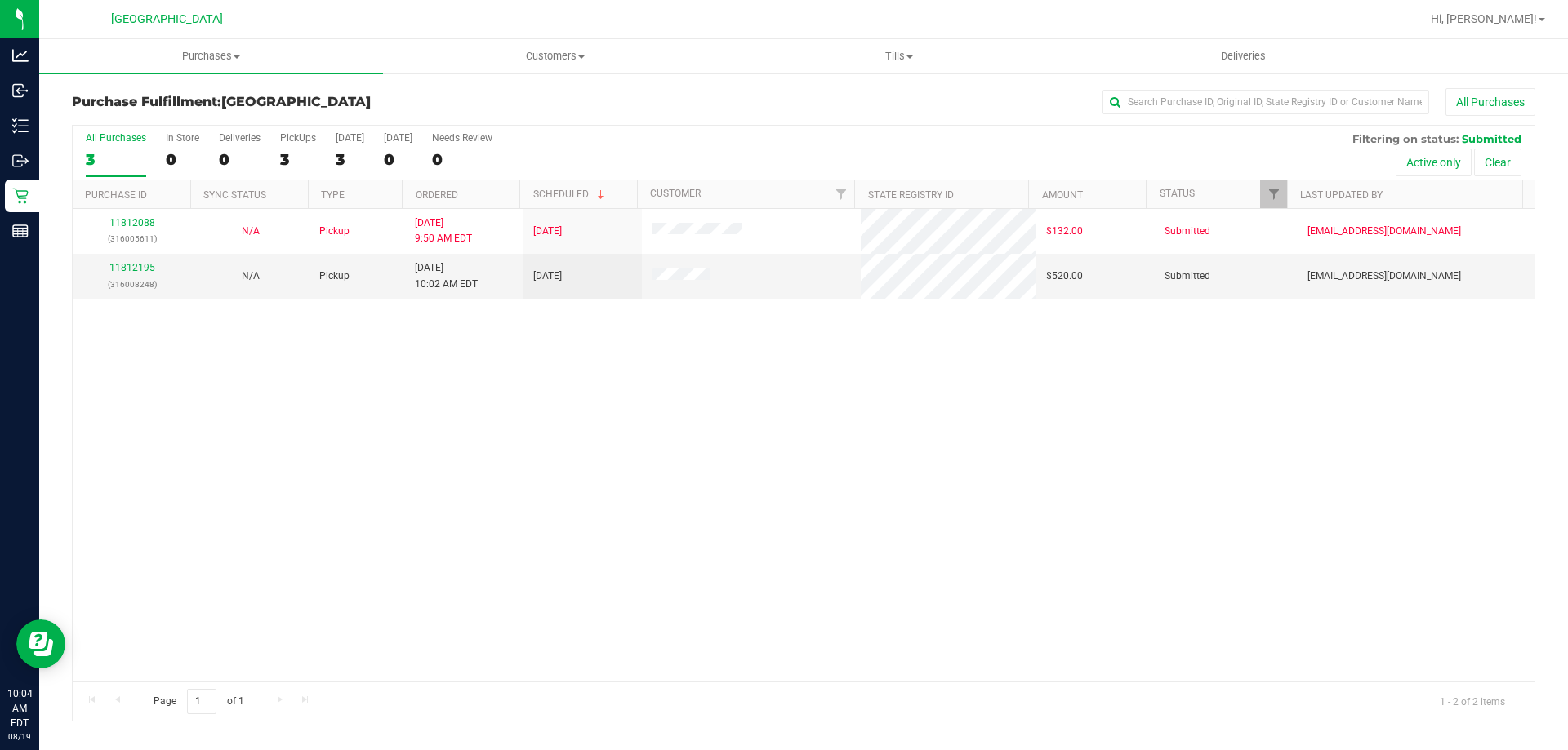
drag, startPoint x: 818, startPoint y: 376, endPoint x: 836, endPoint y: 365, distance: 21.1
click at [830, 365] on div "11812088 (316005611) N/A Pickup 8/19/2025 9:50 AM EDT 8/19/2025 $132.00 Submitt…" at bounding box center [803, 445] width 1461 height 472
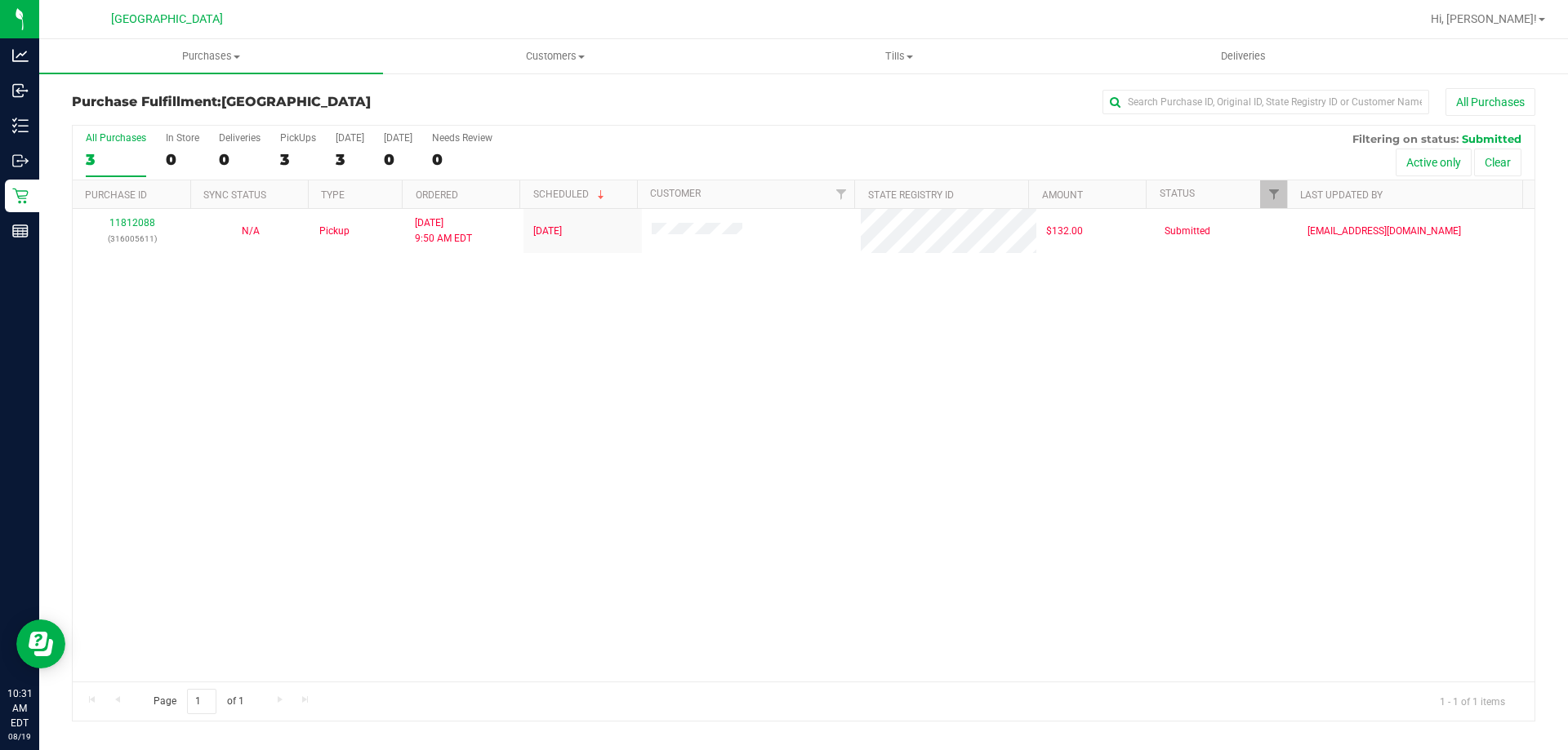
click at [836, 365] on div "11812088 (316005611) N/A Pickup 8/19/2025 9:50 AM EDT 8/19/2025 $132.00 Submitt…" at bounding box center [803, 445] width 1461 height 472
drag, startPoint x: 778, startPoint y: 436, endPoint x: 858, endPoint y: 438, distance: 80.0
click at [779, 436] on div "11812088 (316005611) N/A Pickup 8/19/2025 9:50 AM EDT 8/19/2025 $132.00 Submitt…" at bounding box center [803, 445] width 1461 height 472
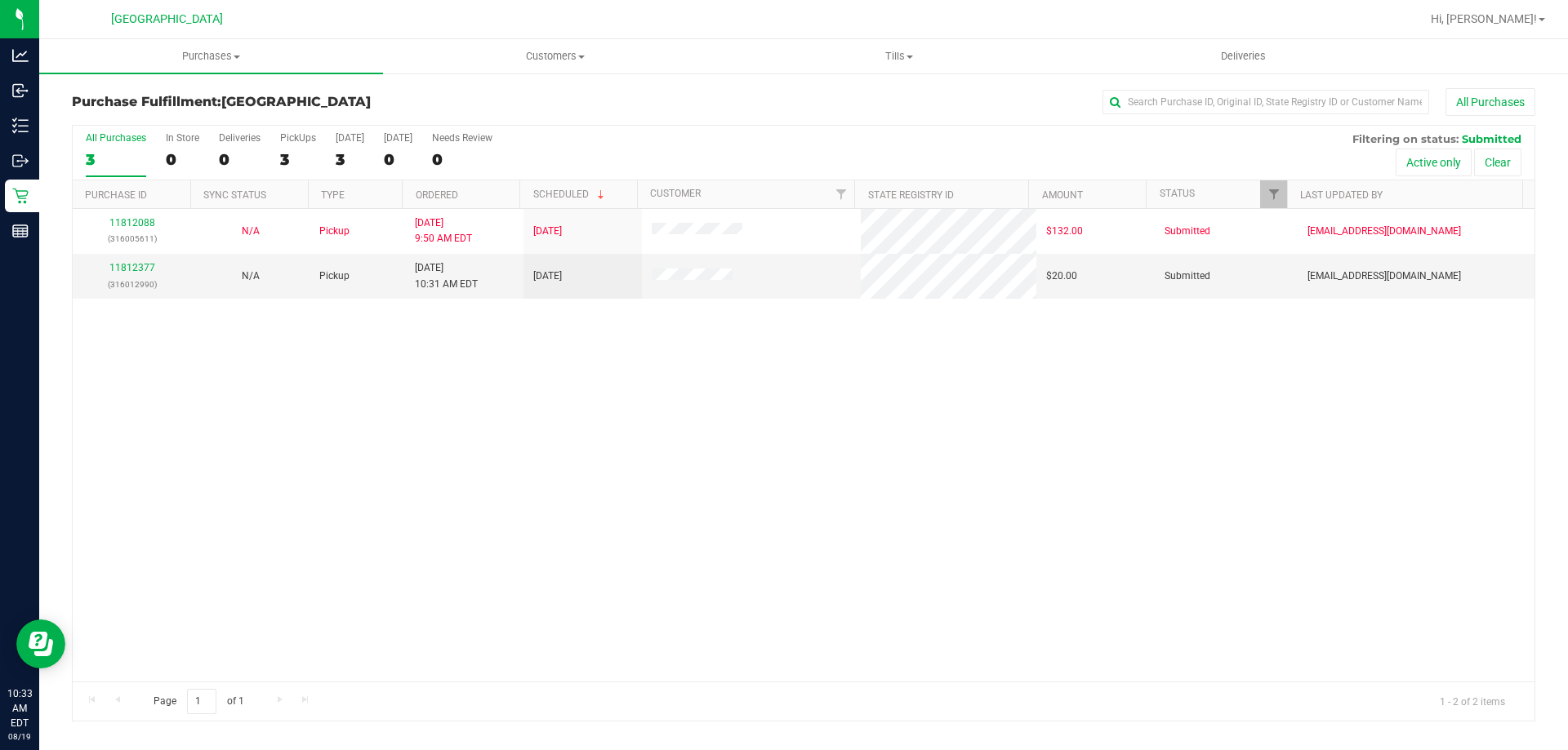
click at [475, 443] on div "11812088 (316005611) N/A Pickup 8/19/2025 9:50 AM EDT 8/19/2025 $132.00 Submitt…" at bounding box center [803, 445] width 1461 height 472
click at [304, 387] on div "11812088 (316005611) N/A Pickup 8/19/2025 9:50 AM EDT 8/19/2025 $132.00 Submitt…" at bounding box center [803, 445] width 1461 height 472
click at [521, 424] on div "11812088 (316005611) N/A Pickup 8/19/2025 9:50 AM EDT 8/19/2025 $132.00 Submitt…" at bounding box center [803, 445] width 1461 height 472
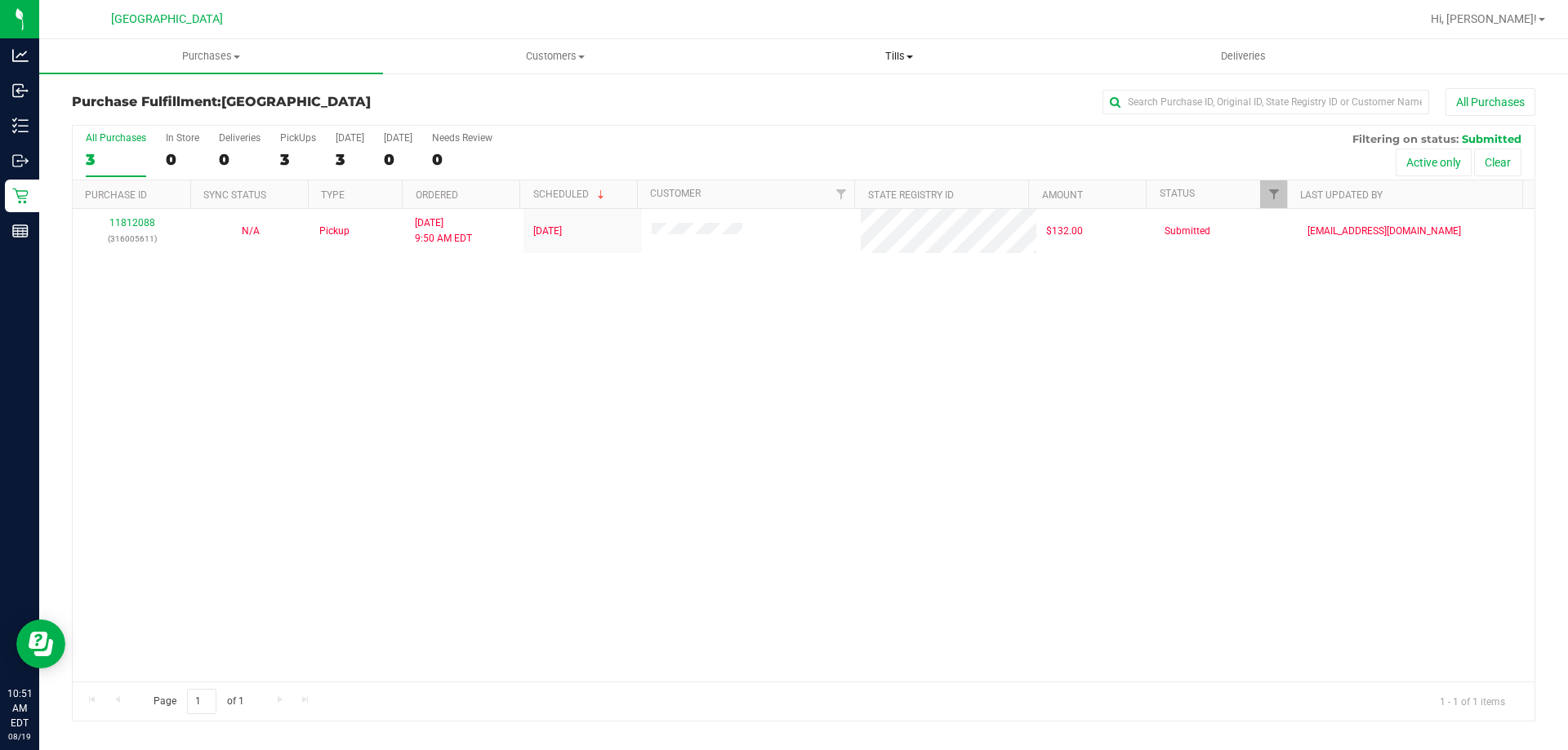
click at [875, 56] on span "Tills" at bounding box center [899, 56] width 342 height 15
click at [824, 92] on span "Manage tills" at bounding box center [782, 98] width 110 height 14
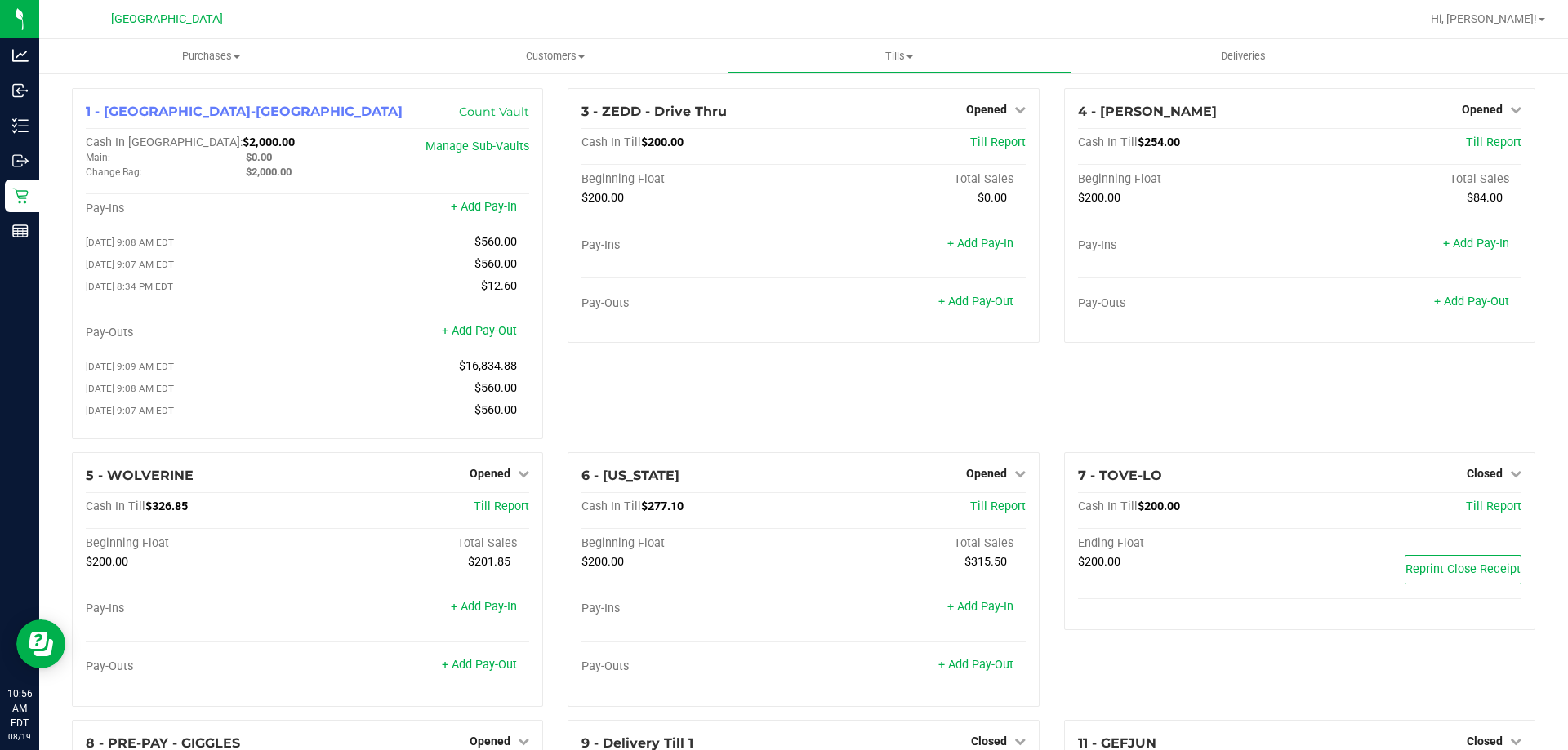
click at [849, 402] on div "3 - ZEDD - Drive Thru Opened Close Till Cash In Till $200.00 Till Report Beginn…" at bounding box center [802, 270] width 495 height 364
click at [963, 418] on div "3 - ZEDD - Drive Thru Opened Close Till Cash In Till $200.00 Till Report Beginn…" at bounding box center [802, 270] width 495 height 364
click at [1189, 395] on div "4 - YIRUMA Opened Close Till Cash In Till $254.00 Till Report Beginning Float T…" at bounding box center [1299, 270] width 495 height 364
click at [224, 56] on span "Purchases" at bounding box center [211, 56] width 344 height 15
click at [112, 124] on span "Fulfillment" at bounding box center [90, 118] width 101 height 14
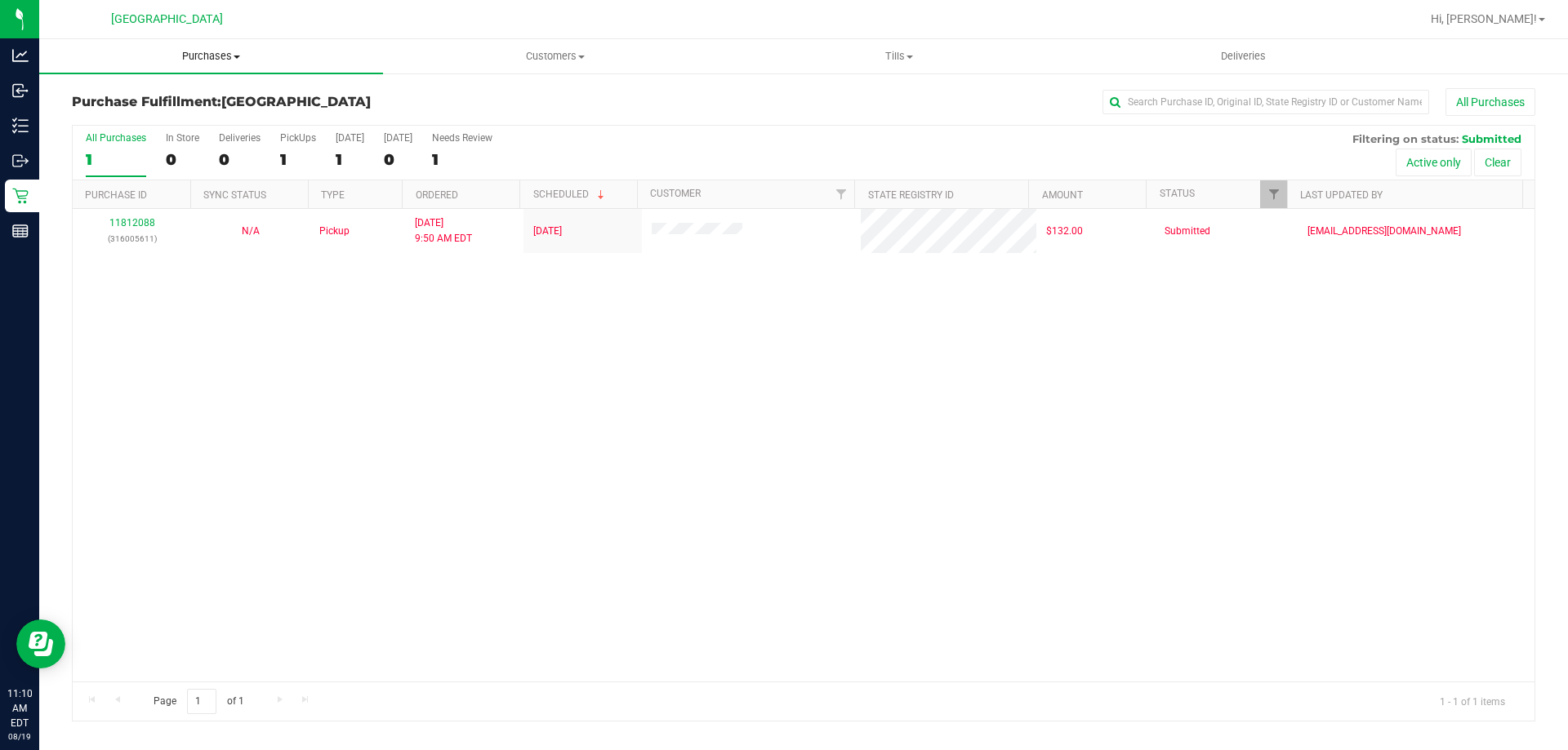
click at [217, 55] on span "Purchases" at bounding box center [211, 56] width 344 height 15
click at [126, 108] on li "Fulfillment" at bounding box center [211, 118] width 344 height 19
click at [910, 54] on span "Tills" at bounding box center [899, 56] width 342 height 15
click at [840, 96] on li "Manage tills" at bounding box center [899, 98] width 344 height 19
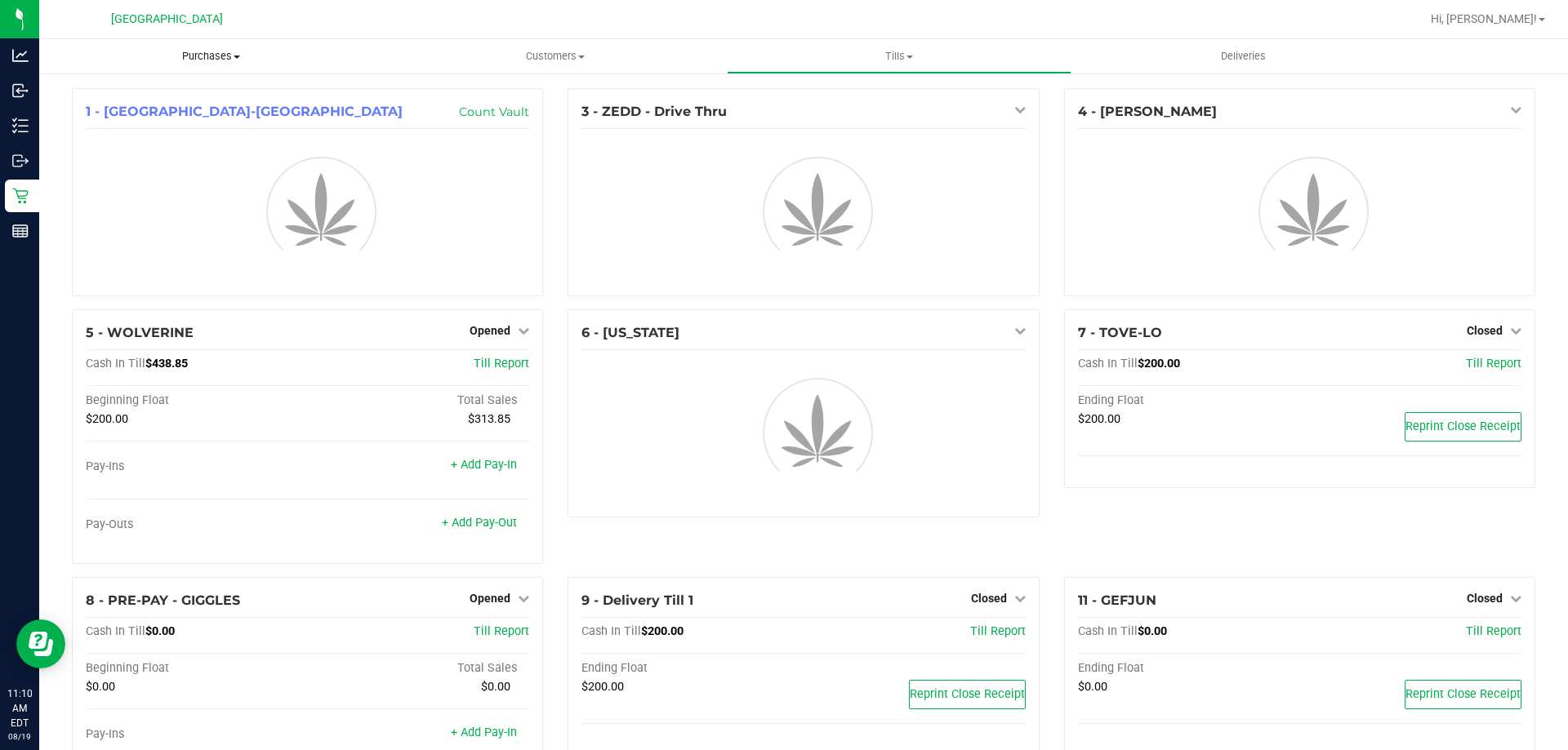
click at [223, 54] on span "Purchases" at bounding box center [211, 56] width 344 height 15
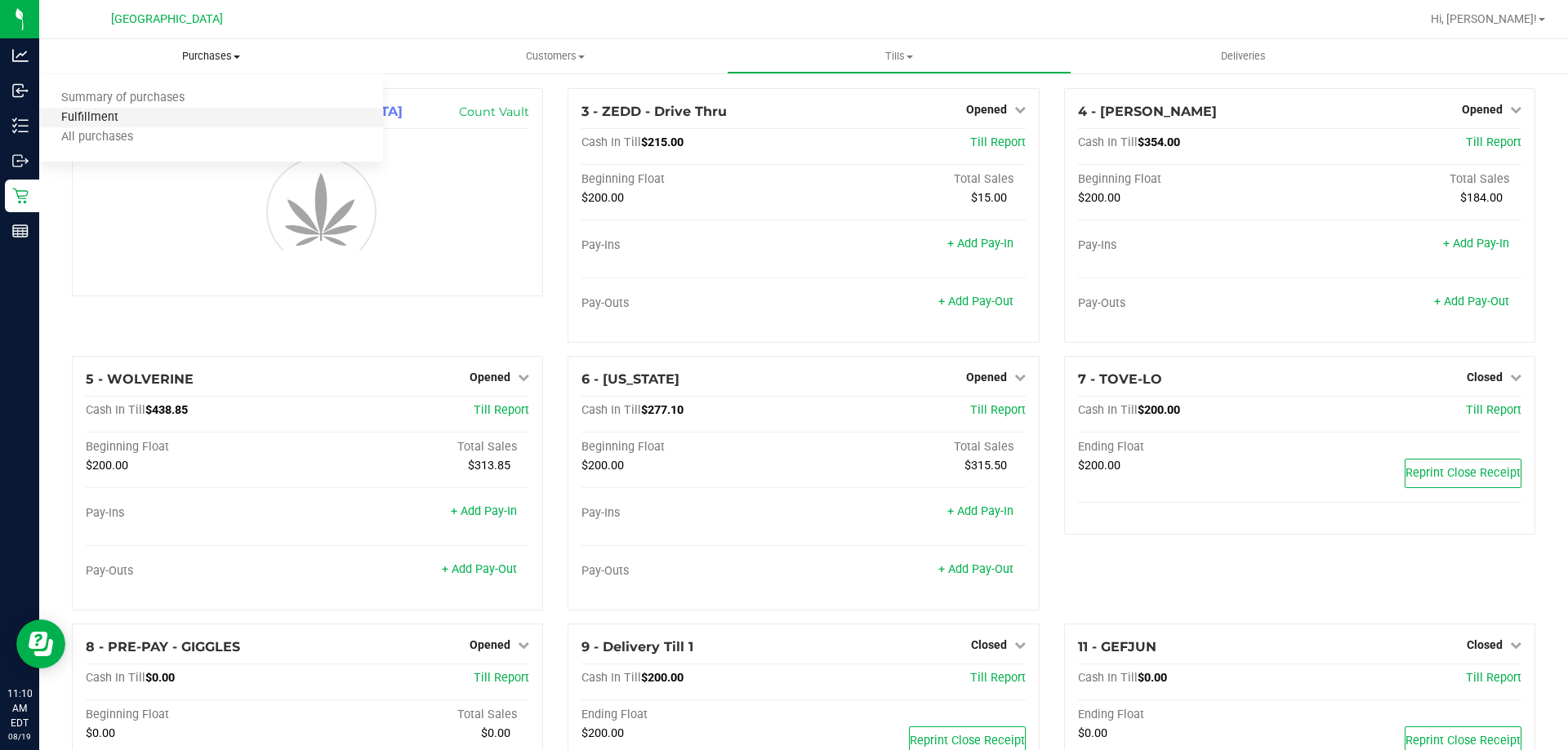
click at [107, 118] on span "Fulfillment" at bounding box center [90, 118] width 101 height 14
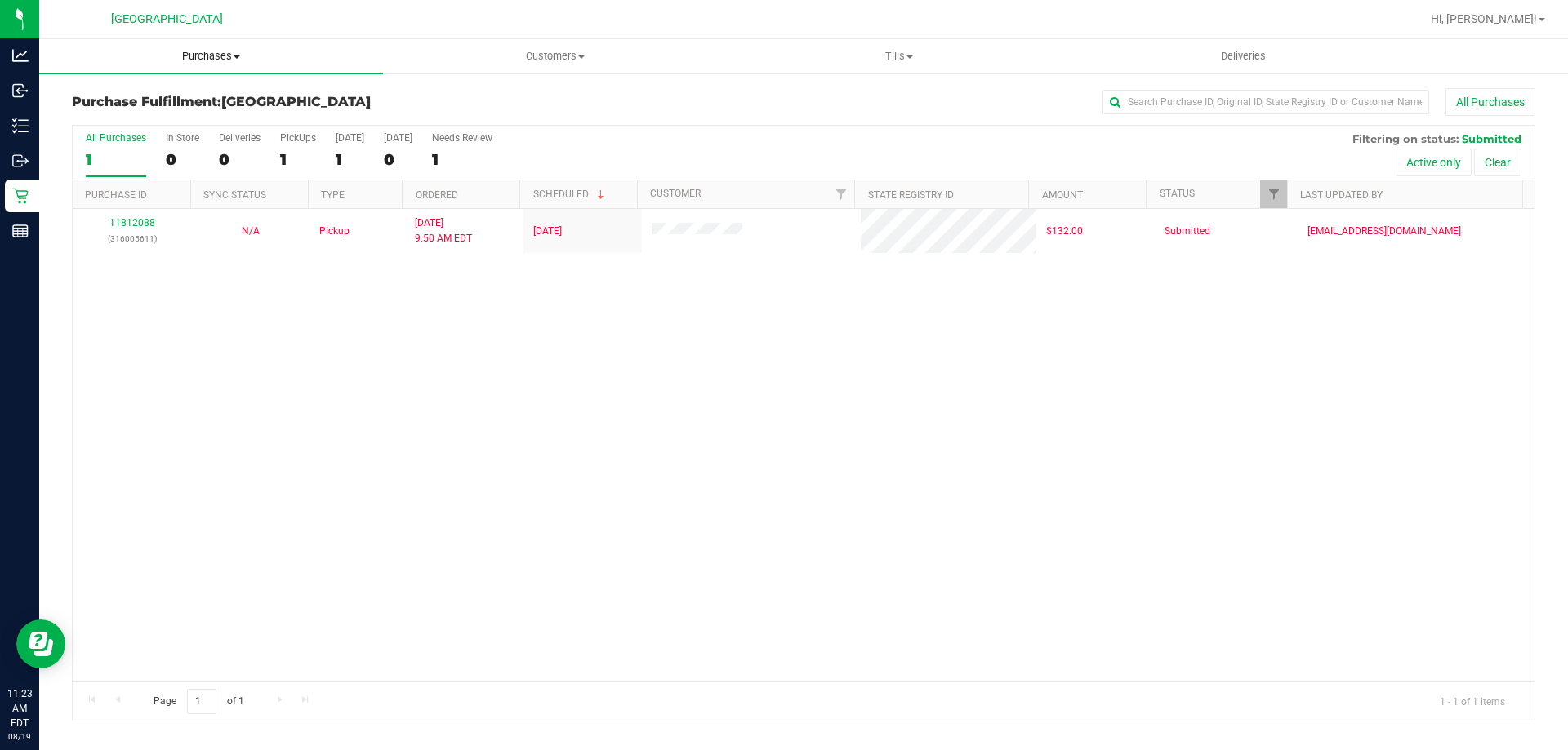
click at [226, 57] on span "Purchases" at bounding box center [211, 56] width 344 height 15
click at [147, 124] on li "Fulfillment" at bounding box center [211, 118] width 344 height 19
click at [899, 53] on span "Tills" at bounding box center [899, 56] width 342 height 15
click at [801, 94] on span "Manage tills" at bounding box center [782, 98] width 110 height 14
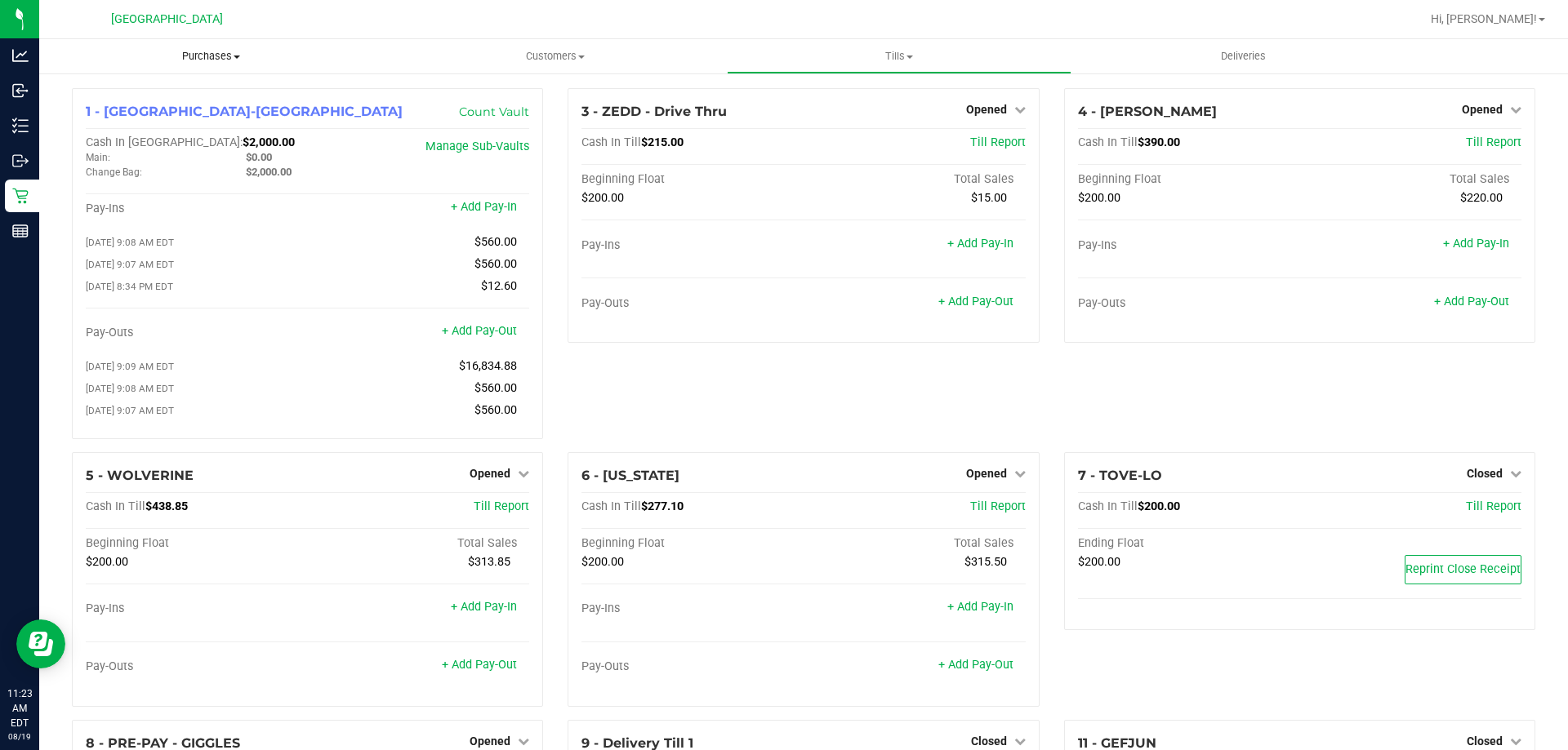
click at [209, 62] on span "Purchases" at bounding box center [211, 56] width 344 height 15
click at [124, 117] on span "Fulfillment" at bounding box center [90, 118] width 101 height 14
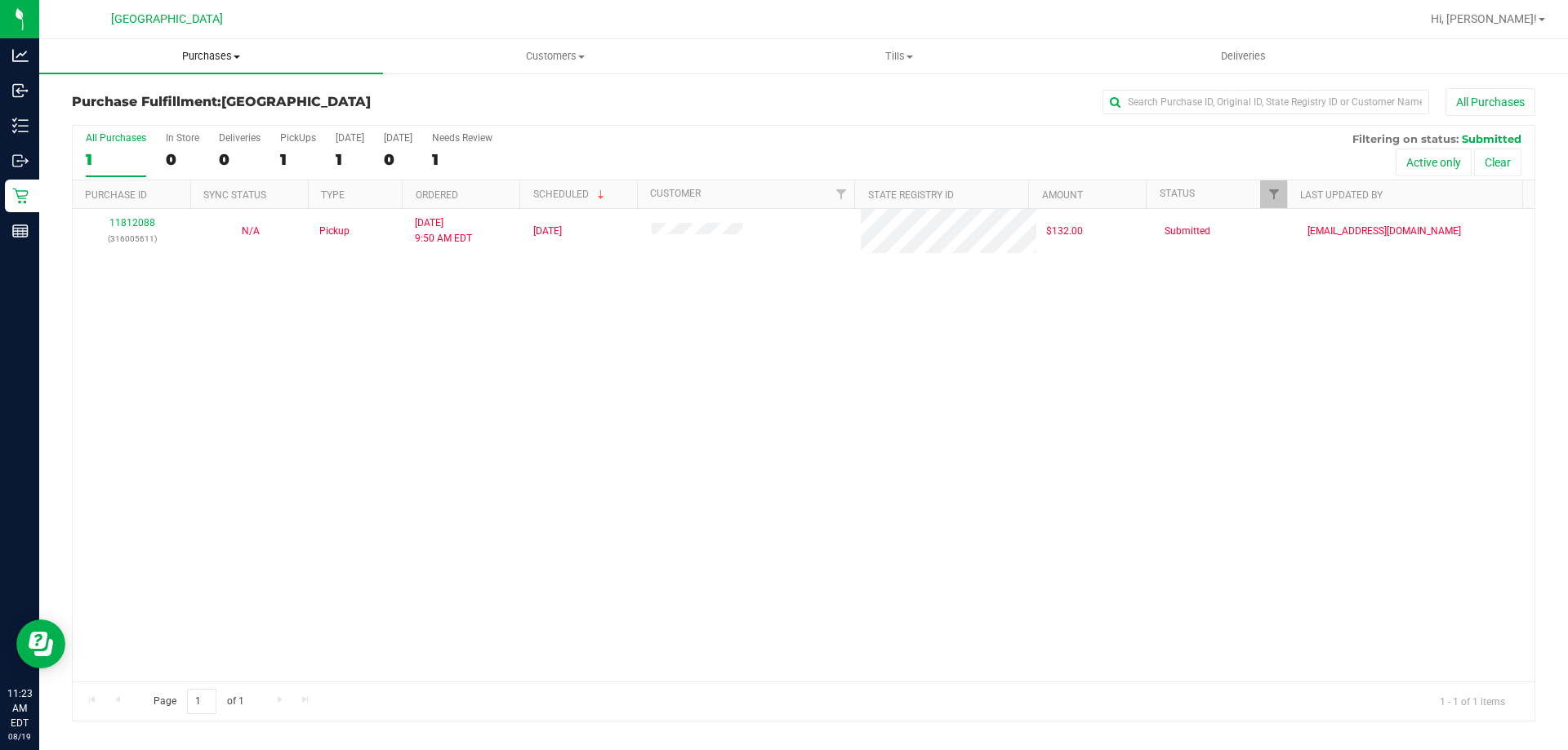
click at [187, 56] on span "Purchases" at bounding box center [211, 56] width 344 height 15
click at [111, 115] on span "Fulfillment" at bounding box center [90, 118] width 101 height 14
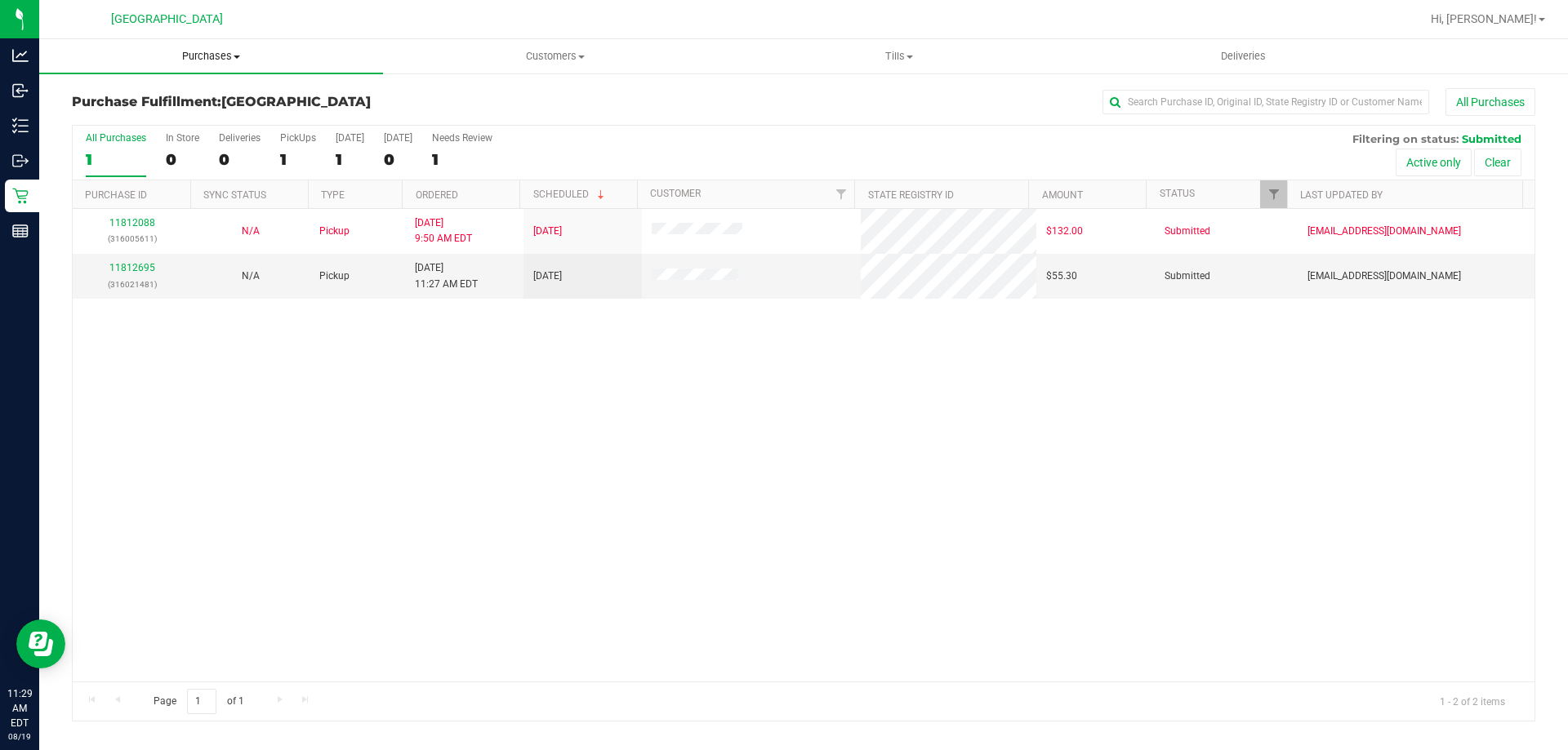
click at [228, 51] on span "Purchases" at bounding box center [211, 56] width 344 height 15
click at [128, 114] on span "Fulfillment" at bounding box center [90, 118] width 101 height 14
click at [131, 263] on link "11812695" at bounding box center [132, 267] width 46 height 11
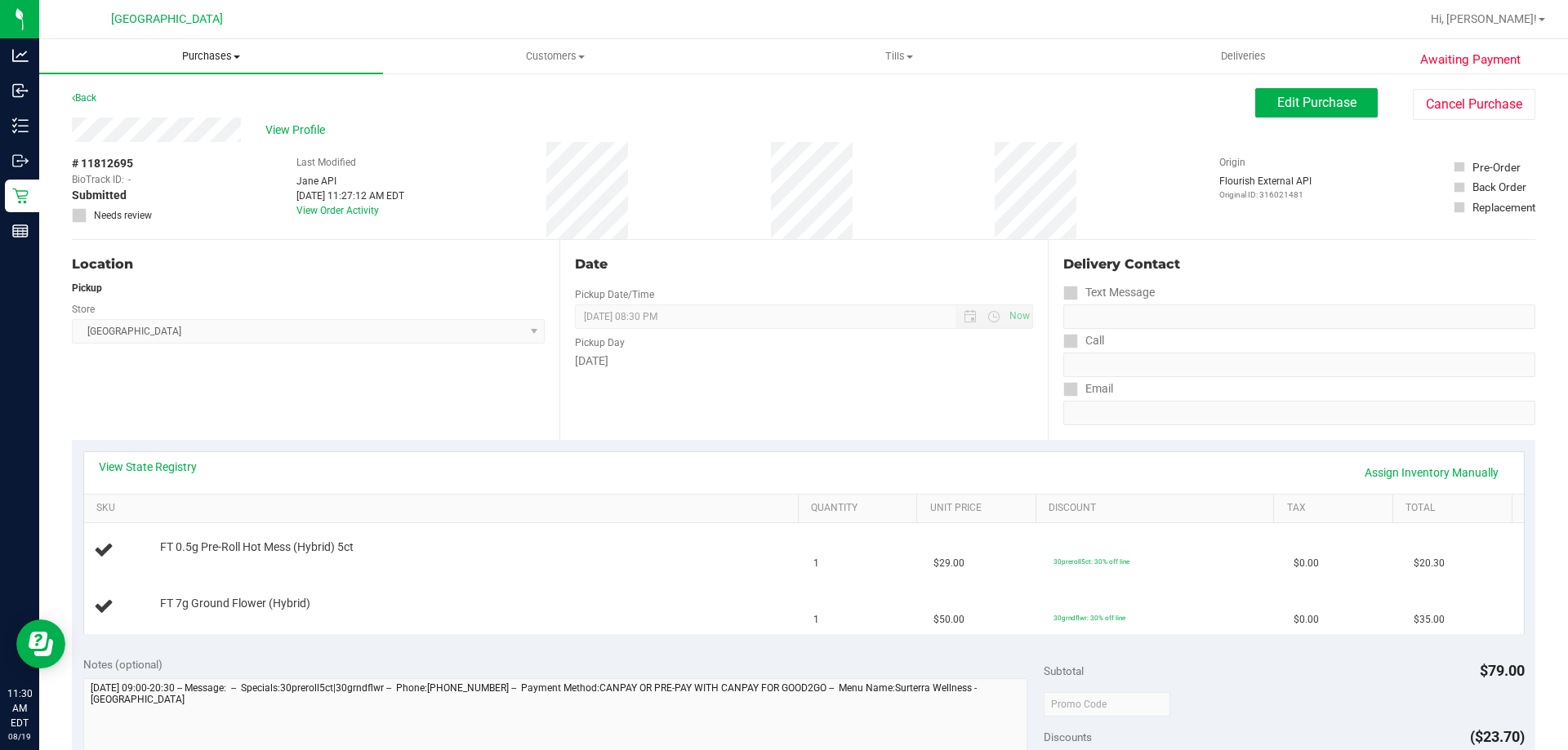
click at [200, 50] on span "Purchases" at bounding box center [211, 56] width 344 height 15
click at [103, 115] on span "Fulfillment" at bounding box center [90, 118] width 101 height 14
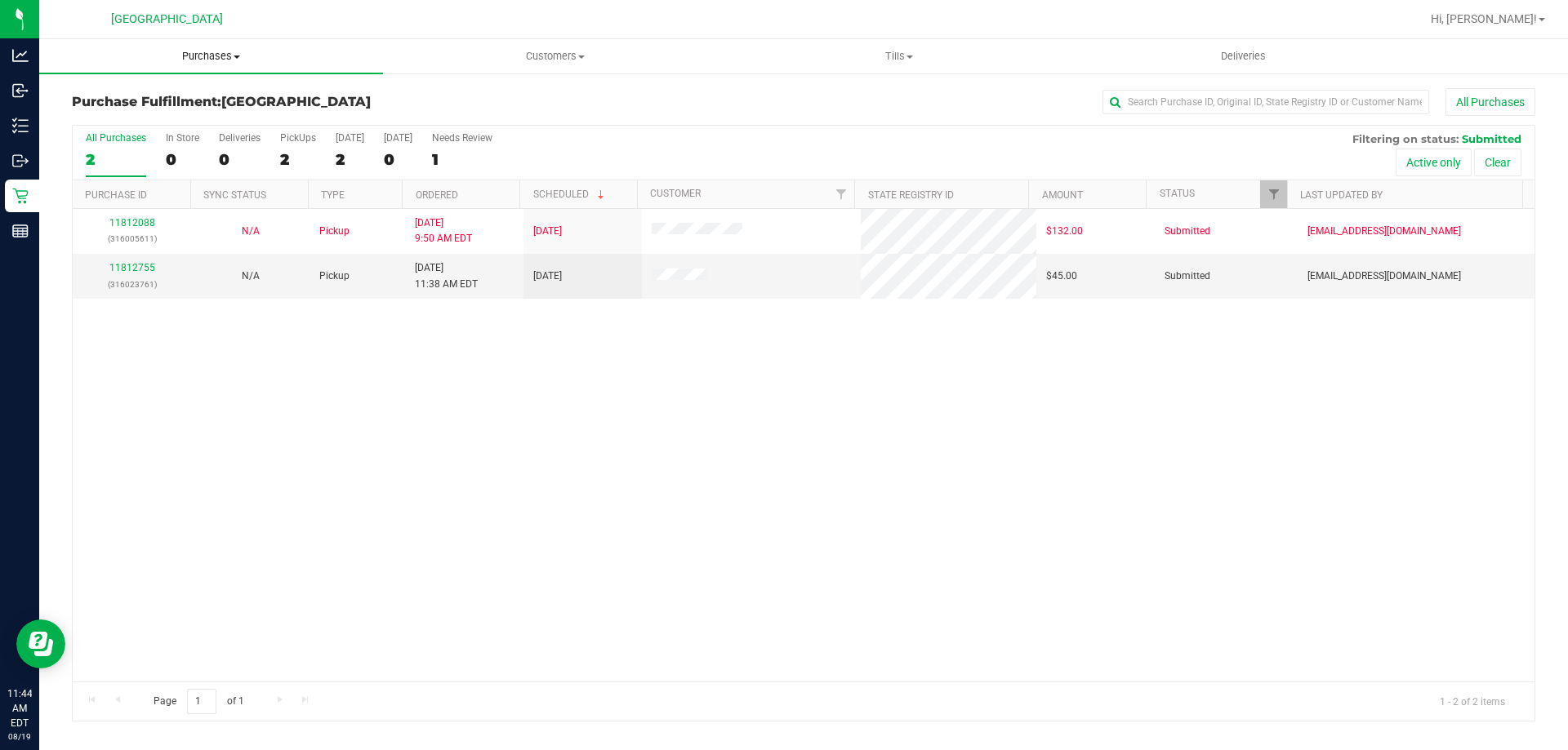
click at [216, 61] on span "Purchases" at bounding box center [211, 56] width 344 height 15
click at [157, 123] on li "Fulfillment" at bounding box center [211, 118] width 344 height 19
click at [191, 53] on span "Purchases" at bounding box center [211, 56] width 344 height 15
click at [119, 123] on span "Fulfillment" at bounding box center [90, 118] width 101 height 14
click at [134, 268] on link "11812755" at bounding box center [132, 267] width 46 height 11
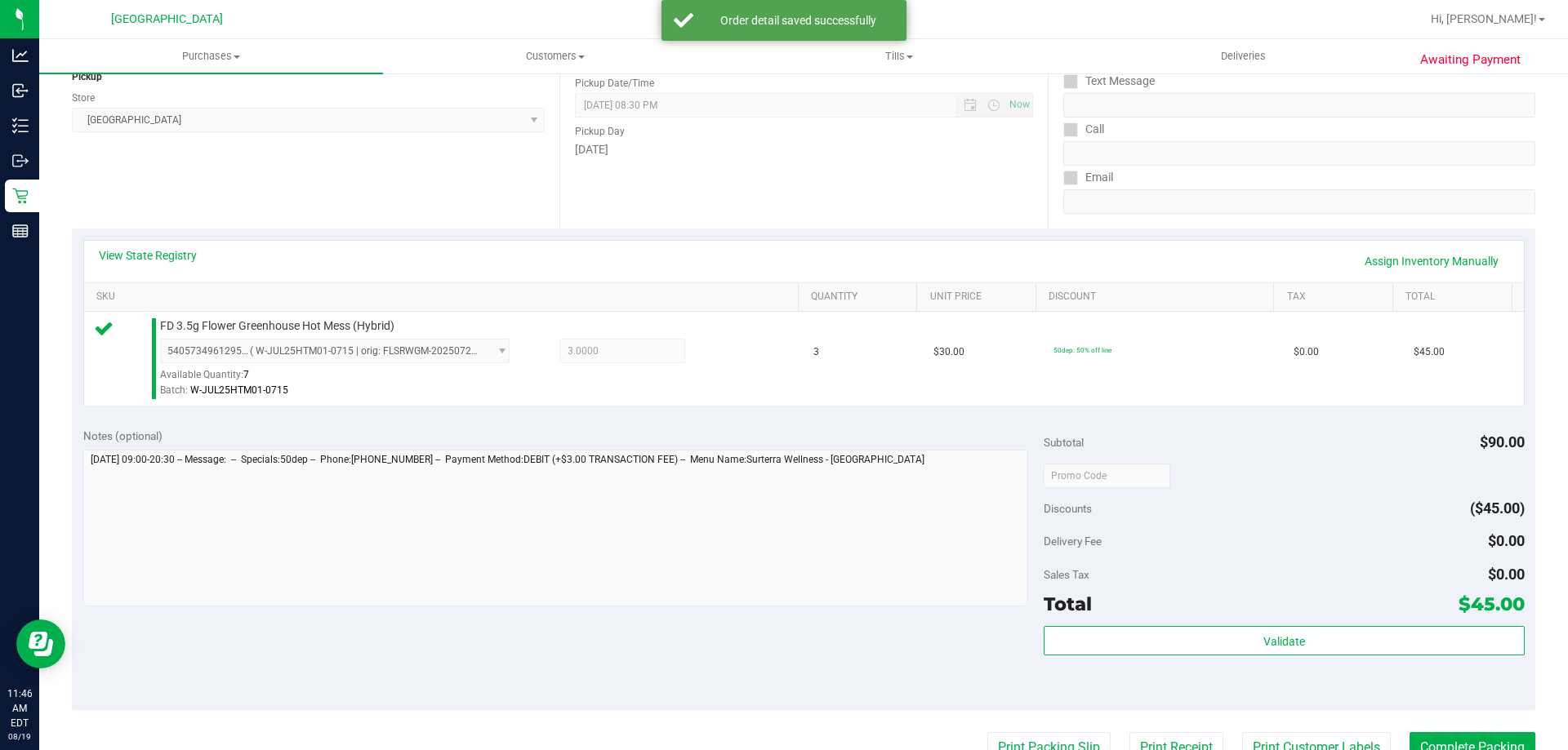
scroll to position [245, 0]
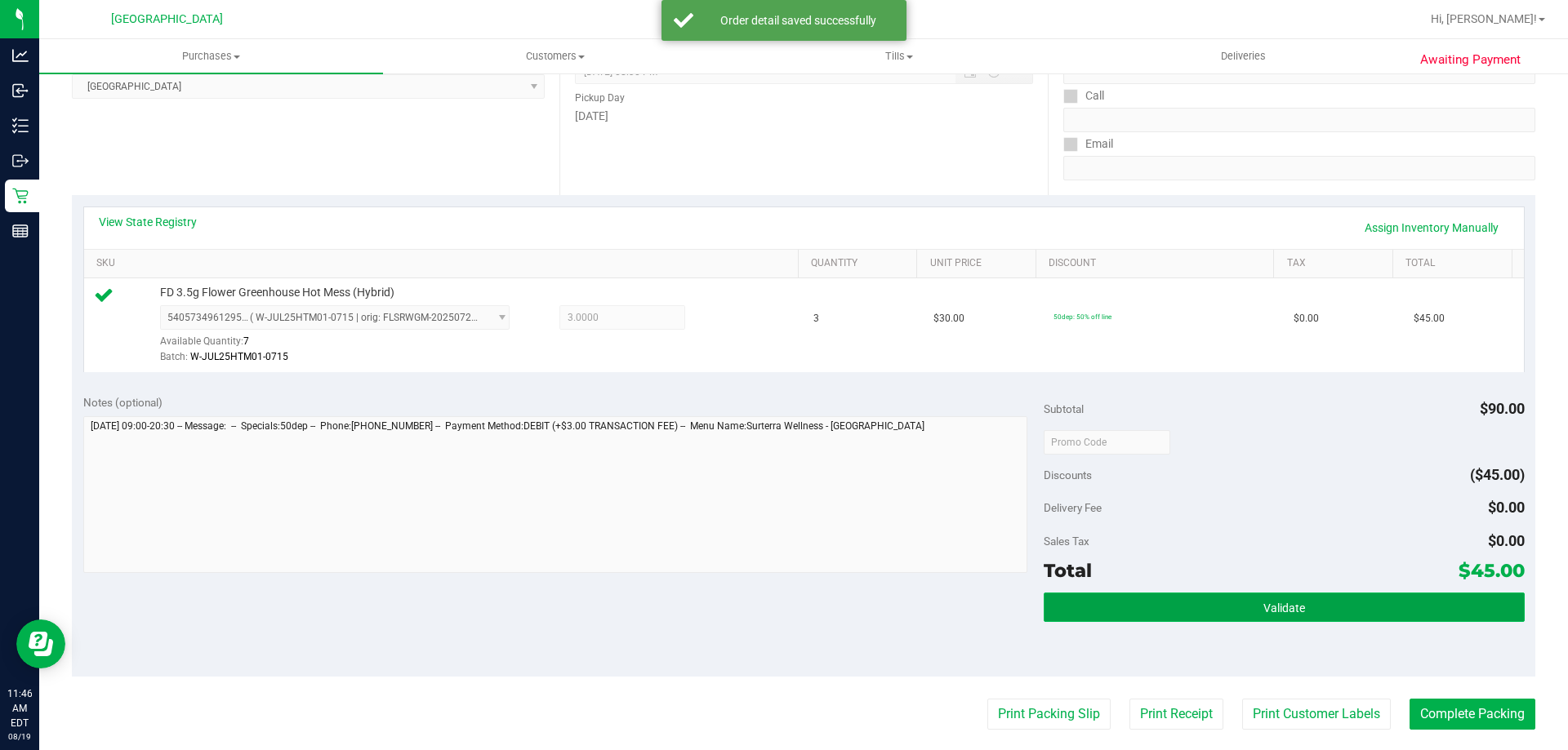
click at [1212, 600] on button "Validate" at bounding box center [1283, 608] width 480 height 29
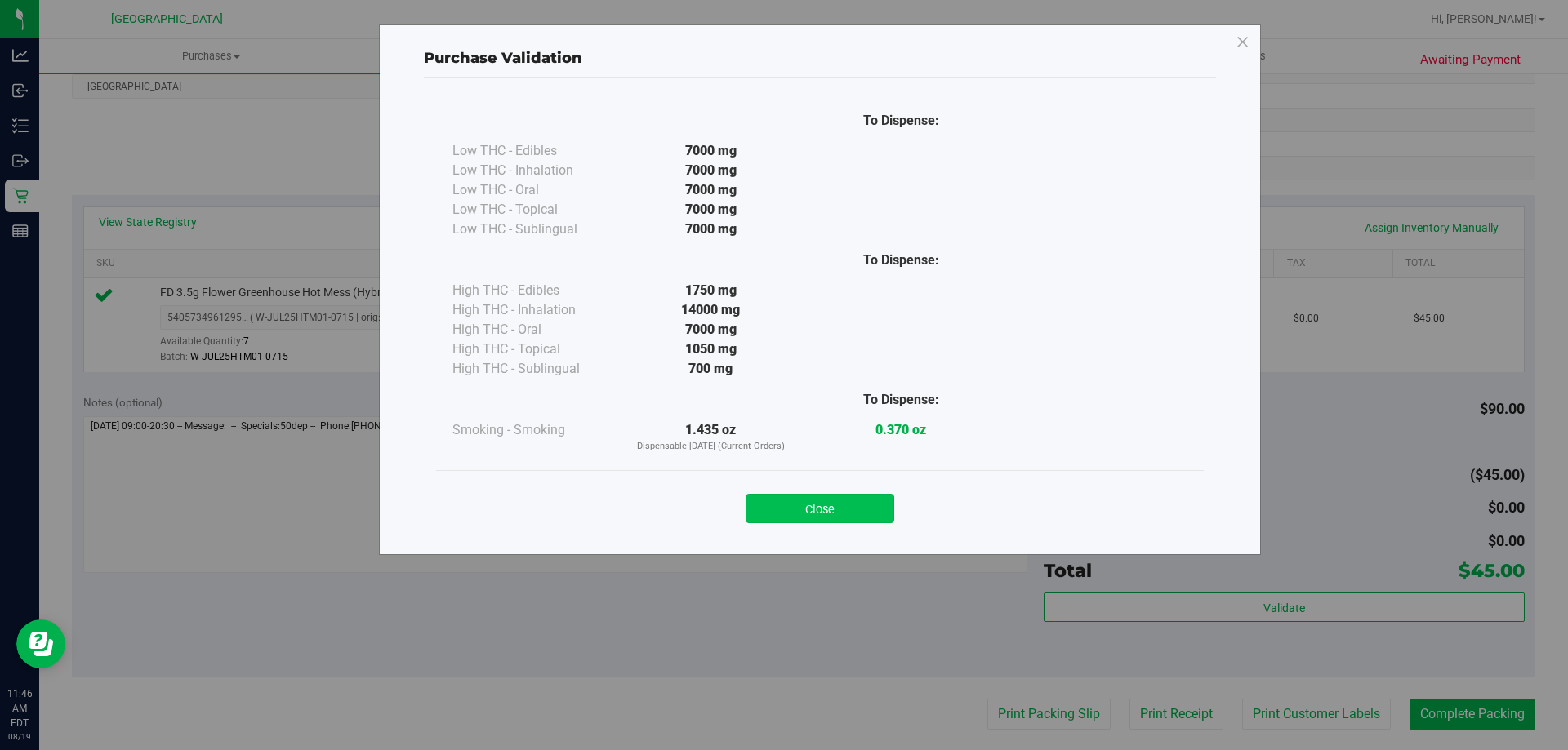
click at [858, 502] on button "Close" at bounding box center [820, 509] width 149 height 29
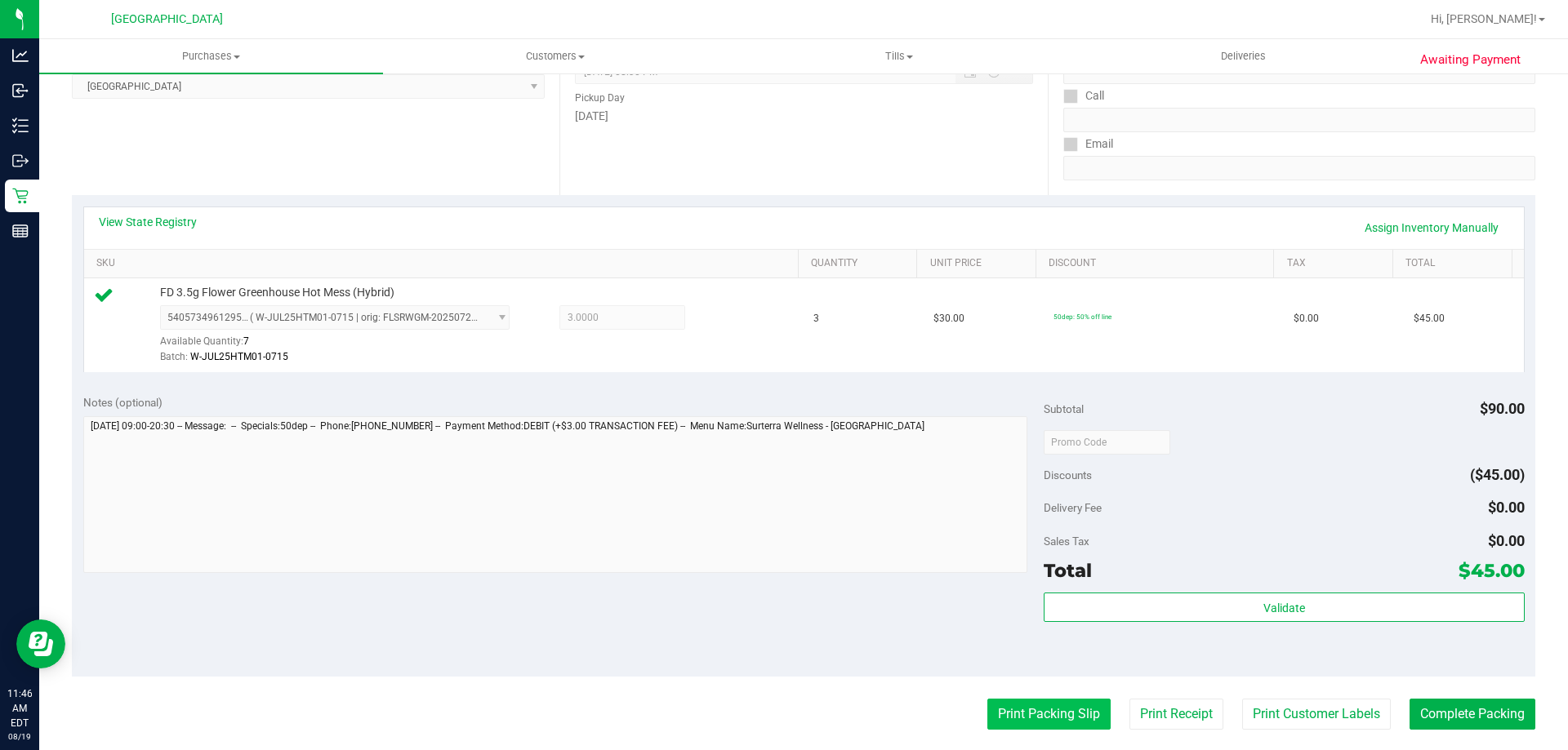
click at [1049, 720] on button "Print Packing Slip" at bounding box center [1049, 715] width 123 height 31
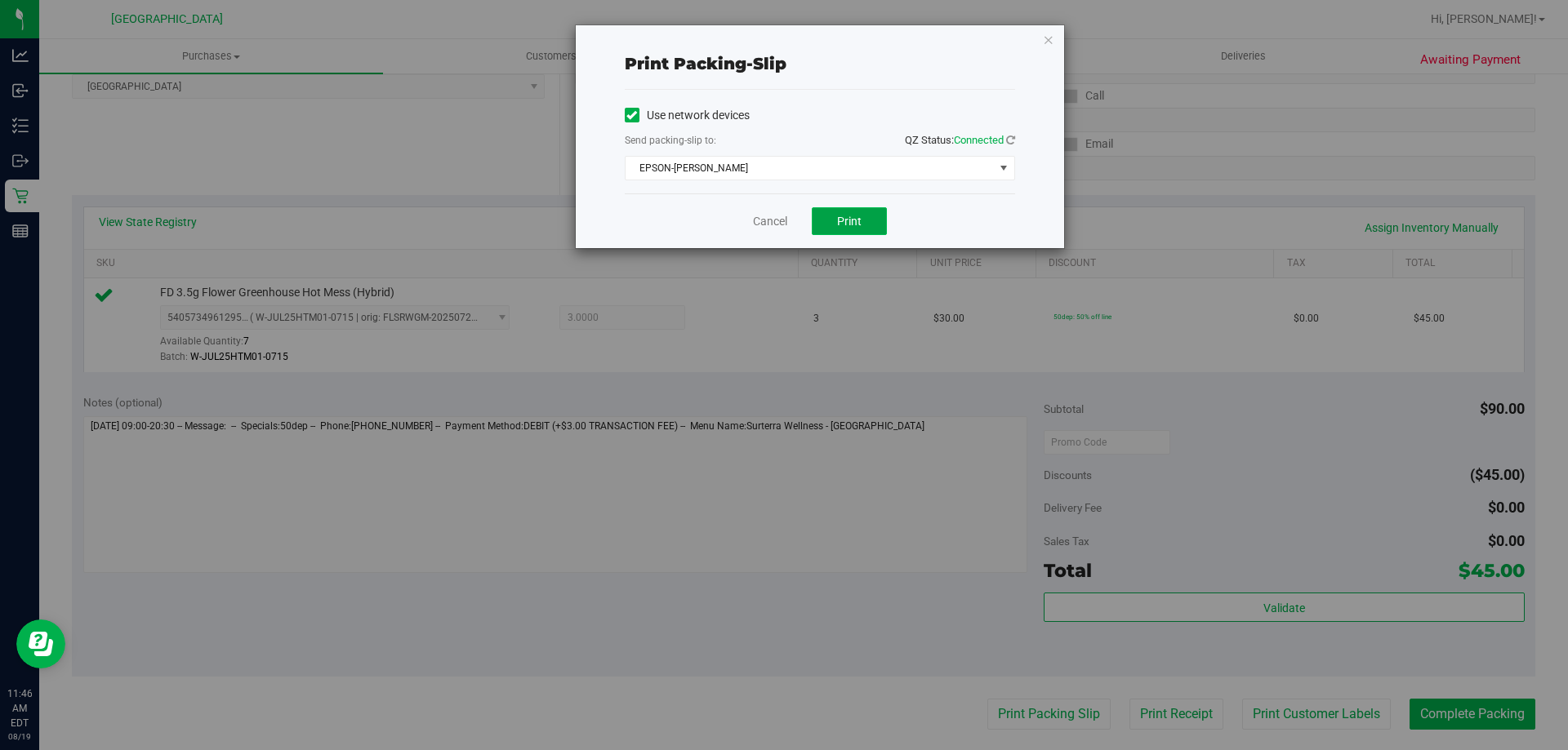
click at [872, 223] on button "Print" at bounding box center [849, 222] width 75 height 28
click at [1051, 42] on icon "button" at bounding box center [1049, 39] width 11 height 19
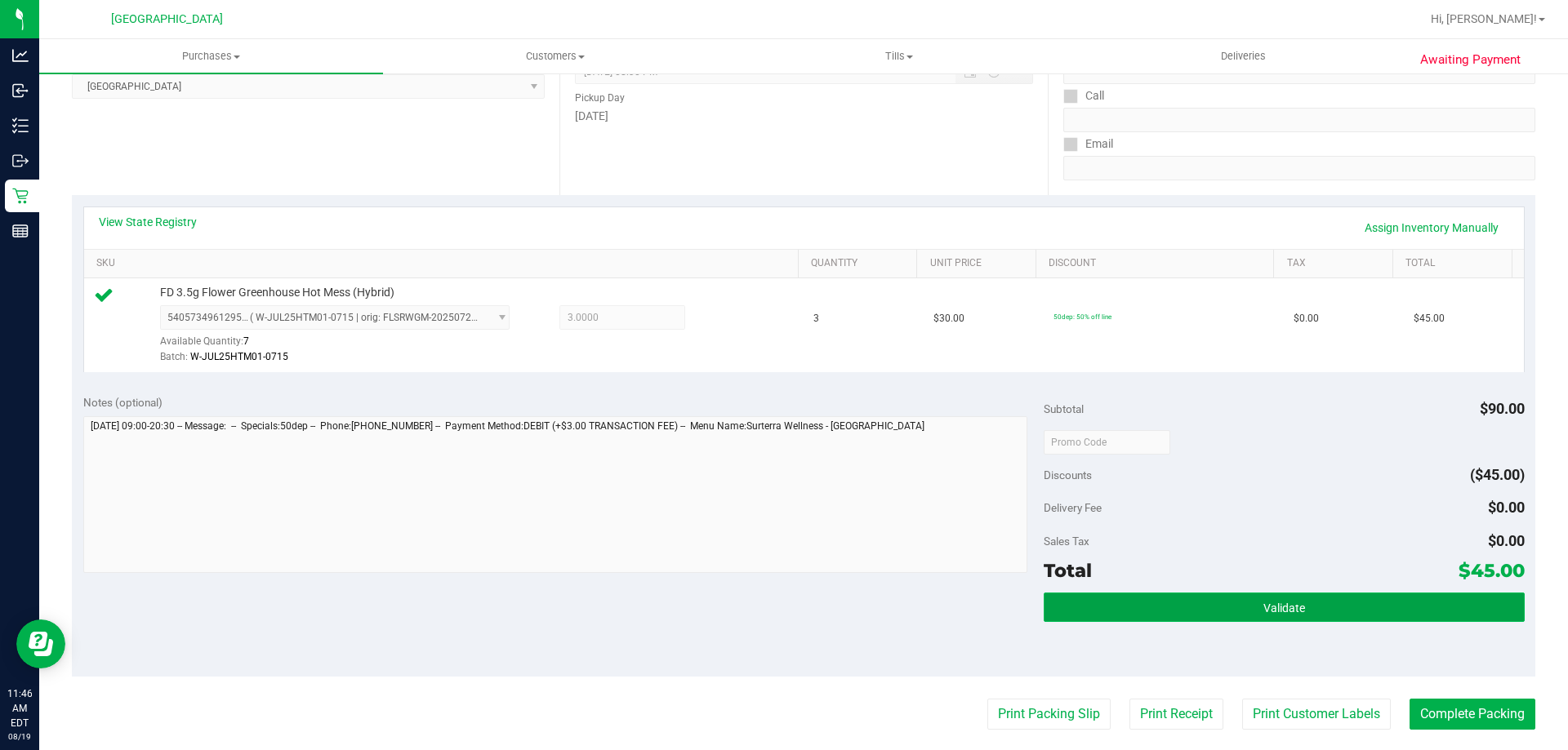
click at [1170, 599] on button "Validate" at bounding box center [1283, 608] width 480 height 29
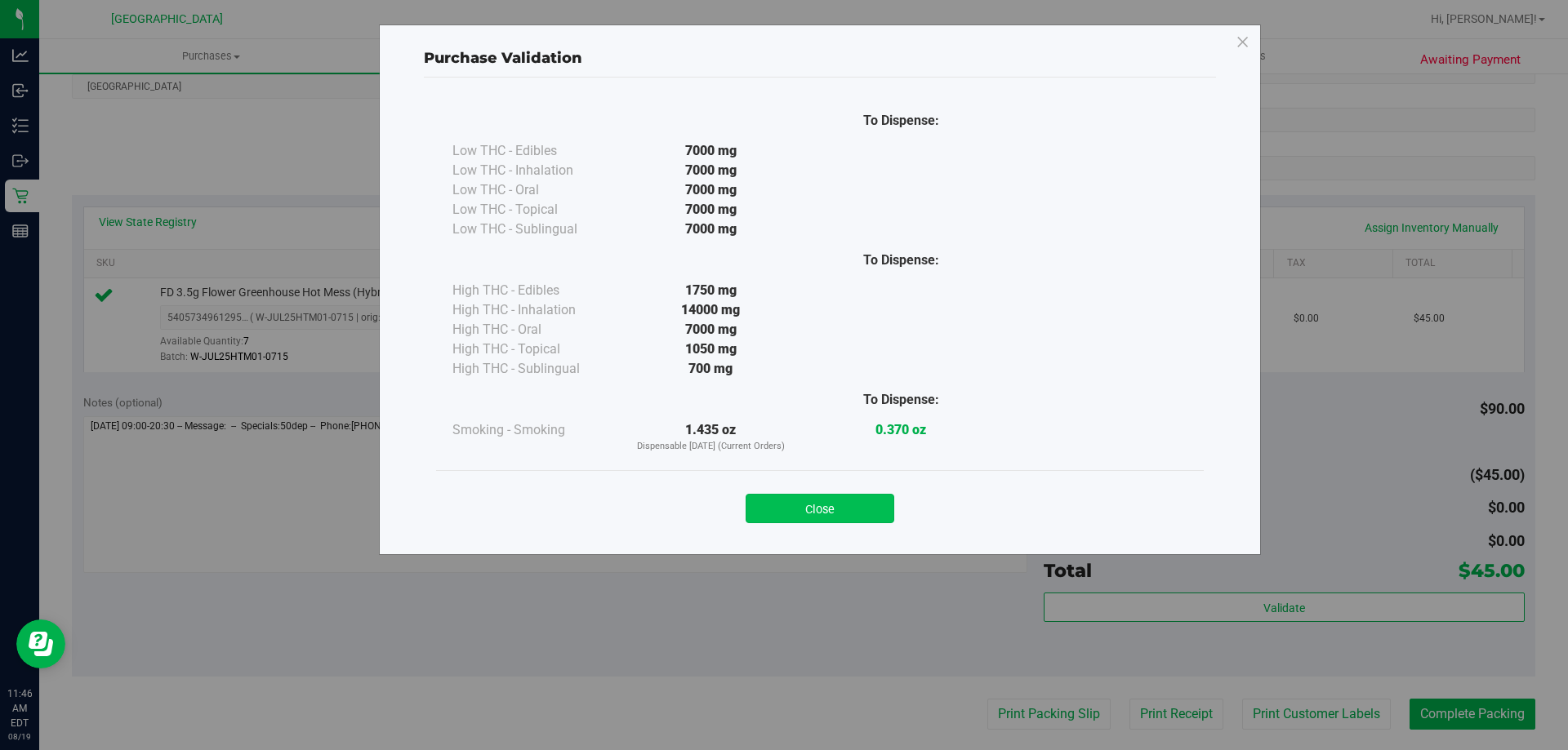
click at [858, 509] on button "Close" at bounding box center [820, 509] width 149 height 29
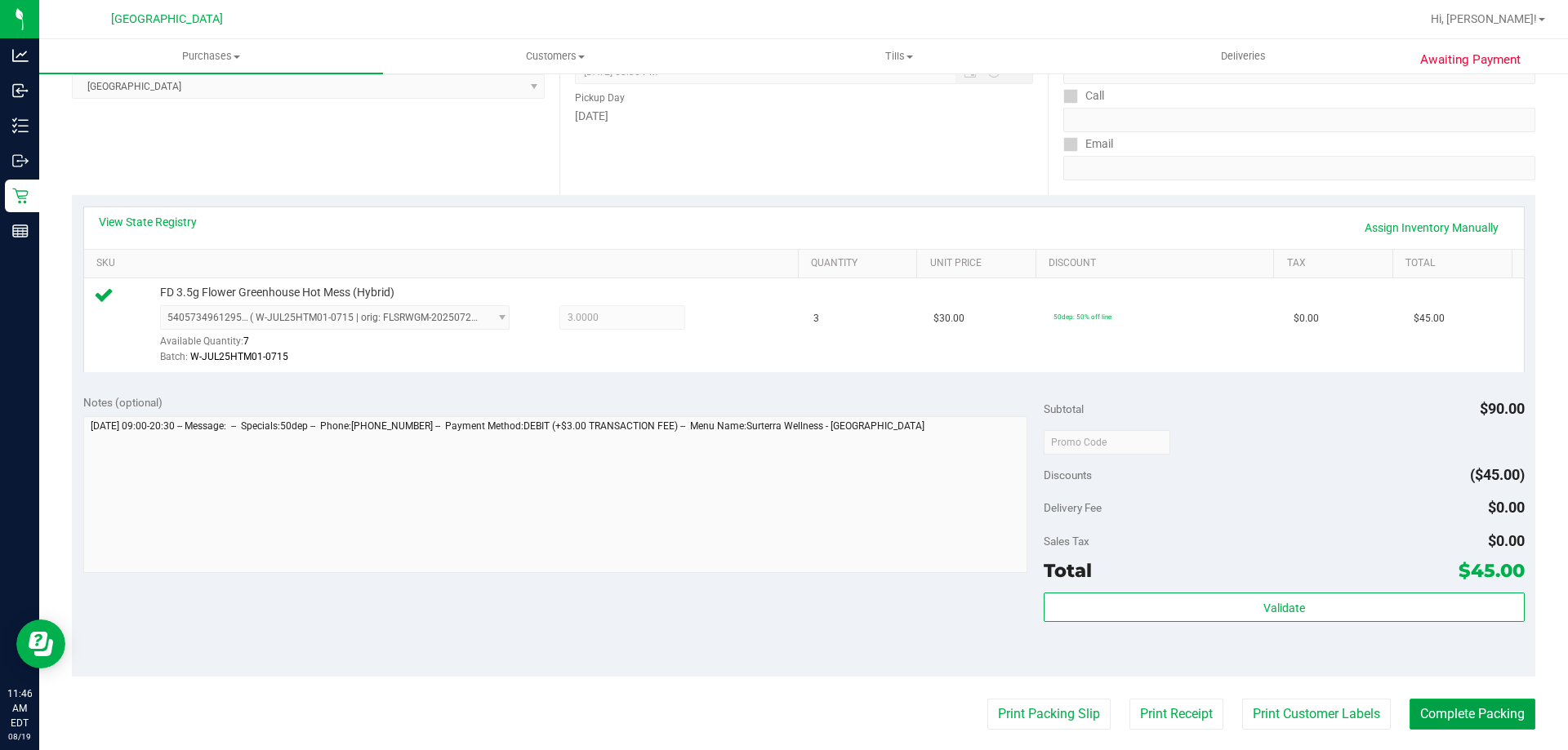
click at [1471, 714] on button "Complete Packing" at bounding box center [1471, 715] width 126 height 31
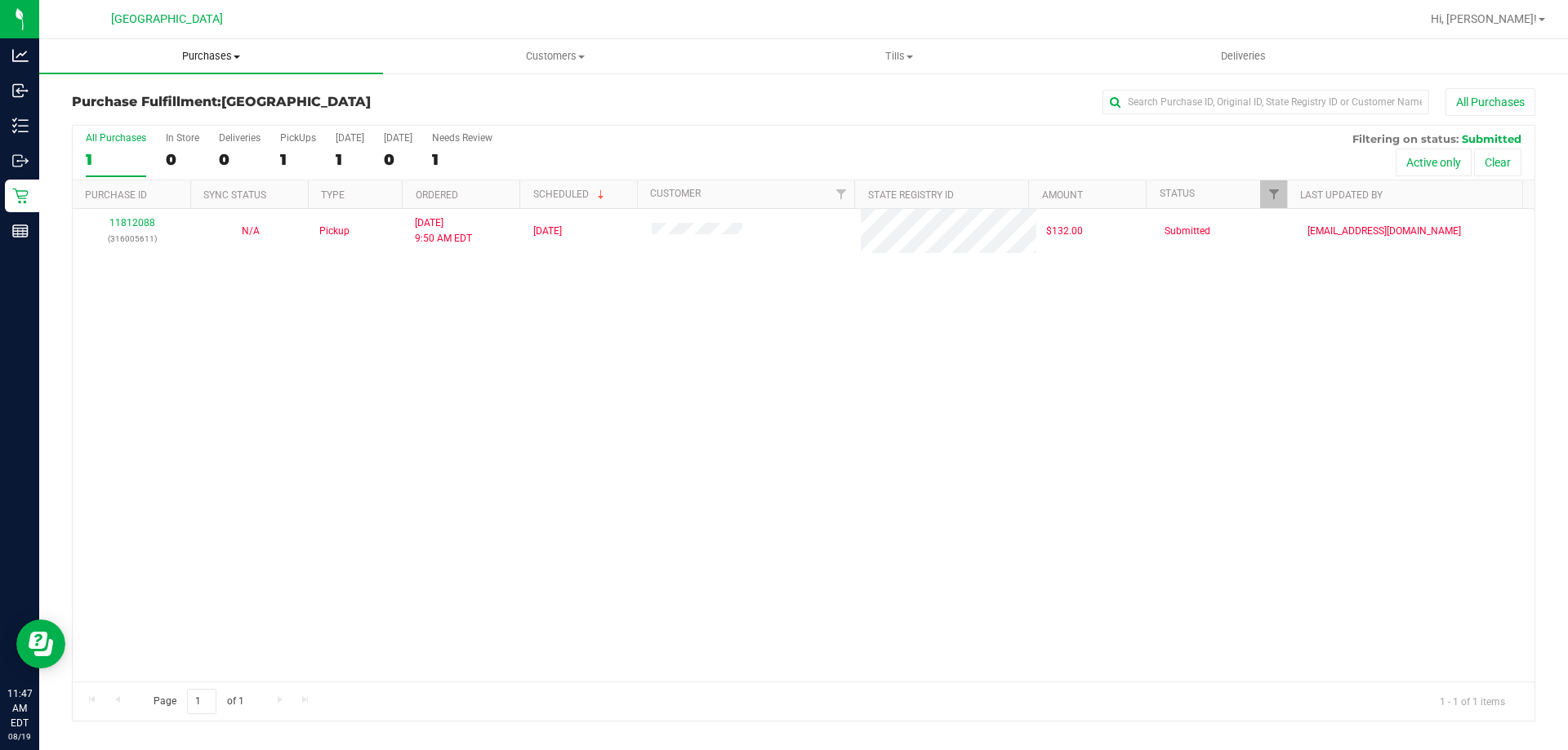
click at [195, 55] on span "Purchases" at bounding box center [211, 56] width 344 height 15
click at [93, 116] on span "Fulfillment" at bounding box center [90, 118] width 101 height 14
click at [898, 64] on uib-tab-heading "Tills Manage tills Reconcile e-payments" at bounding box center [899, 57] width 342 height 33
click at [825, 99] on span "Manage tills" at bounding box center [782, 98] width 110 height 14
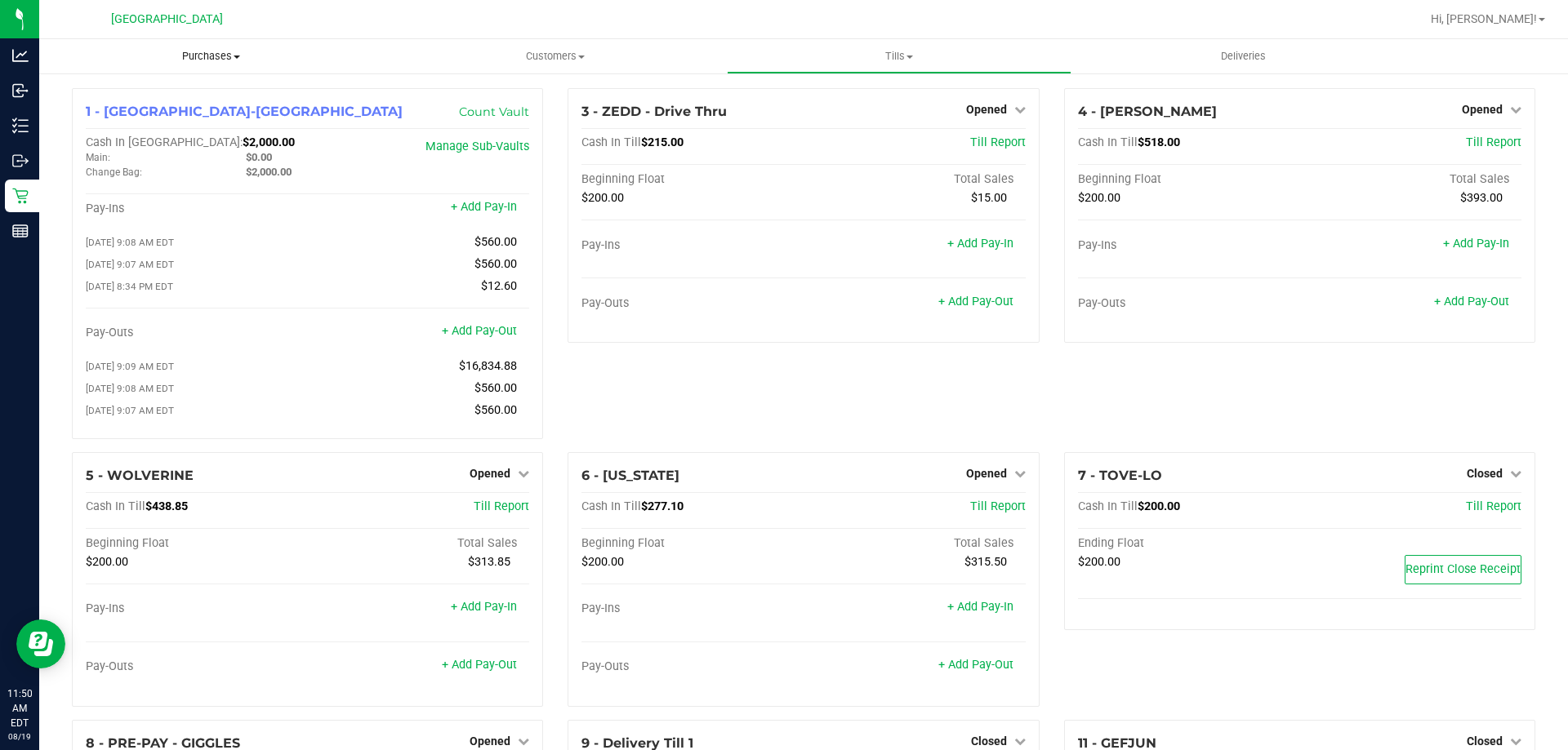
click at [209, 60] on span "Purchases" at bounding box center [211, 56] width 344 height 15
click at [146, 113] on li "Fulfillment" at bounding box center [211, 118] width 344 height 19
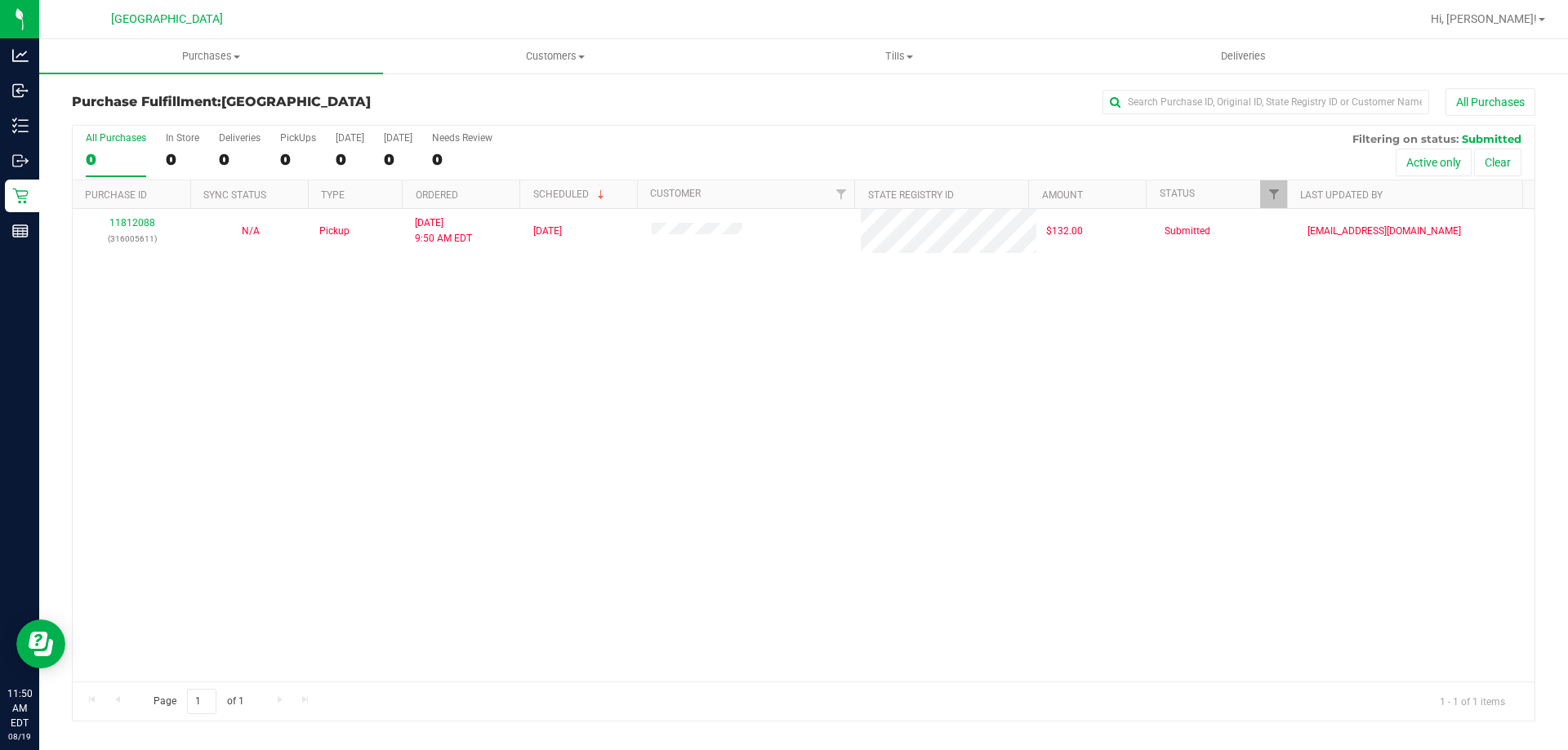
click at [968, 411] on div "11812088 (316005611) N/A Pickup 8/19/2025 9:50 AM EDT 8/19/2025 $132.00 Submitt…" at bounding box center [803, 445] width 1461 height 472
click at [222, 53] on span "Purchases" at bounding box center [211, 56] width 344 height 15
click at [147, 117] on li "Fulfillment" at bounding box center [211, 118] width 344 height 19
click at [239, 51] on span "Purchases" at bounding box center [211, 56] width 344 height 15
click at [155, 113] on li "Fulfillment" at bounding box center [211, 118] width 344 height 19
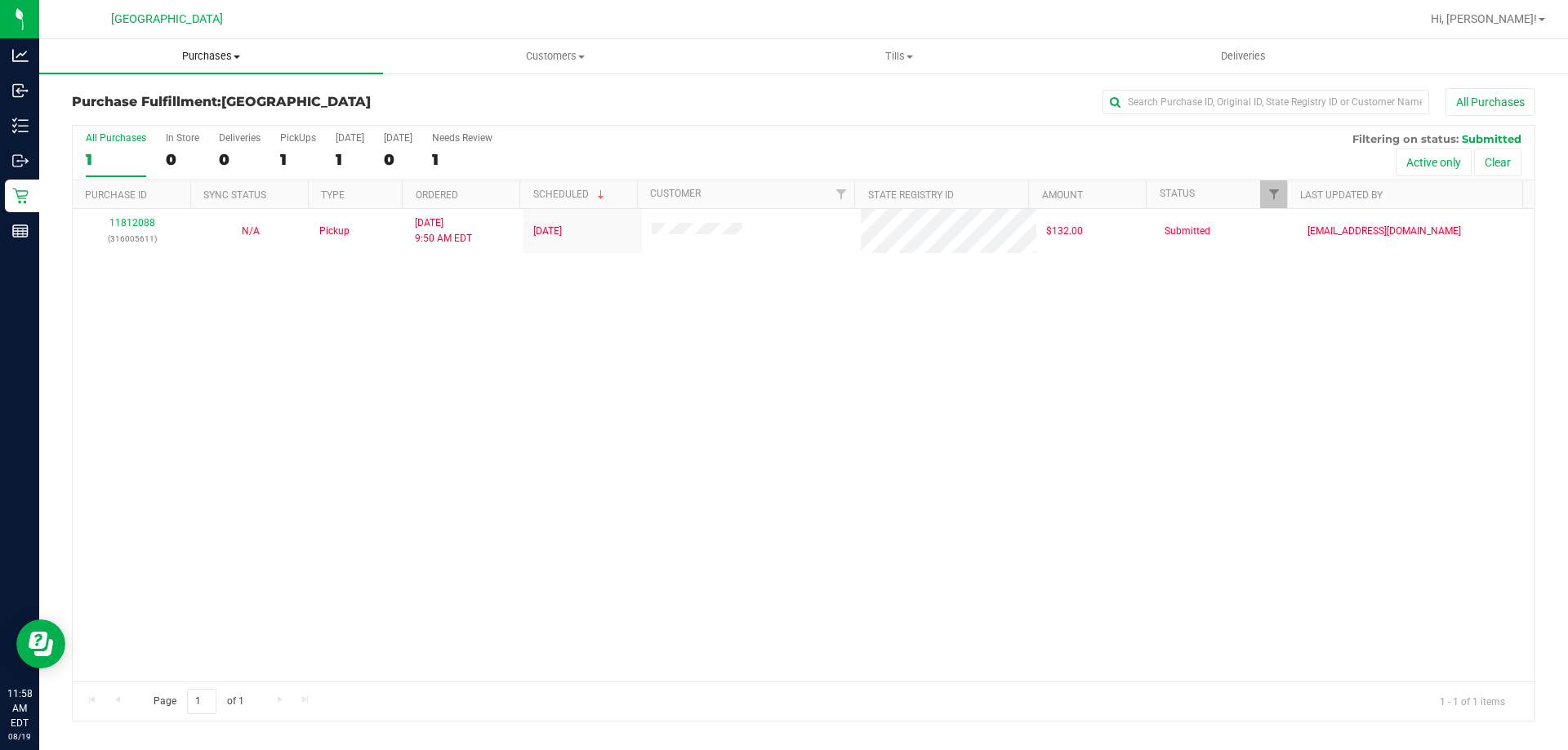
click at [211, 53] on span "Purchases" at bounding box center [211, 56] width 344 height 15
click at [120, 114] on span "Fulfillment" at bounding box center [90, 118] width 101 height 14
click at [234, 49] on span "Purchases" at bounding box center [211, 56] width 344 height 15
click at [94, 108] on li "Fulfillment" at bounding box center [211, 118] width 344 height 19
click at [209, 51] on span "Purchases" at bounding box center [211, 56] width 344 height 15
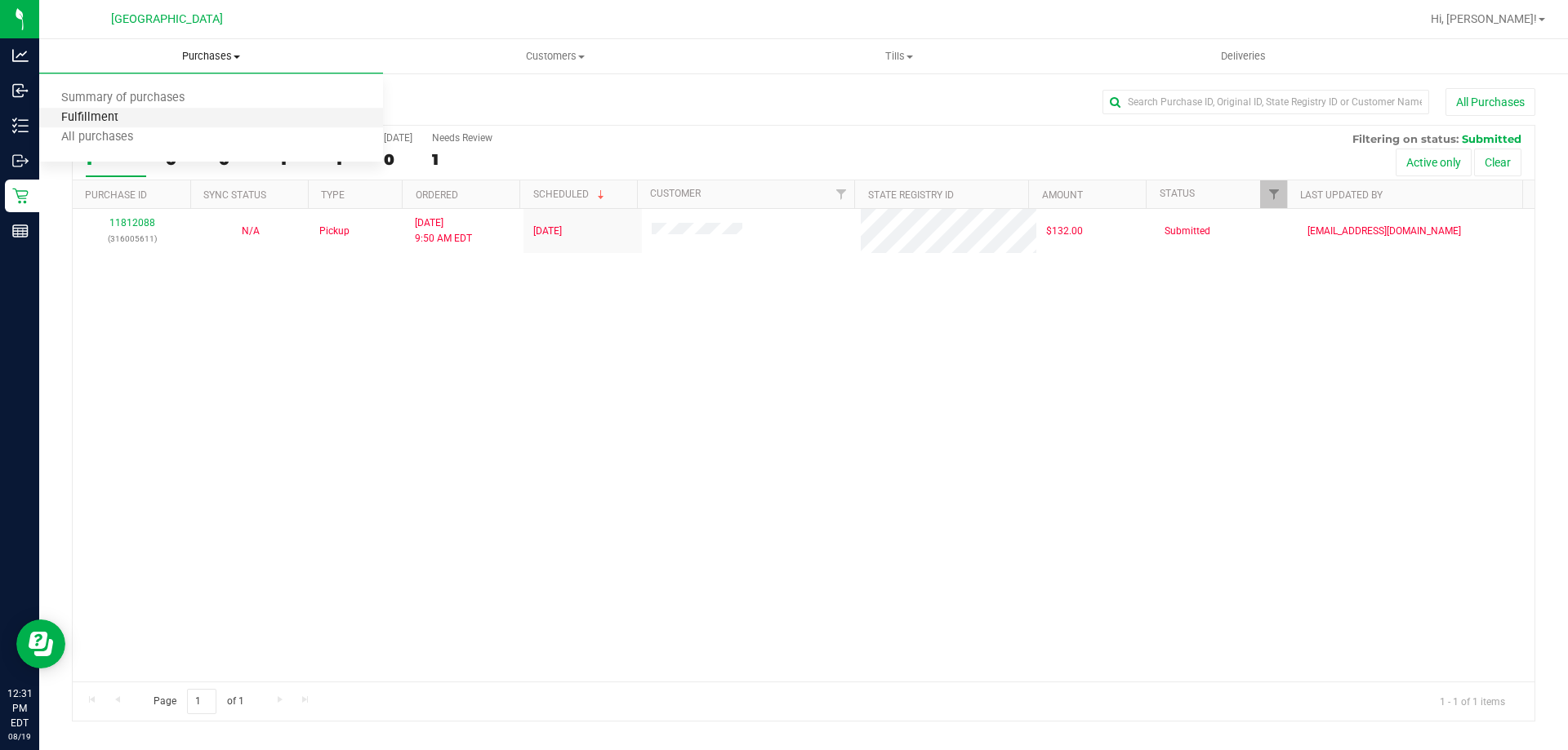
click at [101, 119] on span "Fulfillment" at bounding box center [90, 118] width 101 height 14
click at [214, 65] on uib-tab-heading "Purchases Summary of purchases Fulfillment All purchases" at bounding box center [211, 56] width 344 height 34
click at [113, 121] on span "Fulfillment" at bounding box center [90, 118] width 101 height 14
click at [897, 56] on span "Tills" at bounding box center [899, 56] width 342 height 15
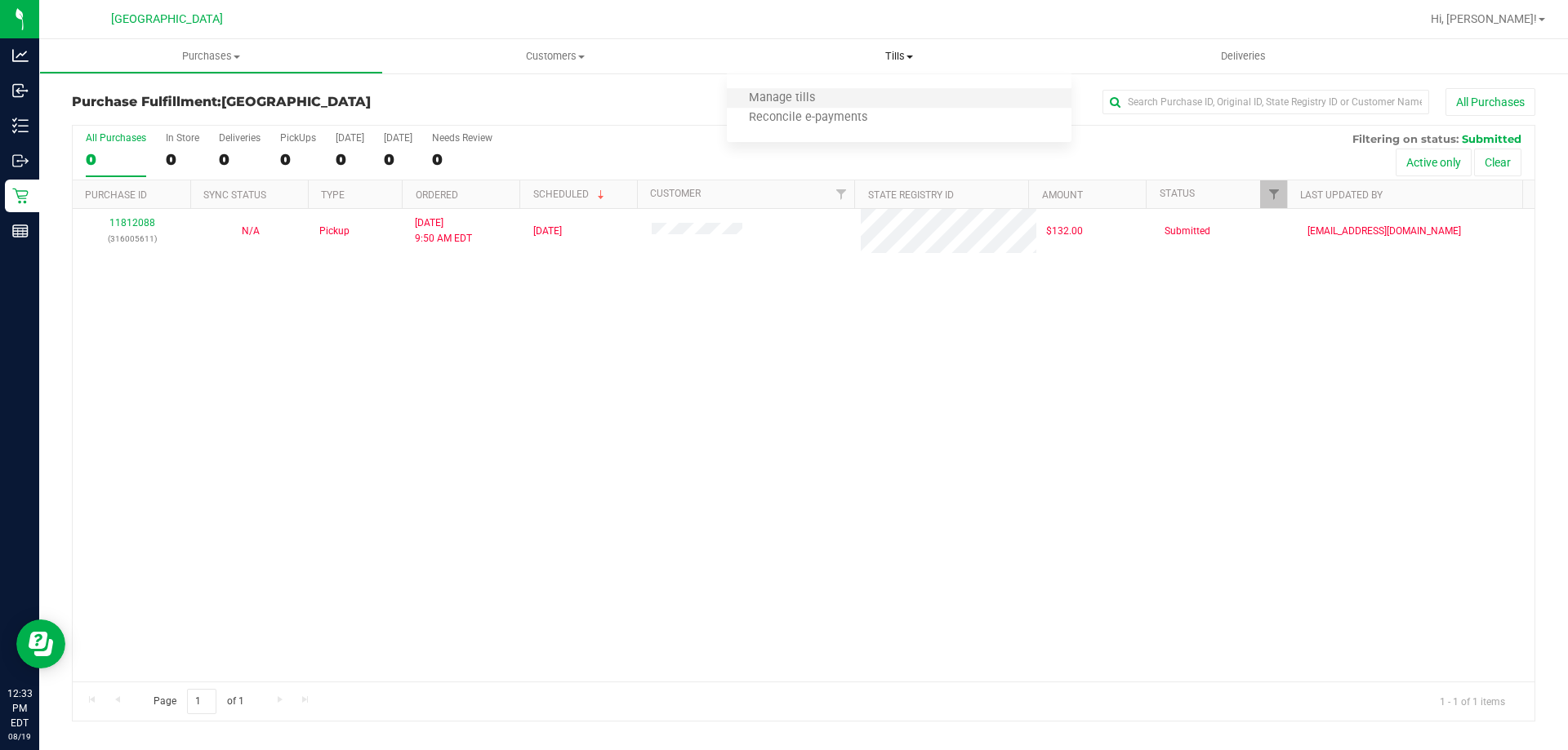
click at [848, 104] on li "Manage tills" at bounding box center [899, 98] width 344 height 19
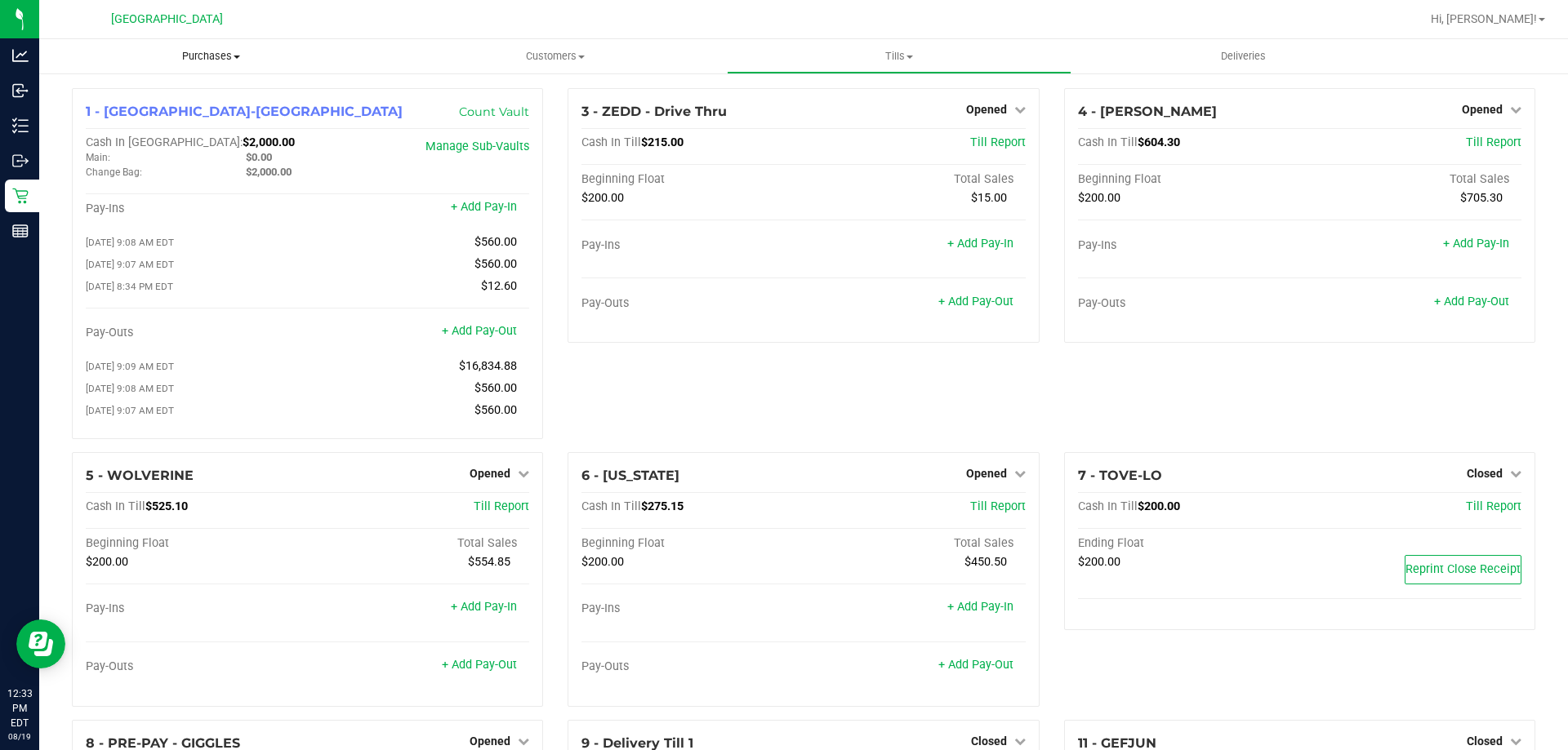
click at [205, 51] on span "Purchases" at bounding box center [211, 56] width 344 height 15
click at [145, 124] on li "Fulfillment" at bounding box center [211, 118] width 344 height 19
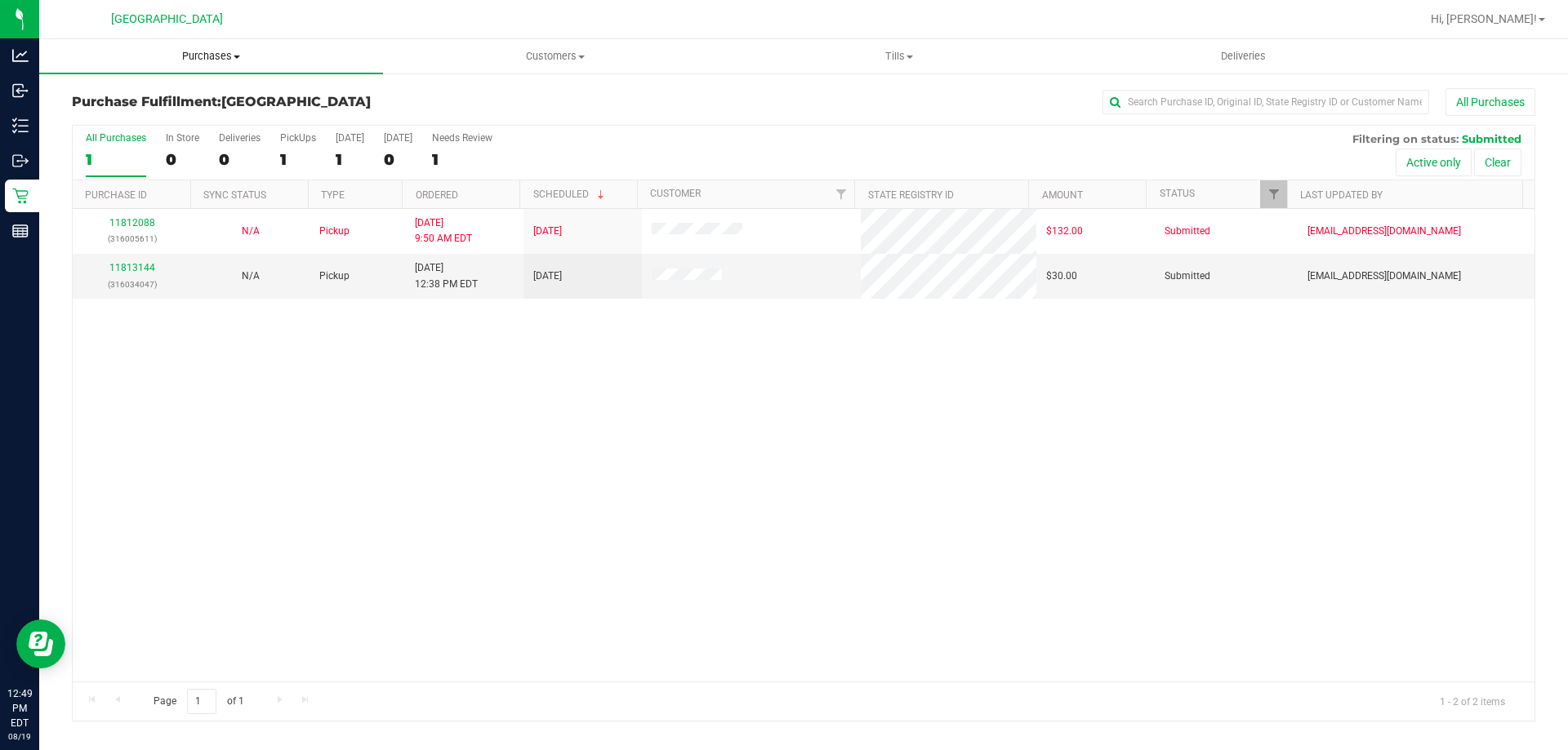
click at [229, 62] on span "Purchases" at bounding box center [211, 56] width 344 height 15
click at [182, 120] on li "Fulfillment" at bounding box center [211, 118] width 344 height 19
click at [124, 267] on link "11813144" at bounding box center [132, 267] width 46 height 11
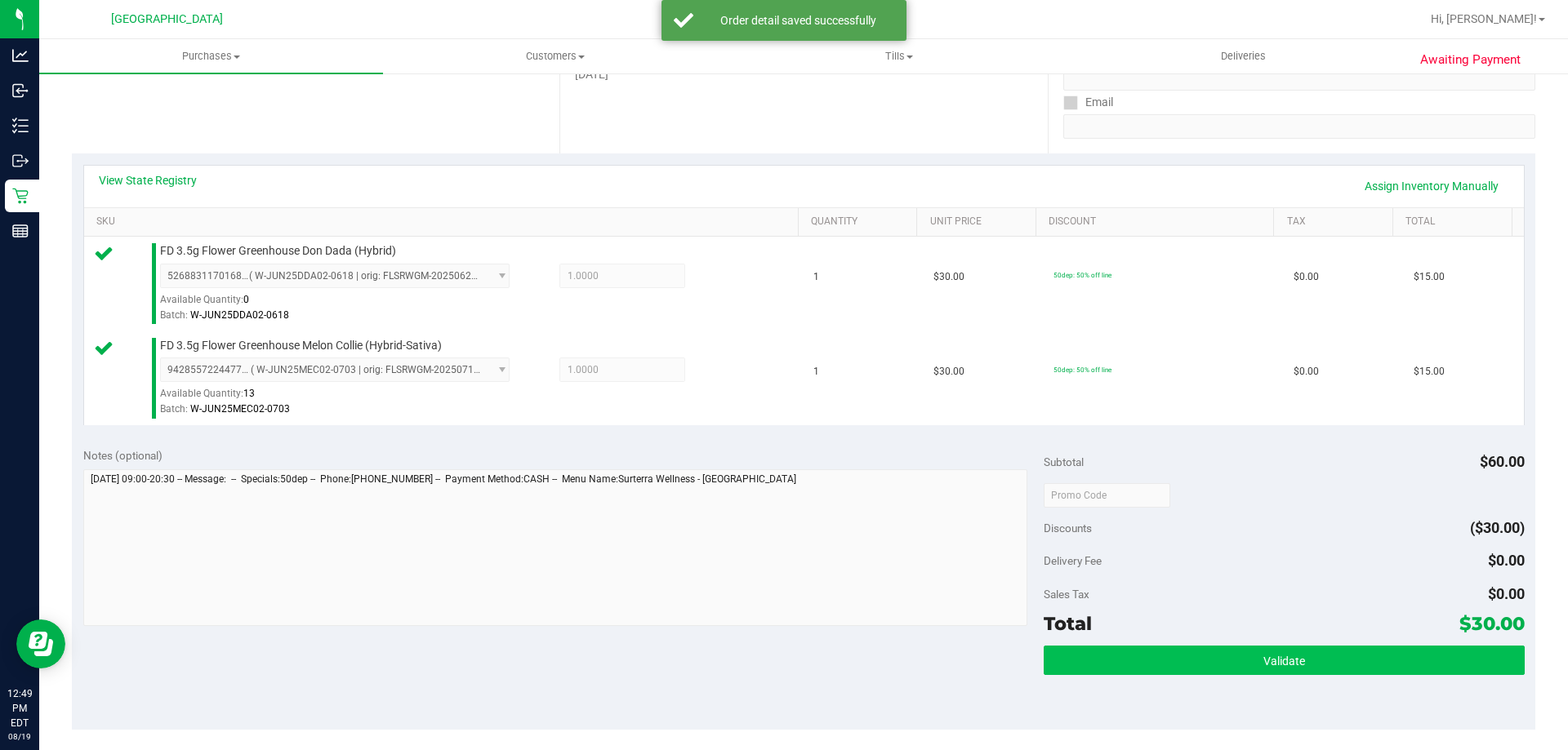
scroll to position [408, 0]
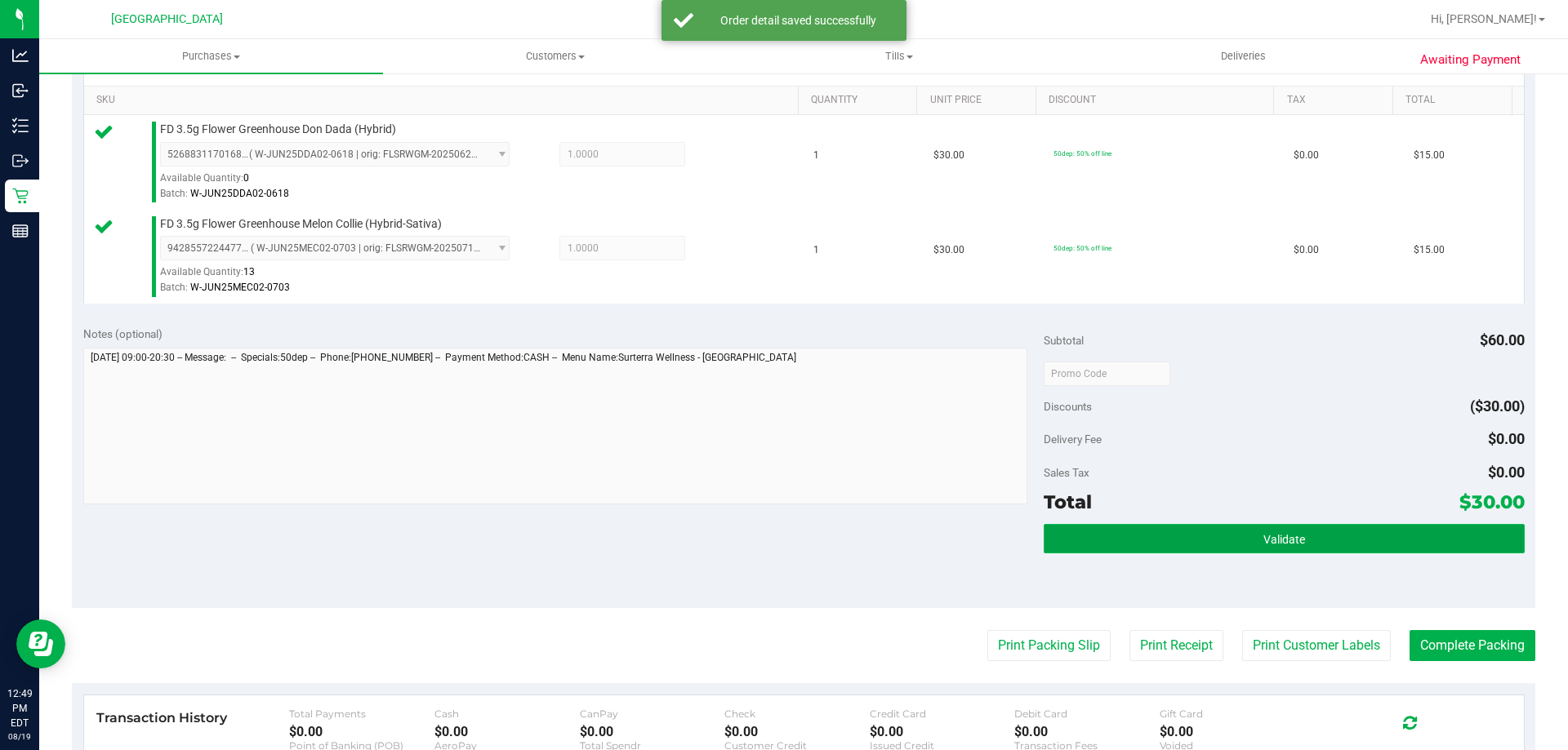
click at [1113, 528] on button "Validate" at bounding box center [1283, 539] width 480 height 29
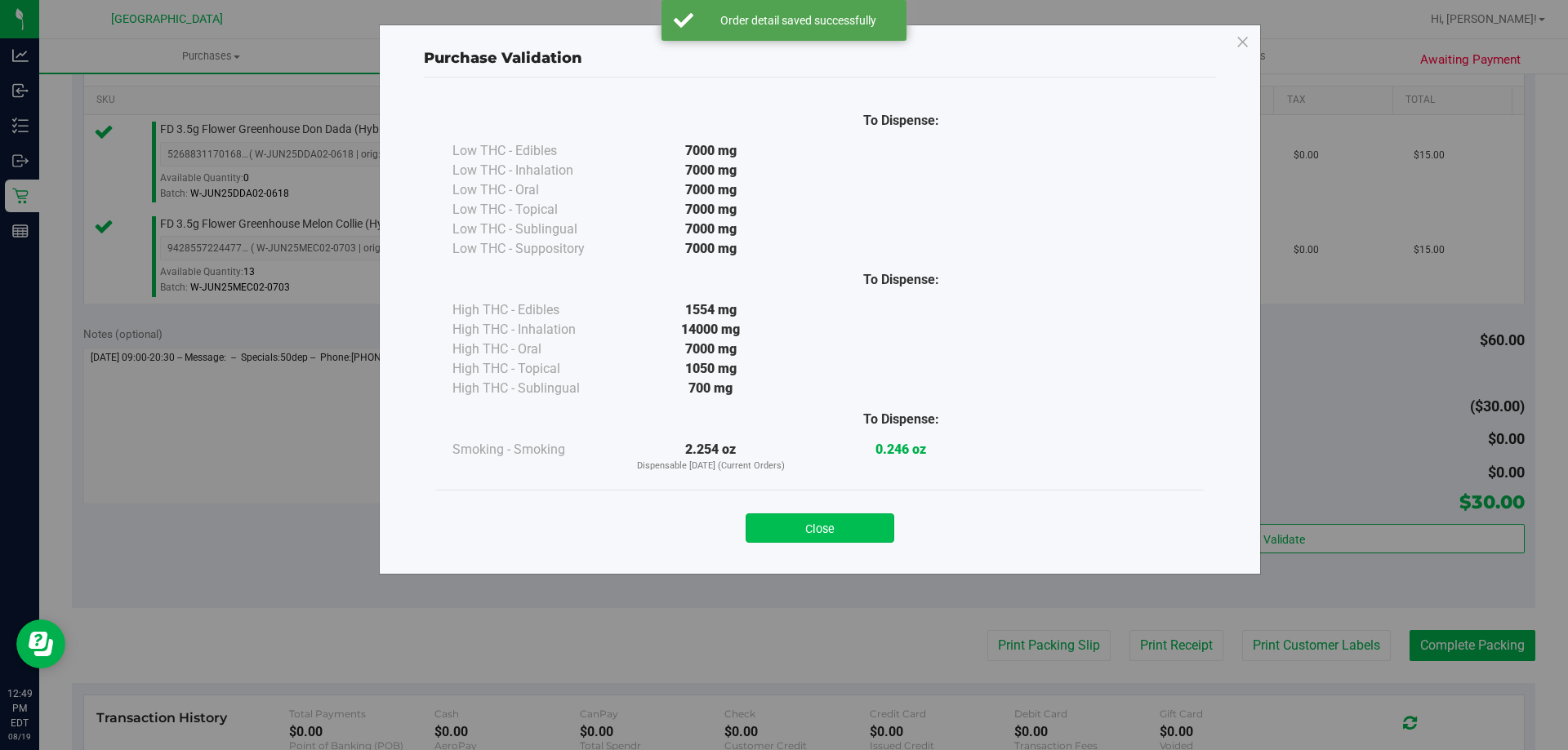
click at [838, 523] on button "Close" at bounding box center [820, 528] width 149 height 29
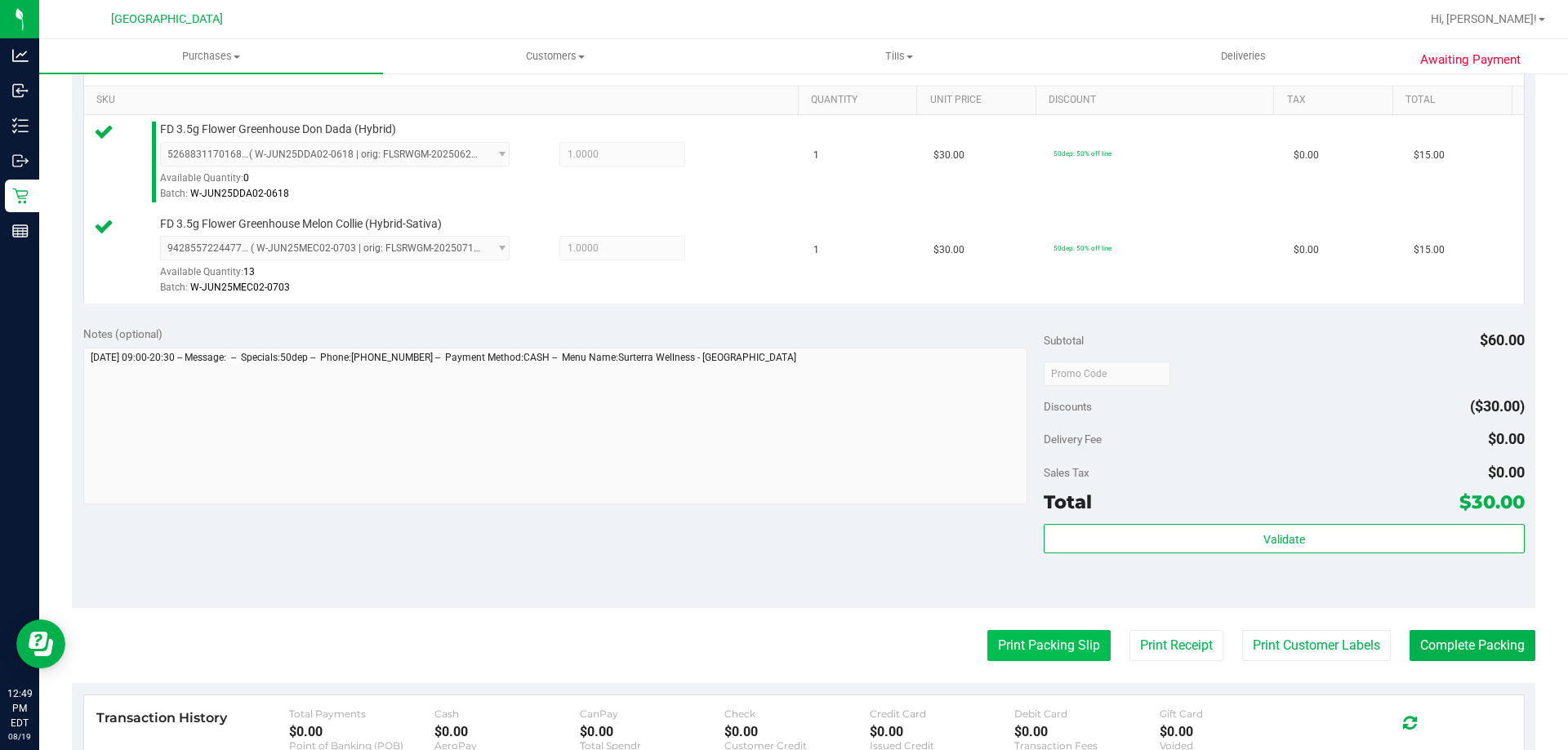
click at [1002, 638] on button "Print Packing Slip" at bounding box center [1049, 646] width 123 height 31
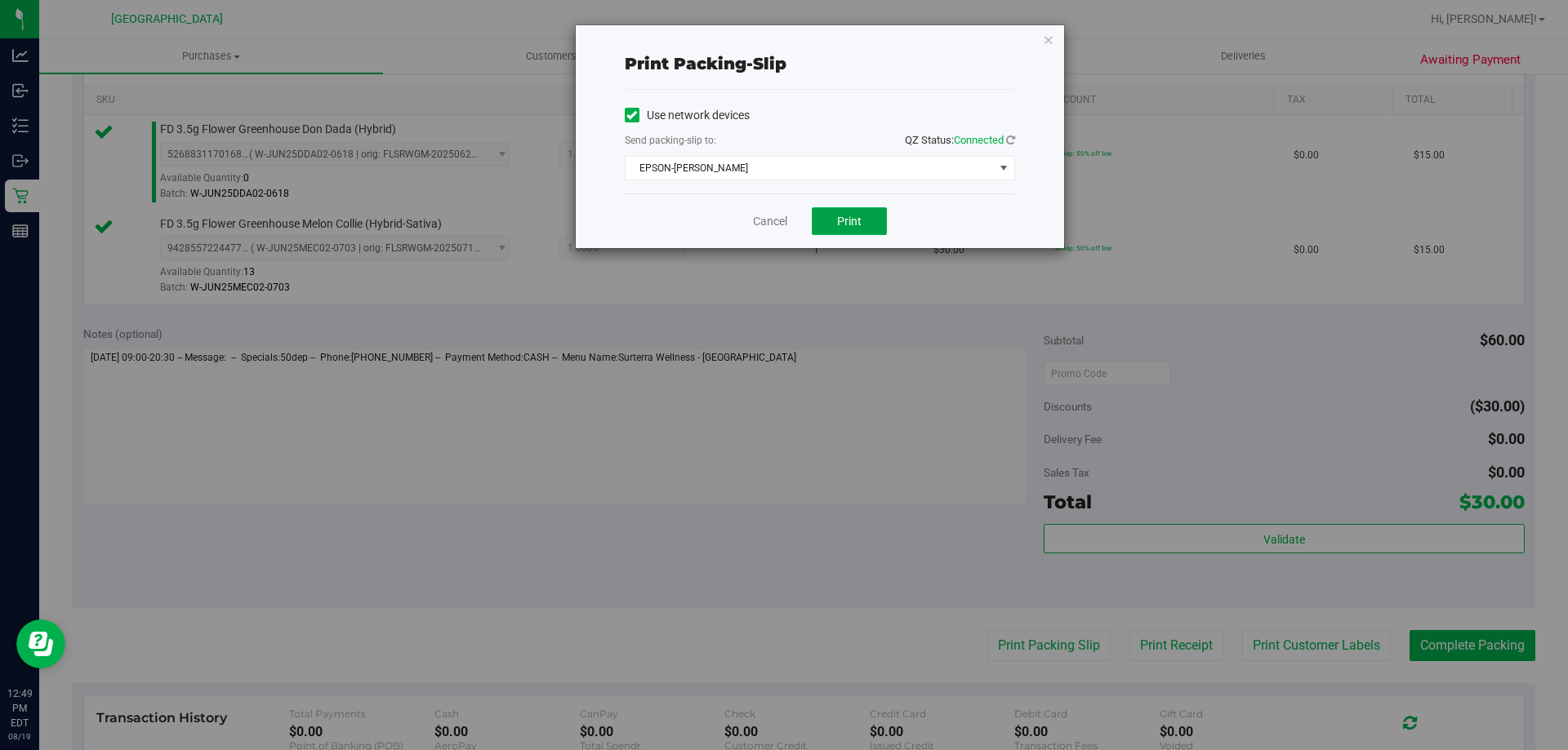
click at [868, 223] on button "Print" at bounding box center [849, 222] width 75 height 28
click at [1050, 40] on icon "button" at bounding box center [1049, 39] width 11 height 19
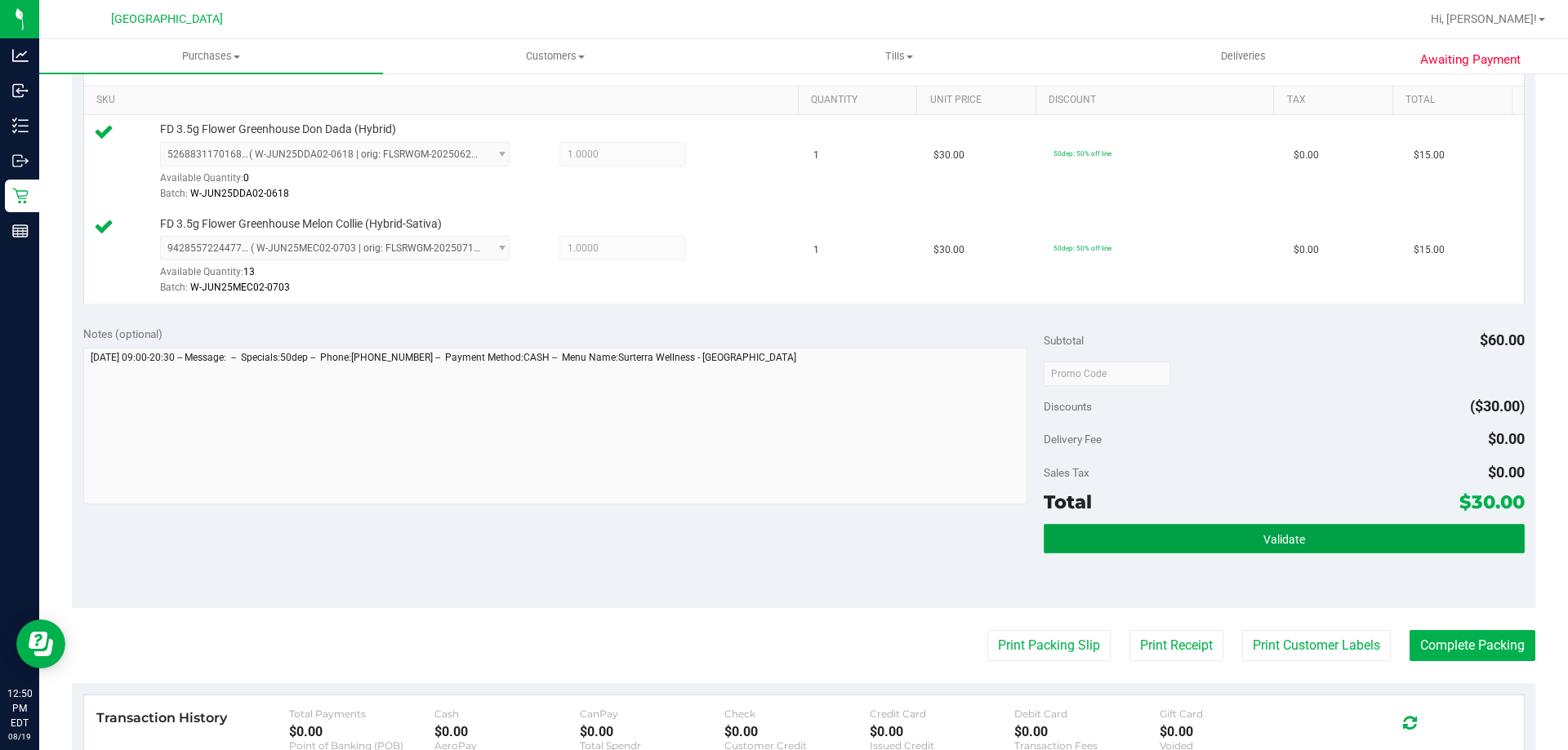
click at [1299, 533] on button "Validate" at bounding box center [1283, 539] width 480 height 29
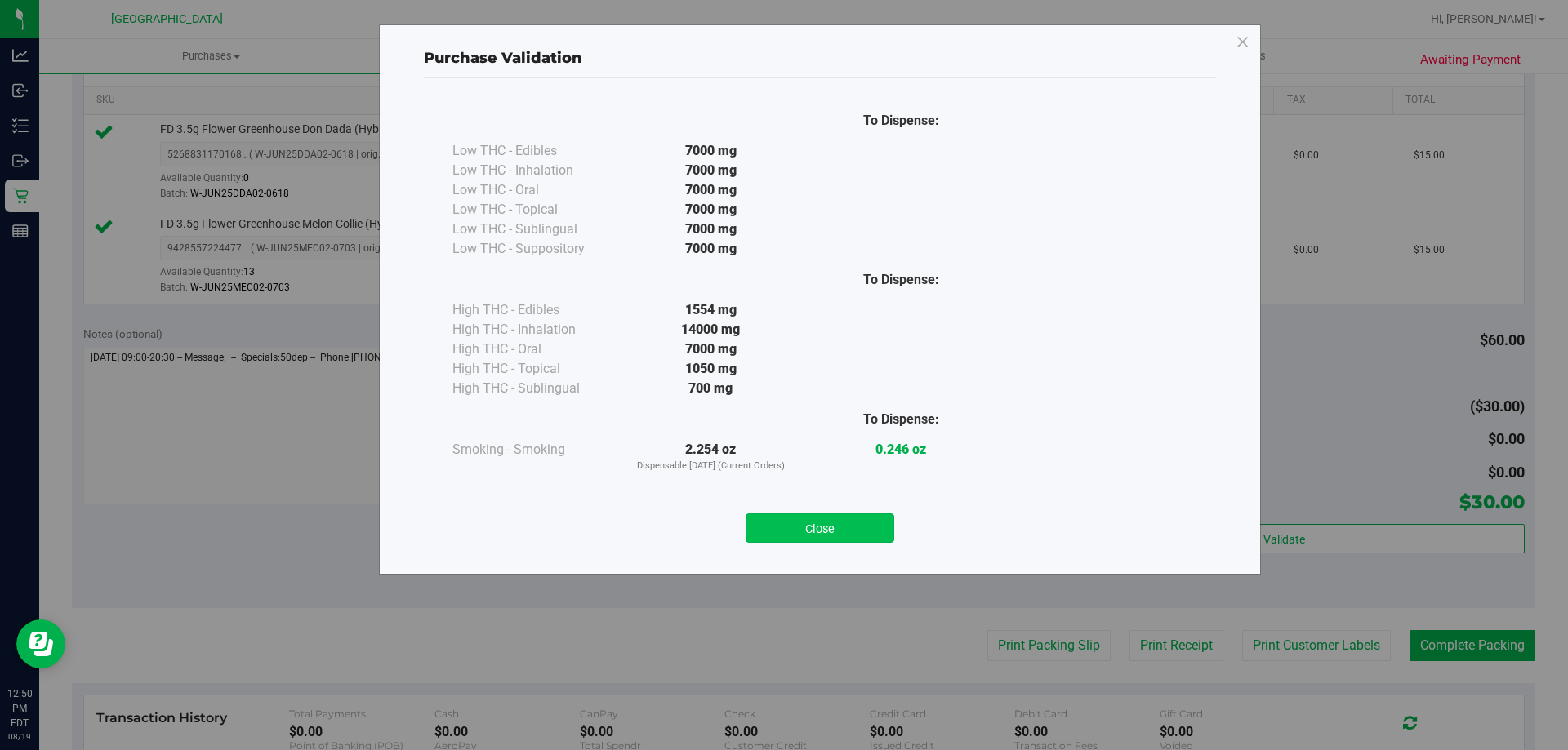
click at [856, 534] on button "Close" at bounding box center [820, 528] width 149 height 29
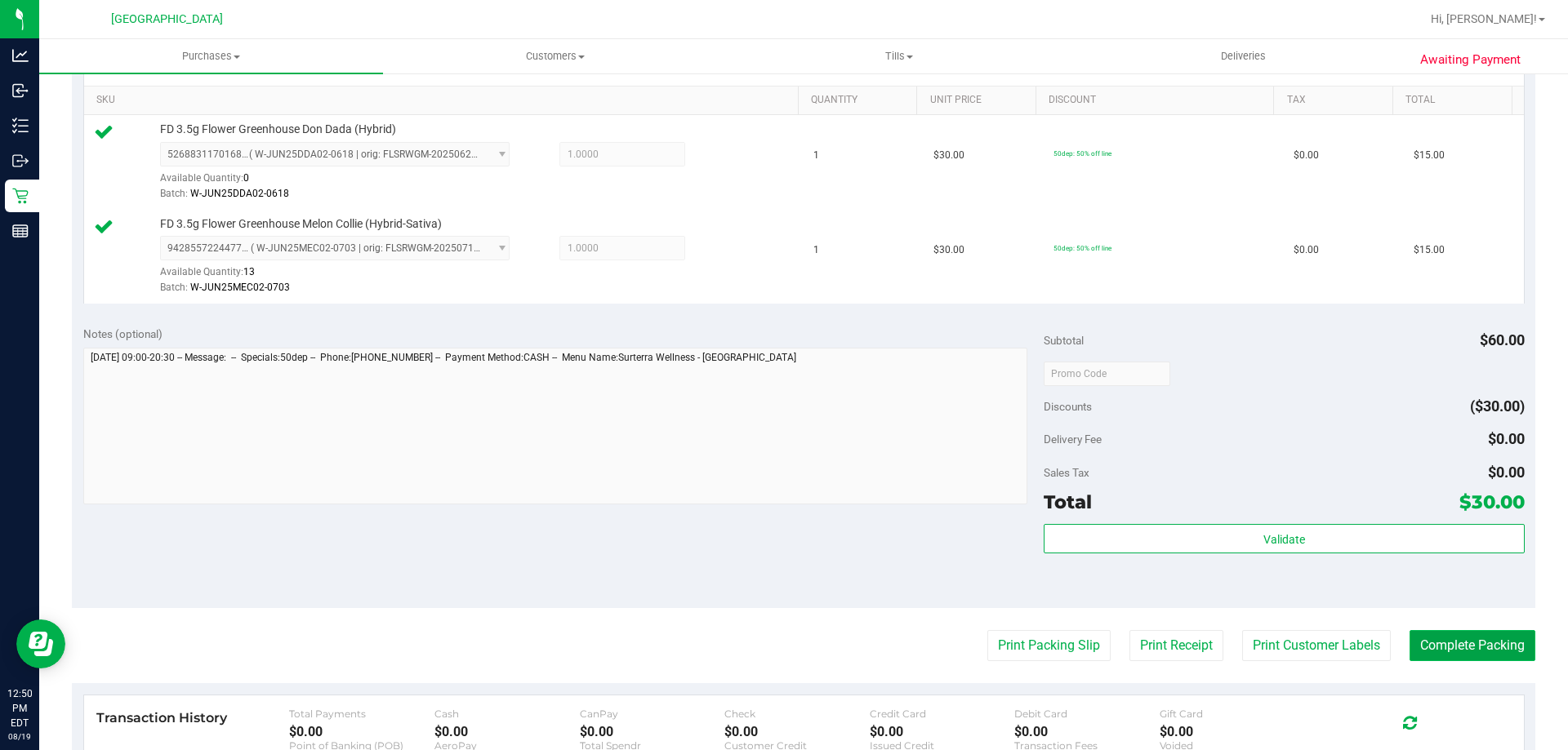
click at [1424, 639] on button "Complete Packing" at bounding box center [1471, 646] width 126 height 31
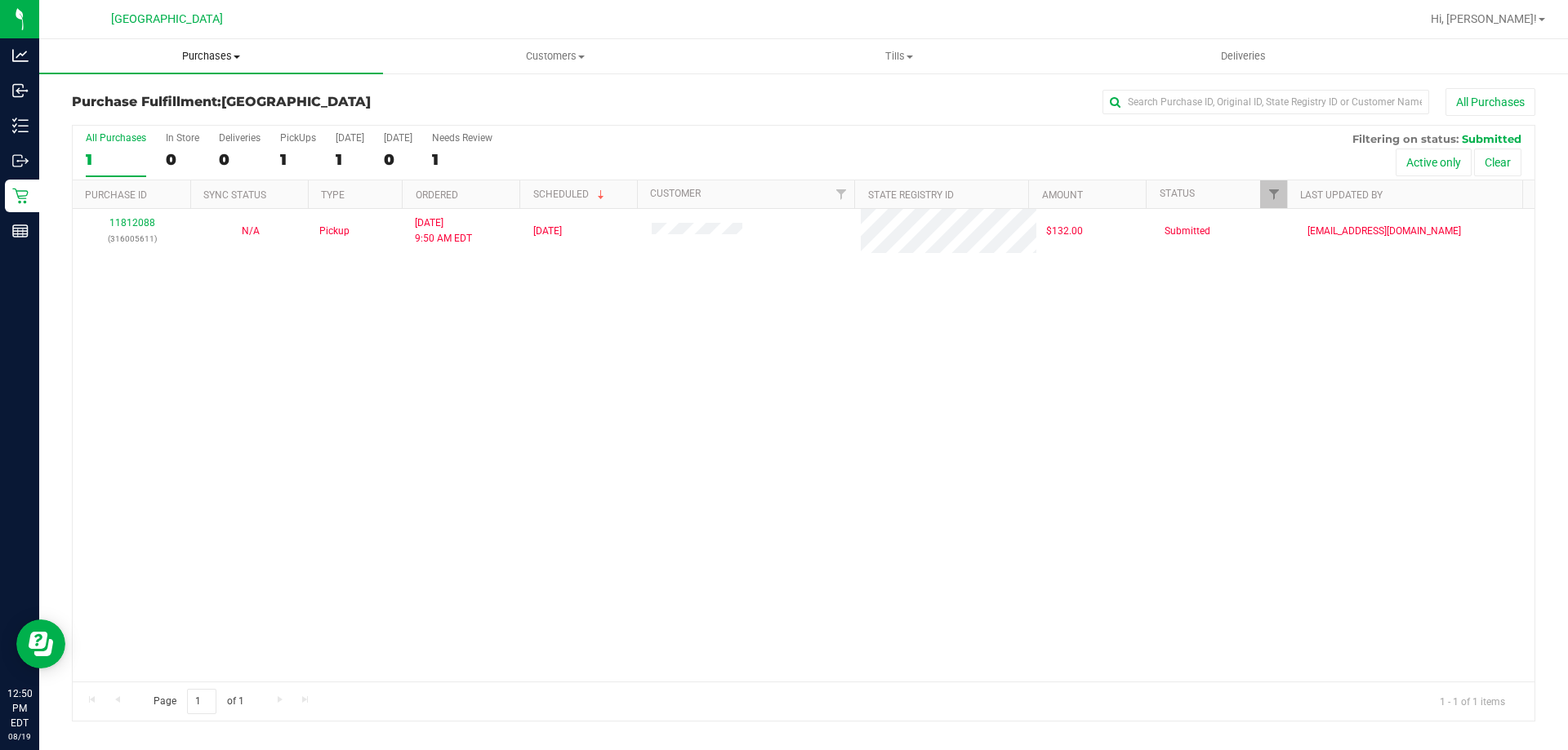
click at [207, 43] on uib-tab-heading "Purchases Summary of purchases Fulfillment All purchases" at bounding box center [211, 56] width 344 height 34
click at [112, 119] on span "Fulfillment" at bounding box center [90, 118] width 101 height 14
click at [903, 55] on span "Tills" at bounding box center [899, 56] width 342 height 15
click at [841, 97] on li "Manage tills" at bounding box center [899, 98] width 344 height 19
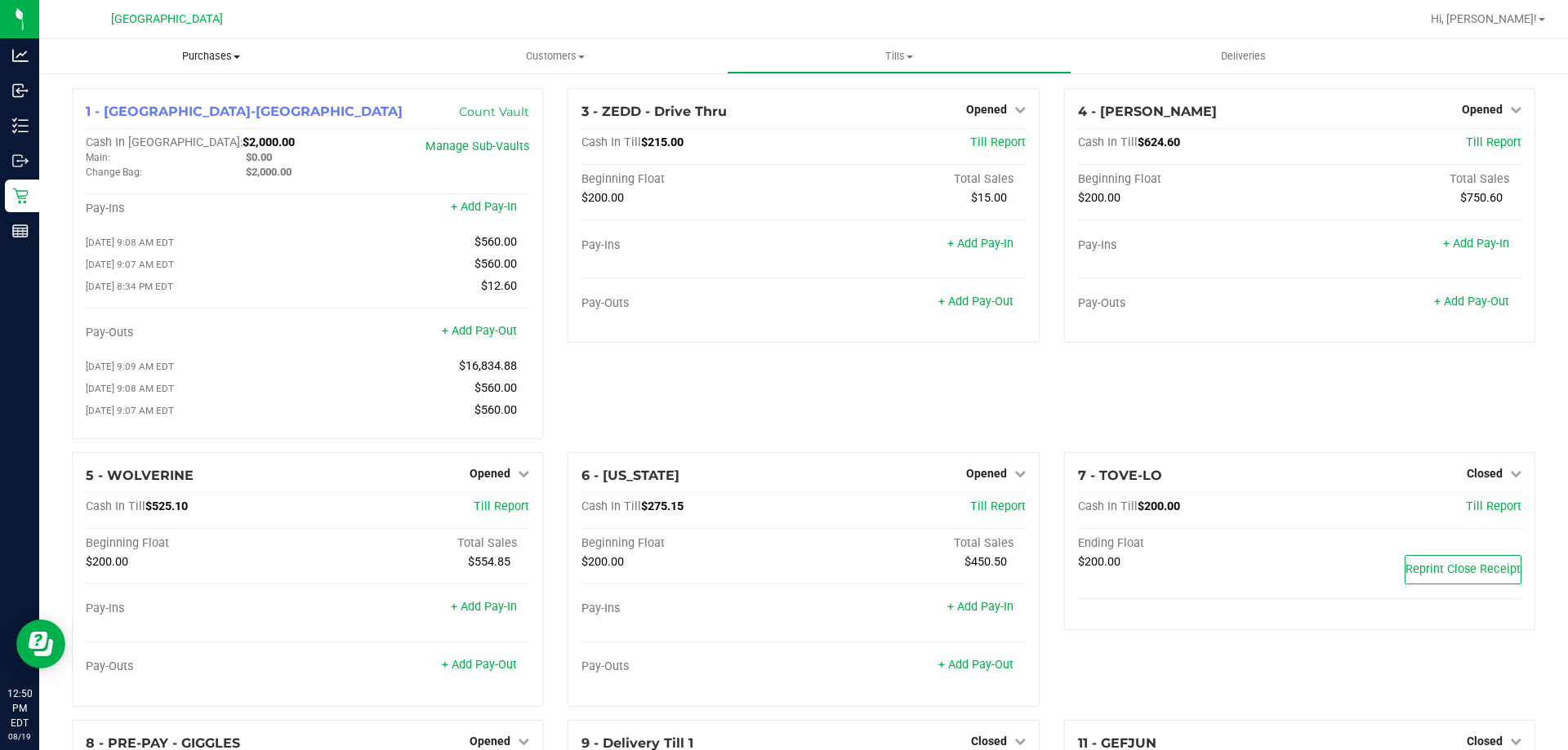
click at [210, 57] on span "Purchases" at bounding box center [211, 56] width 344 height 15
click at [131, 118] on span "Fulfillment" at bounding box center [90, 118] width 101 height 14
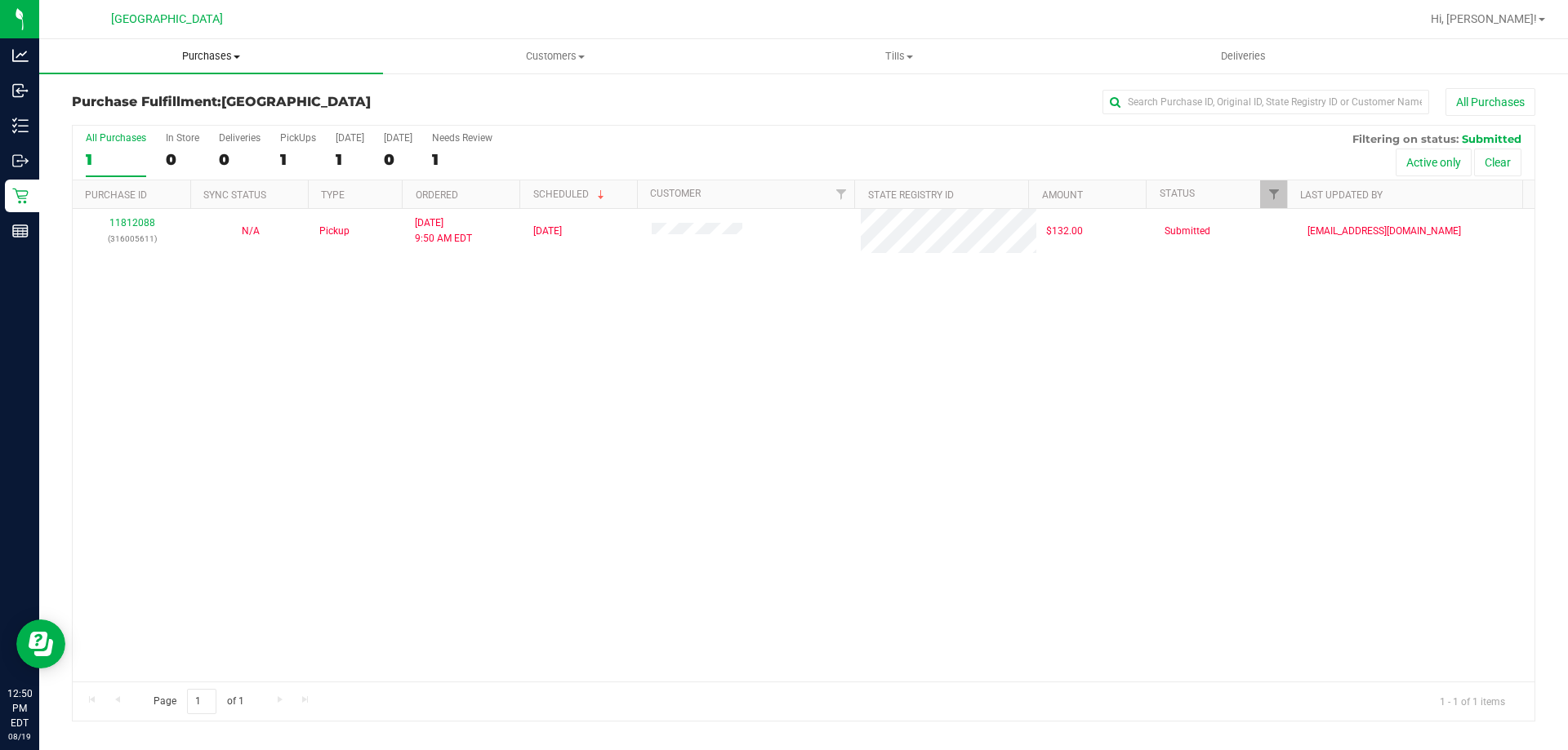
click at [180, 48] on uib-tab-heading "Purchases Summary of purchases Fulfillment All purchases" at bounding box center [211, 56] width 344 height 34
click at [99, 120] on span "Fulfillment" at bounding box center [90, 118] width 101 height 14
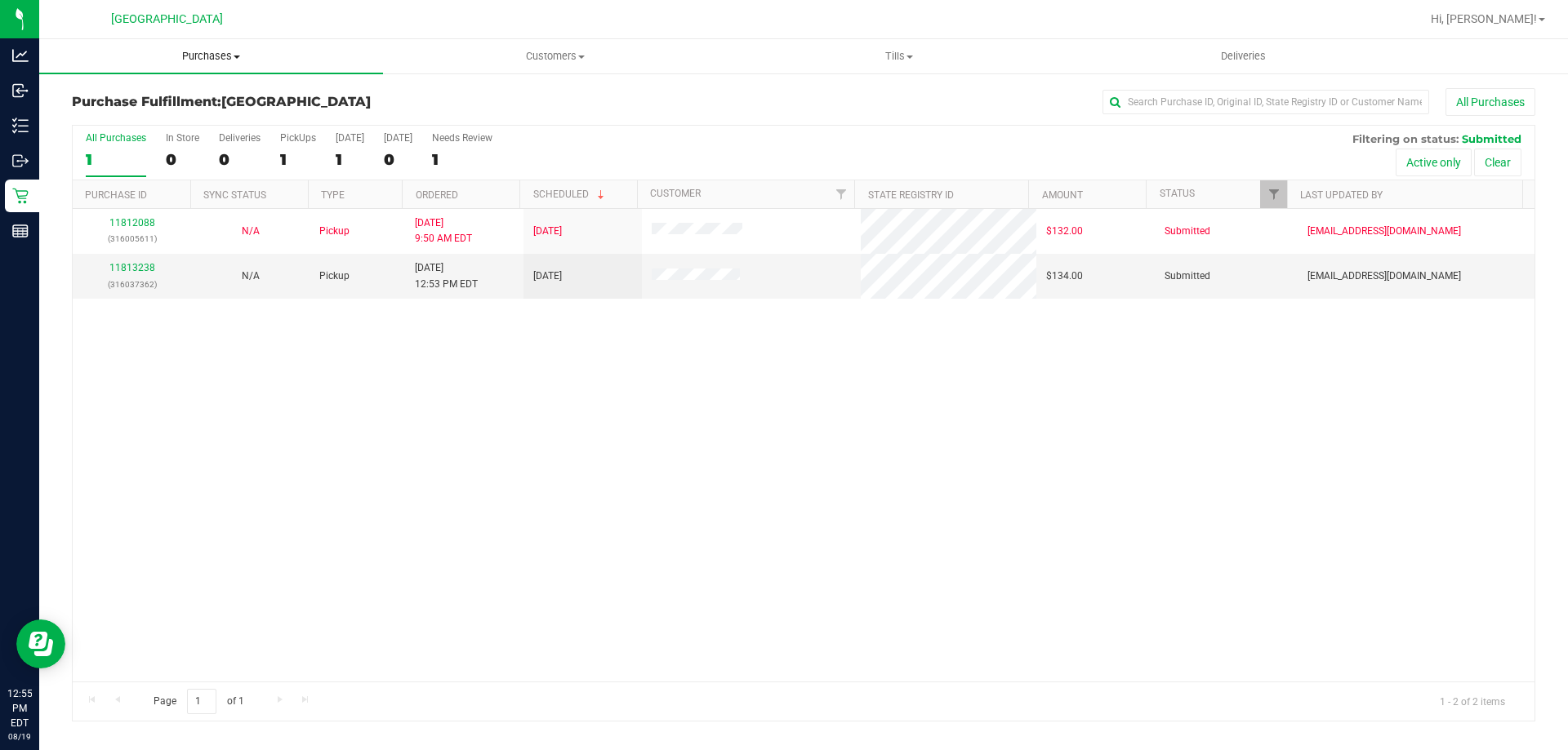
click at [187, 65] on uib-tab-heading "Purchases Summary of purchases Fulfillment All purchases" at bounding box center [211, 56] width 344 height 34
click at [115, 118] on span "Fulfillment" at bounding box center [90, 118] width 101 height 14
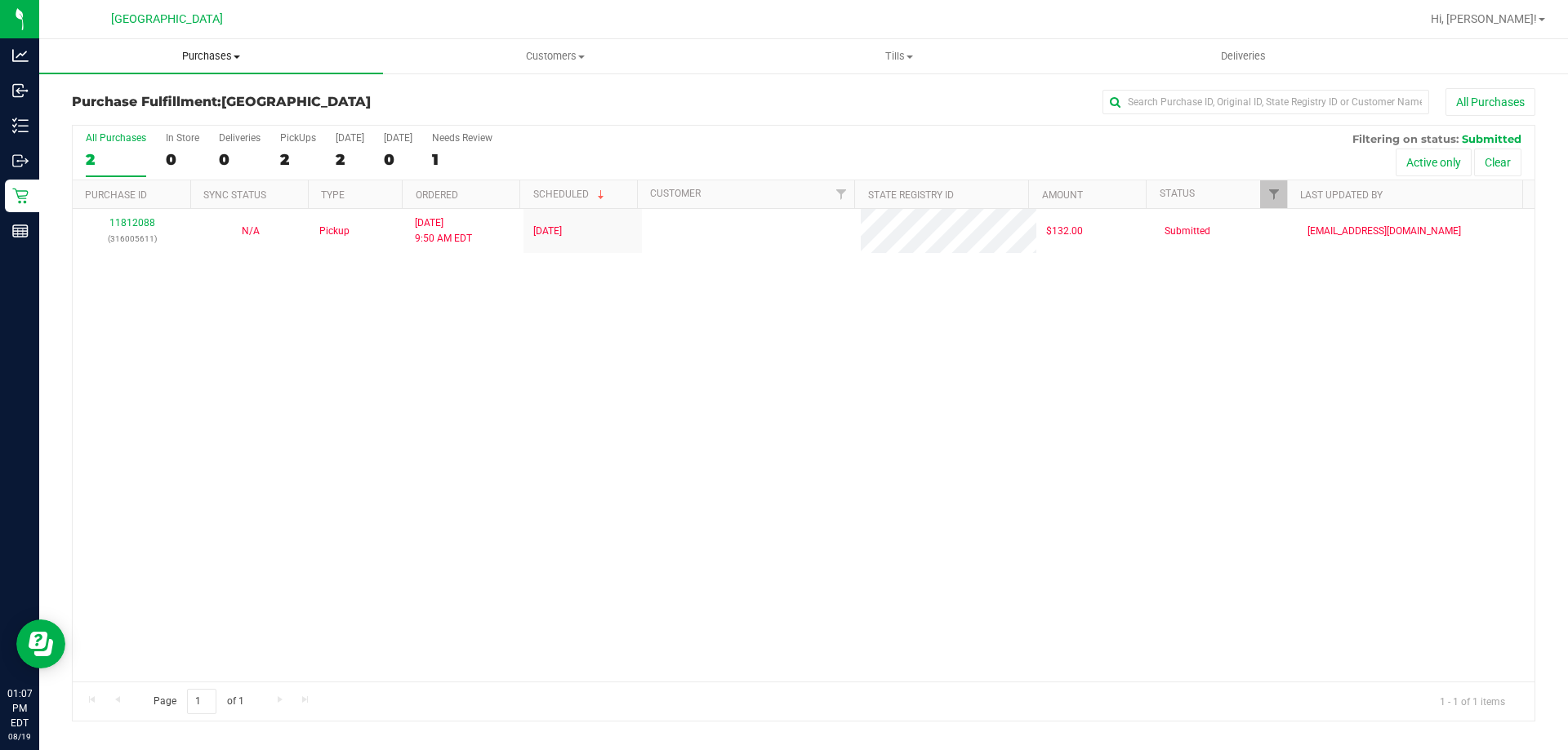
click at [194, 57] on span "Purchases" at bounding box center [211, 56] width 344 height 15
click at [141, 118] on li "Fulfillment" at bounding box center [211, 118] width 344 height 19
click at [225, 59] on span "Purchases" at bounding box center [211, 56] width 344 height 15
click at [123, 120] on span "Fulfillment" at bounding box center [90, 118] width 101 height 14
click at [201, 59] on span "Purchases" at bounding box center [211, 56] width 344 height 15
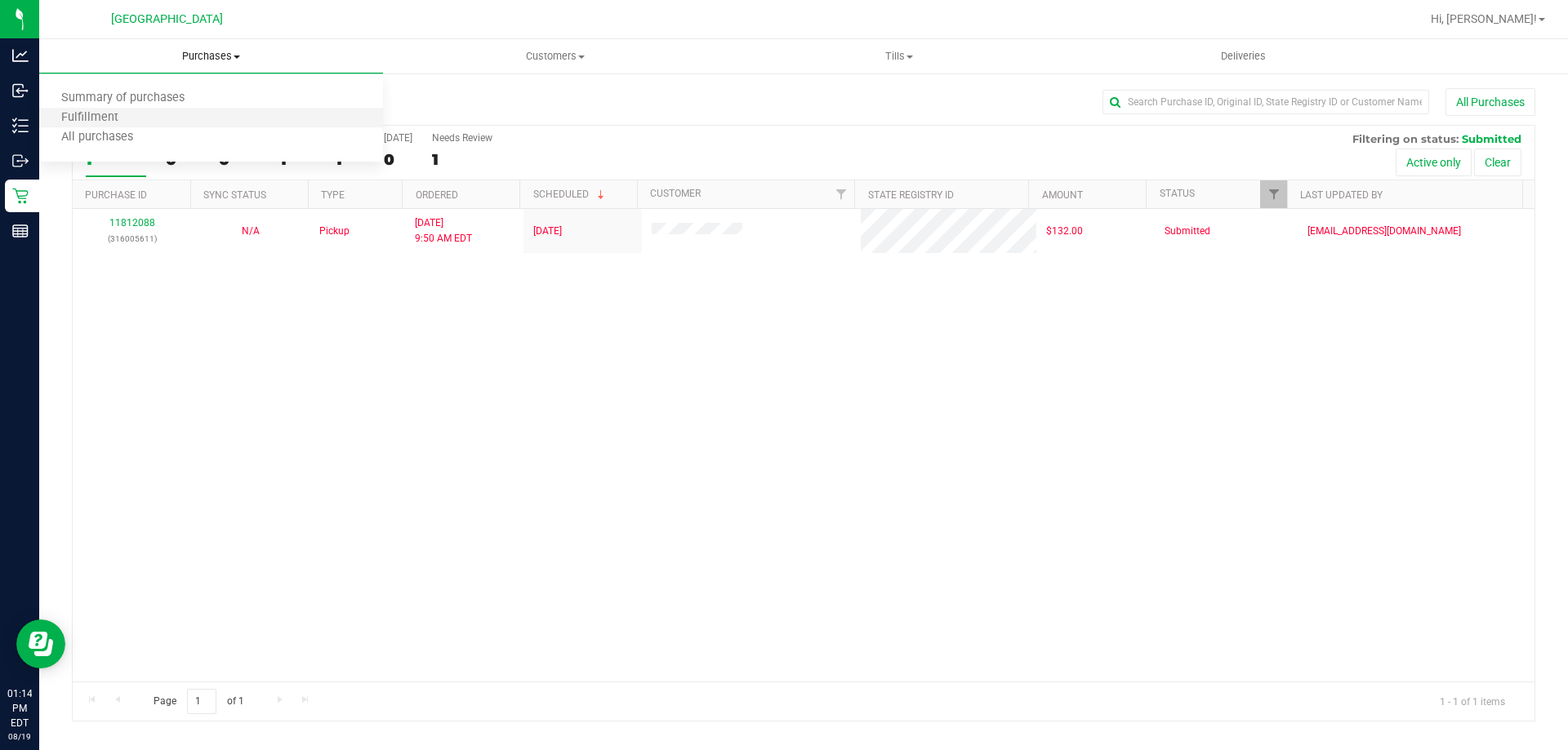
click at [144, 119] on li "Fulfillment" at bounding box center [211, 118] width 344 height 19
click at [210, 48] on uib-tab-heading "Purchases Summary of purchases Fulfillment All purchases" at bounding box center [211, 56] width 344 height 34
click at [140, 117] on li "Fulfillment" at bounding box center [211, 118] width 344 height 19
click at [897, 61] on span "Tills" at bounding box center [899, 56] width 342 height 15
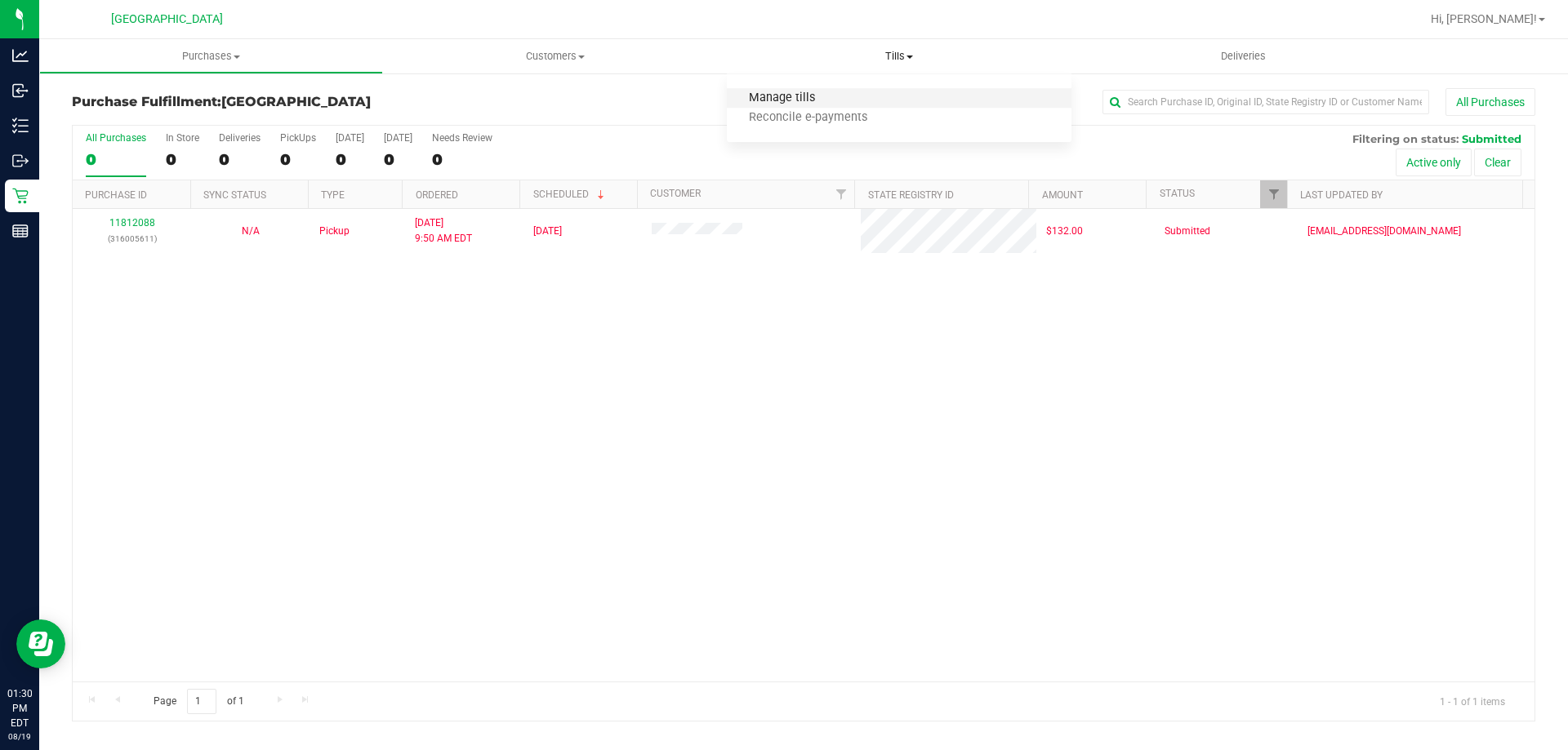
click at [803, 106] on span "Manage tills" at bounding box center [782, 98] width 110 height 14
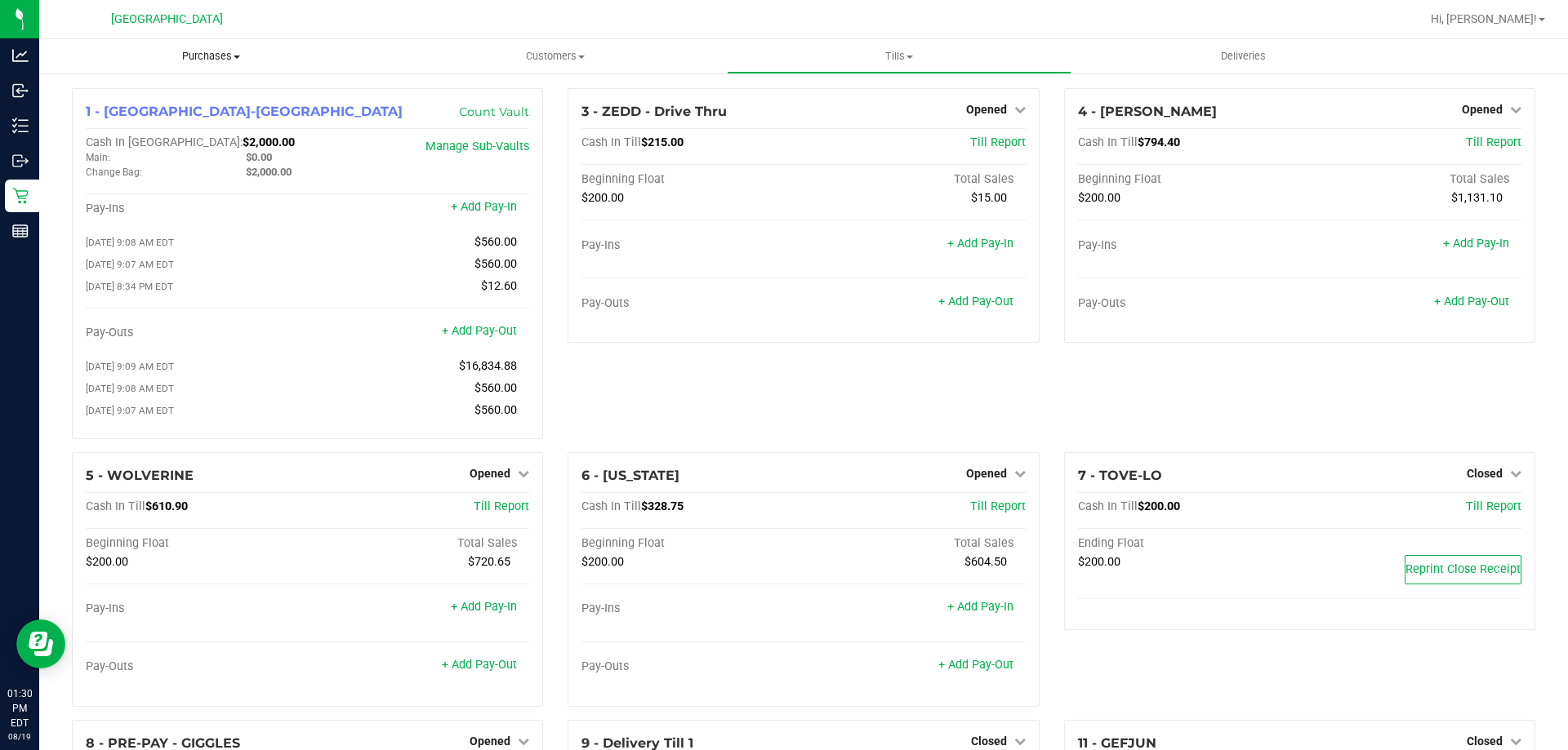
click at [200, 58] on span "Purchases" at bounding box center [211, 56] width 344 height 15
click at [130, 124] on span "Fulfillment" at bounding box center [90, 118] width 101 height 14
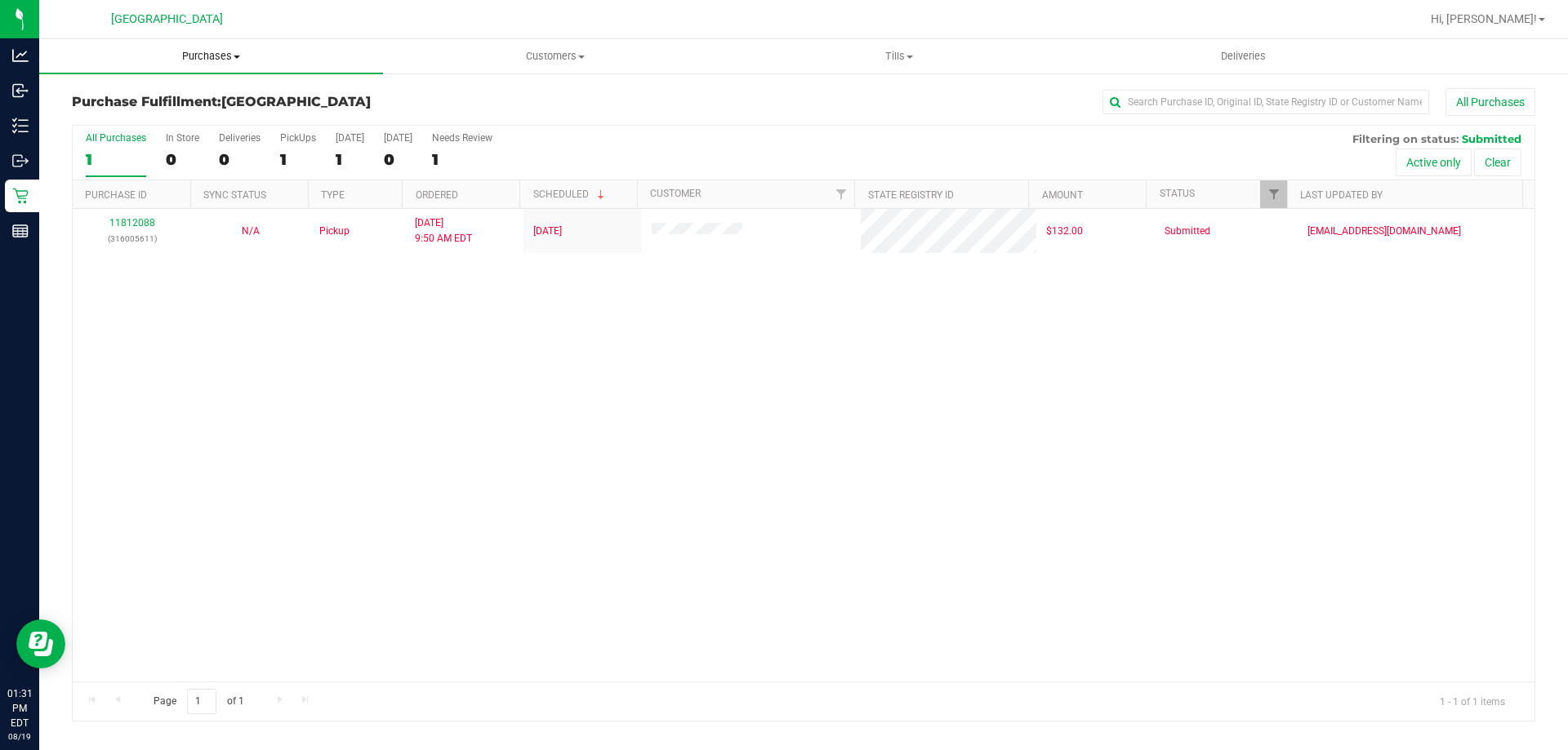
drag, startPoint x: 216, startPoint y: 54, endPoint x: 191, endPoint y: 80, distance: 36.1
click at [214, 54] on span "Purchases" at bounding box center [211, 56] width 344 height 15
click at [139, 120] on li "Fulfillment" at bounding box center [211, 118] width 344 height 19
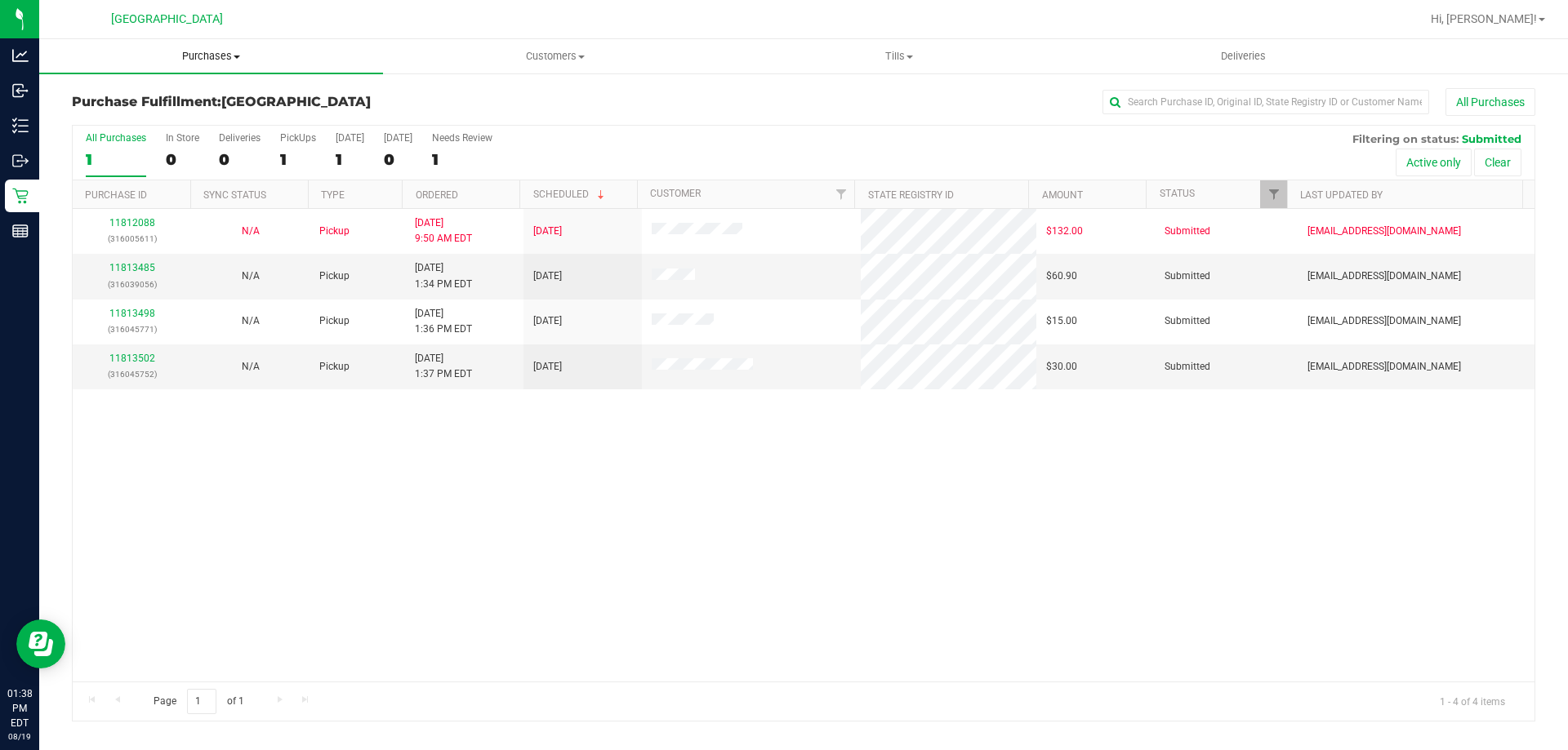
click at [211, 62] on span "Purchases" at bounding box center [211, 56] width 344 height 15
click at [150, 112] on li "Fulfillment" at bounding box center [211, 118] width 344 height 19
click at [134, 270] on link "11813485" at bounding box center [132, 267] width 46 height 11
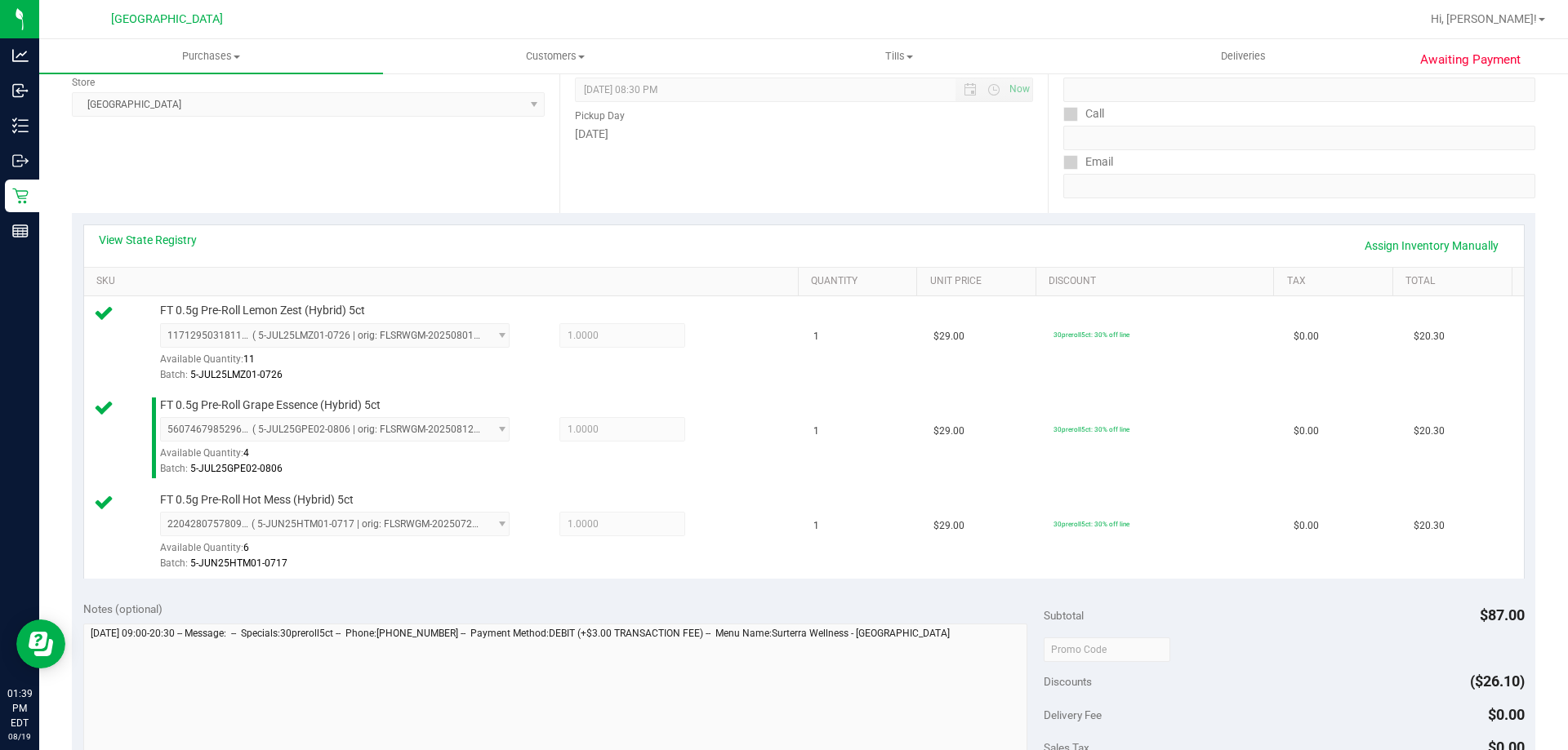
scroll to position [408, 0]
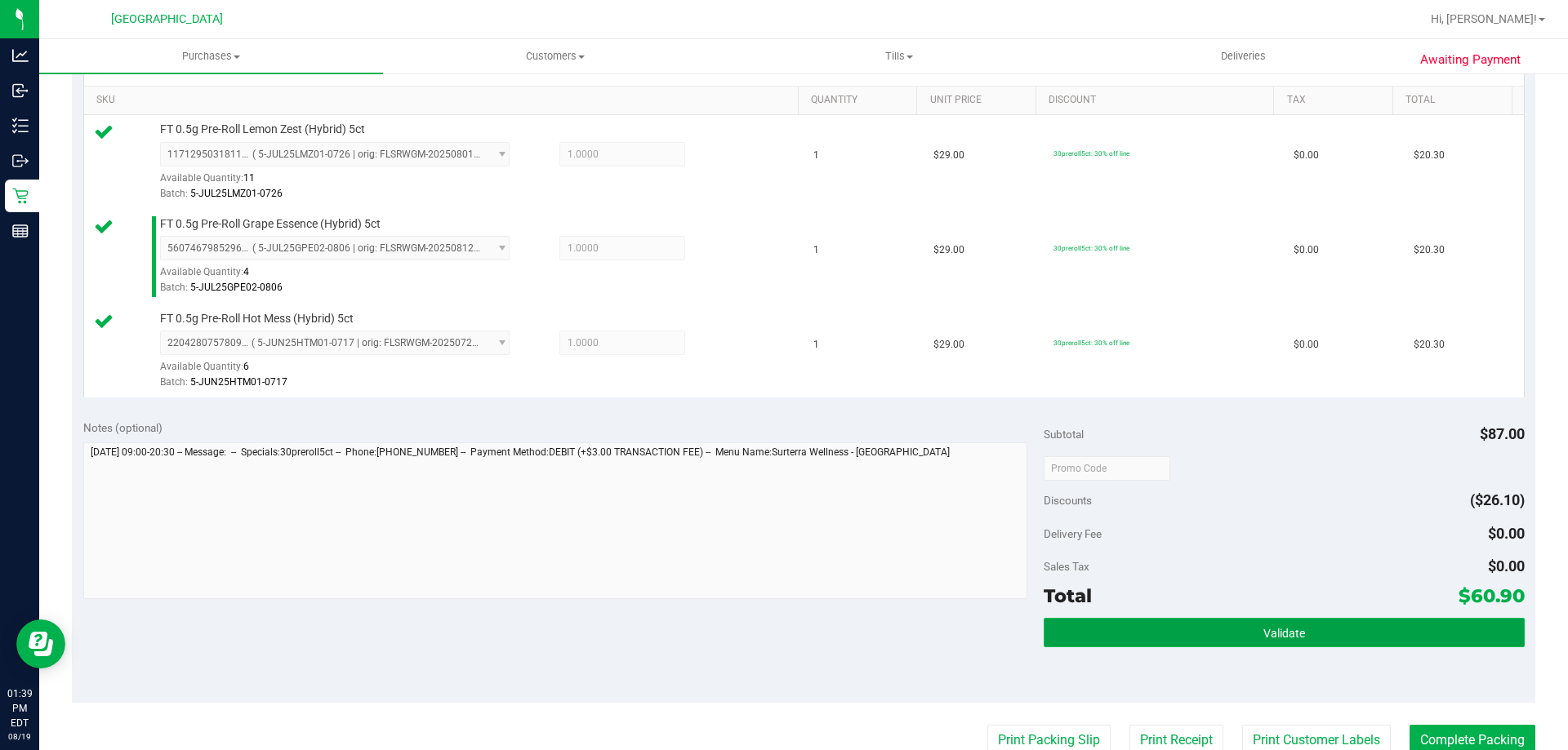
click at [1304, 629] on button "Validate" at bounding box center [1283, 633] width 480 height 29
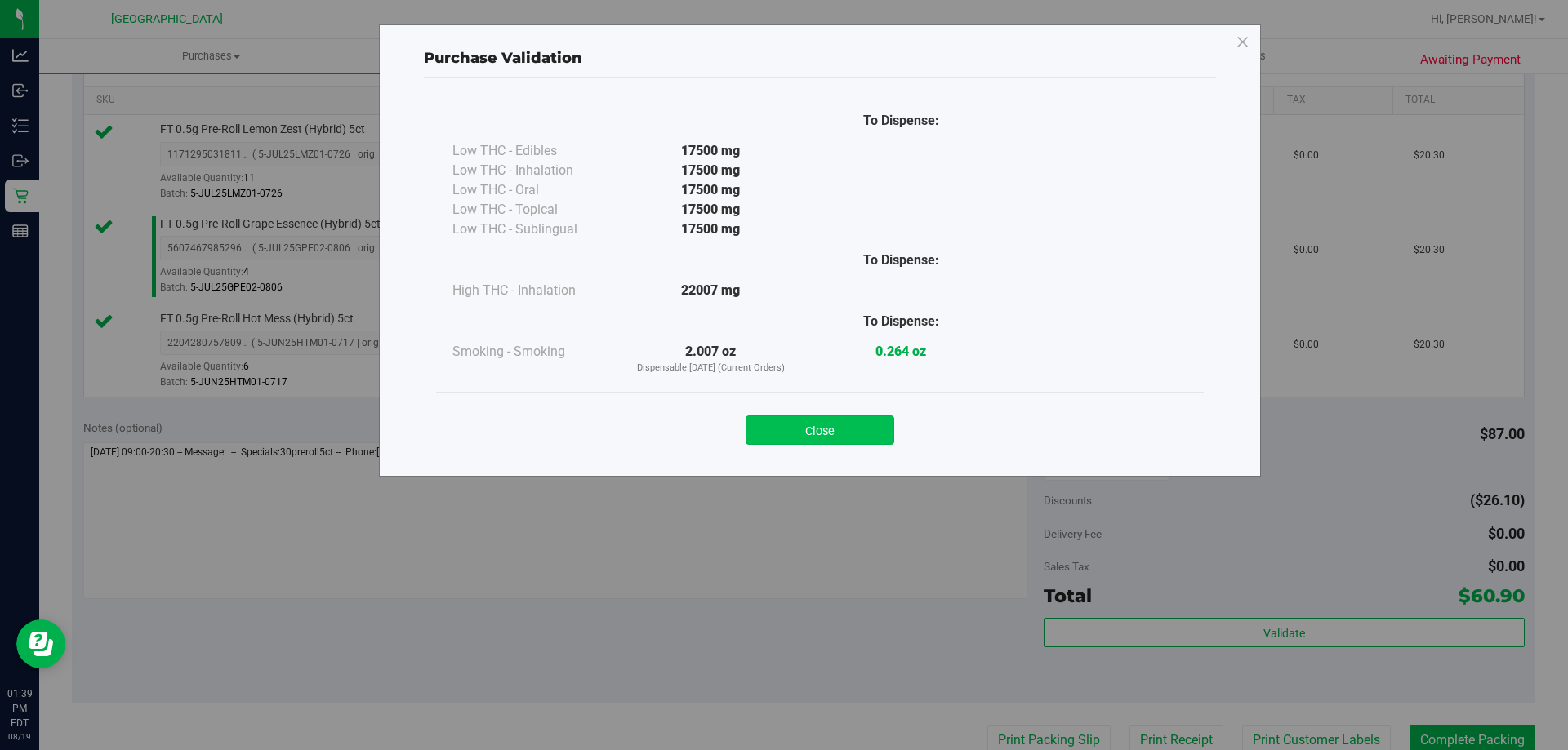
click at [794, 421] on button "Close" at bounding box center [820, 430] width 149 height 29
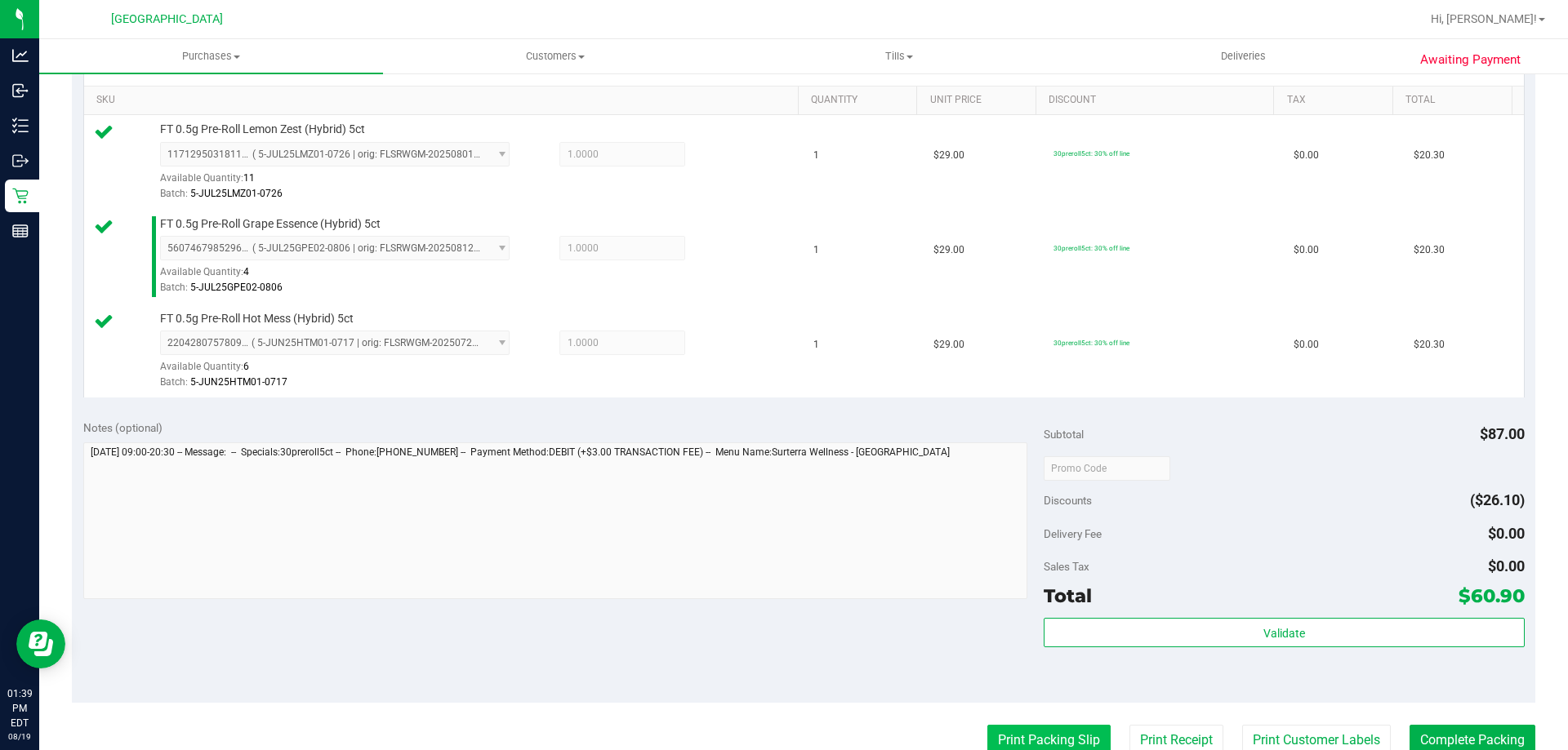
click at [1012, 737] on button "Print Packing Slip" at bounding box center [1049, 741] width 123 height 31
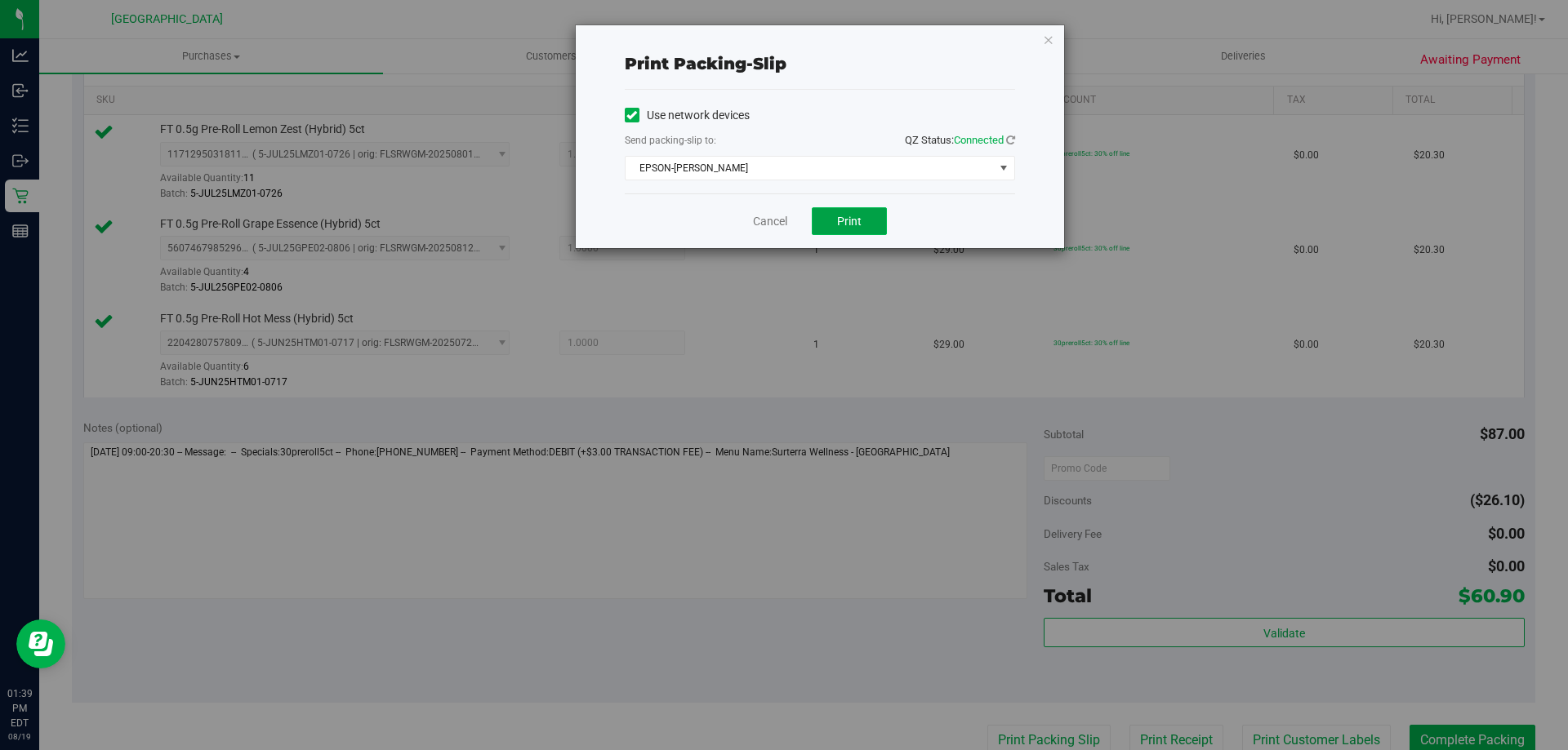
click at [844, 215] on span "Print" at bounding box center [849, 222] width 25 height 13
click at [1043, 41] on icon "button" at bounding box center [1049, 39] width 11 height 19
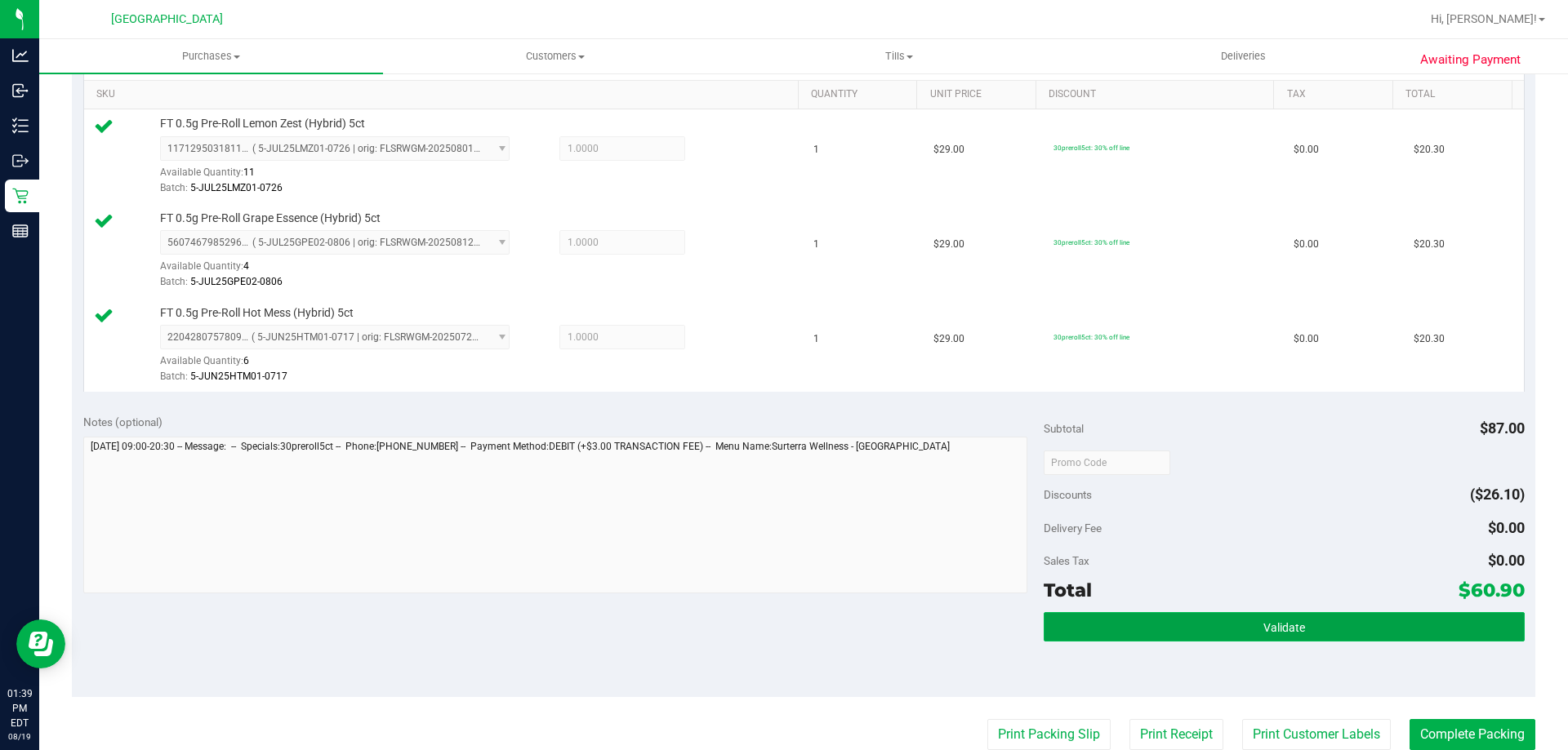
click at [1202, 618] on button "Validate" at bounding box center [1283, 627] width 480 height 29
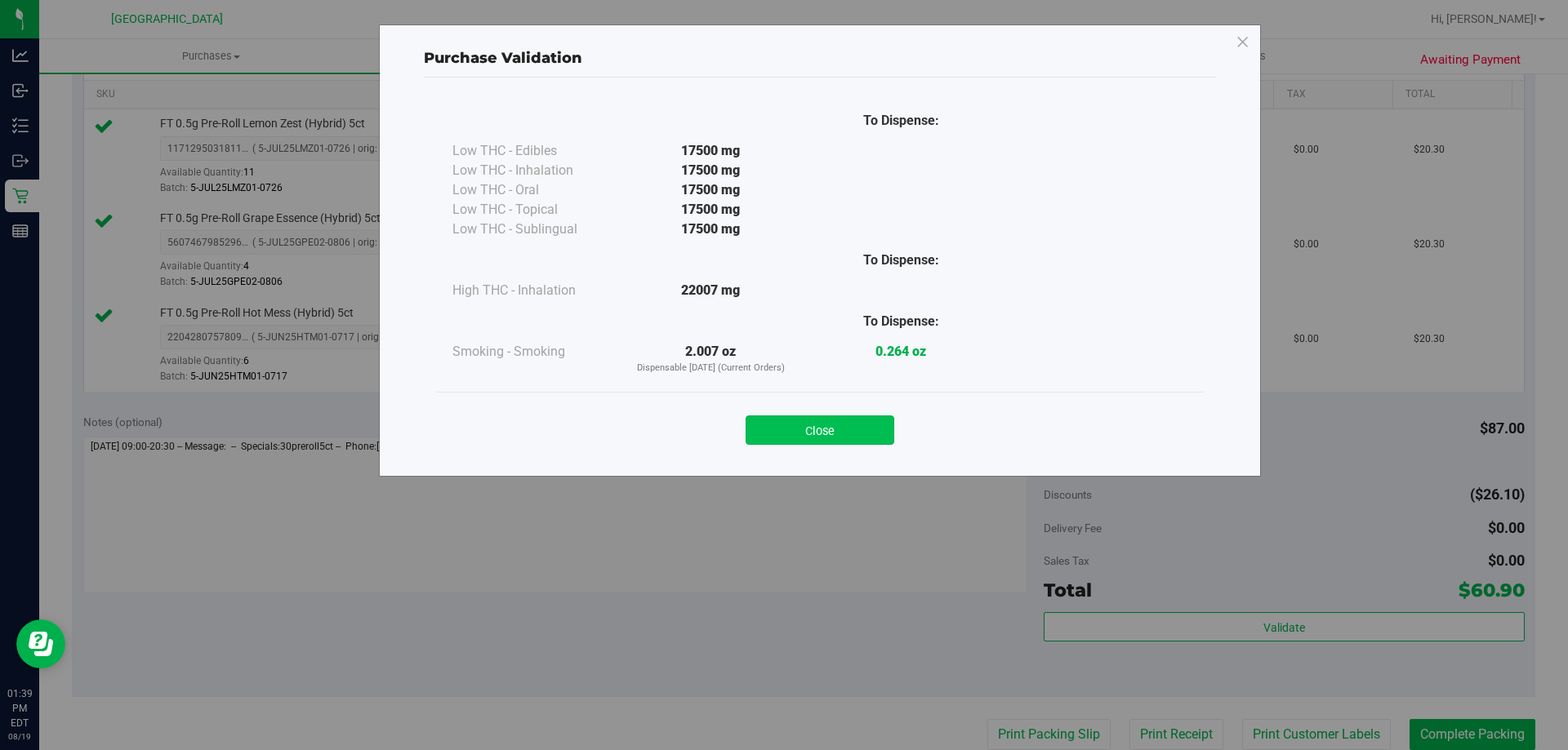
click at [831, 421] on button "Close" at bounding box center [820, 430] width 149 height 29
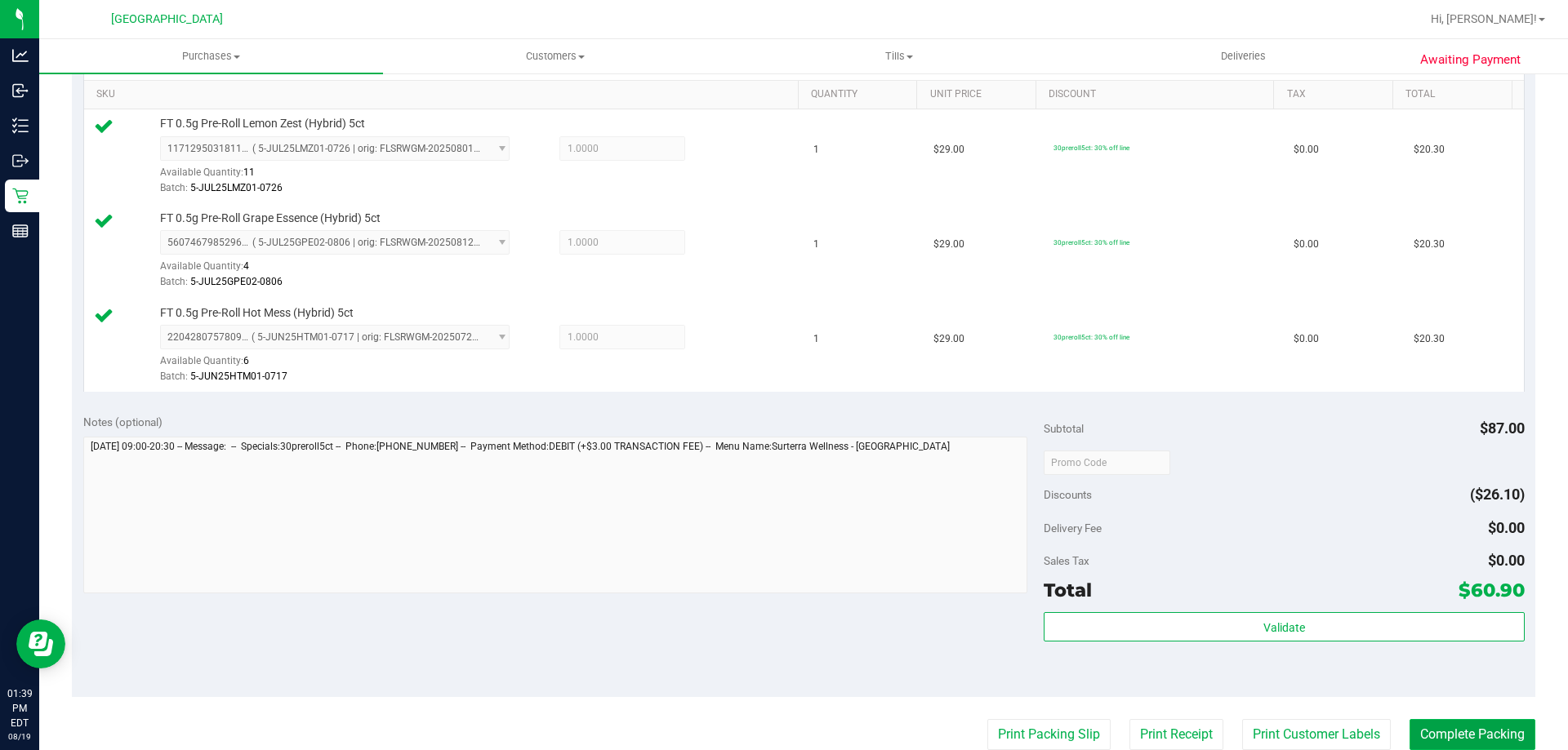
click at [1447, 738] on button "Complete Packing" at bounding box center [1471, 735] width 126 height 31
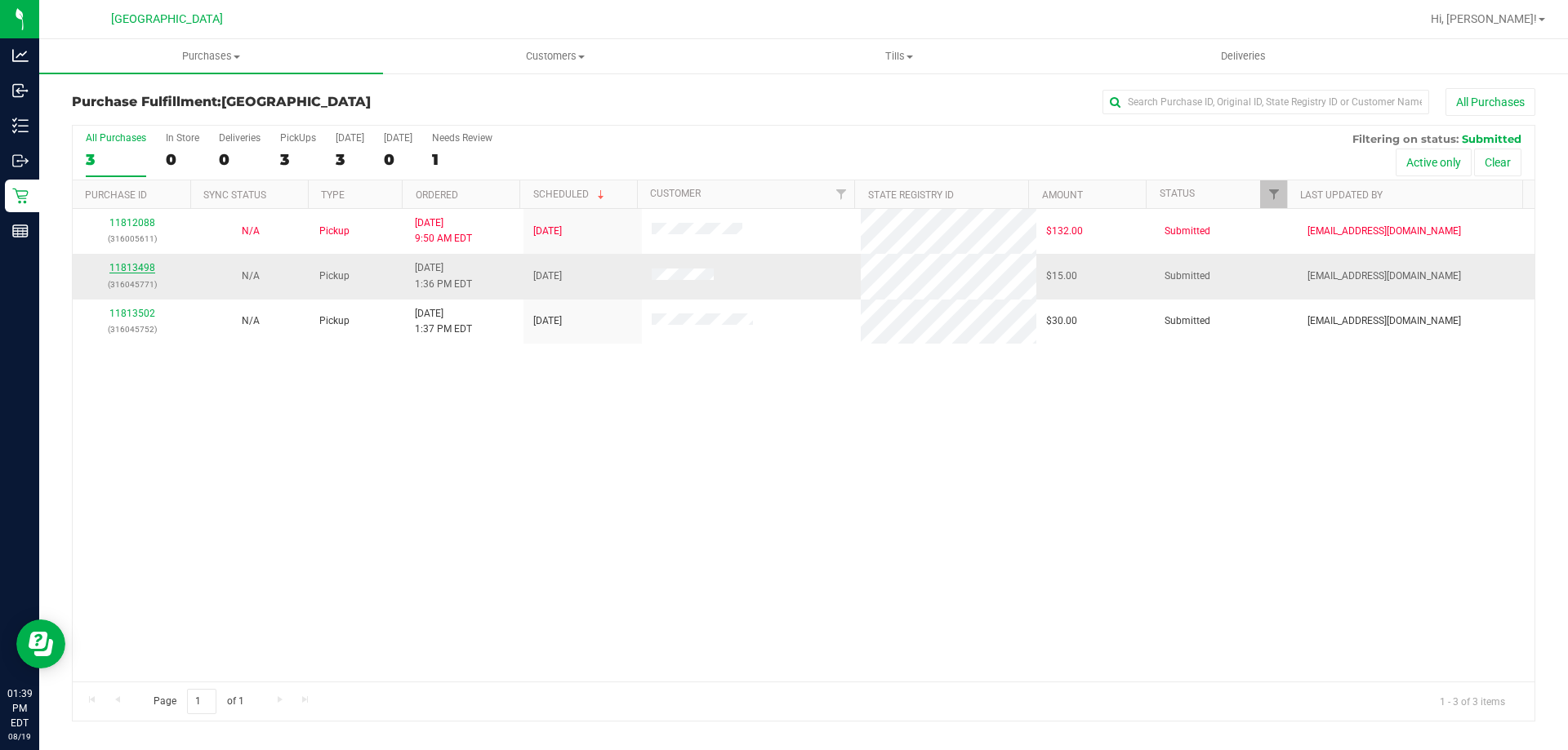
click at [132, 267] on link "11813498" at bounding box center [132, 267] width 46 height 11
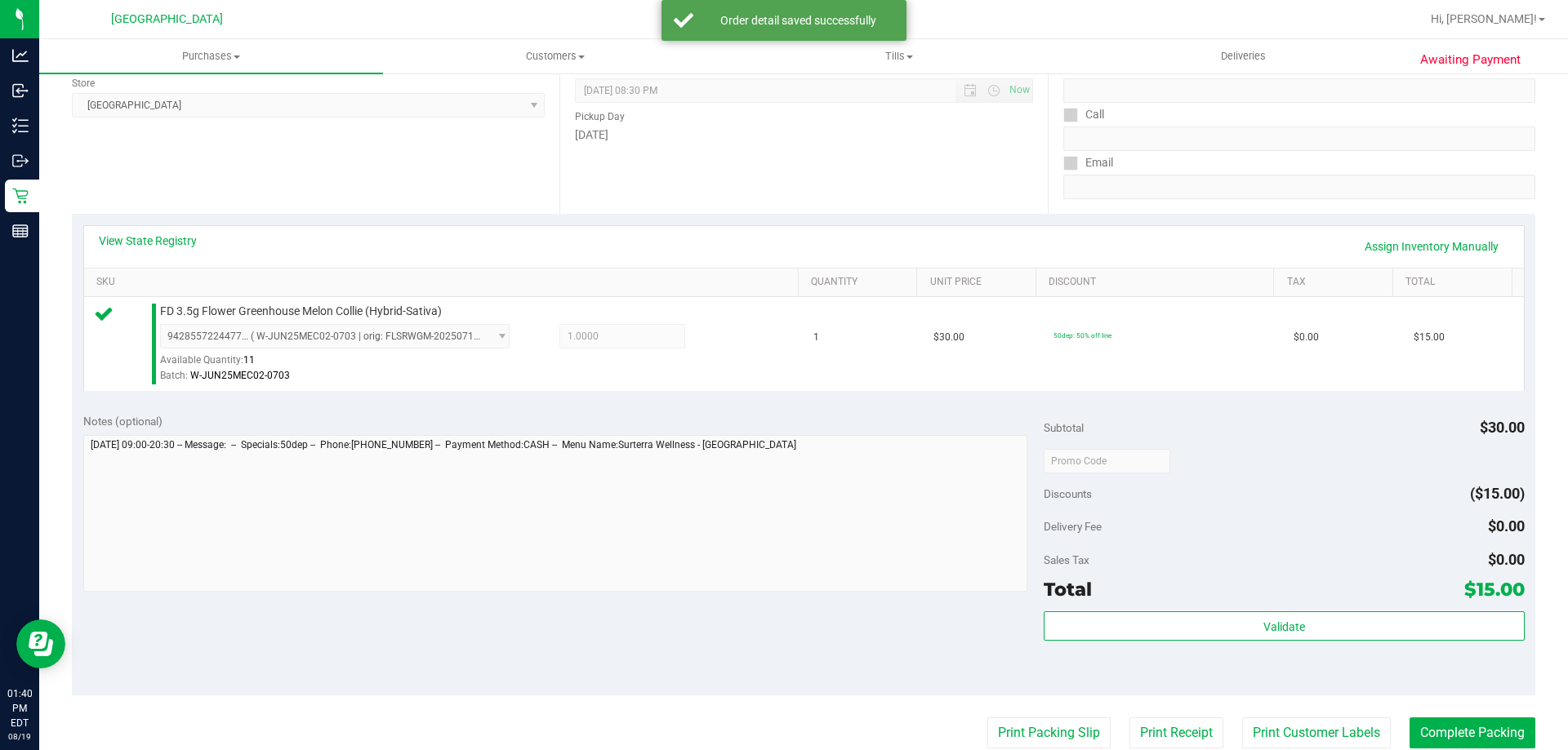
scroll to position [245, 0]
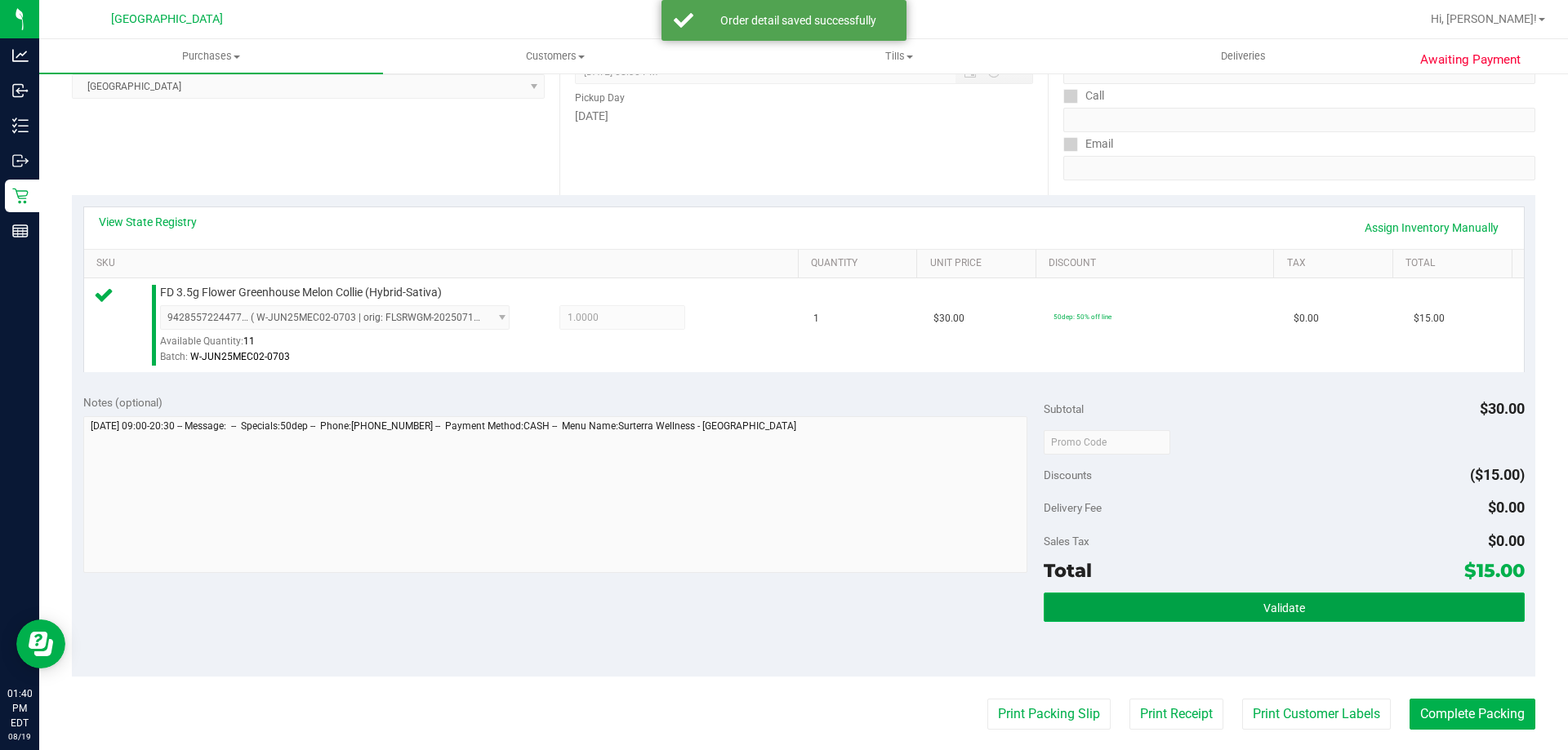
click at [1184, 612] on button "Validate" at bounding box center [1283, 608] width 480 height 29
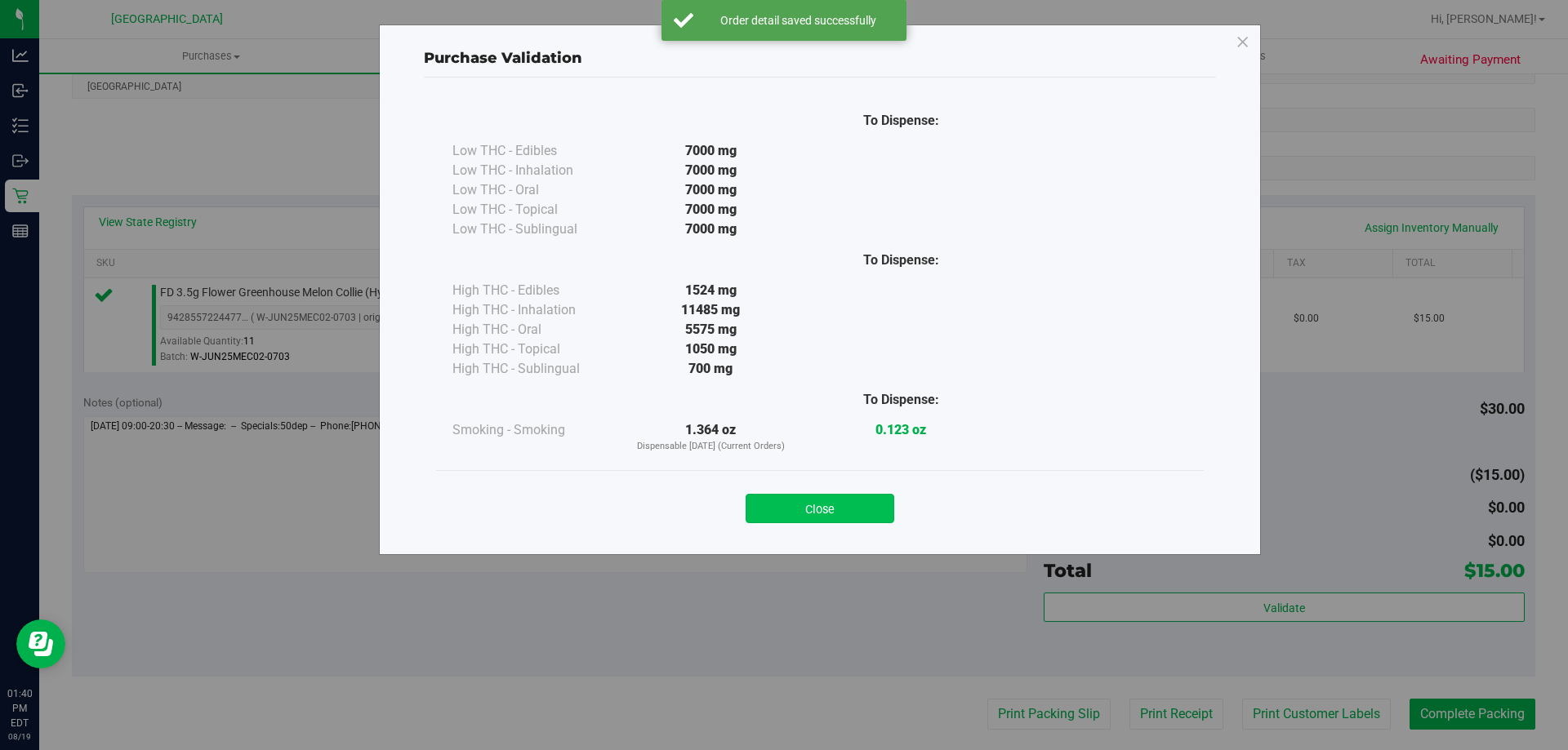
click at [816, 513] on button "Close" at bounding box center [820, 509] width 149 height 29
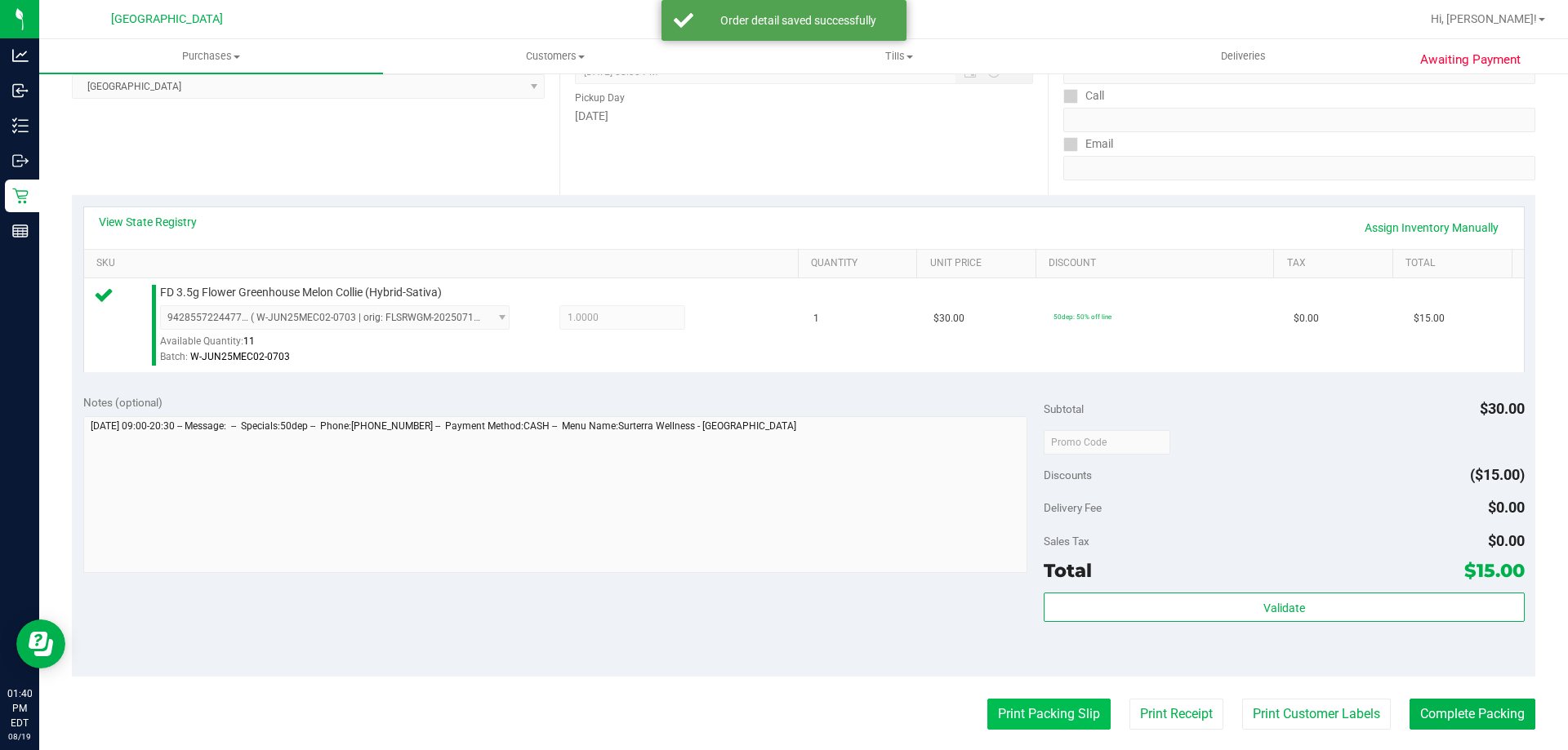
click at [1004, 708] on button "Print Packing Slip" at bounding box center [1049, 715] width 123 height 31
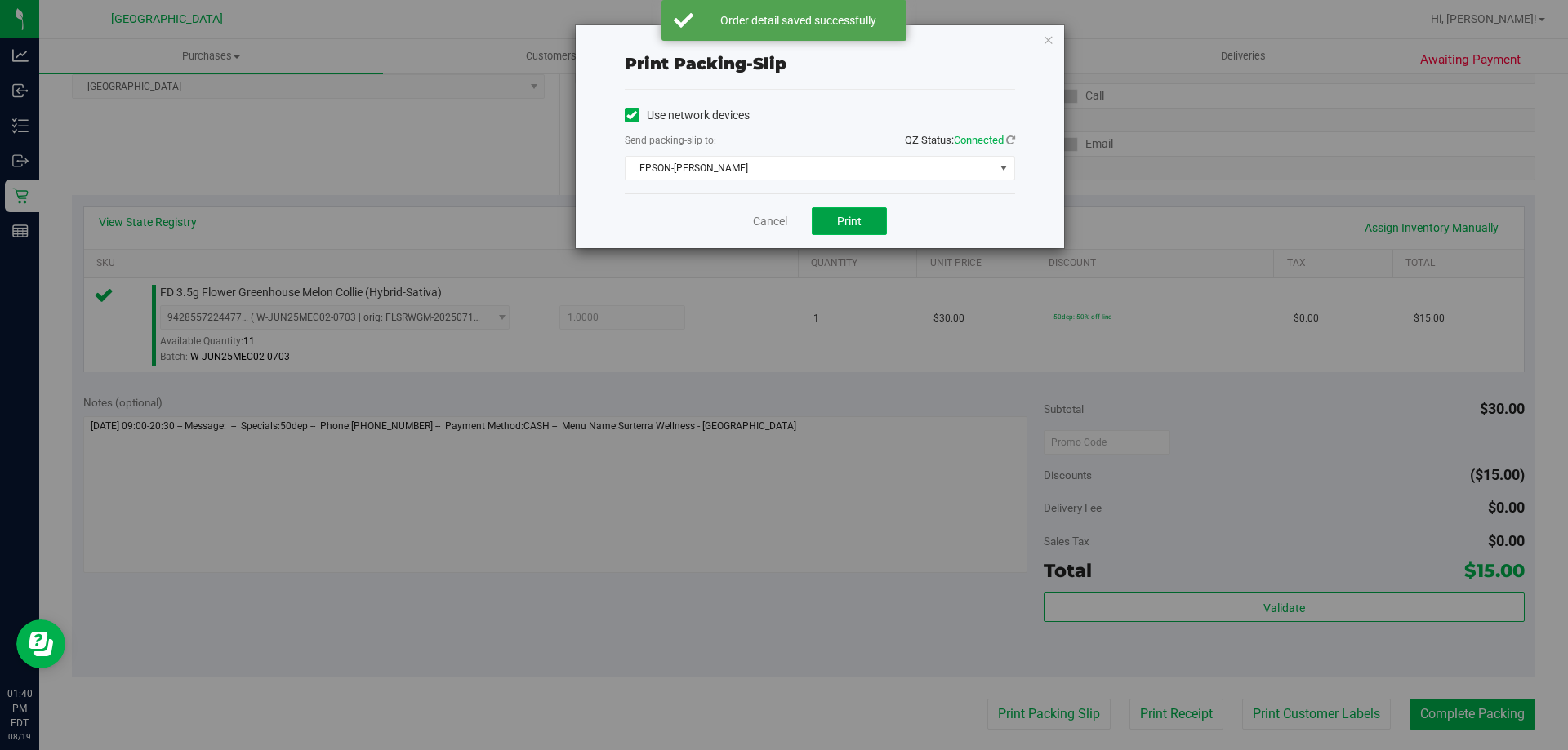
click at [846, 226] on span "Print" at bounding box center [849, 222] width 25 height 13
click at [1049, 40] on icon "button" at bounding box center [1049, 39] width 11 height 19
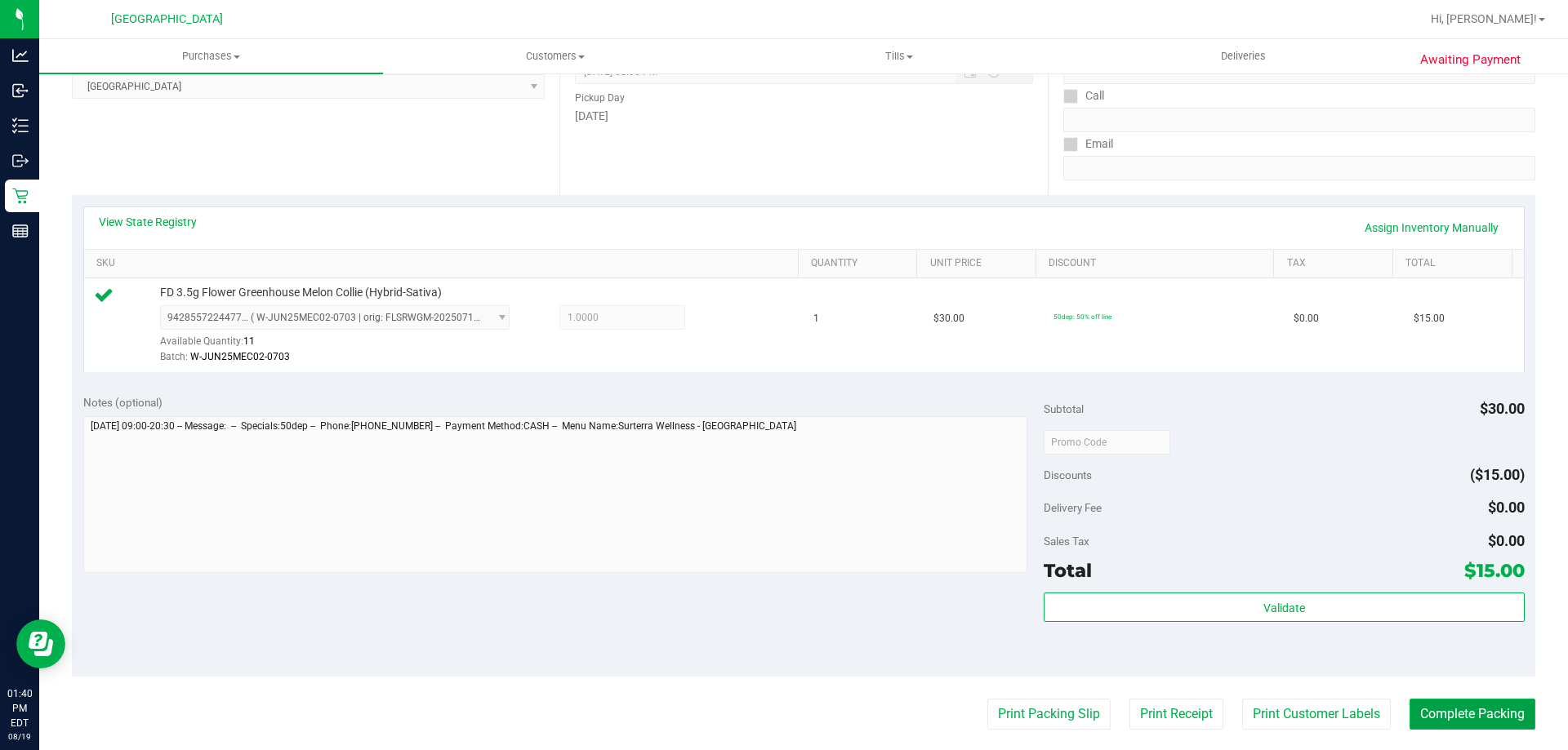
click at [1424, 706] on button "Complete Packing" at bounding box center [1471, 715] width 126 height 31
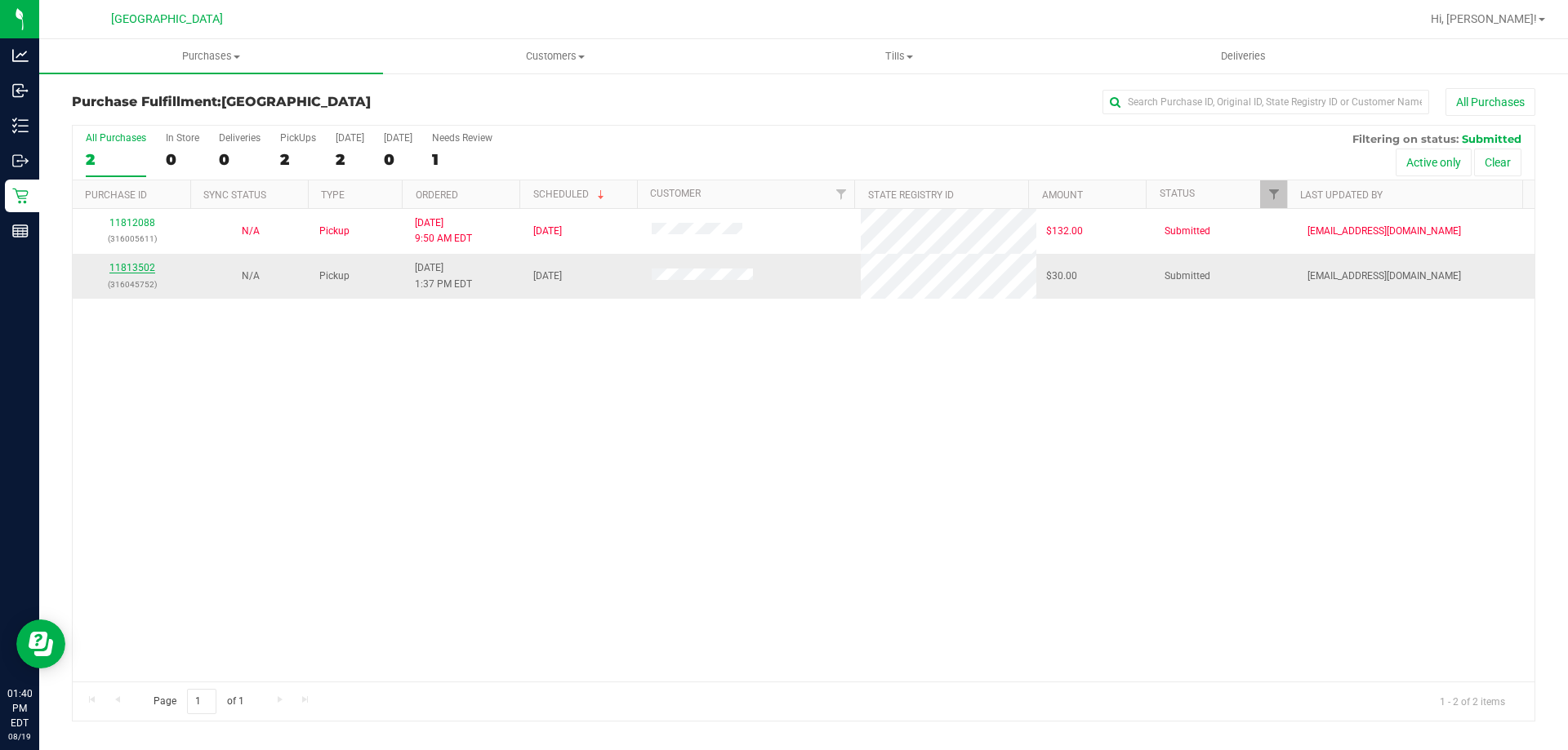
click at [128, 263] on link "11813502" at bounding box center [132, 267] width 46 height 11
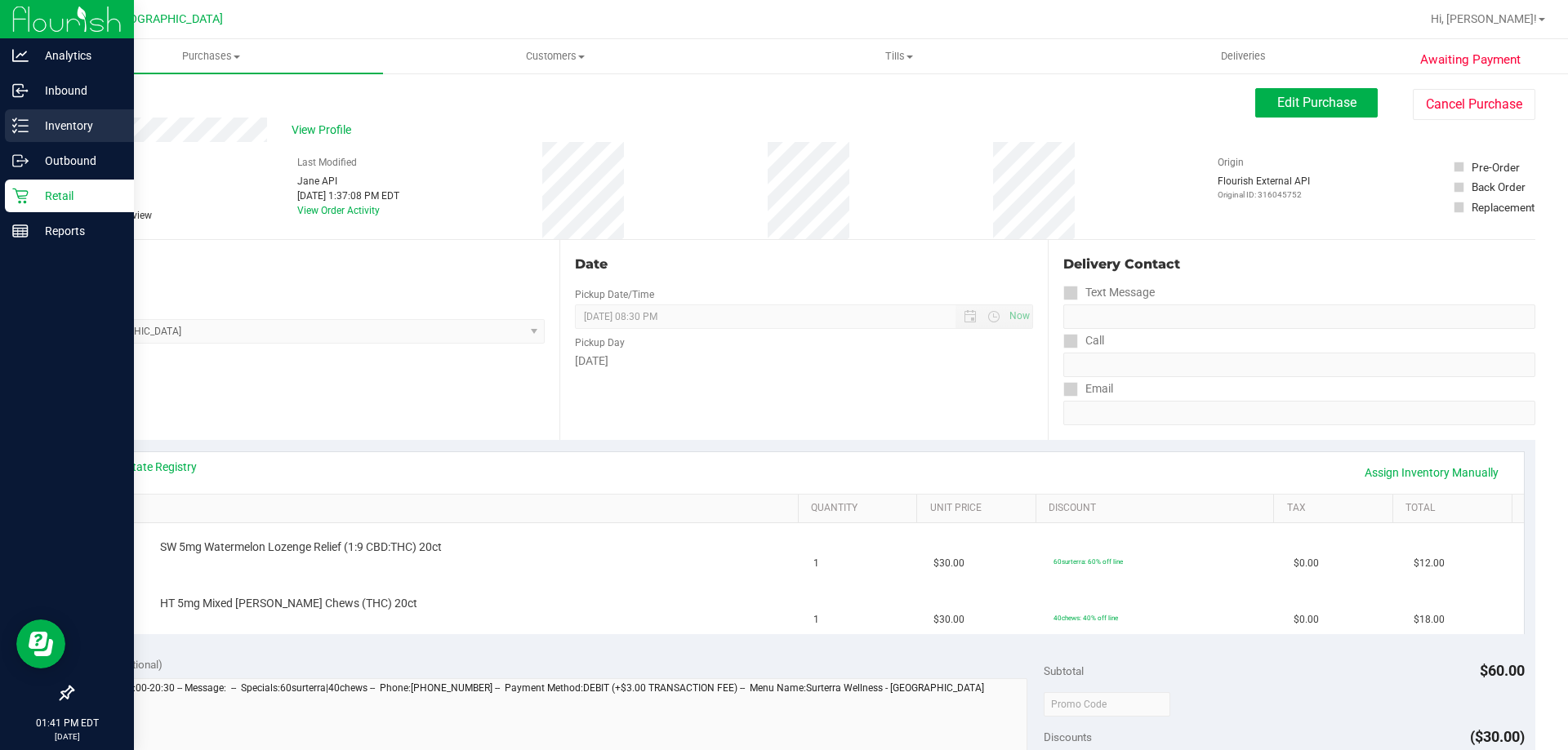
click at [28, 120] on icon at bounding box center [20, 126] width 17 height 17
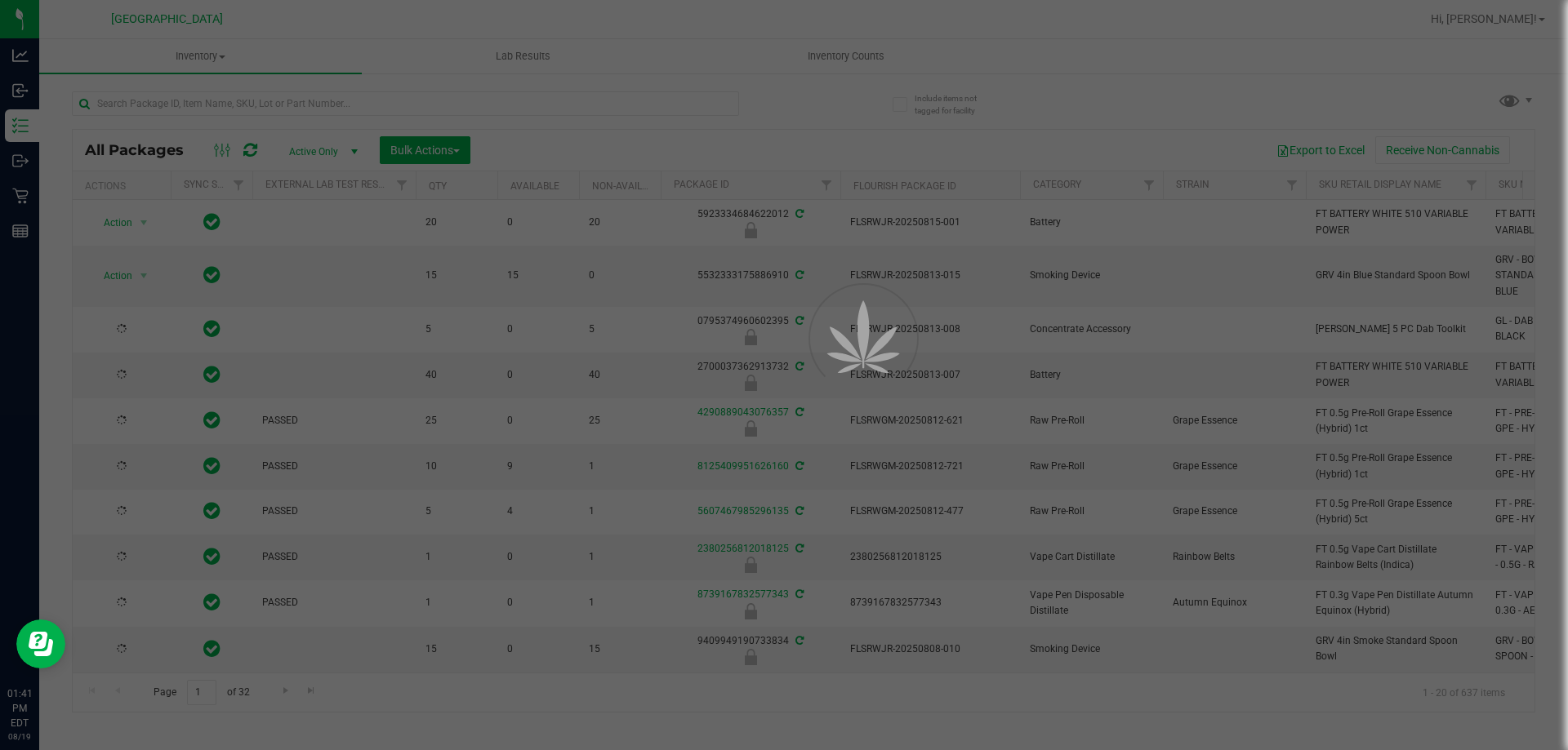
click at [228, 102] on div at bounding box center [784, 375] width 1568 height 750
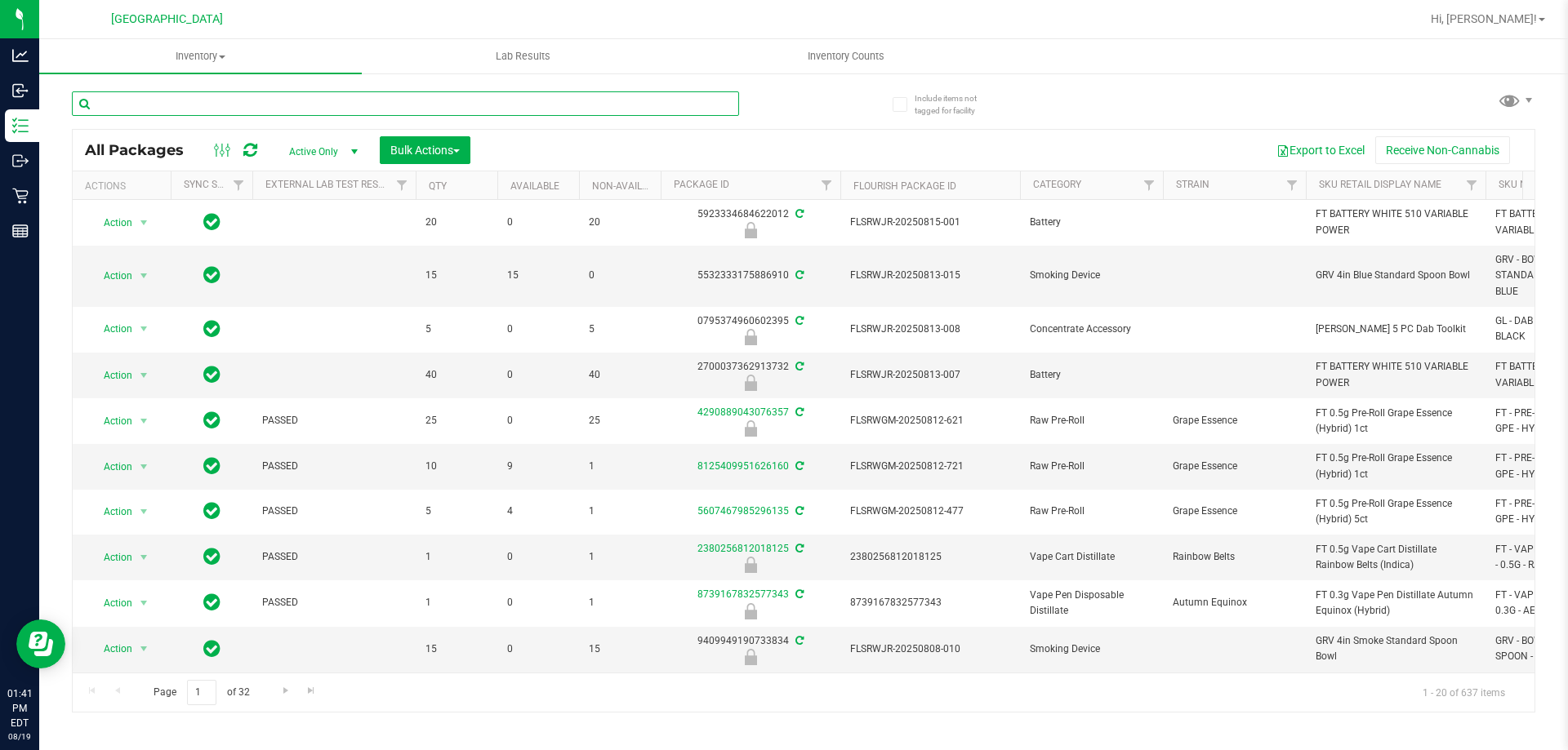
click at [206, 99] on input "text" at bounding box center [405, 104] width 667 height 25
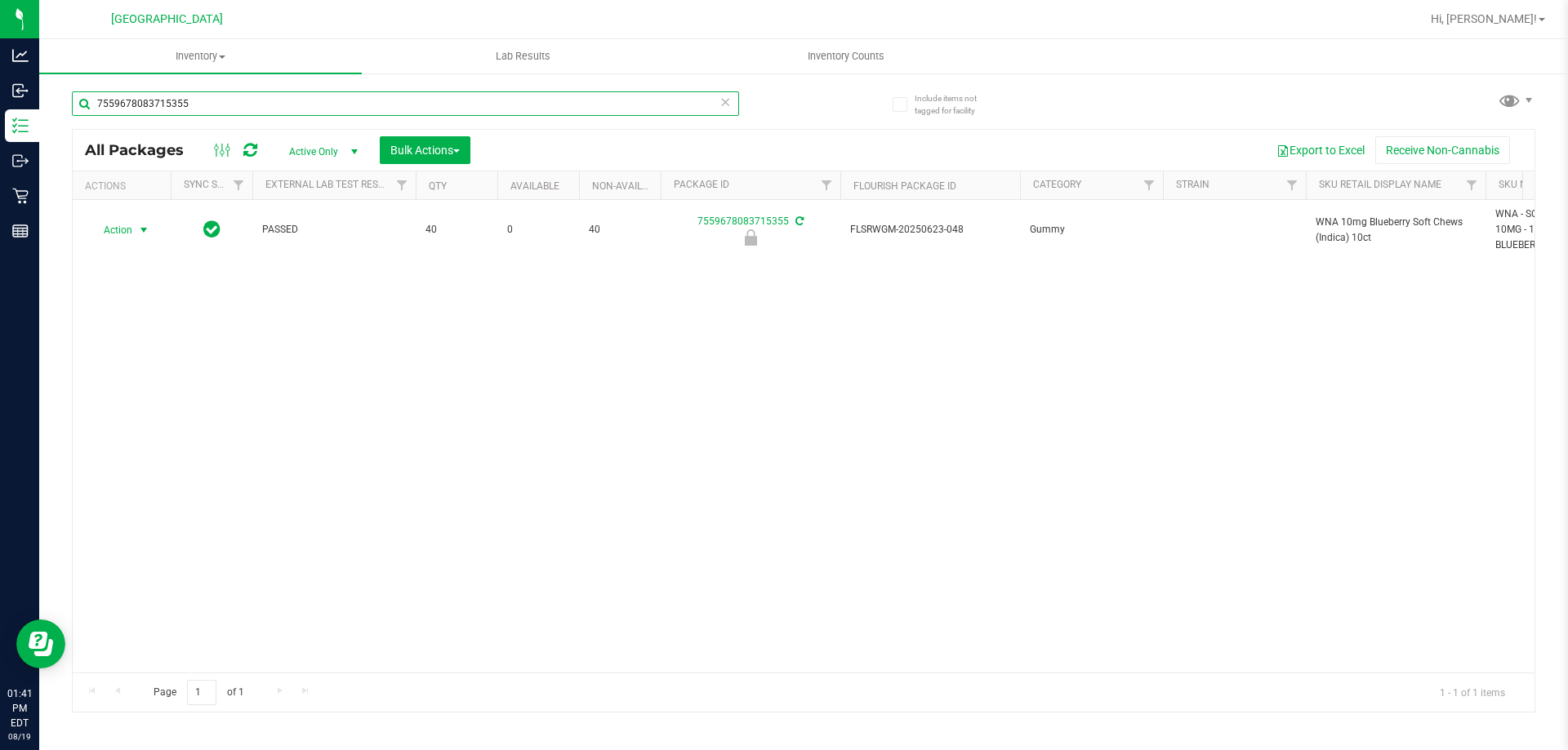
type input "7559678083715355"
click at [119, 227] on span "Action" at bounding box center [111, 230] width 44 height 23
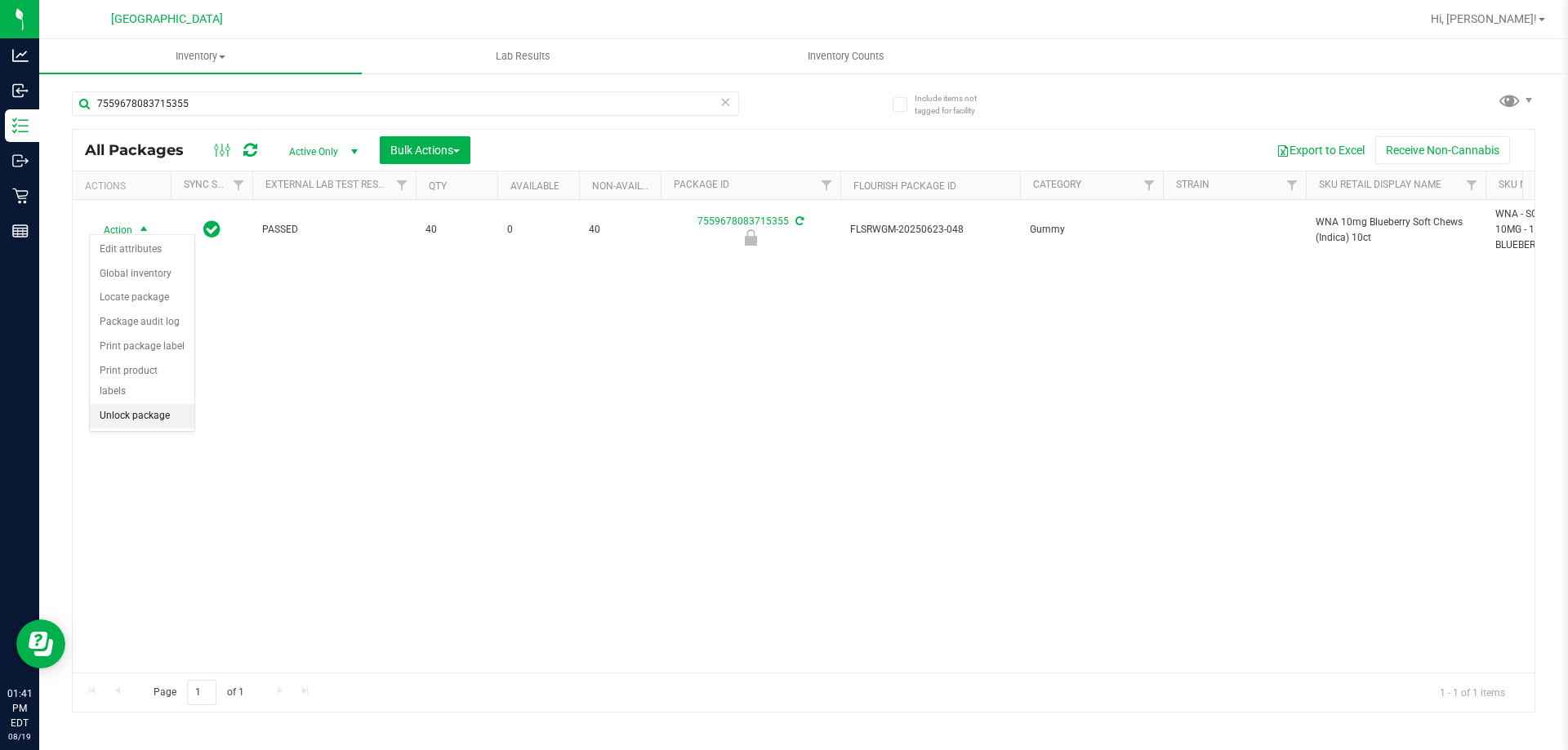
click at [119, 404] on li "Unlock package" at bounding box center [142, 416] width 105 height 25
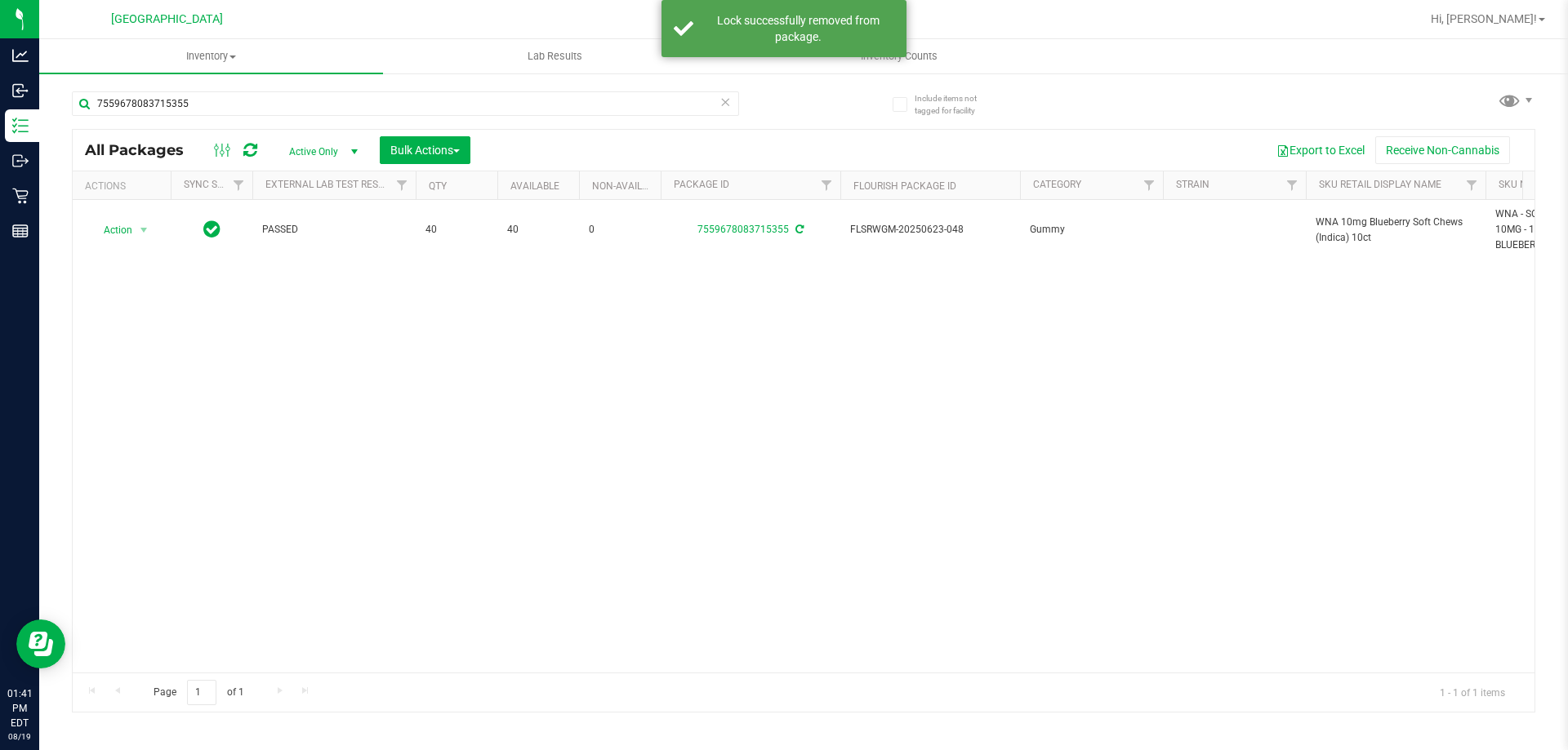
click at [1340, 218] on span "WNA 10mg Blueberry Soft Chews (Indica) 10ct" at bounding box center [1395, 231] width 160 height 31
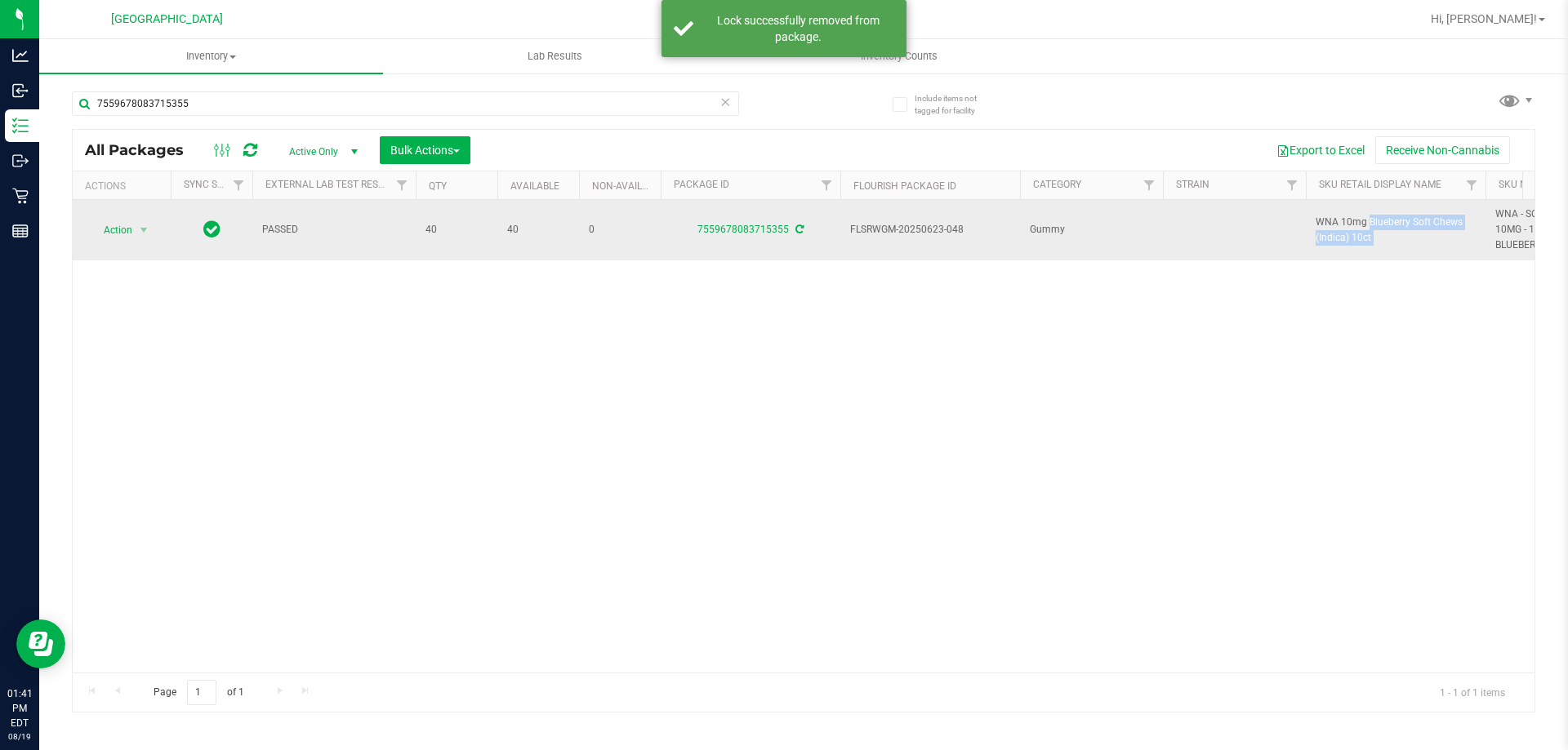
drag, startPoint x: 1317, startPoint y: 216, endPoint x: 1342, endPoint y: 217, distance: 25.0
click at [1342, 217] on span "WNA 10mg Blueberry Soft Chews (Indica) 10ct" at bounding box center [1395, 231] width 160 height 31
copy tr "WNA 10mg Blueberry Soft Chews (Indica) 10ct"
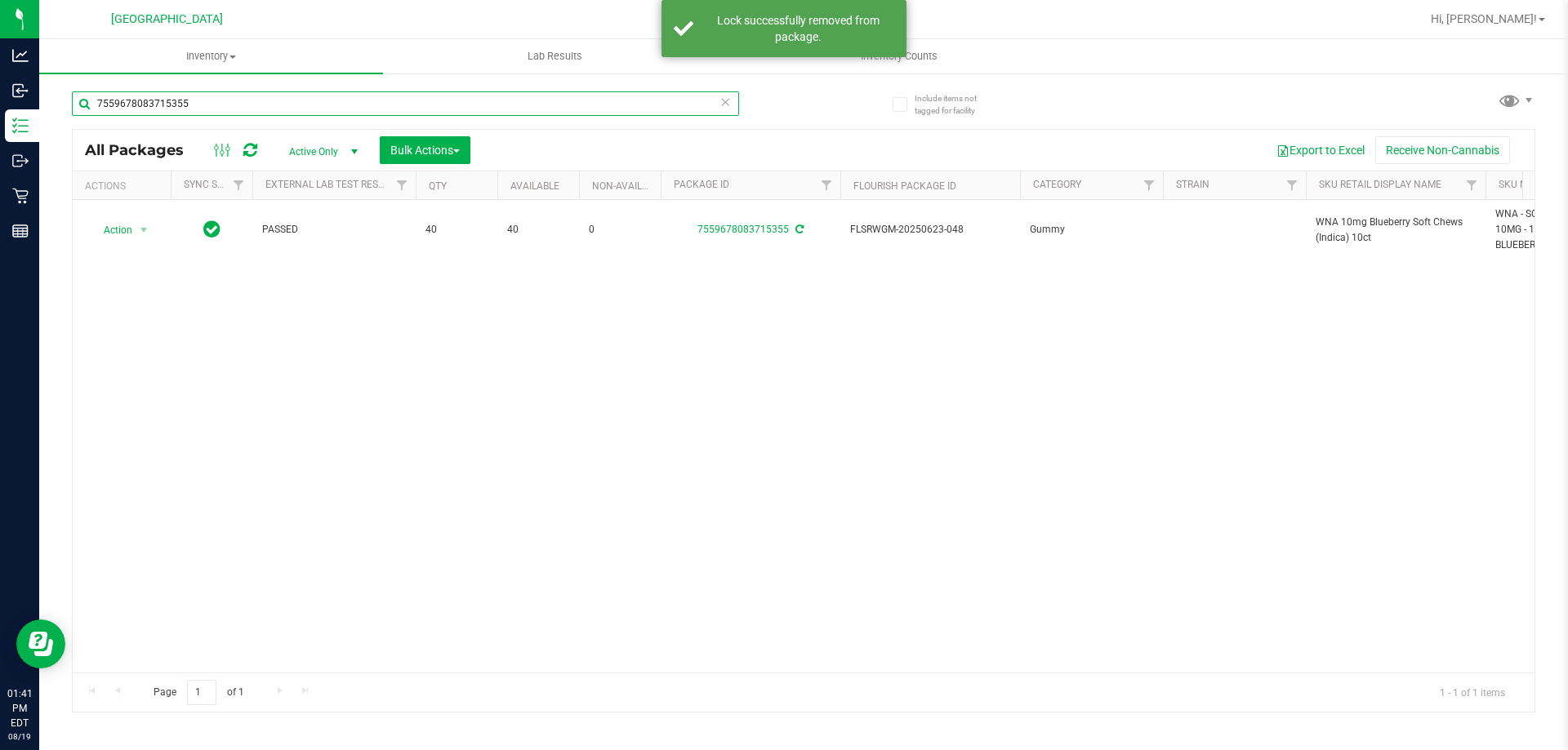
click at [199, 100] on input "7559678083715355" at bounding box center [405, 104] width 667 height 25
paste input "WNA 10mg Blueberry Soft Chews (Indica) 10ct"
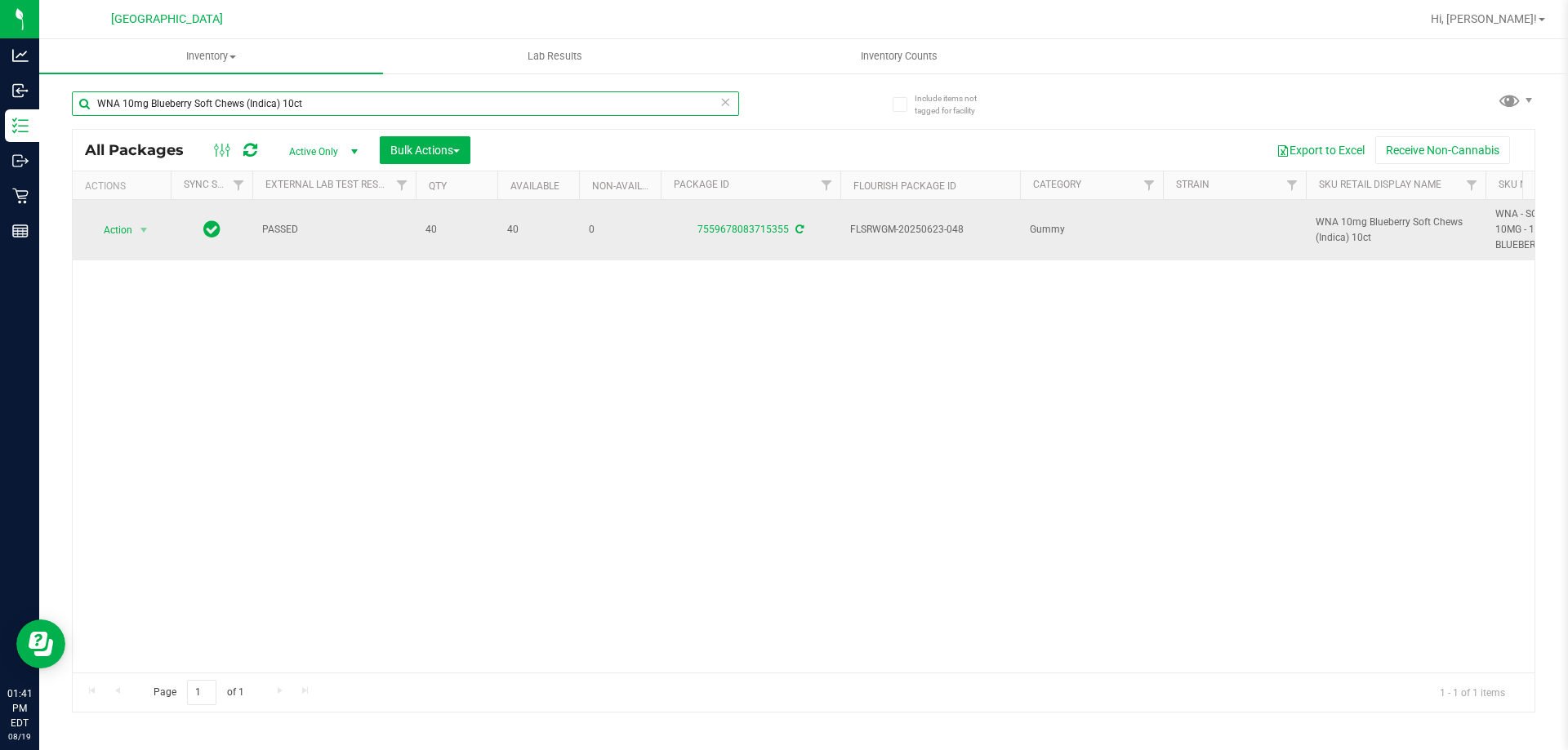
type input "WNA 10mg Blueberry Soft Chews (Indica) 10ct"
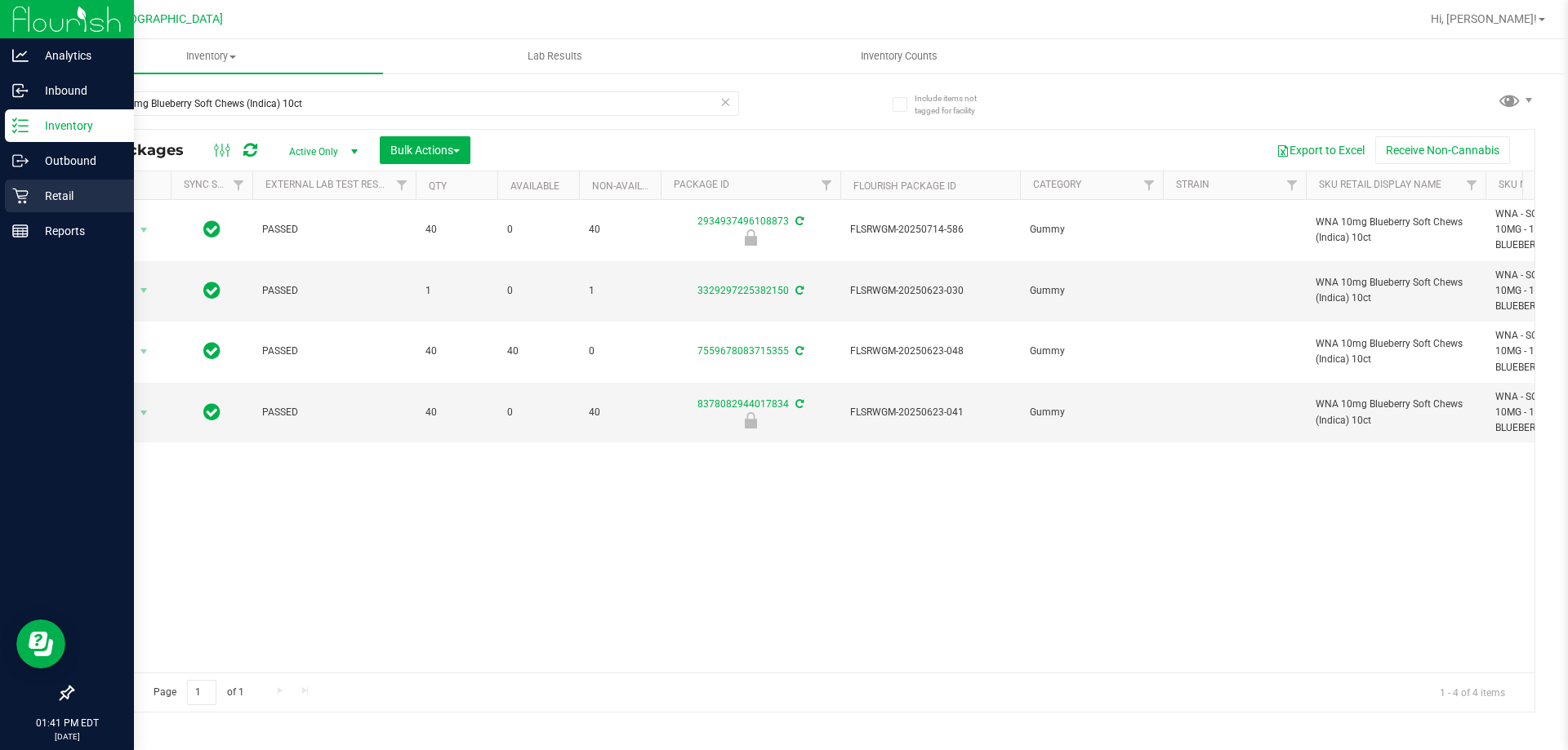
click at [78, 194] on p "Retail" at bounding box center [77, 196] width 98 height 19
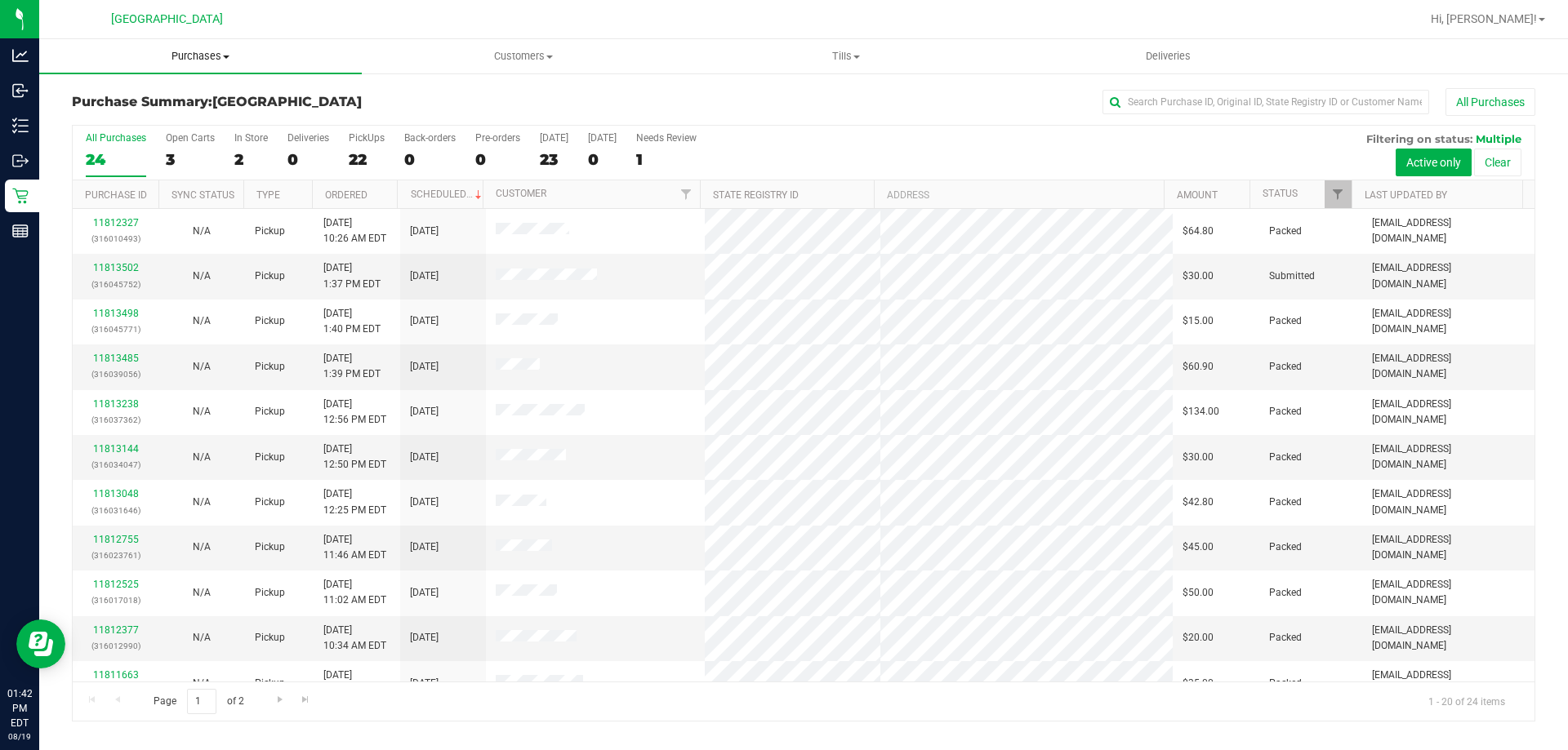
click at [204, 58] on span "Purchases" at bounding box center [200, 56] width 323 height 15
click at [132, 111] on span "Fulfillment" at bounding box center [90, 118] width 101 height 14
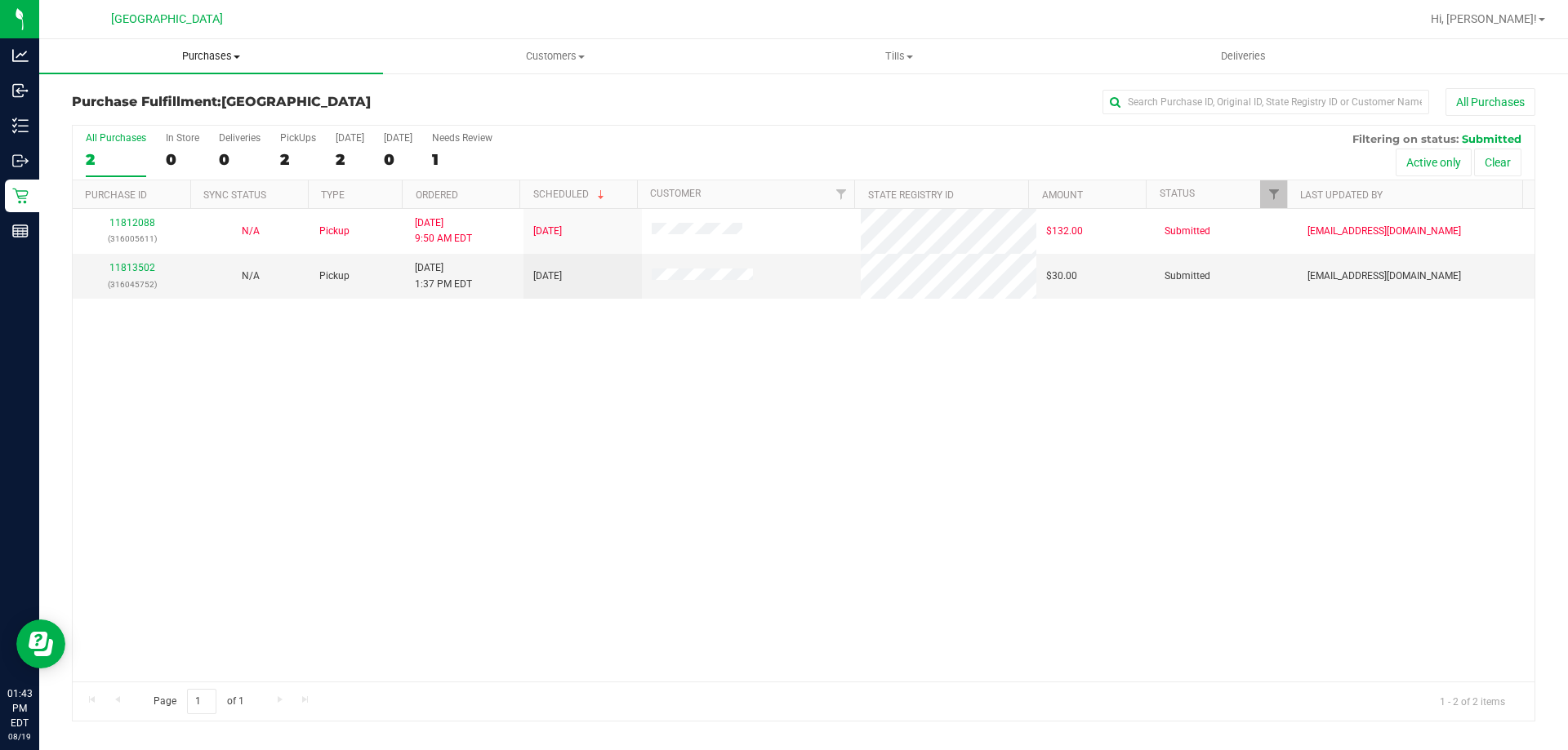
click at [197, 59] on span "Purchases" at bounding box center [211, 56] width 344 height 15
click at [113, 111] on span "Fulfillment" at bounding box center [90, 118] width 101 height 14
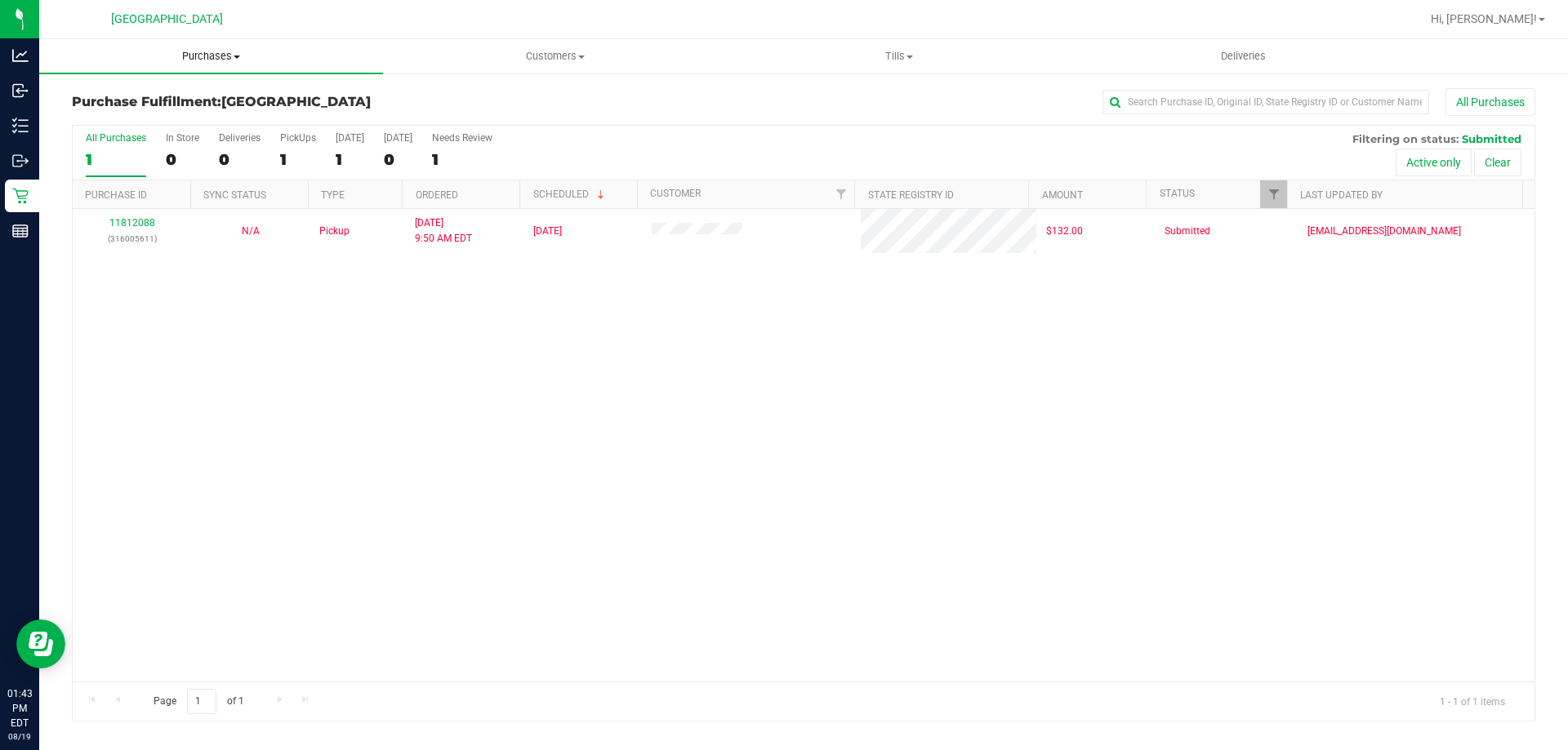
click at [215, 55] on span "Purchases" at bounding box center [211, 56] width 344 height 15
click at [111, 113] on span "Fulfillment" at bounding box center [90, 118] width 101 height 14
click at [904, 63] on uib-tab-heading "Tills Manage tills Reconcile e-payments" at bounding box center [899, 57] width 342 height 33
click at [853, 92] on li "Manage tills" at bounding box center [899, 98] width 344 height 19
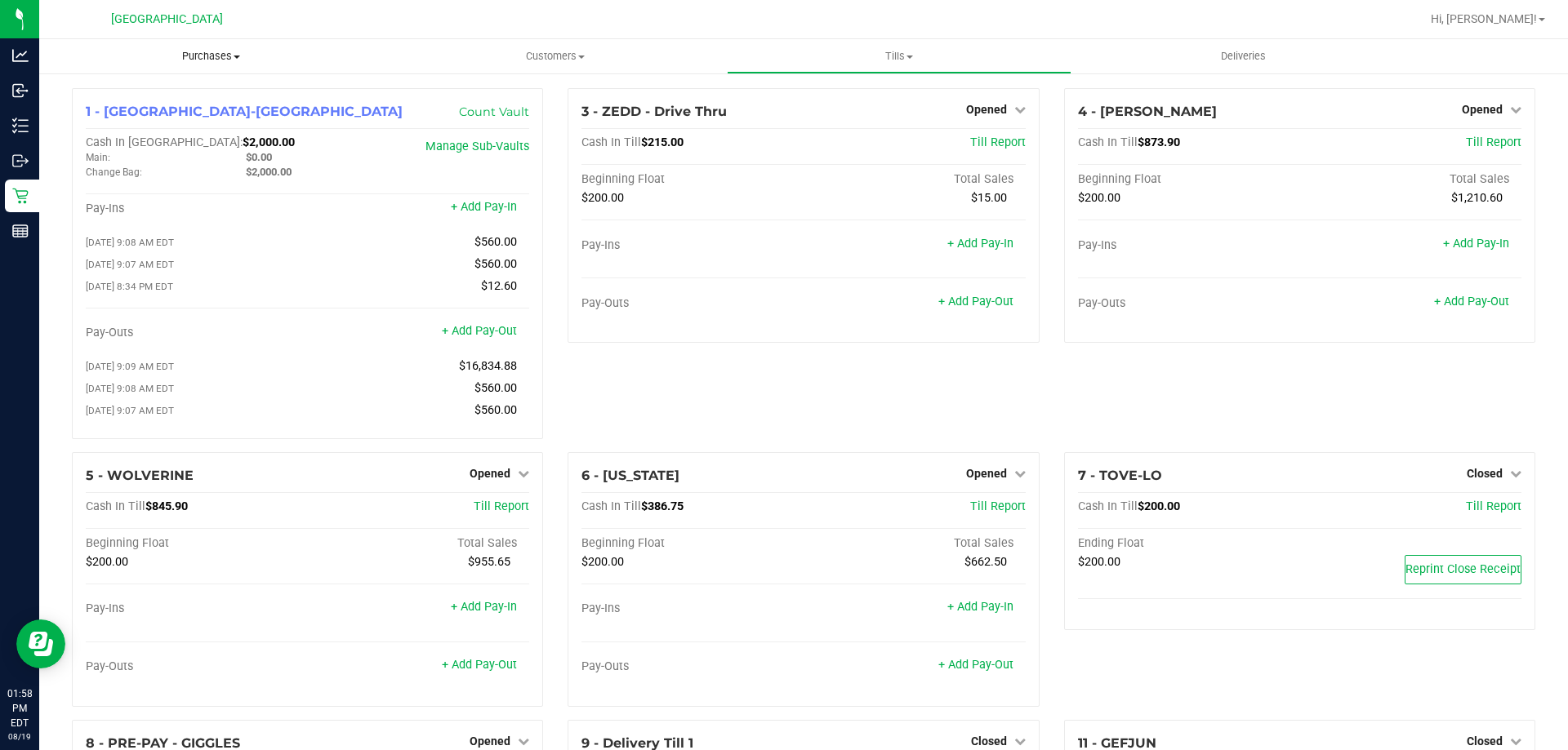
click at [222, 59] on span "Purchases" at bounding box center [211, 56] width 344 height 15
click at [142, 109] on li "Fulfillment" at bounding box center [211, 118] width 344 height 19
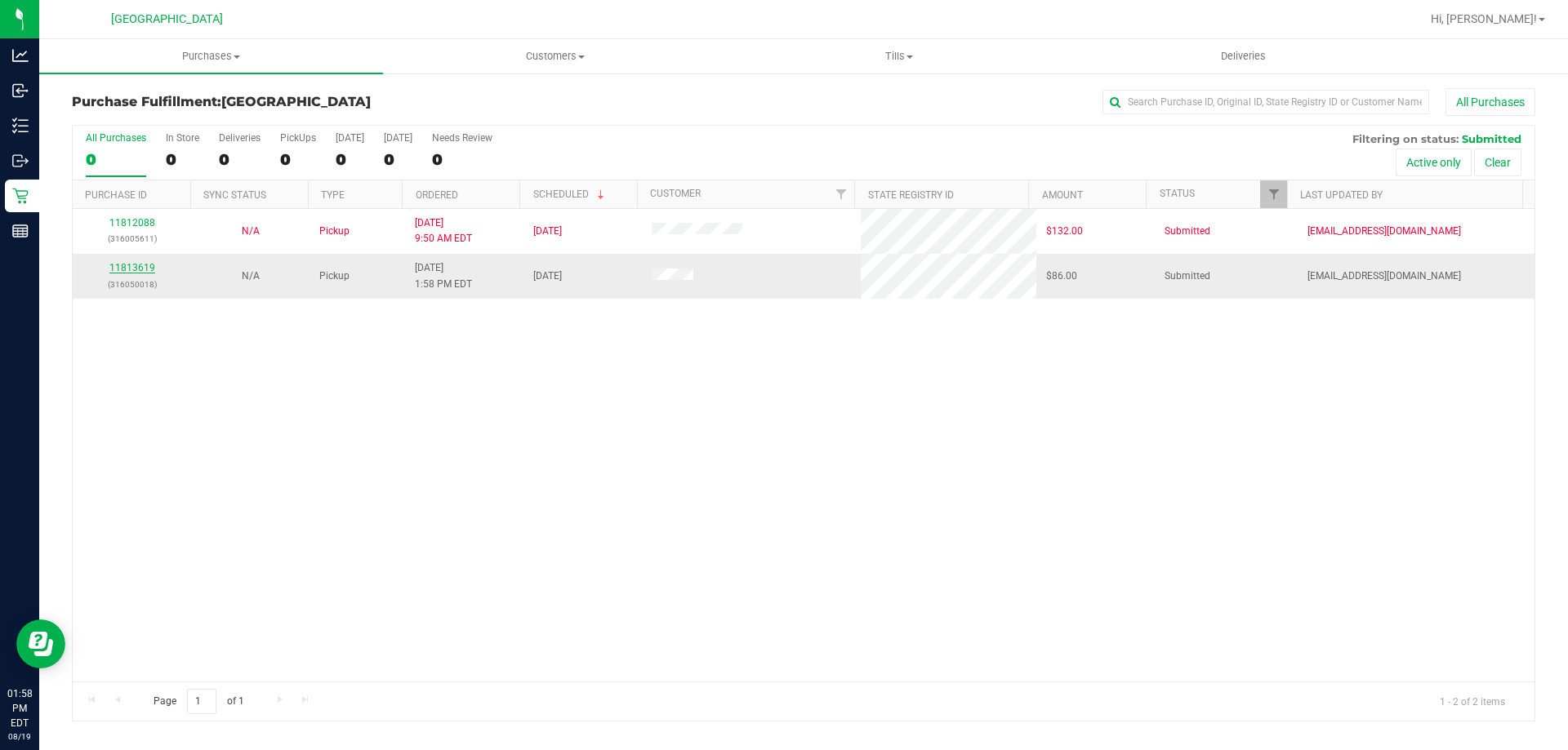
click at [132, 266] on link "11813619" at bounding box center [132, 267] width 46 height 11
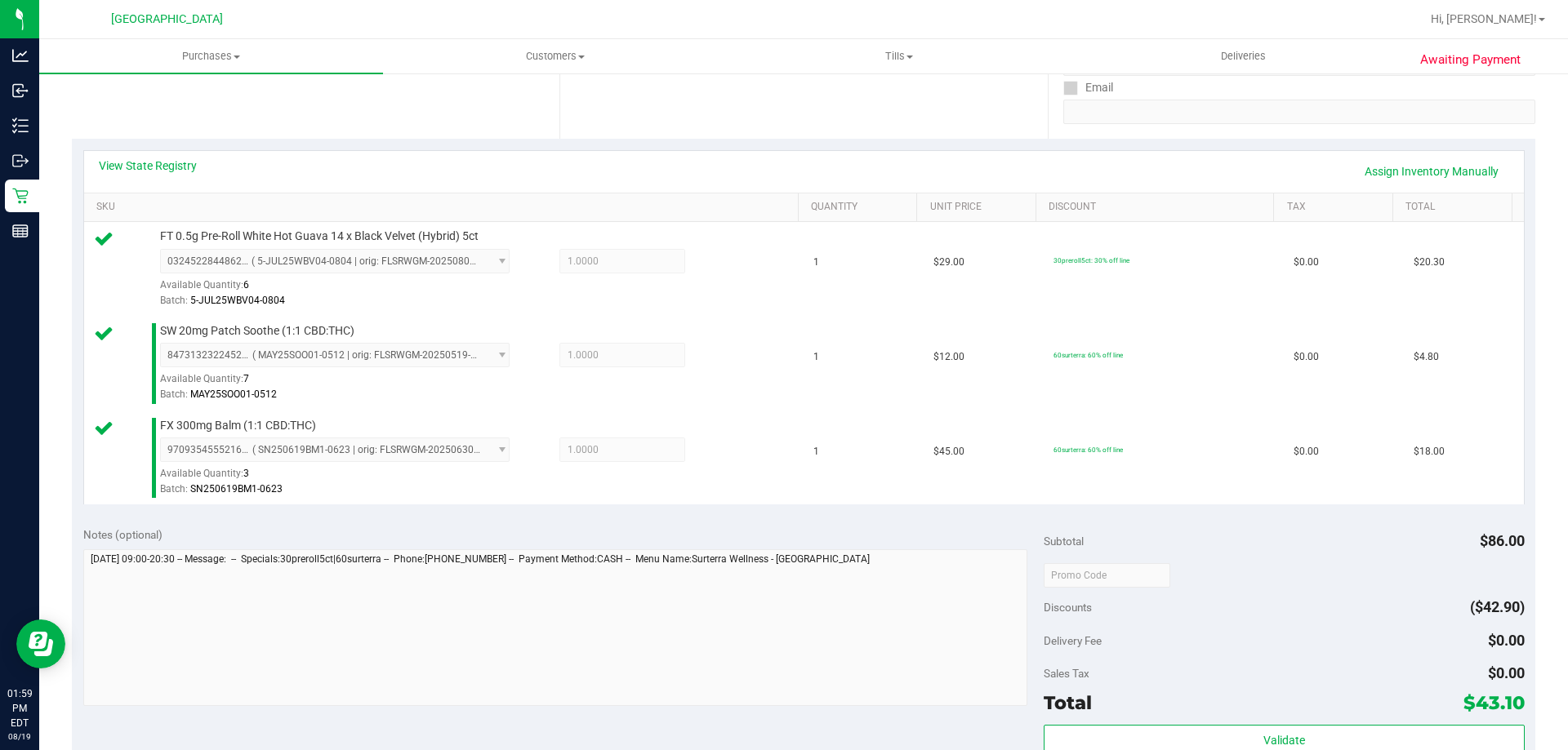
scroll to position [408, 0]
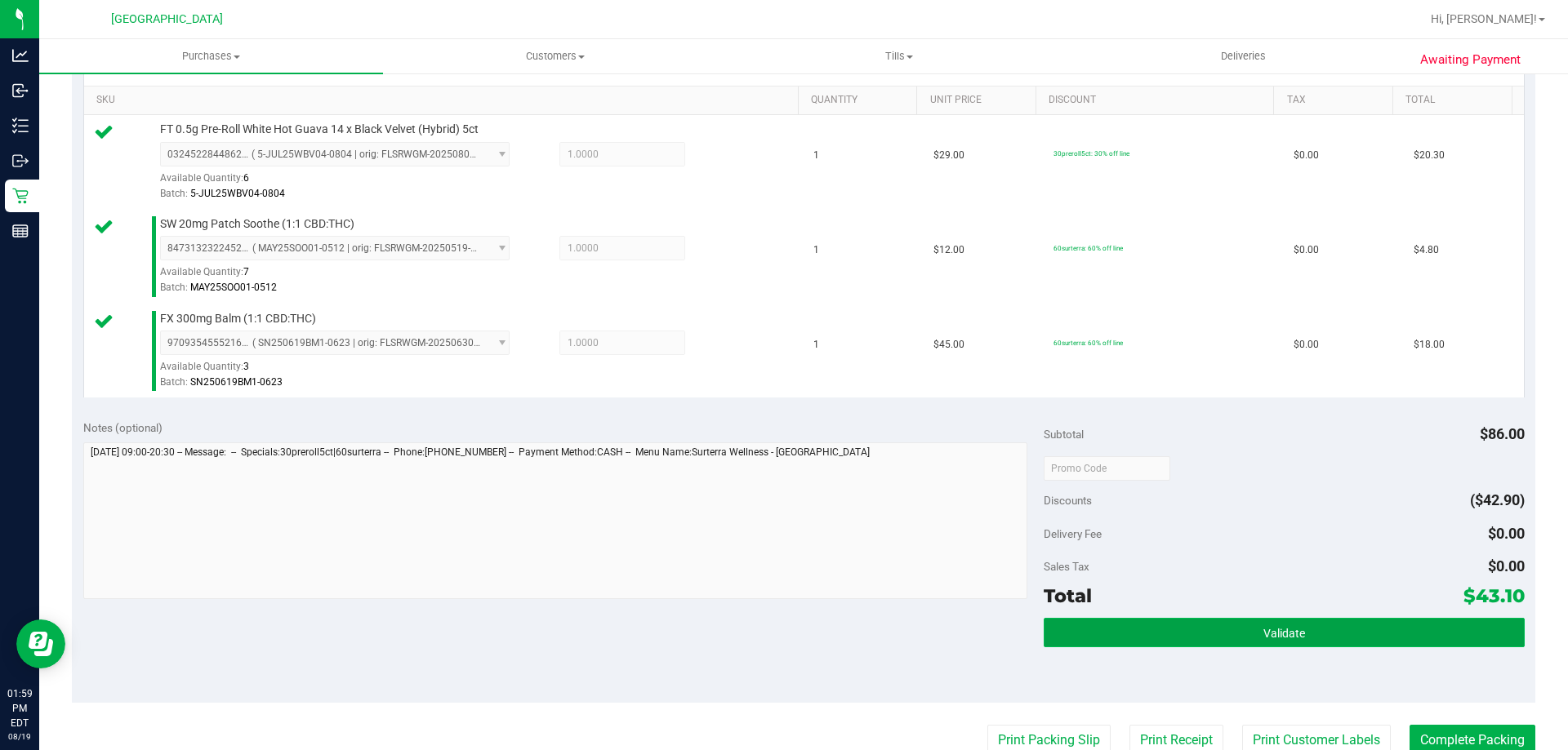
click at [1240, 633] on button "Validate" at bounding box center [1283, 633] width 480 height 29
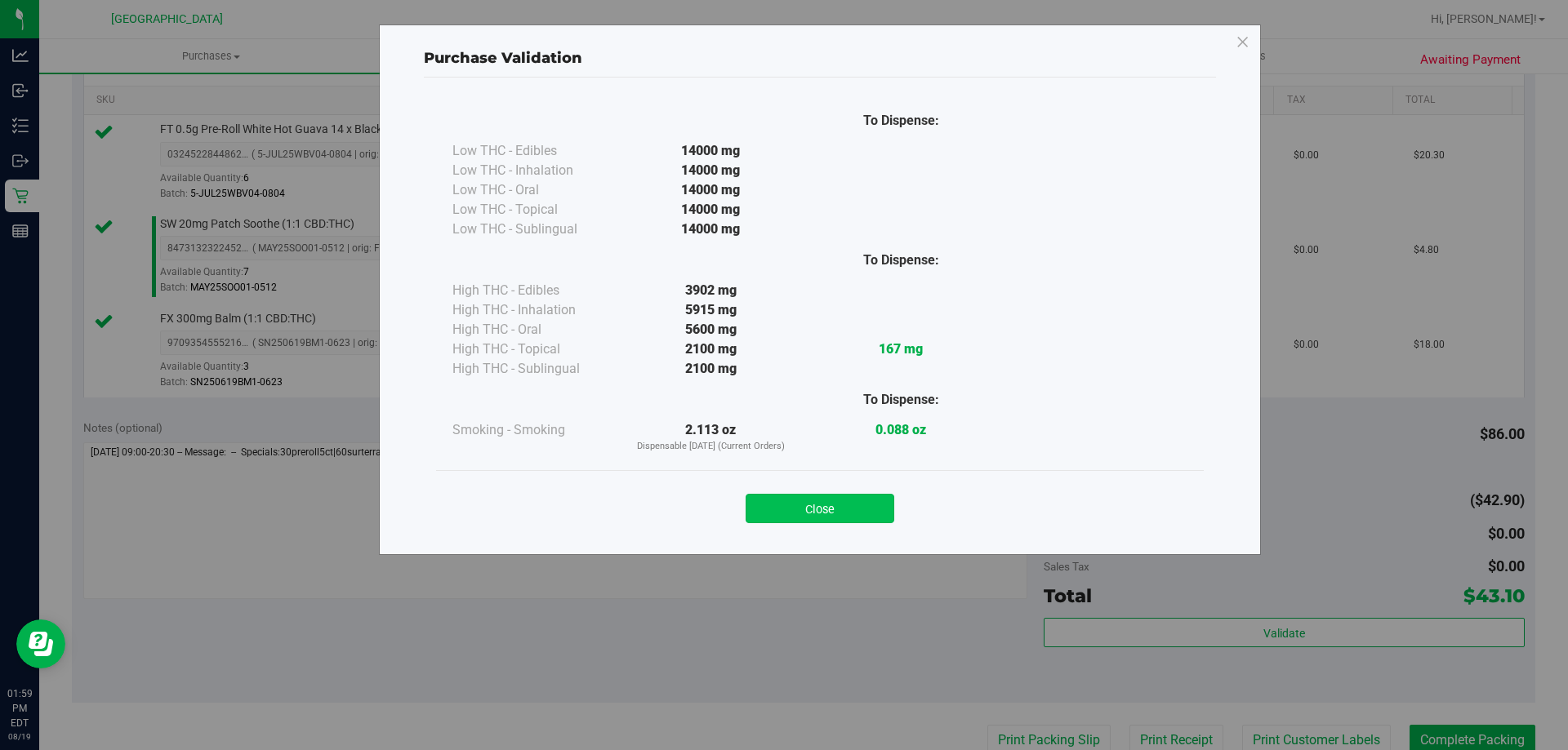
click at [847, 508] on button "Close" at bounding box center [820, 509] width 149 height 29
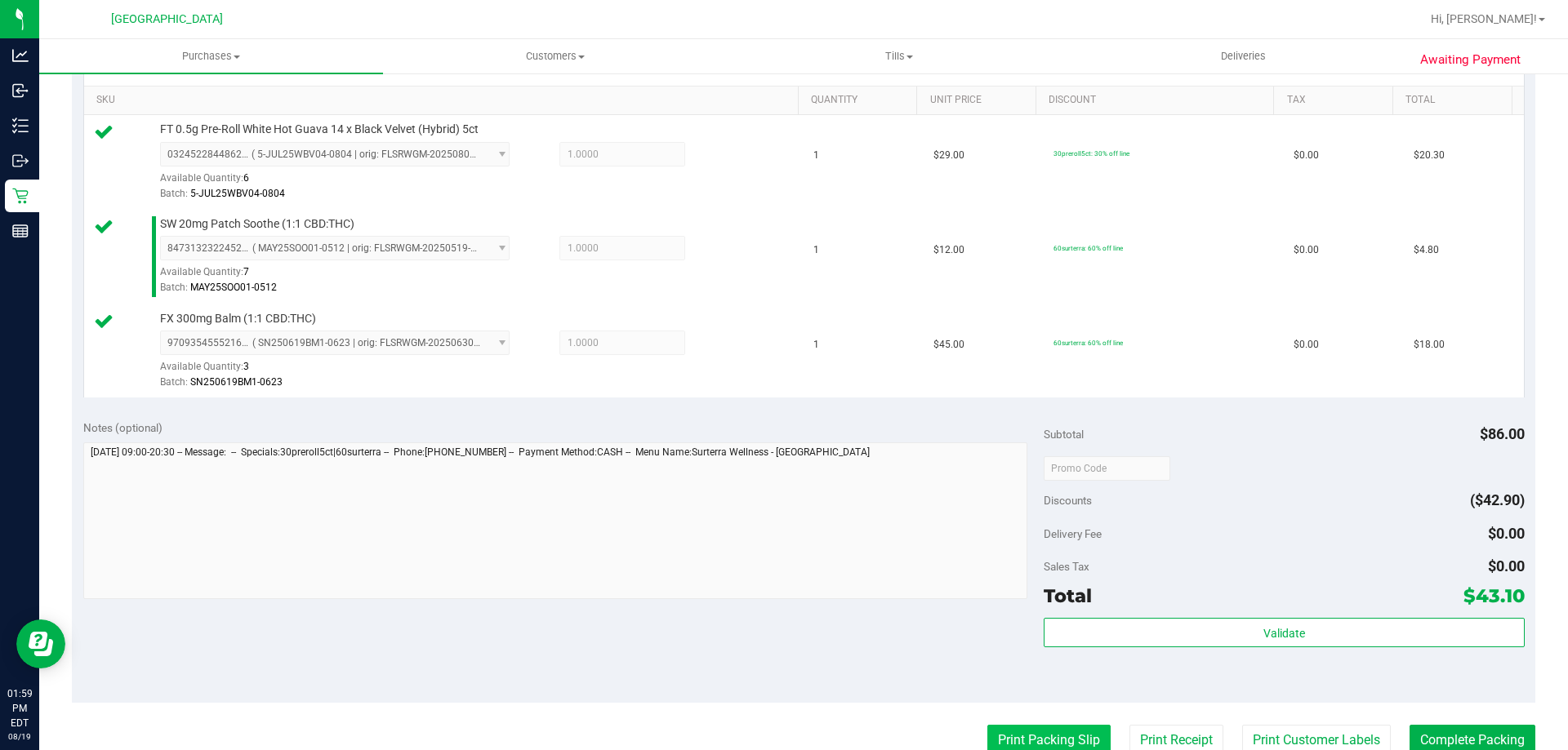
click at [1003, 735] on button "Print Packing Slip" at bounding box center [1049, 741] width 123 height 31
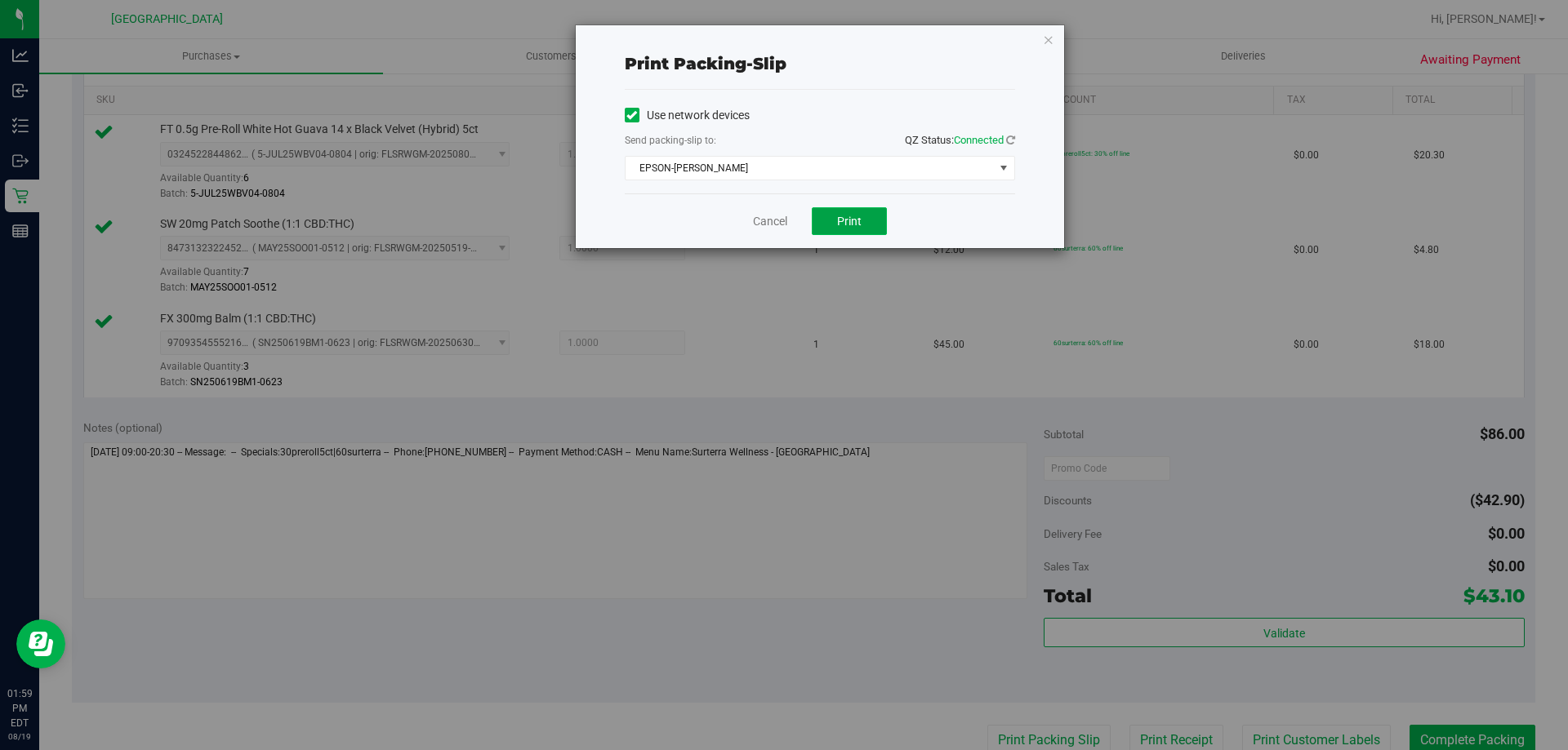
click at [865, 228] on button "Print" at bounding box center [849, 222] width 75 height 28
click at [1047, 40] on icon "button" at bounding box center [1049, 39] width 11 height 19
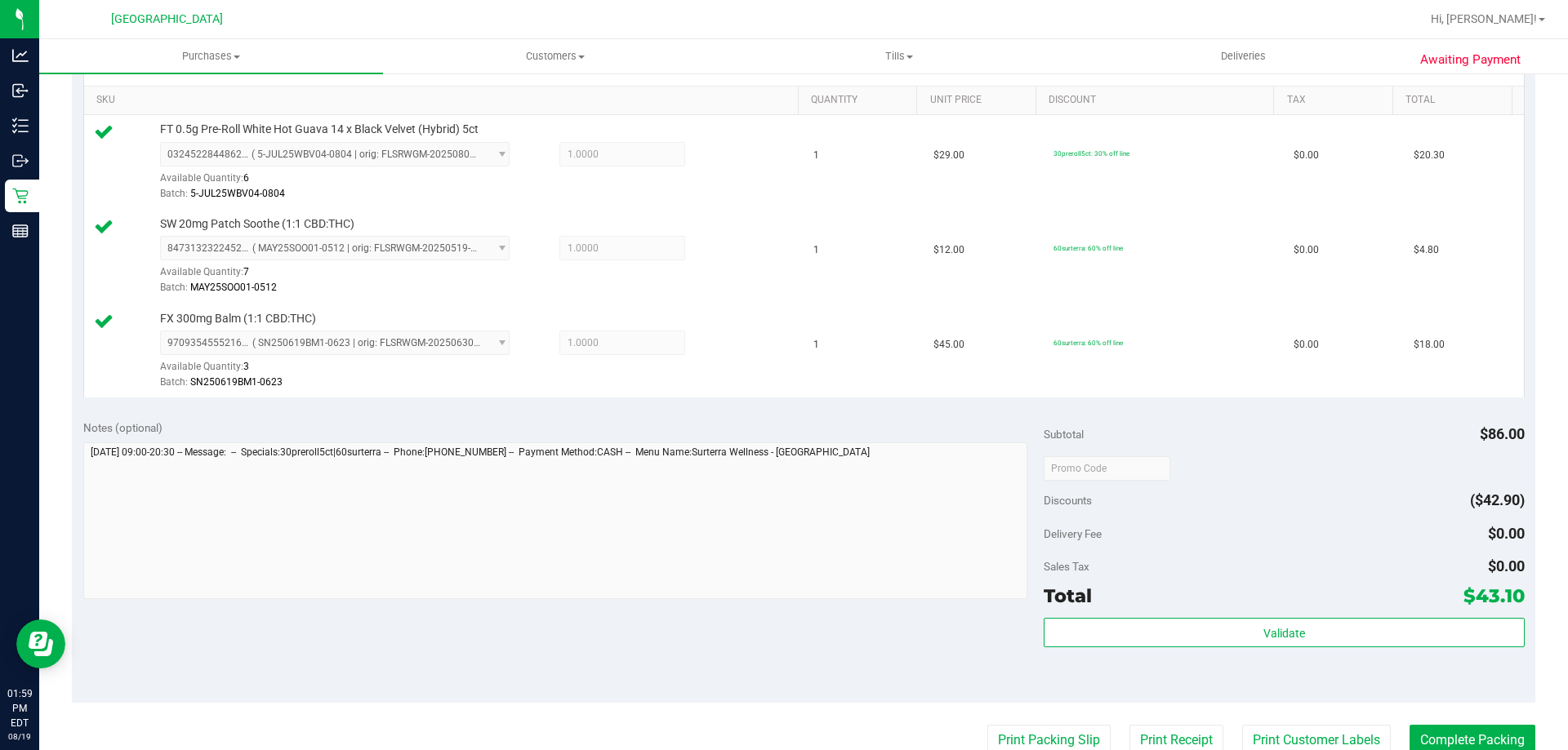
scroll to position [414, 0]
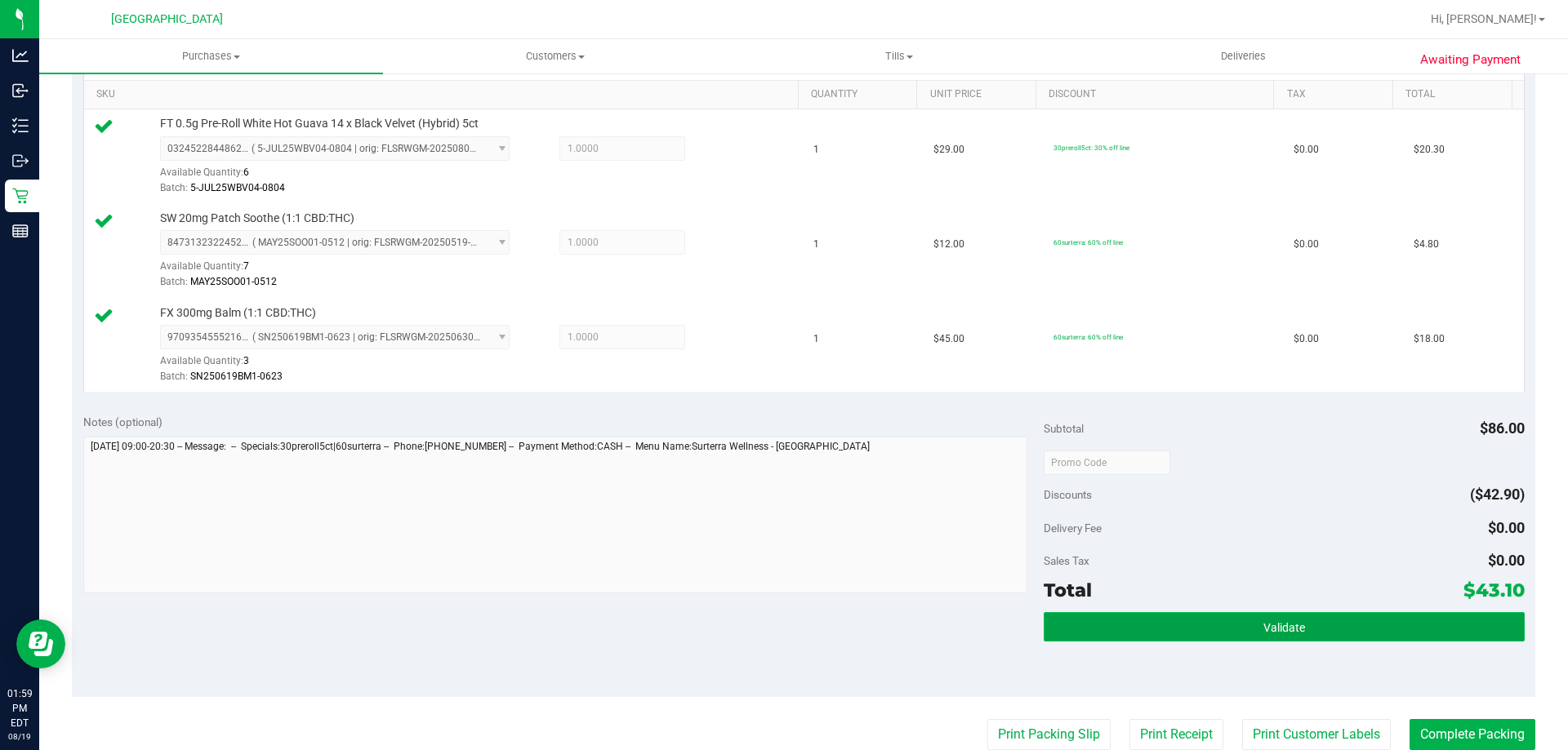
click at [1263, 625] on span "Validate" at bounding box center [1283, 628] width 41 height 13
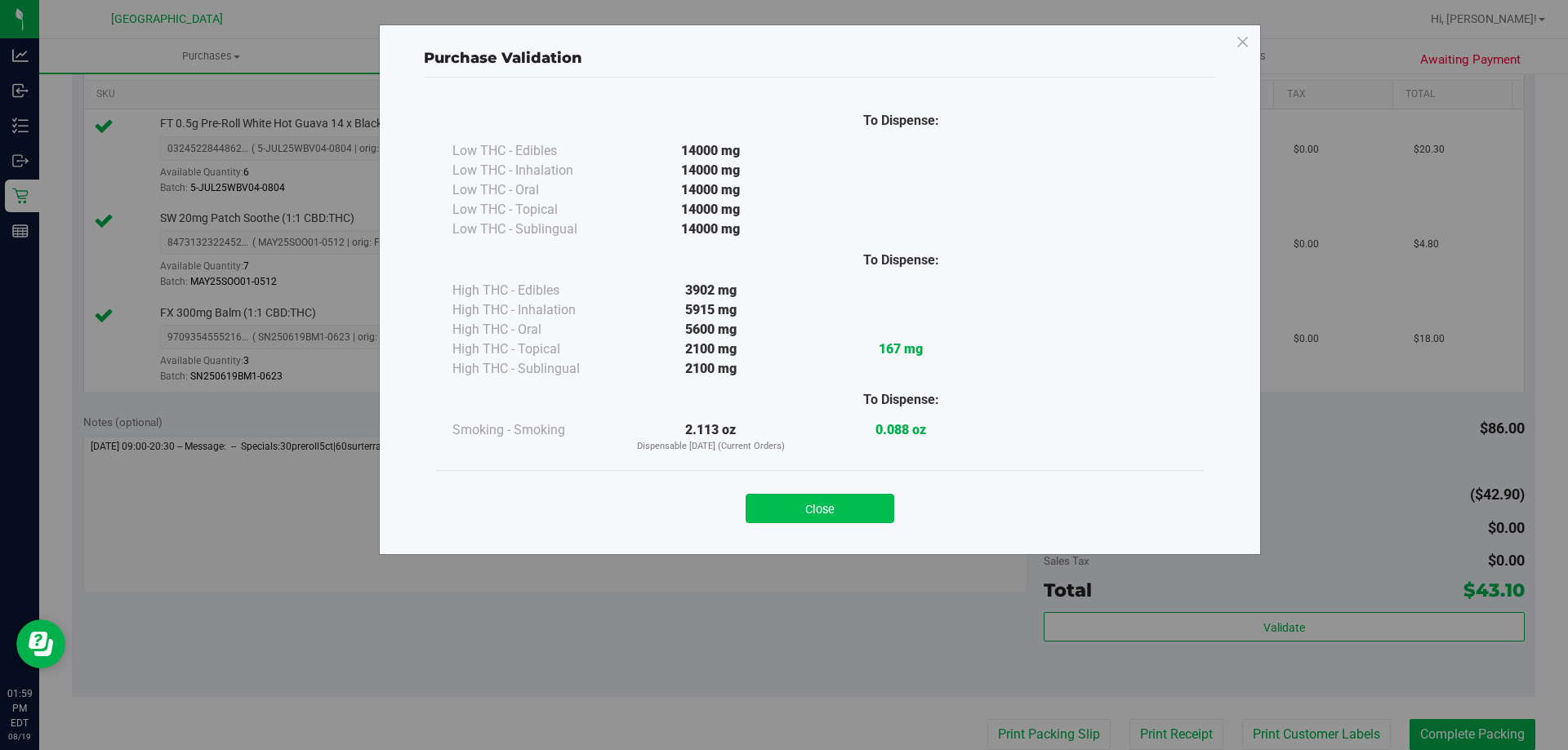
click at [858, 505] on button "Close" at bounding box center [820, 509] width 149 height 29
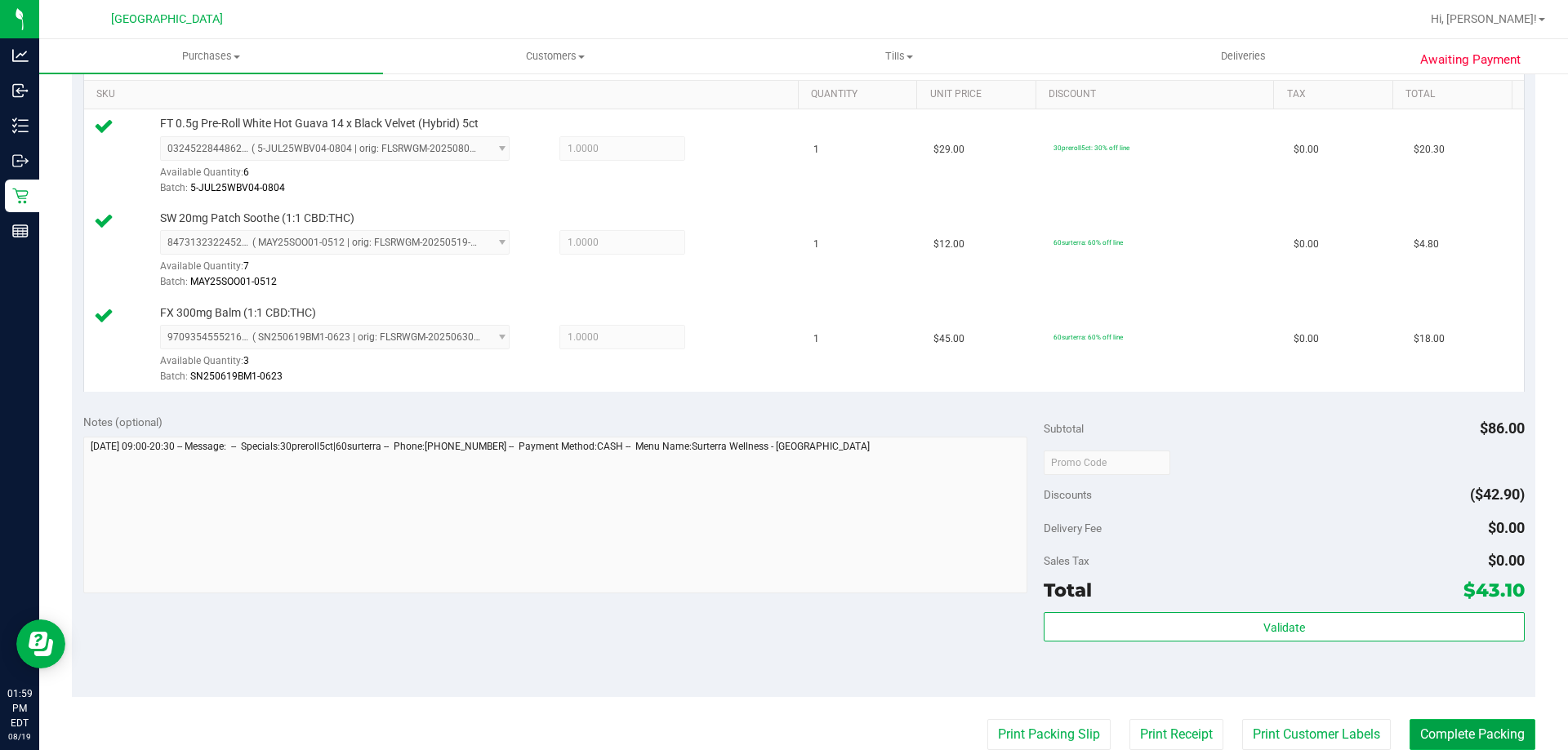
click at [1446, 725] on button "Complete Packing" at bounding box center [1471, 735] width 126 height 31
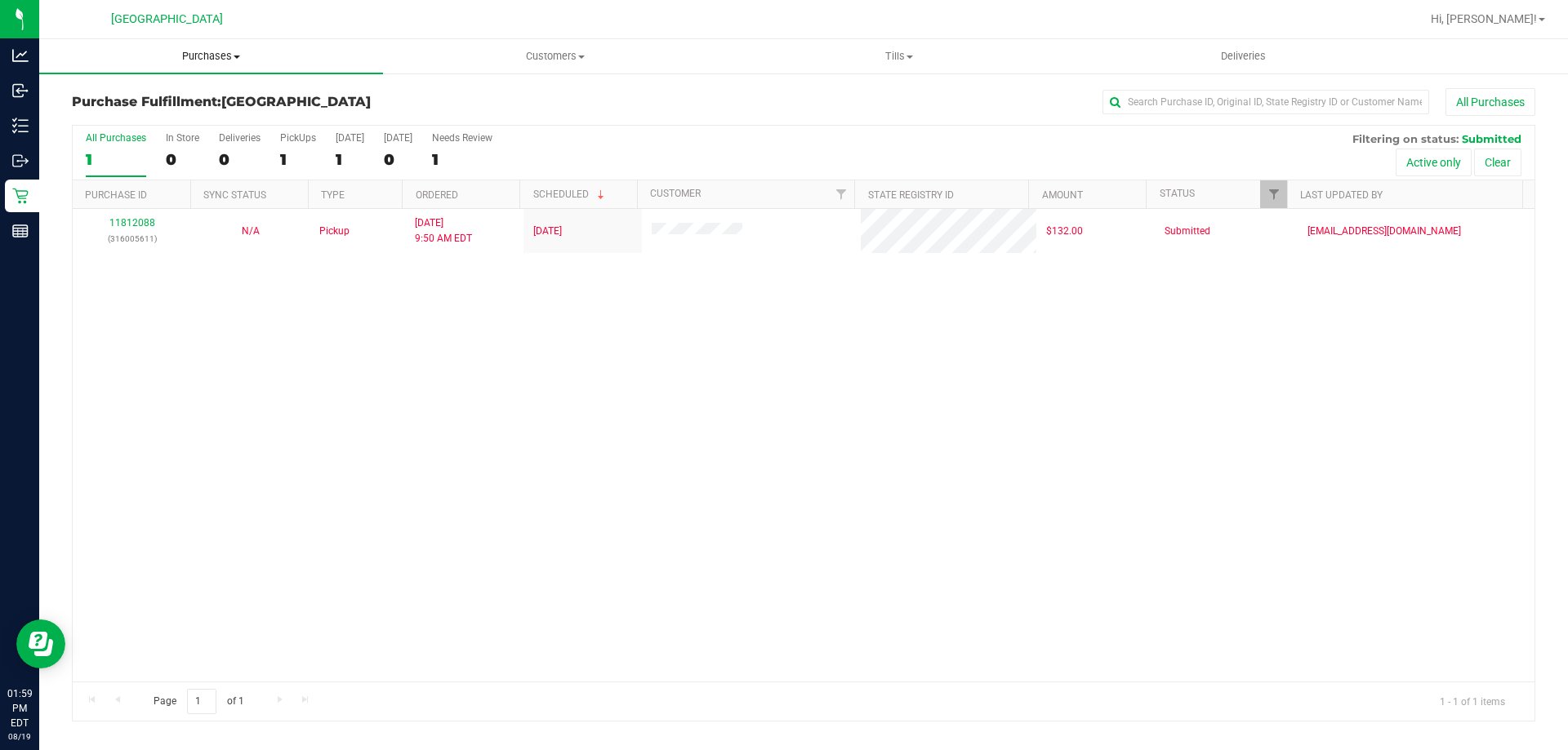
click at [201, 59] on span "Purchases" at bounding box center [211, 56] width 344 height 15
click at [136, 106] on span "Summary of purchases" at bounding box center [123, 98] width 167 height 14
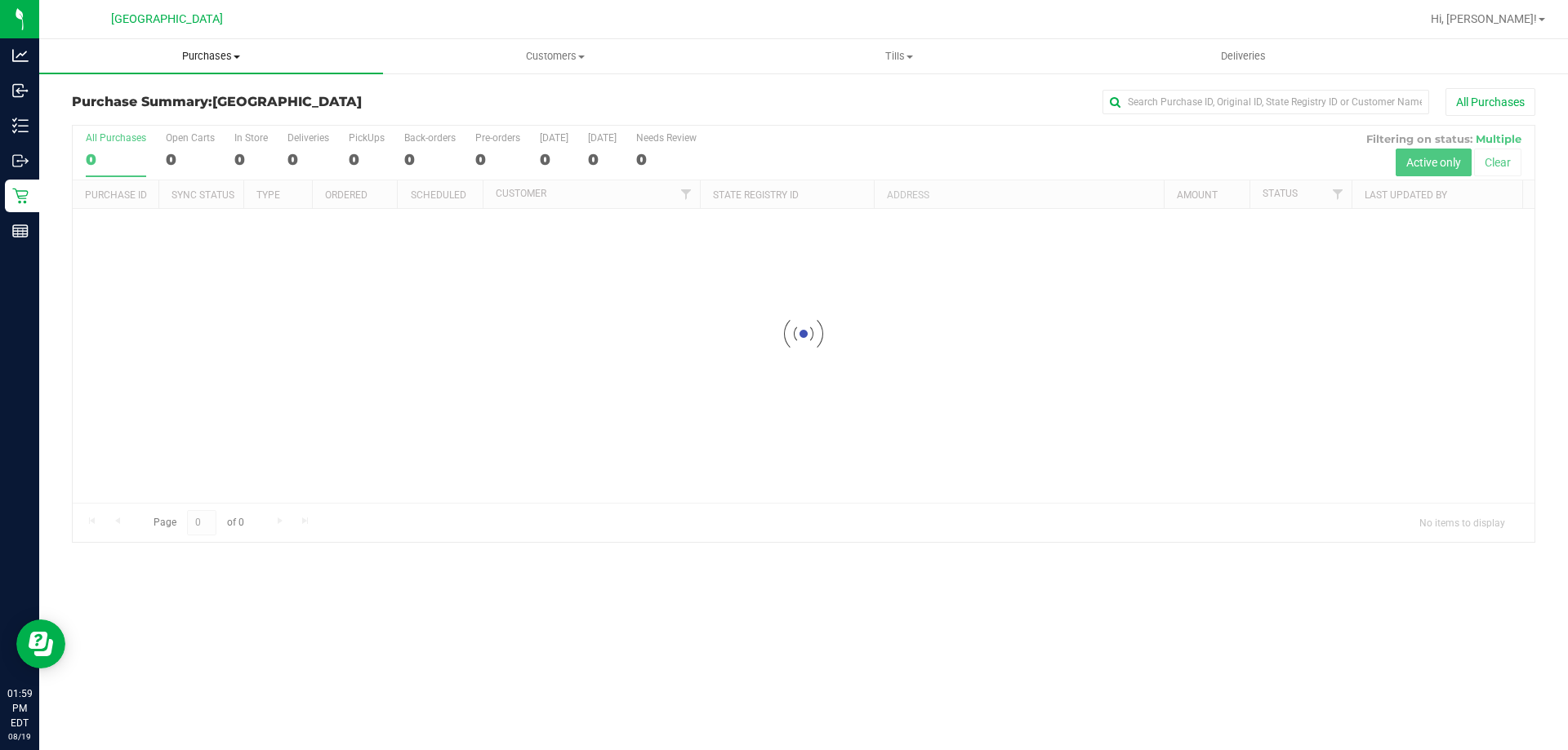
click at [218, 57] on span "Purchases" at bounding box center [211, 56] width 344 height 15
click at [106, 117] on span "Fulfillment" at bounding box center [90, 118] width 101 height 14
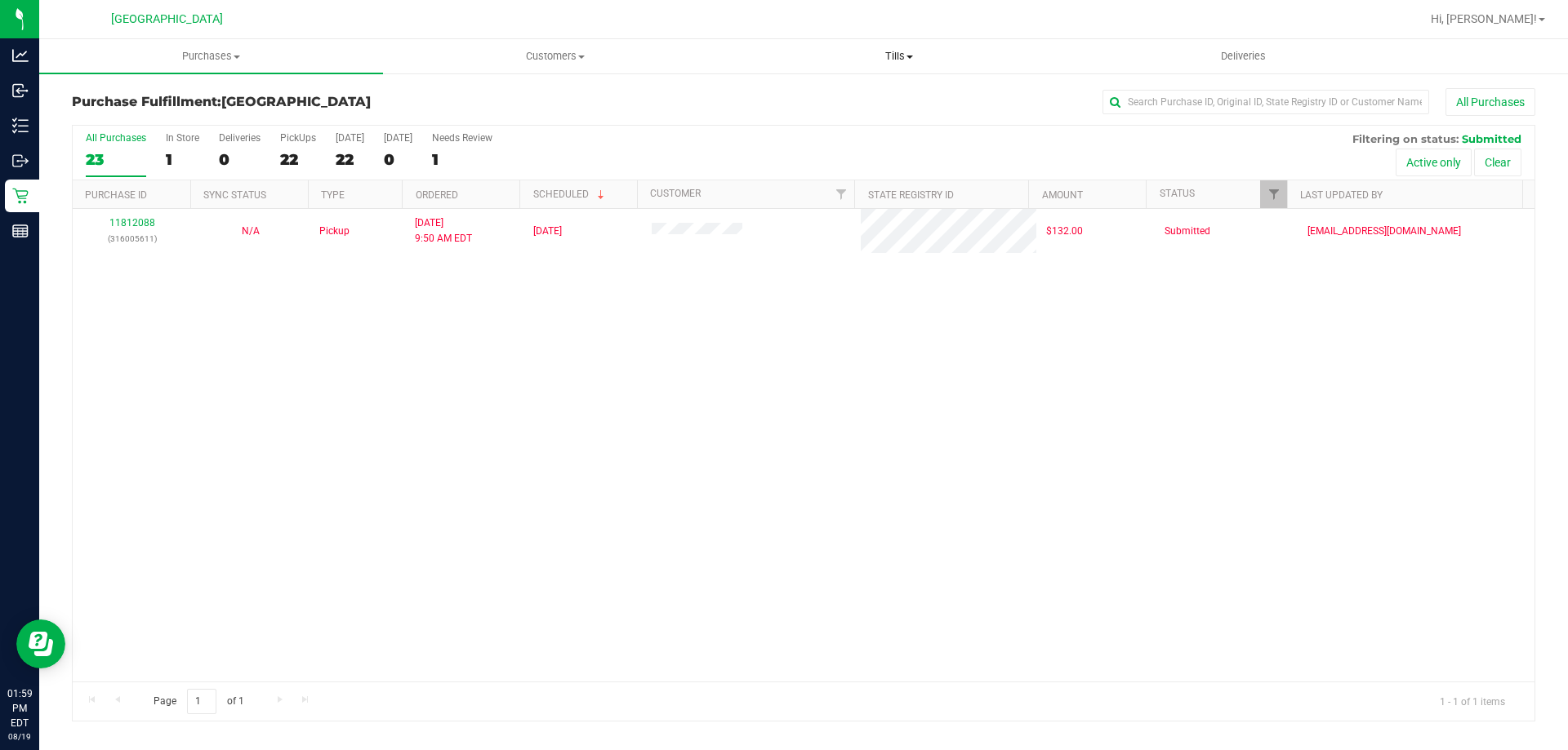
click at [897, 57] on span "Tills" at bounding box center [899, 56] width 342 height 15
click at [829, 98] on span "Manage tills" at bounding box center [782, 98] width 110 height 14
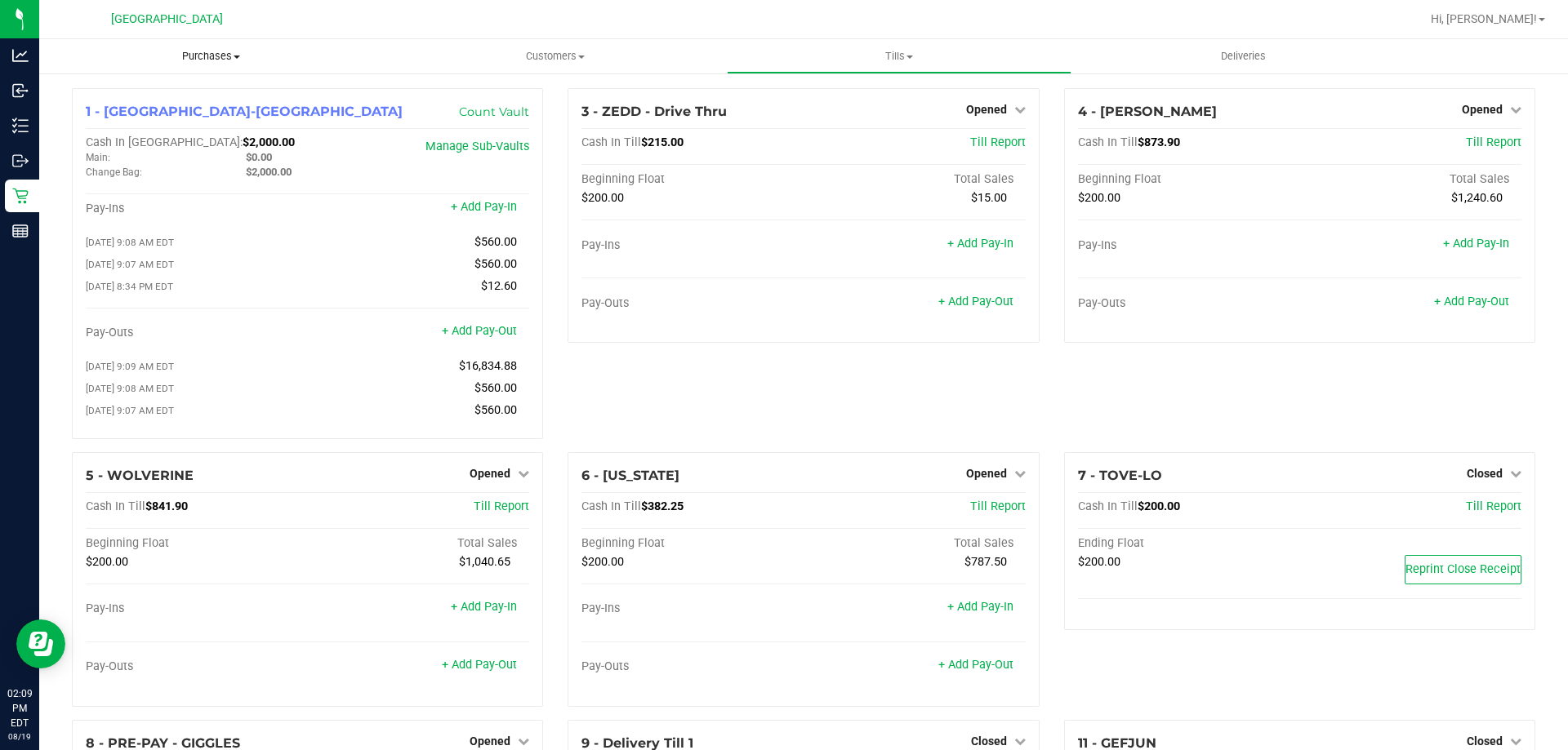
click at [211, 60] on span "Purchases" at bounding box center [211, 56] width 344 height 15
click at [119, 119] on span "Fulfillment" at bounding box center [90, 118] width 101 height 14
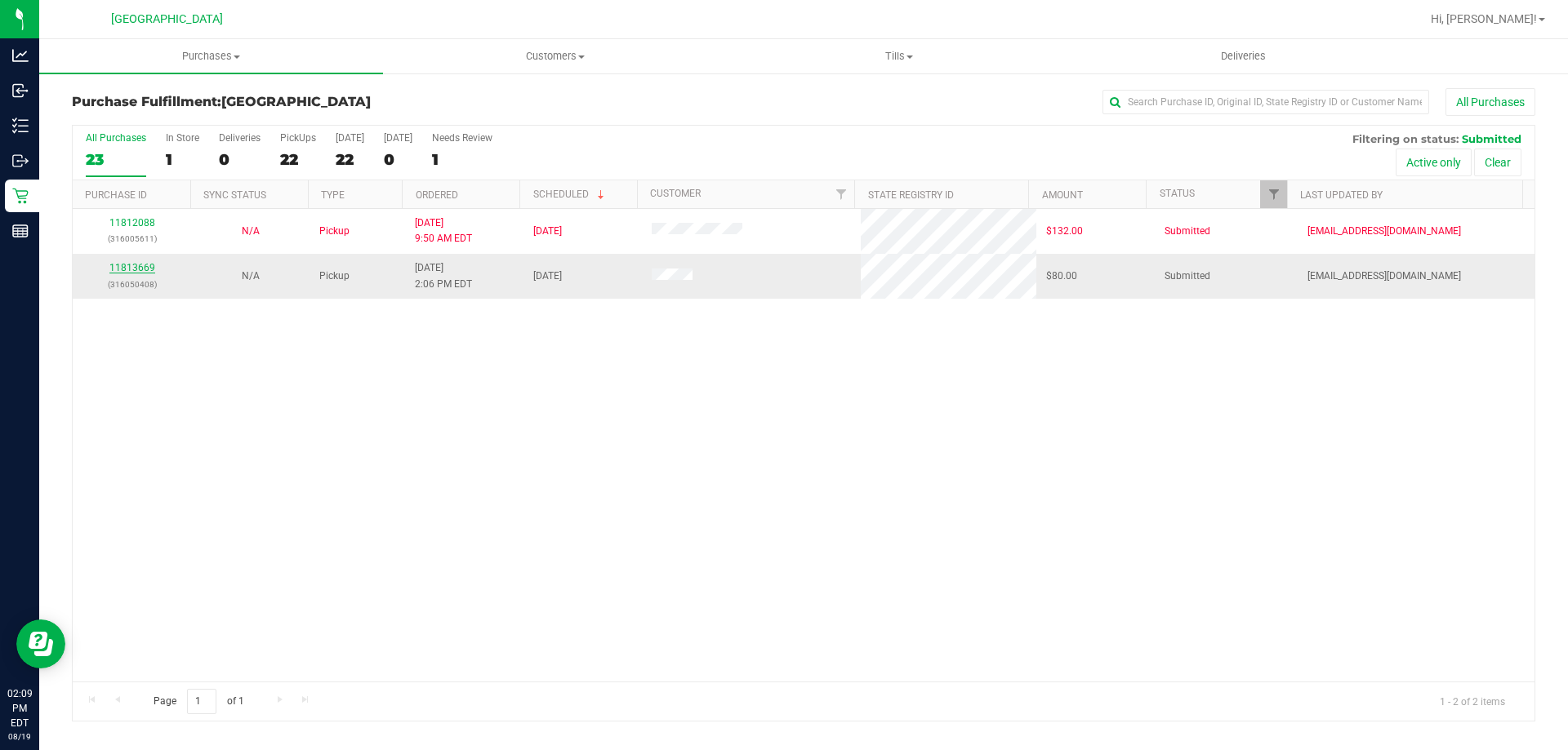
click at [136, 266] on link "11813669" at bounding box center [132, 267] width 46 height 11
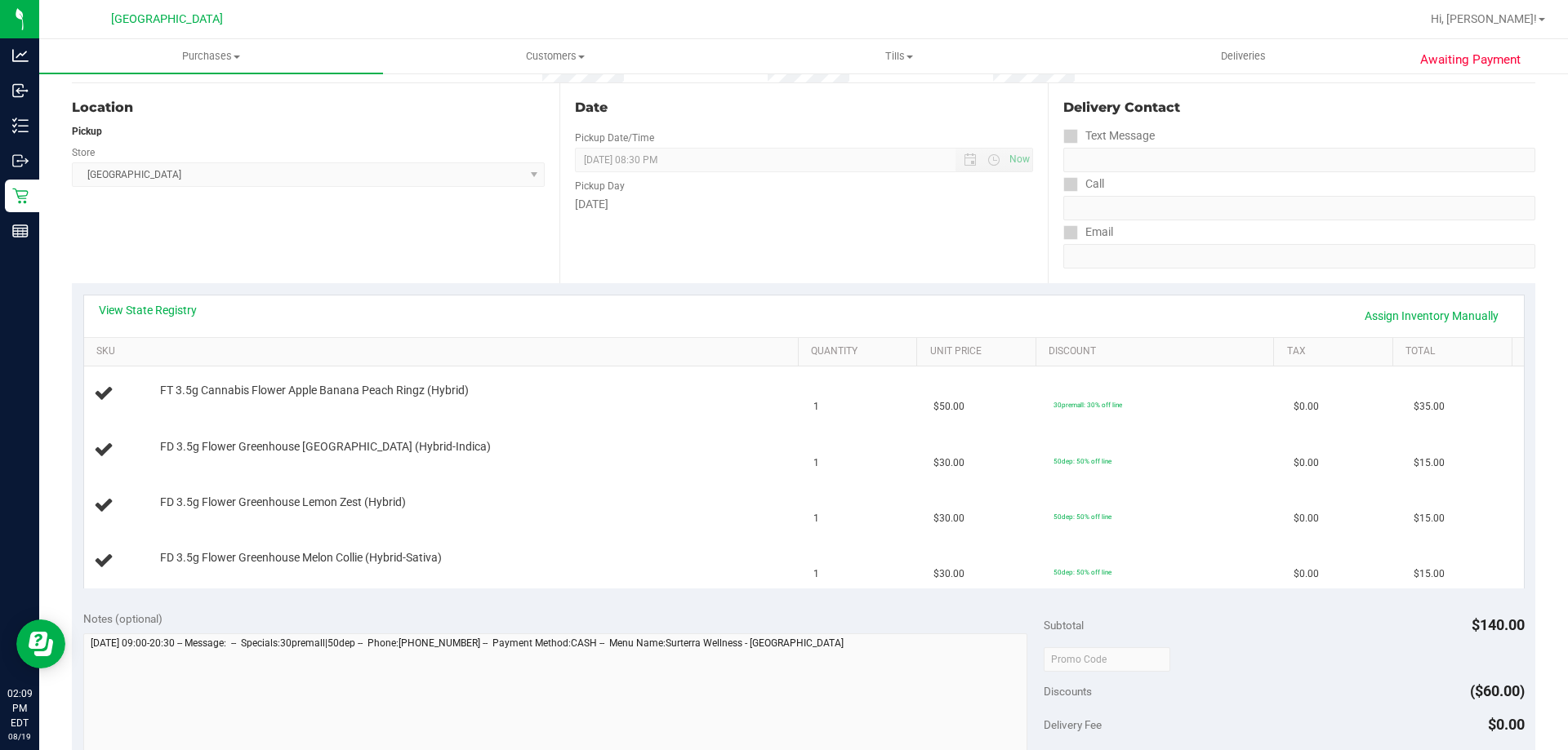
scroll to position [164, 0]
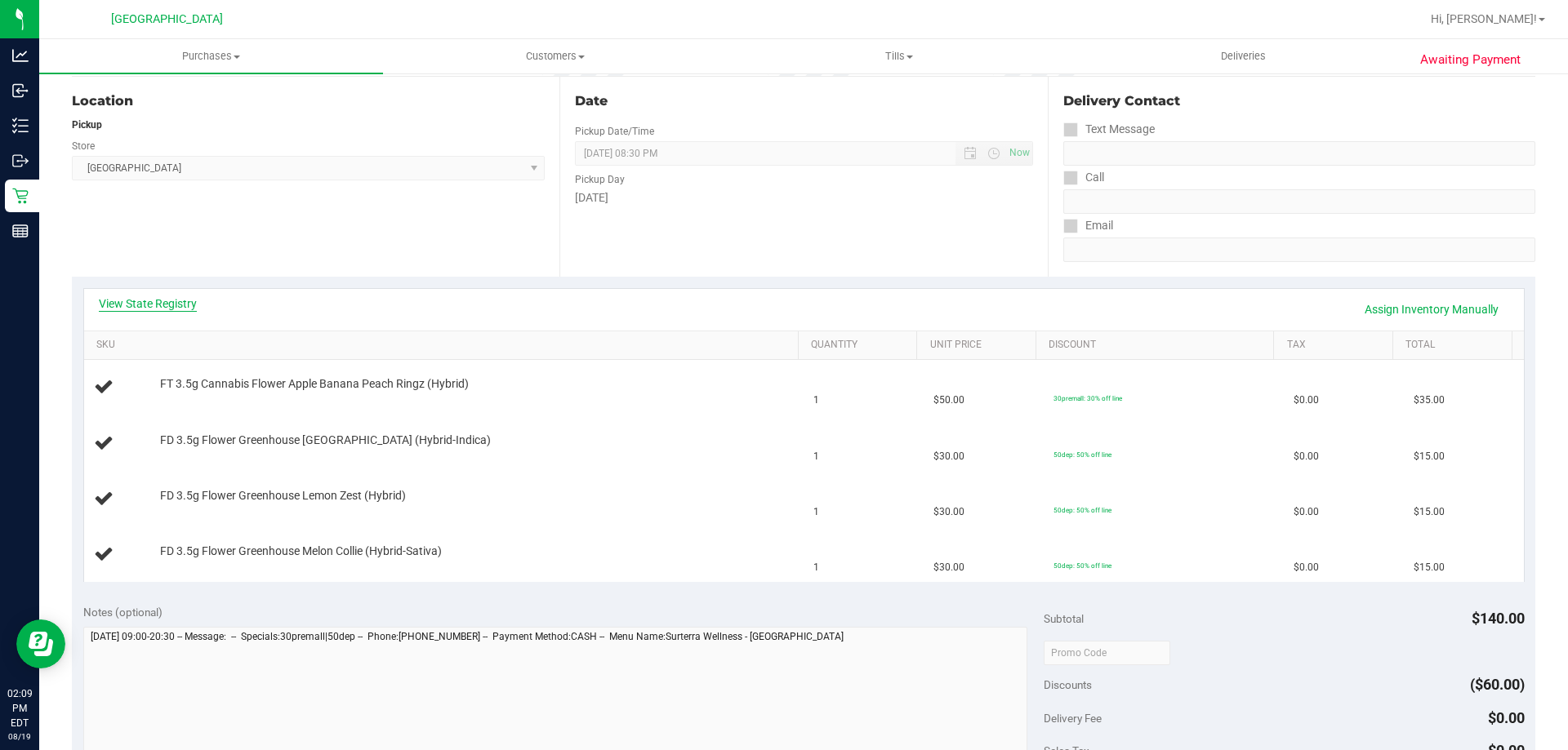
click at [172, 297] on link "View State Registry" at bounding box center [148, 304] width 98 height 17
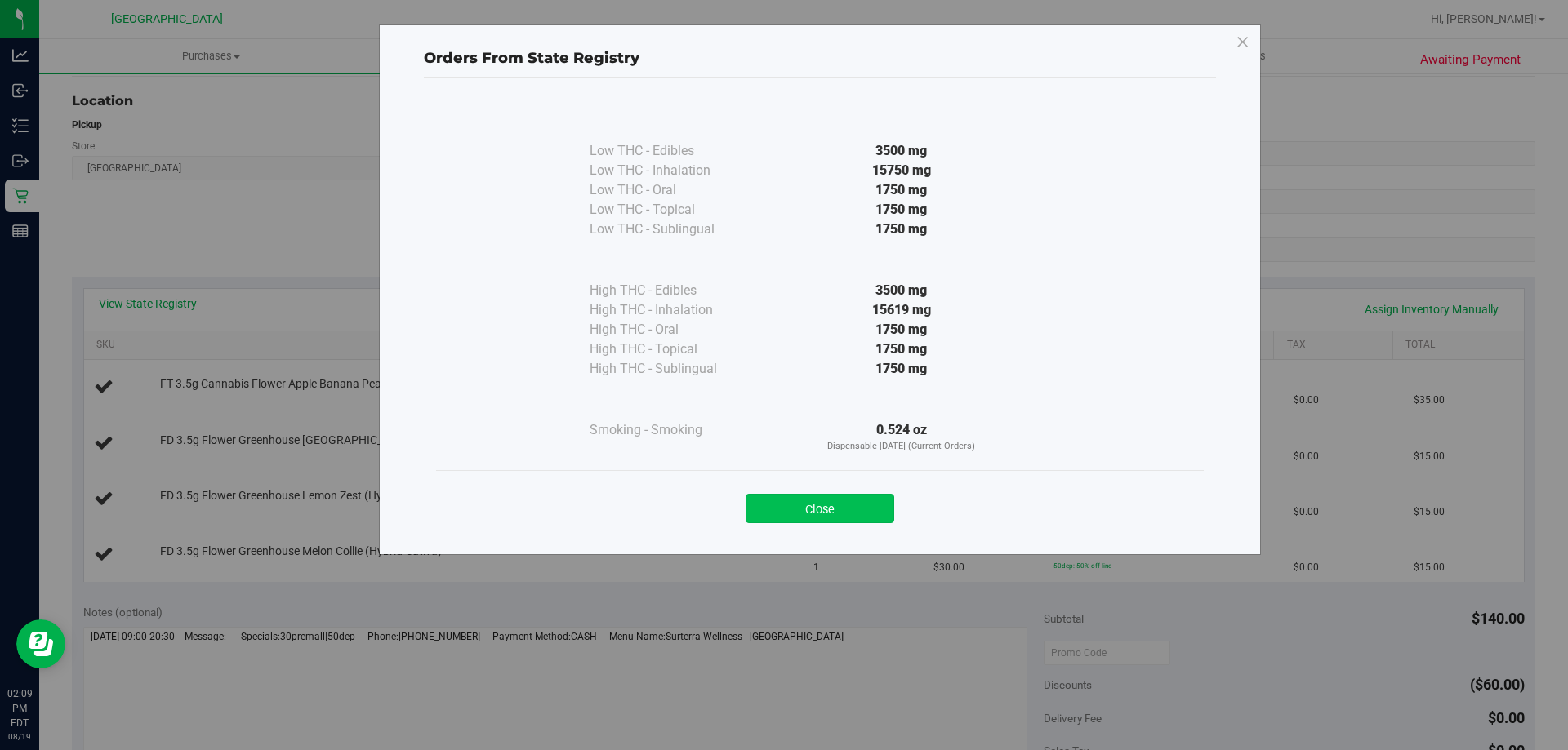
click at [848, 502] on button "Close" at bounding box center [820, 509] width 149 height 29
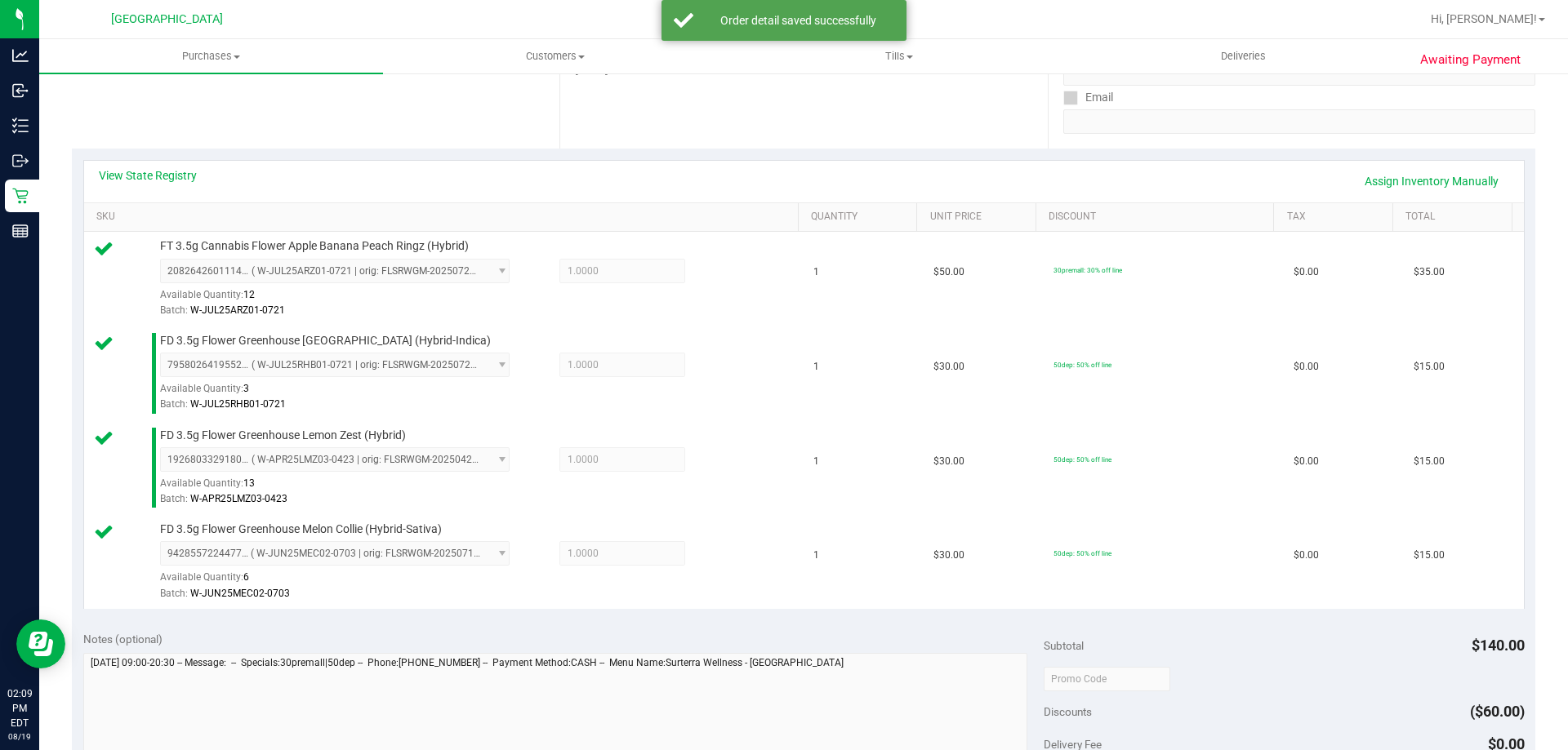
scroll to position [490, 0]
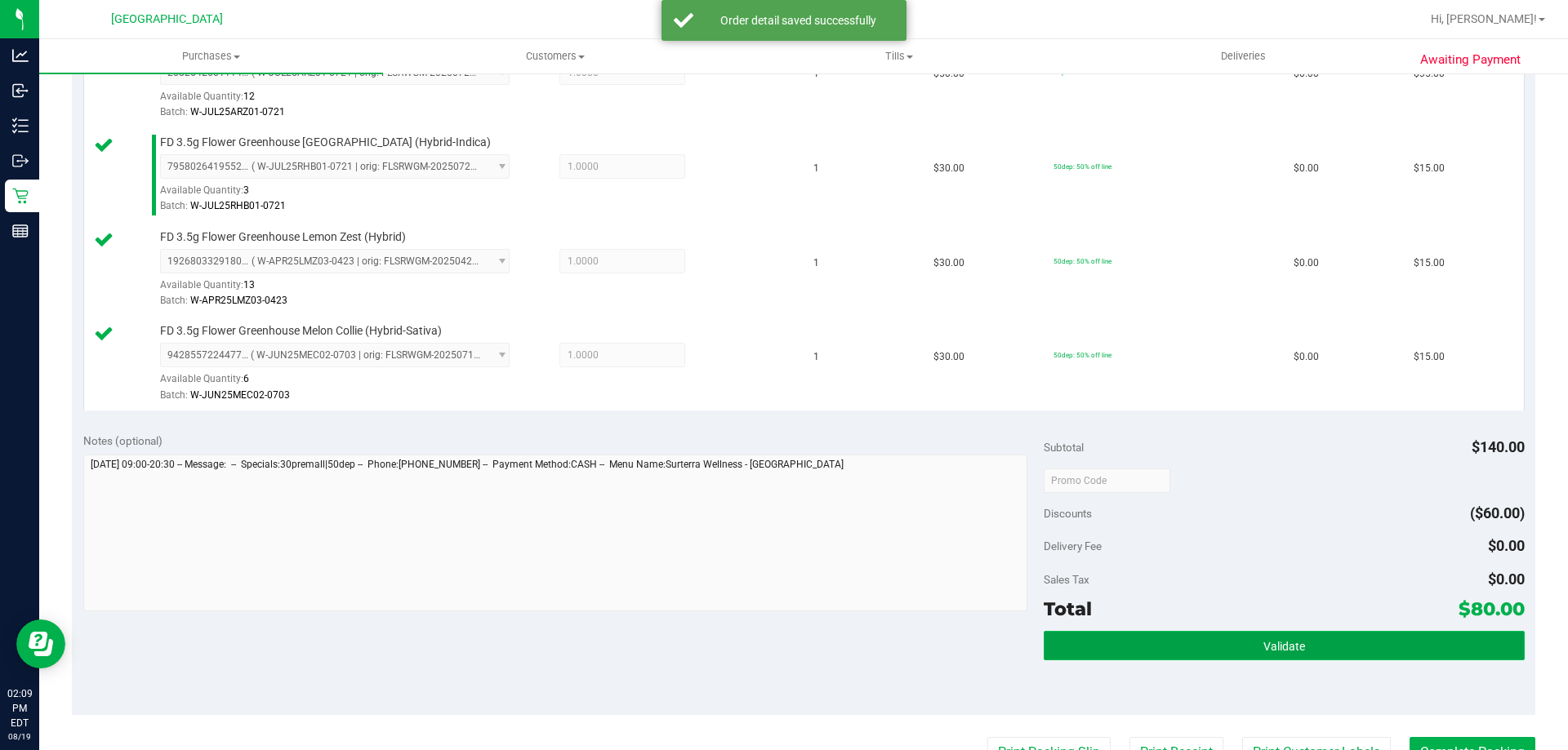
click at [1263, 641] on span "Validate" at bounding box center [1283, 647] width 41 height 13
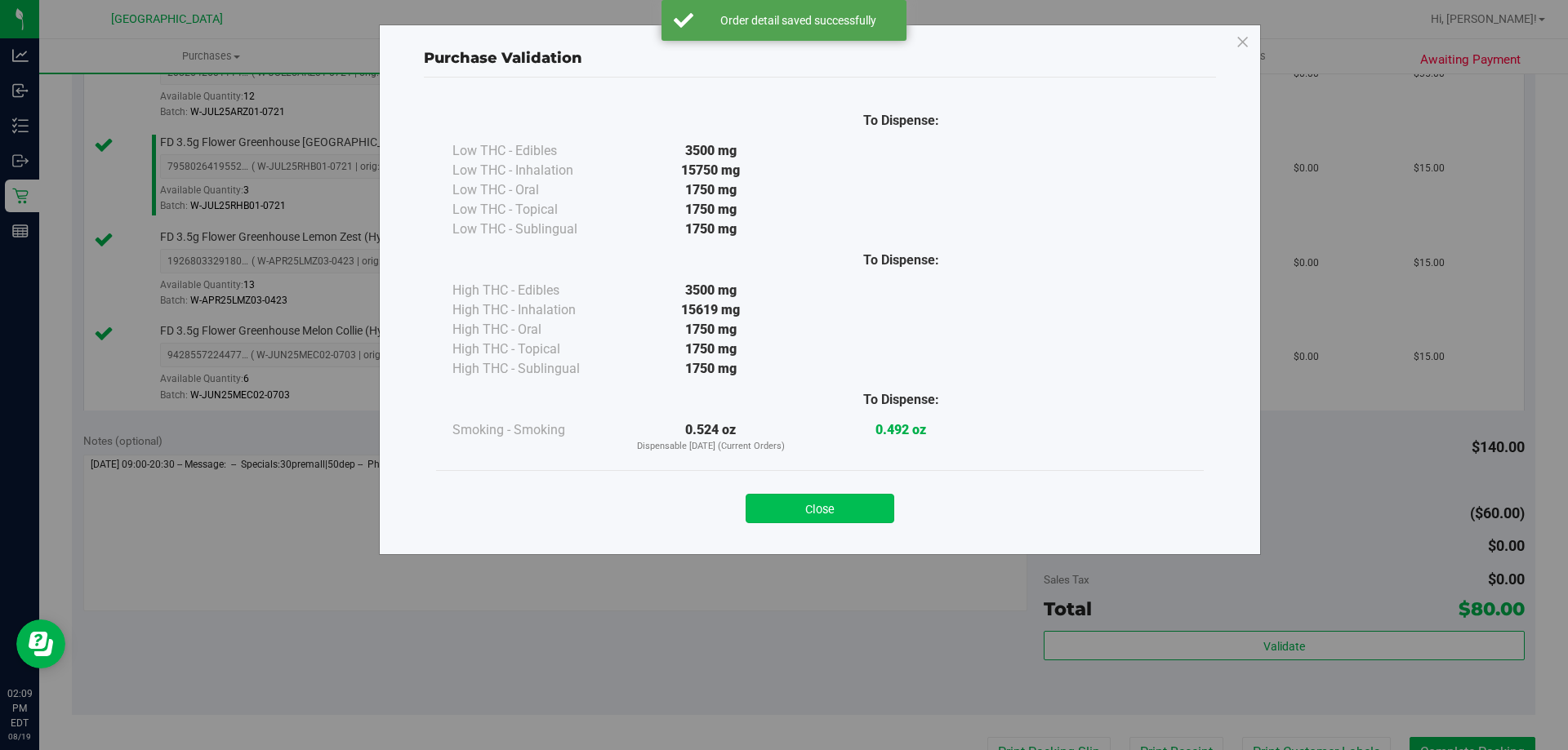
click at [821, 505] on button "Close" at bounding box center [820, 509] width 149 height 29
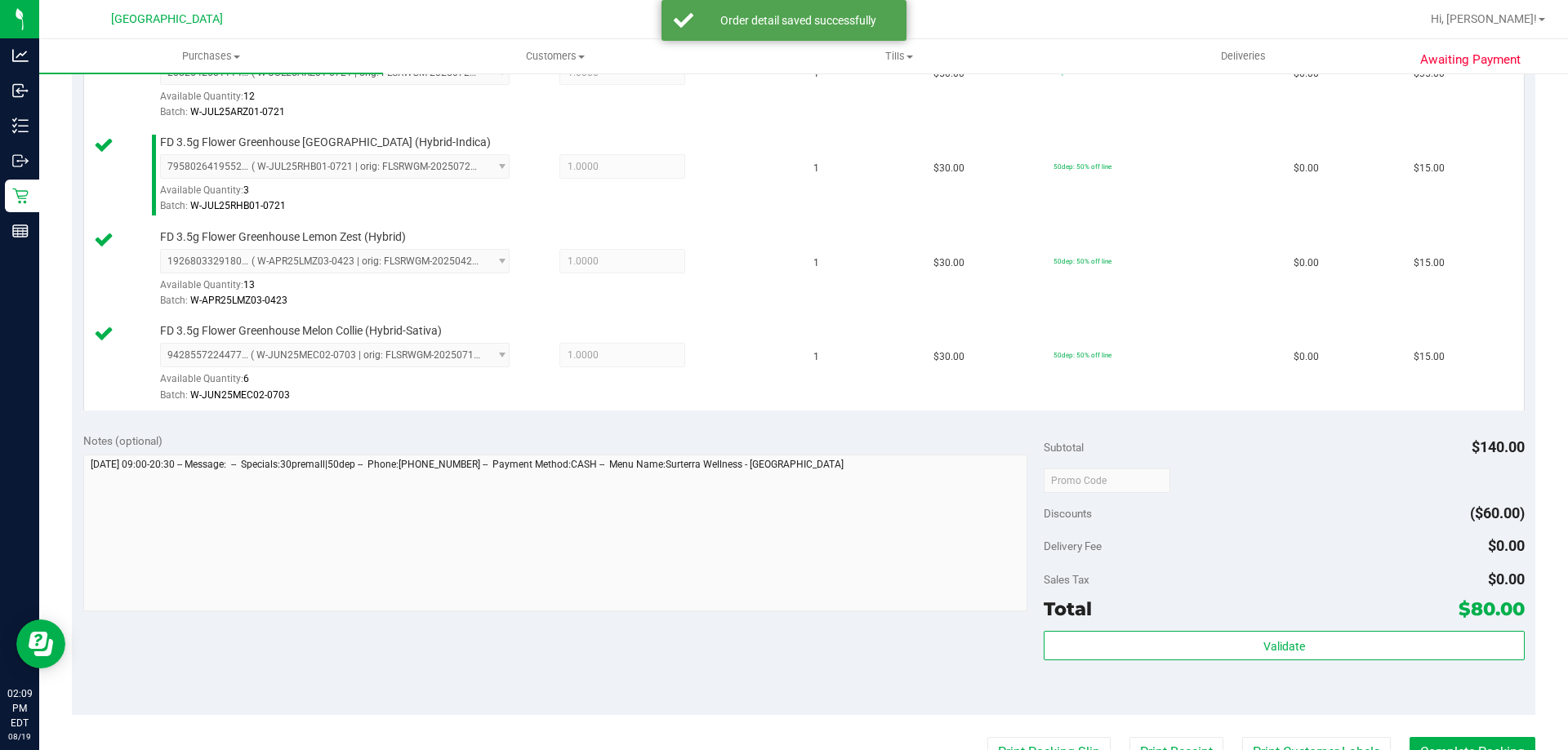
scroll to position [735, 0]
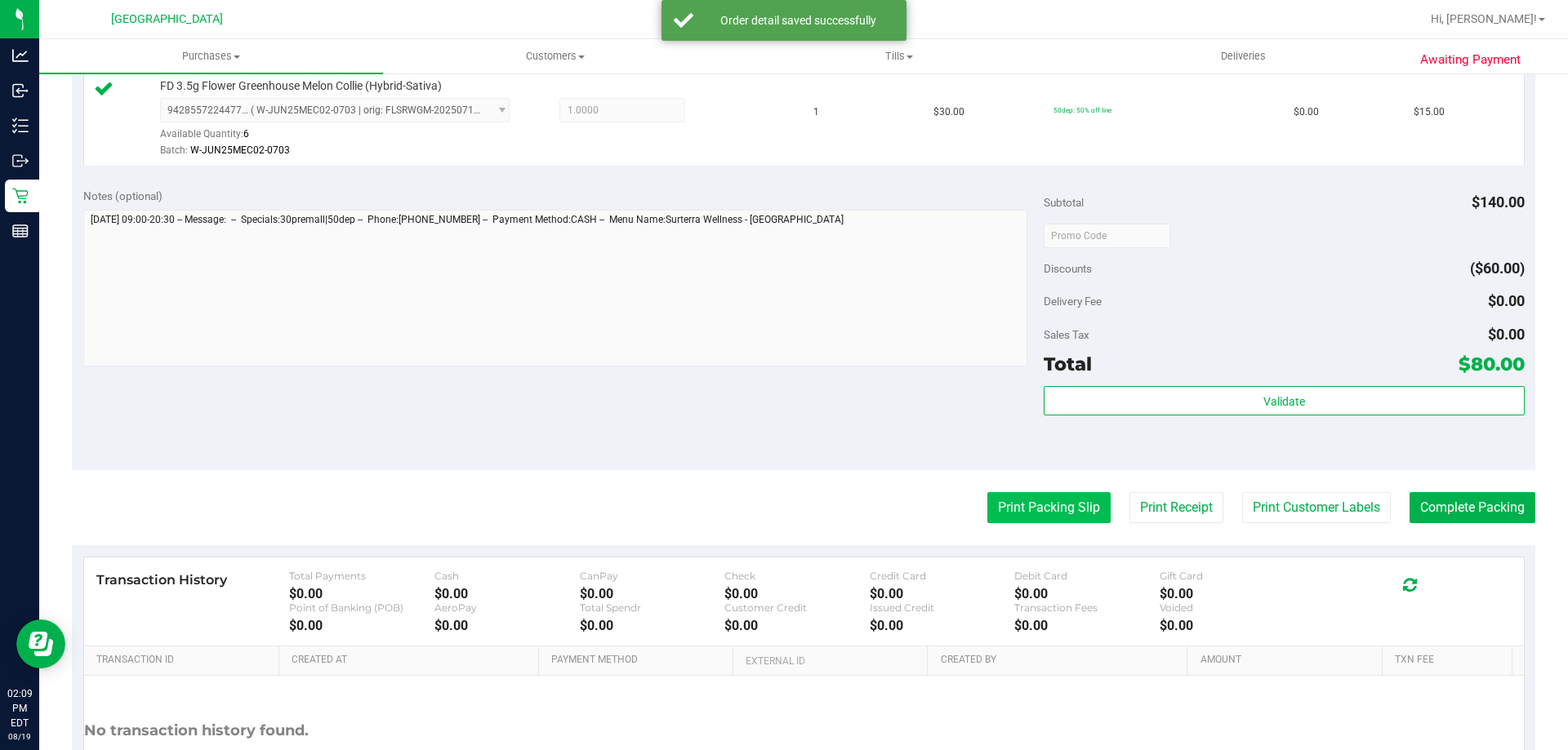
click at [1026, 507] on button "Print Packing Slip" at bounding box center [1049, 508] width 123 height 31
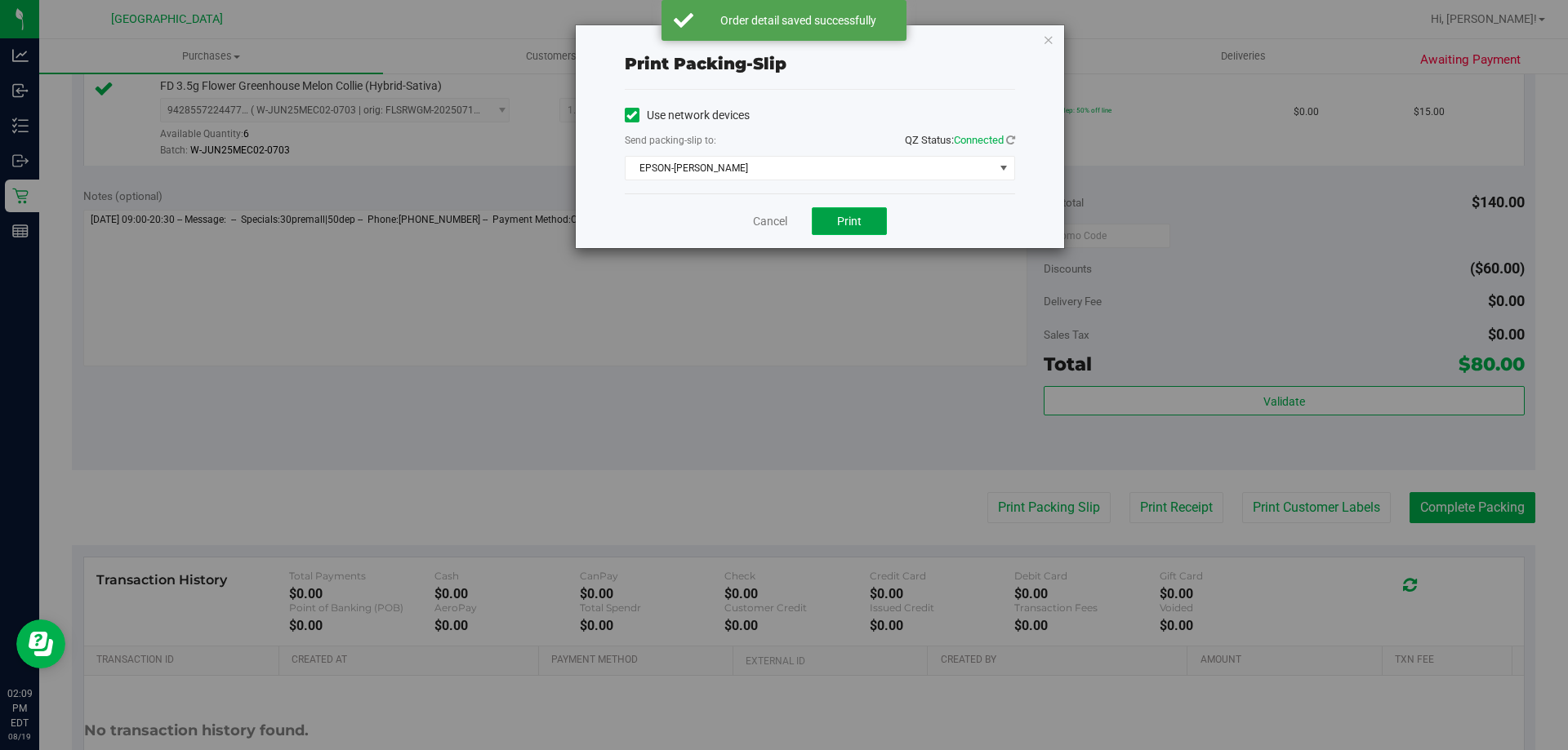
click at [853, 210] on button "Print" at bounding box center [849, 222] width 75 height 28
click at [1039, 47] on div "Print packing-slip Use network devices Send packing-slip to: QZ Status: Connect…" at bounding box center [819, 137] width 488 height 223
click at [1043, 42] on icon "button" at bounding box center [1049, 39] width 11 height 19
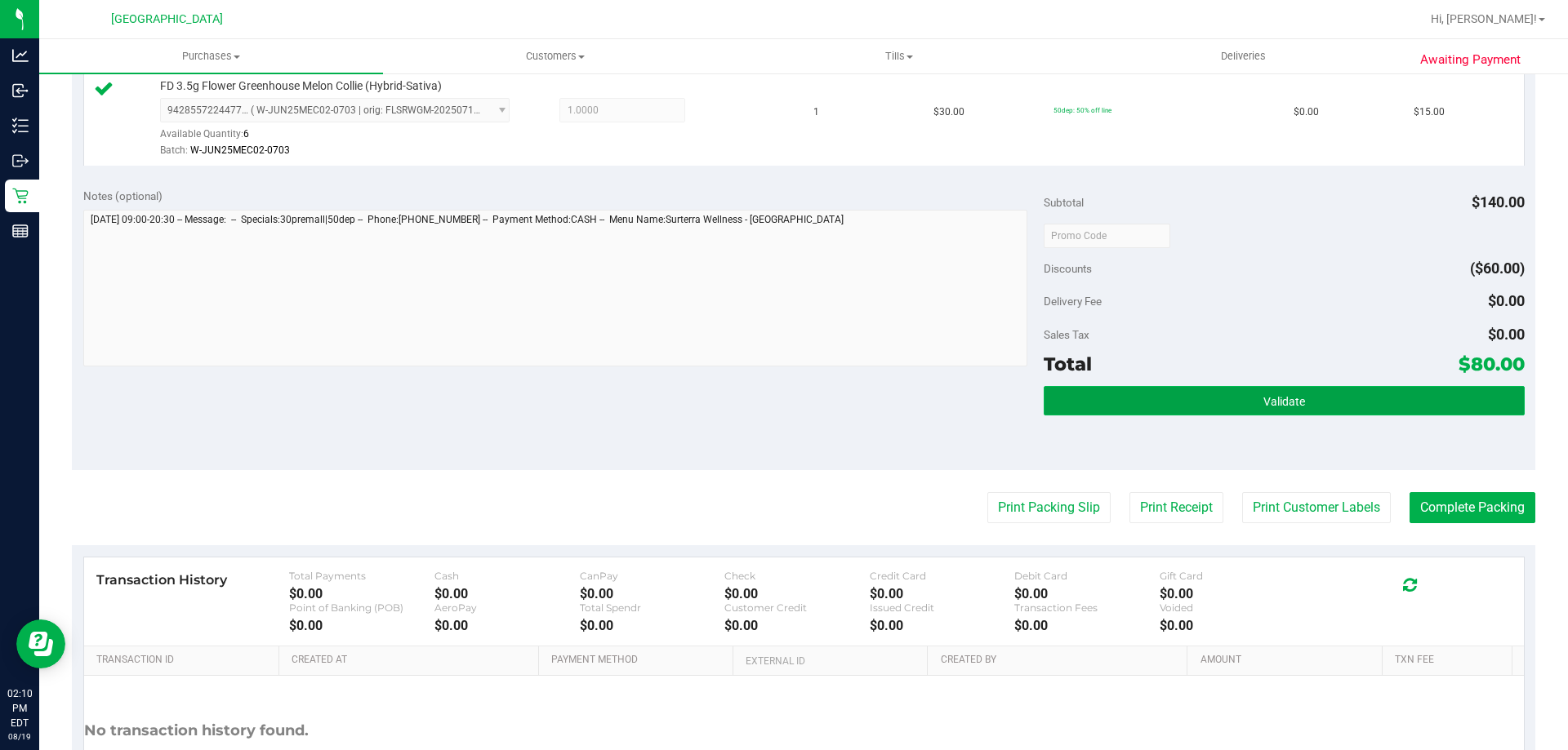
click at [1211, 407] on button "Validate" at bounding box center [1283, 401] width 480 height 29
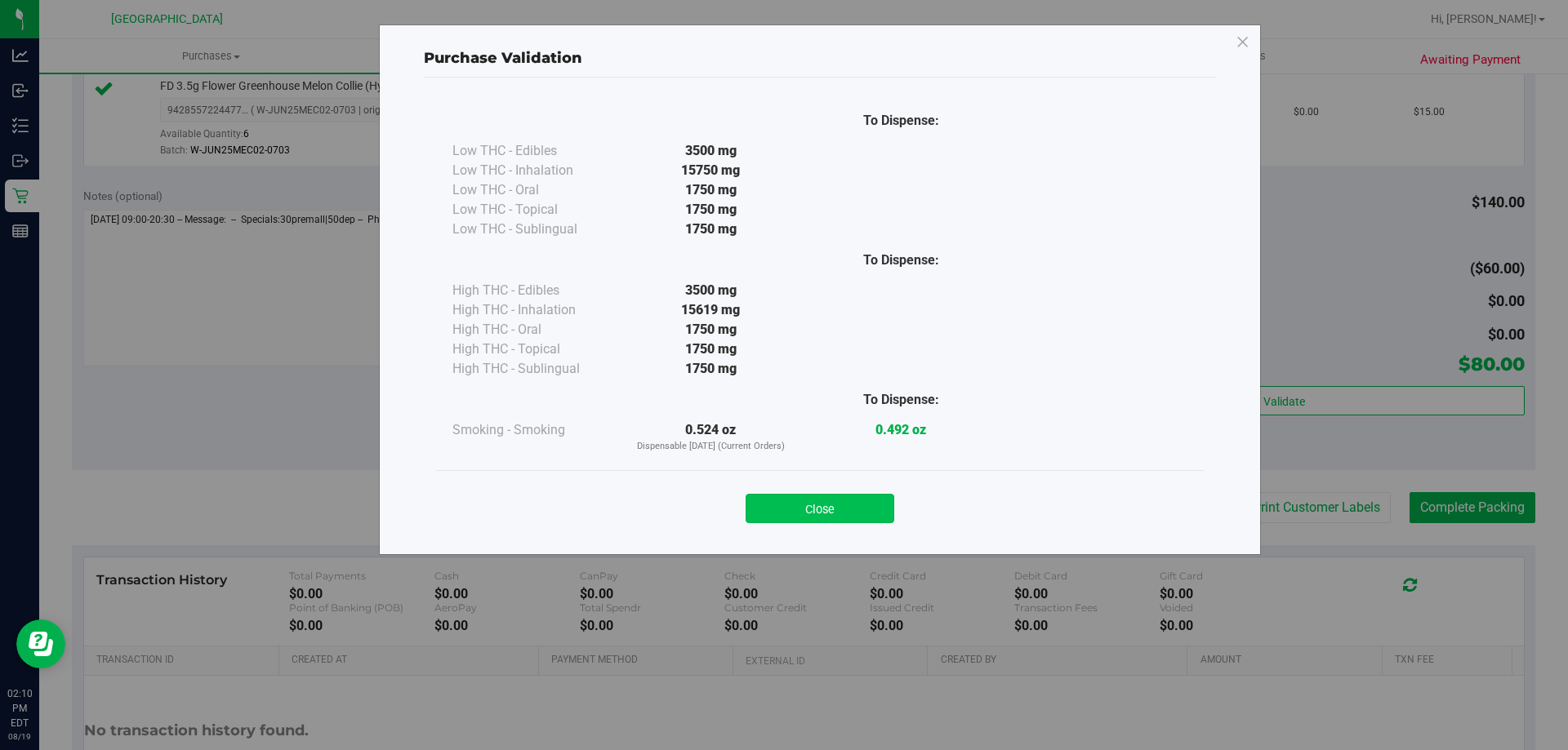
click at [867, 515] on button "Close" at bounding box center [820, 509] width 149 height 29
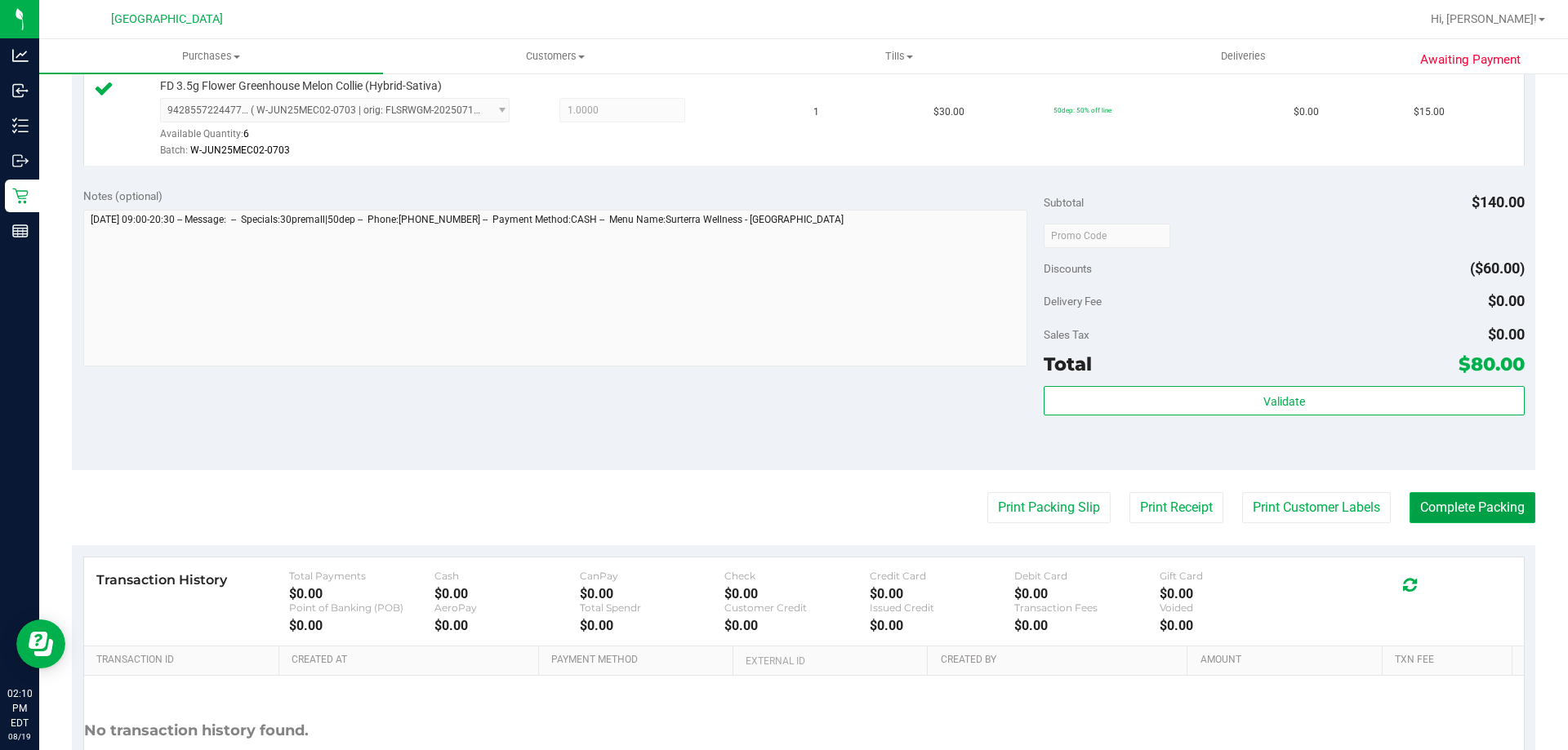
click at [1413, 505] on button "Complete Packing" at bounding box center [1471, 508] width 126 height 31
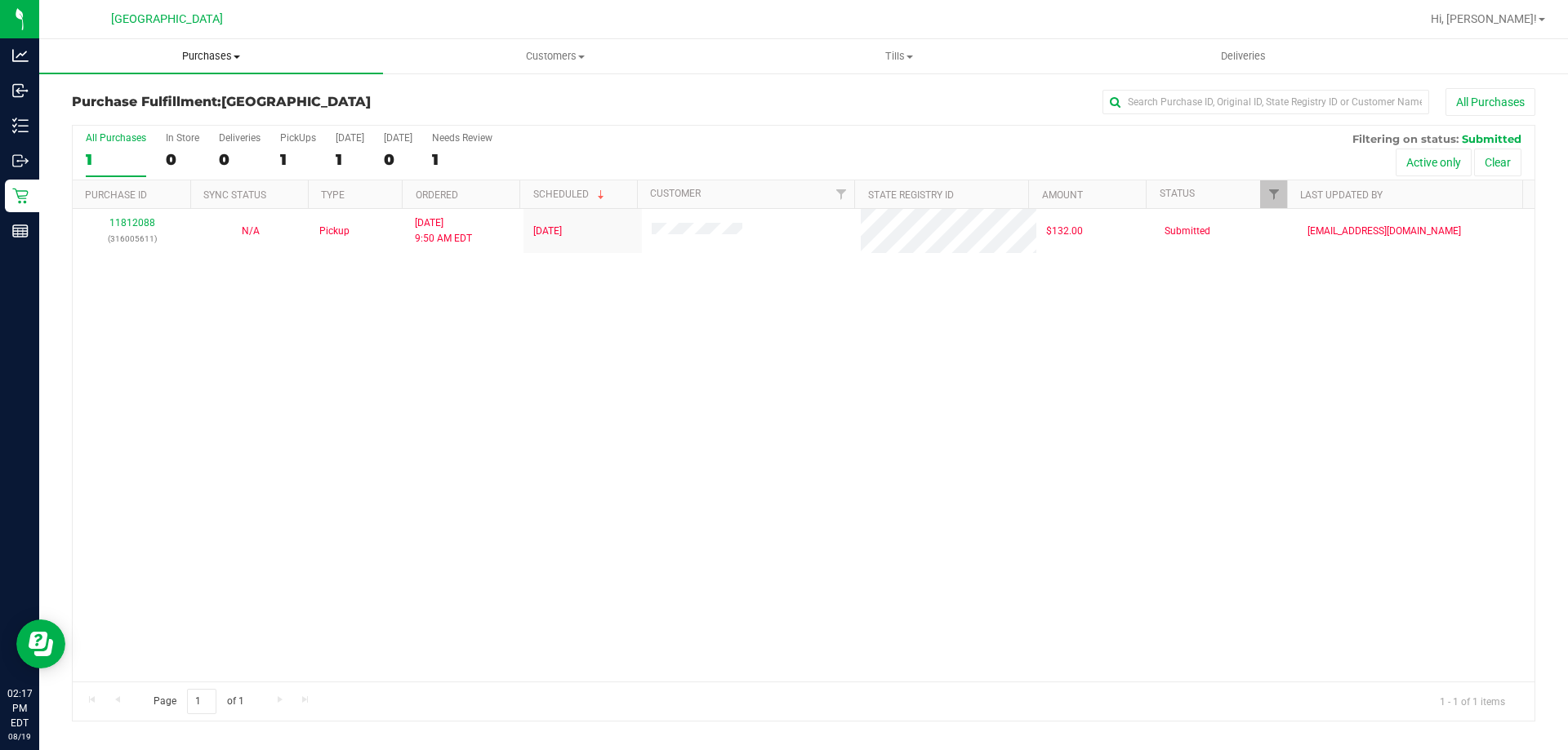
click at [217, 47] on uib-tab-heading "Purchases Summary of purchases Fulfillment All purchases" at bounding box center [211, 56] width 344 height 34
click at [130, 124] on span "Fulfillment" at bounding box center [90, 118] width 101 height 14
click at [902, 50] on span "Tills" at bounding box center [899, 56] width 342 height 15
click at [812, 95] on span "Manage tills" at bounding box center [782, 98] width 110 height 14
